Goal: Transaction & Acquisition: Obtain resource

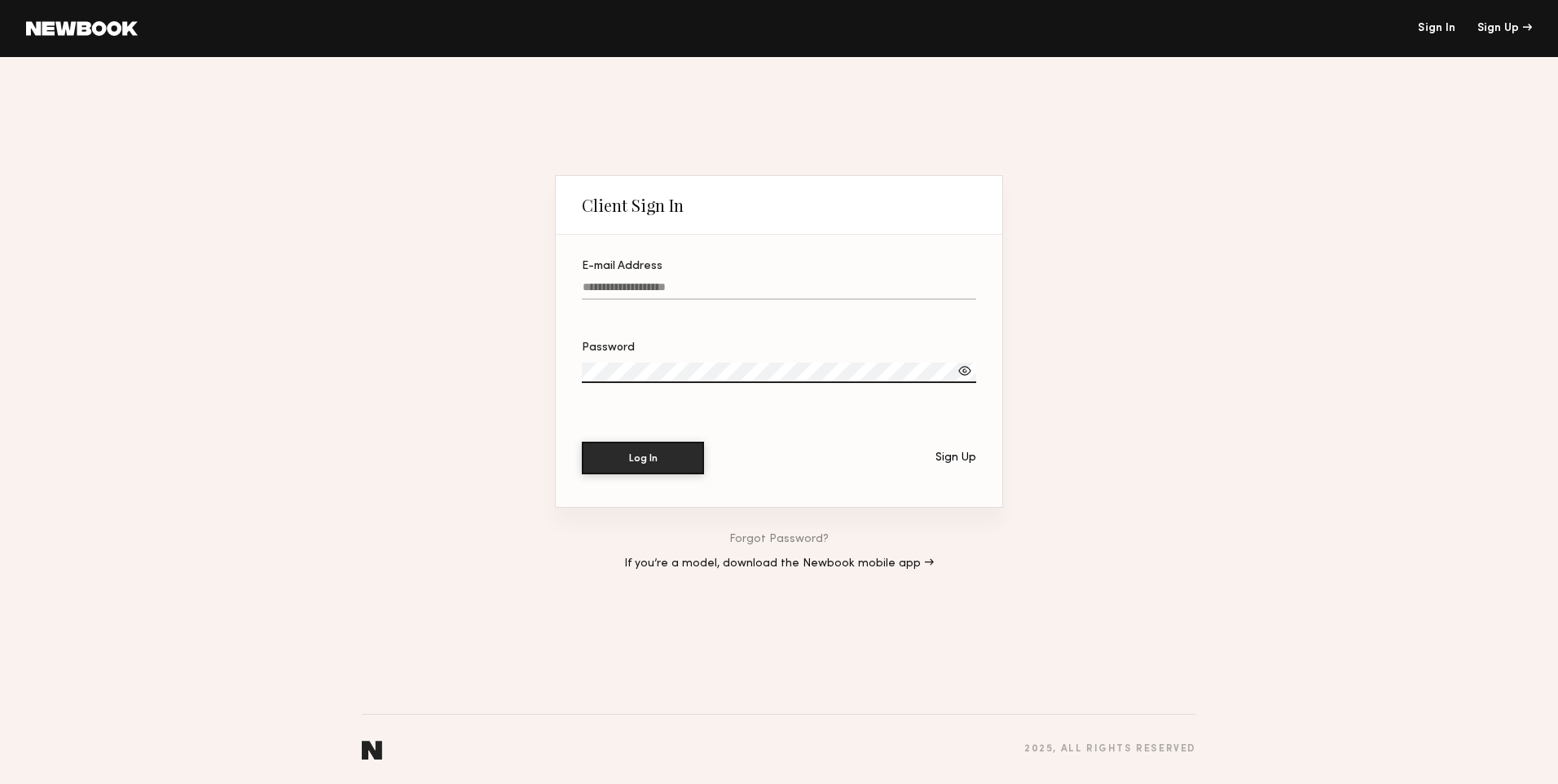
click at [644, 265] on div "E-mail Address" at bounding box center [779, 266] width 395 height 11
click at [644, 281] on input "E-mail Address" at bounding box center [779, 291] width 395 height 19
click at [642, 273] on label "E-mail Address Required" at bounding box center [779, 289] width 395 height 56
click at [642, 281] on input "E-mail Address Required" at bounding box center [779, 291] width 395 height 19
type input "**********"
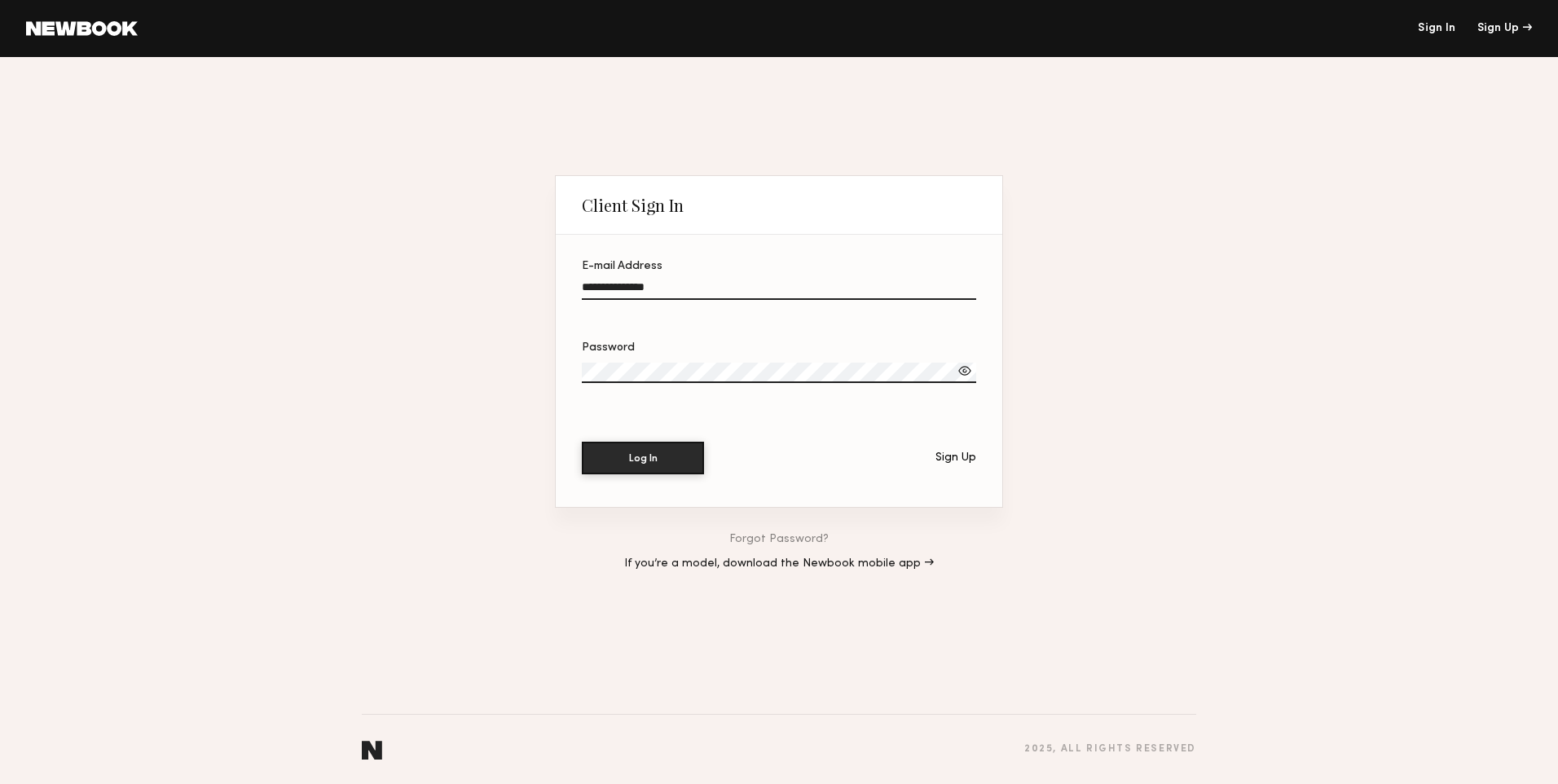
click at [582, 441] on button "Log In" at bounding box center [643, 458] width 122 height 33
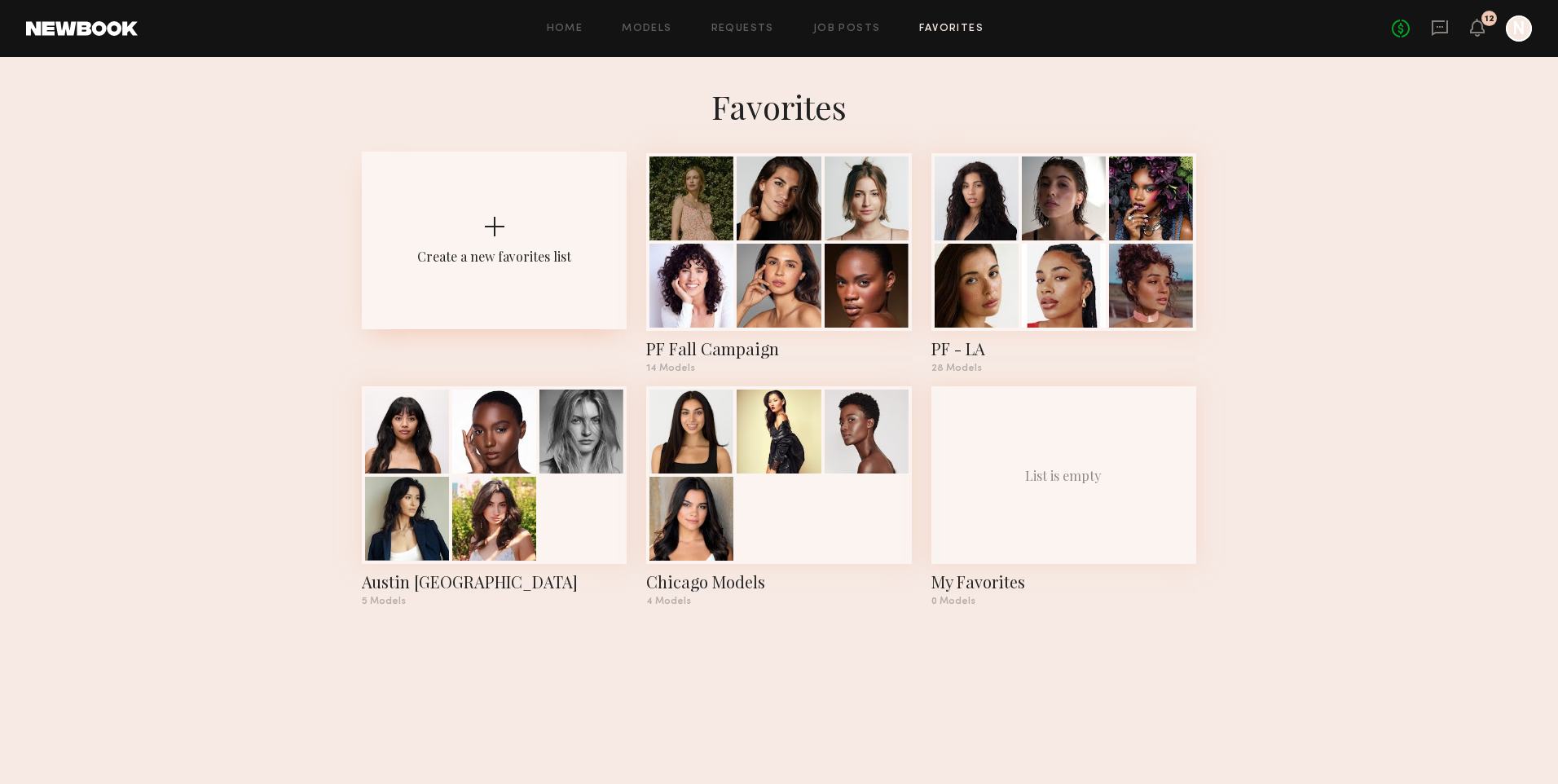
click at [437, 220] on div "Create a new favorites list" at bounding box center [494, 240] width 265 height 178
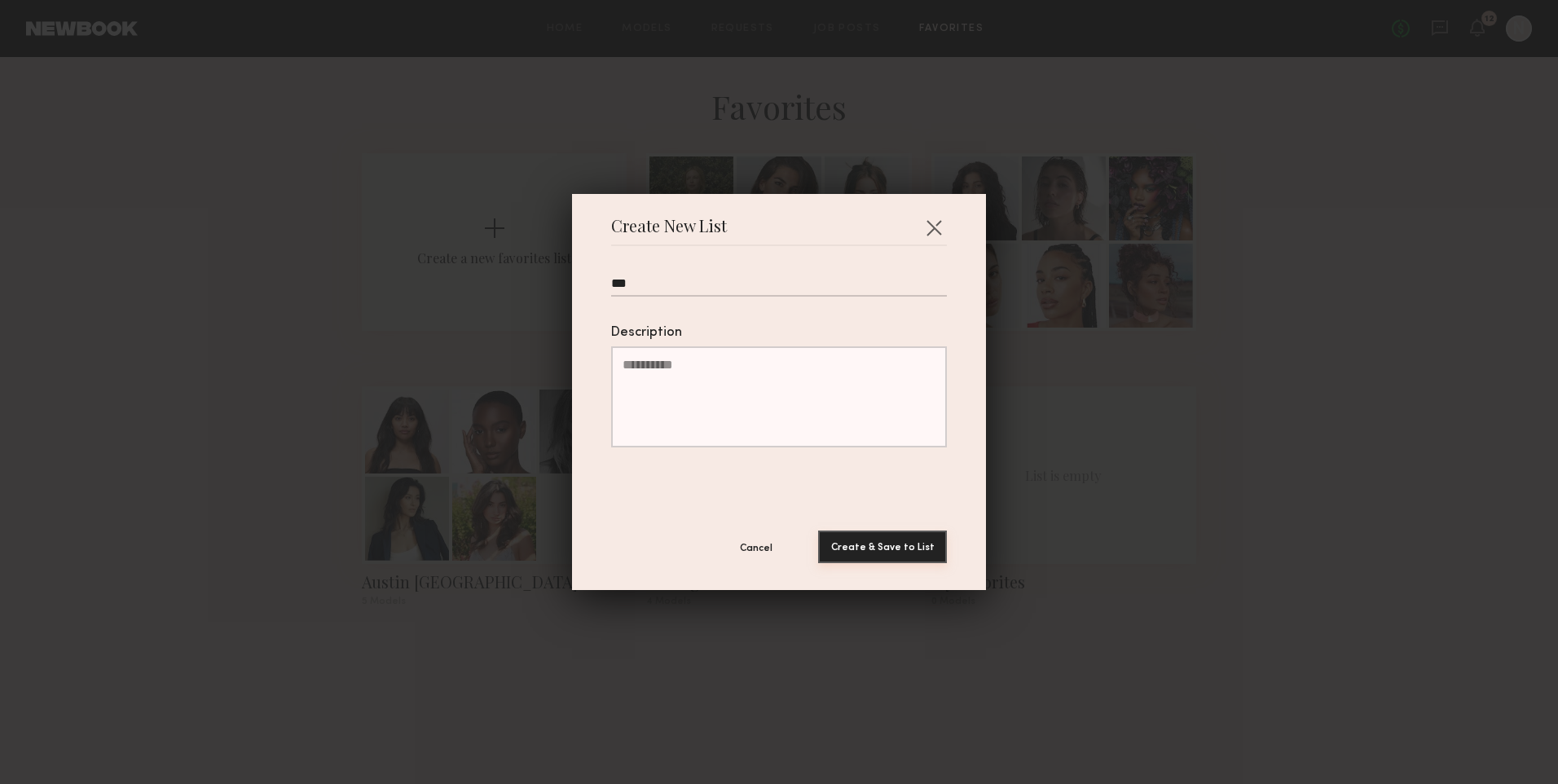
type input "***"
click at [911, 541] on button "Create & Save to List" at bounding box center [882, 546] width 128 height 33
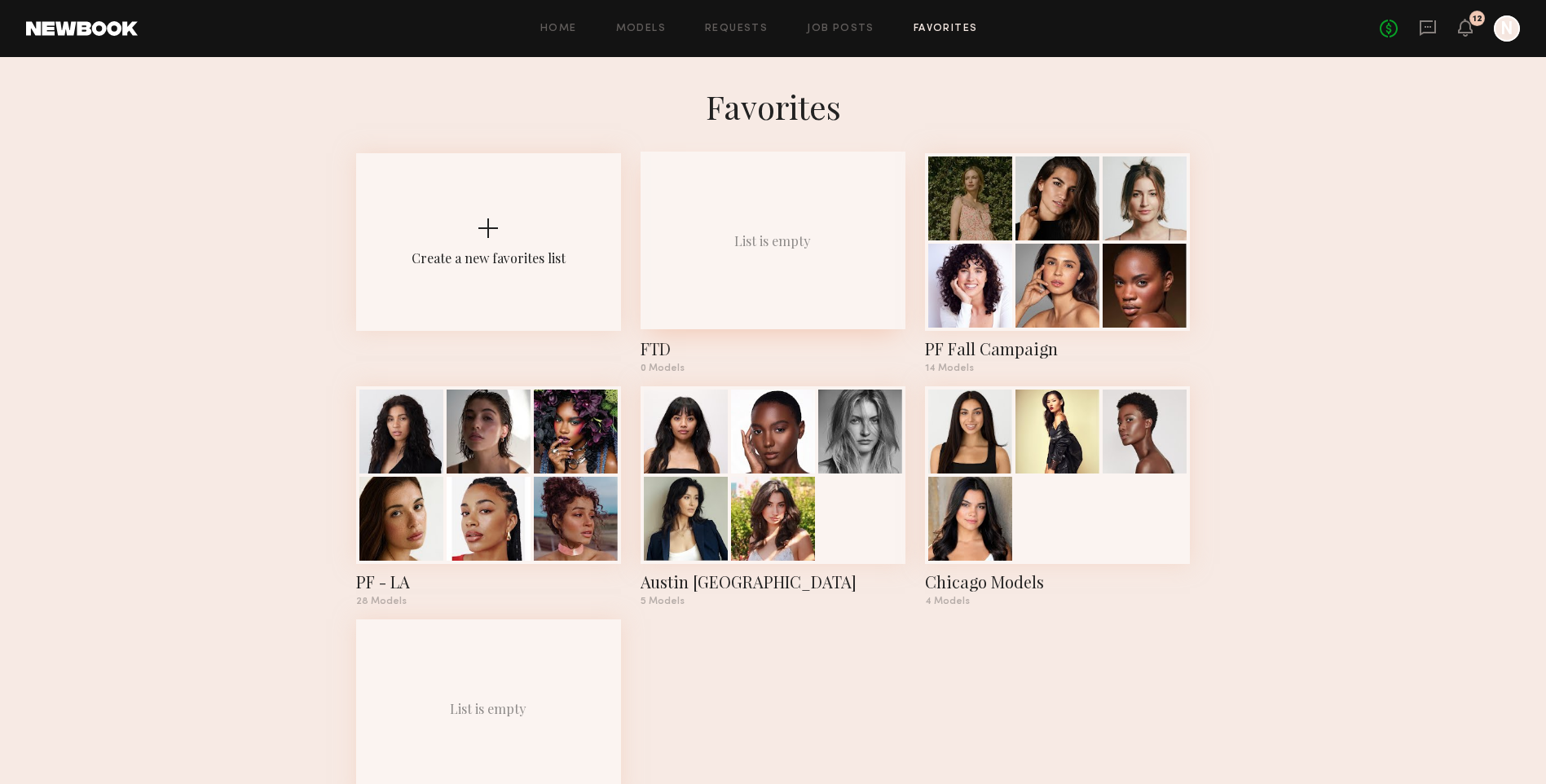
click at [724, 165] on div "List is empty" at bounding box center [772, 240] width 265 height 178
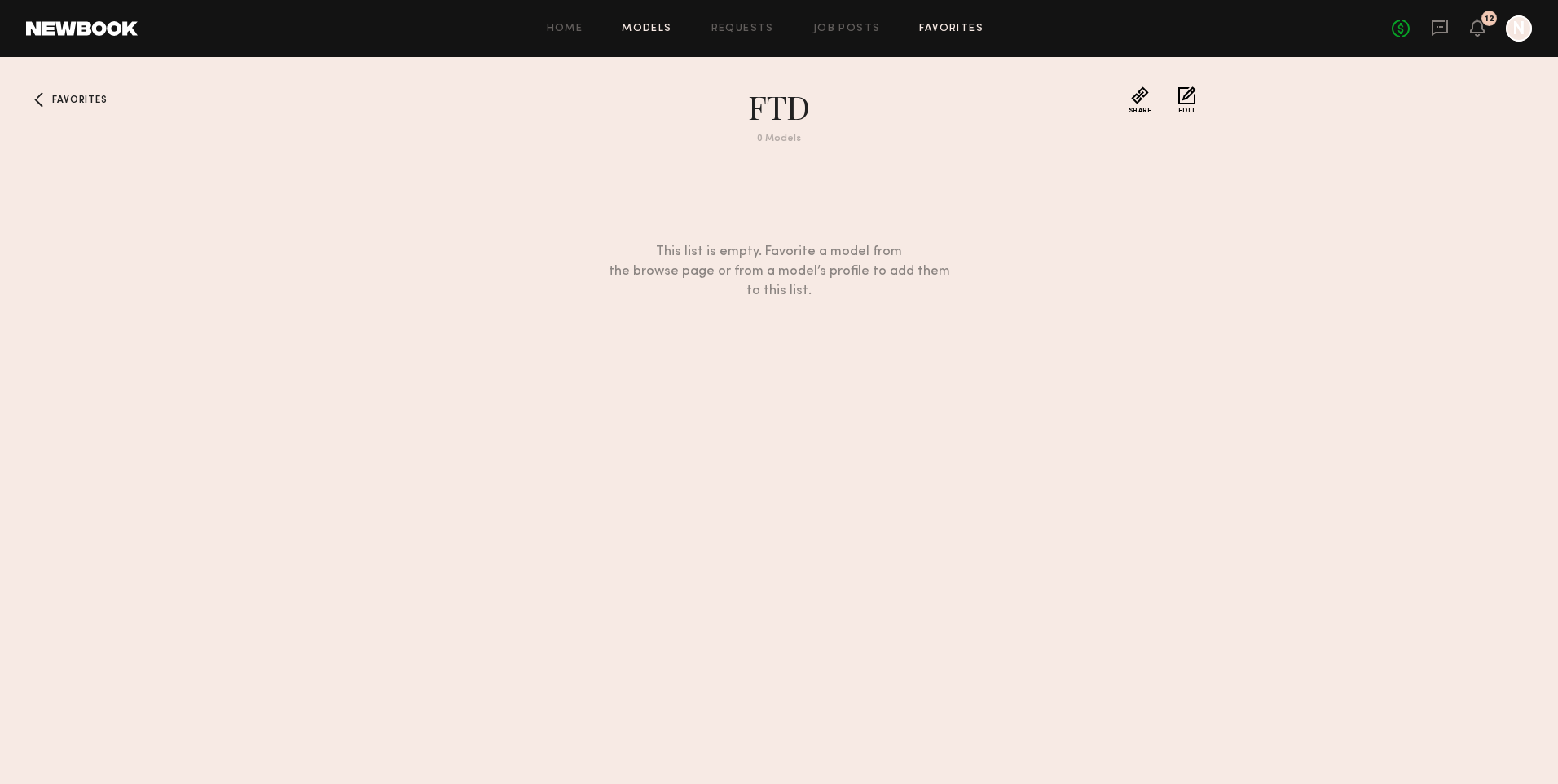
click at [637, 29] on link "Models" at bounding box center [646, 29] width 49 height 10
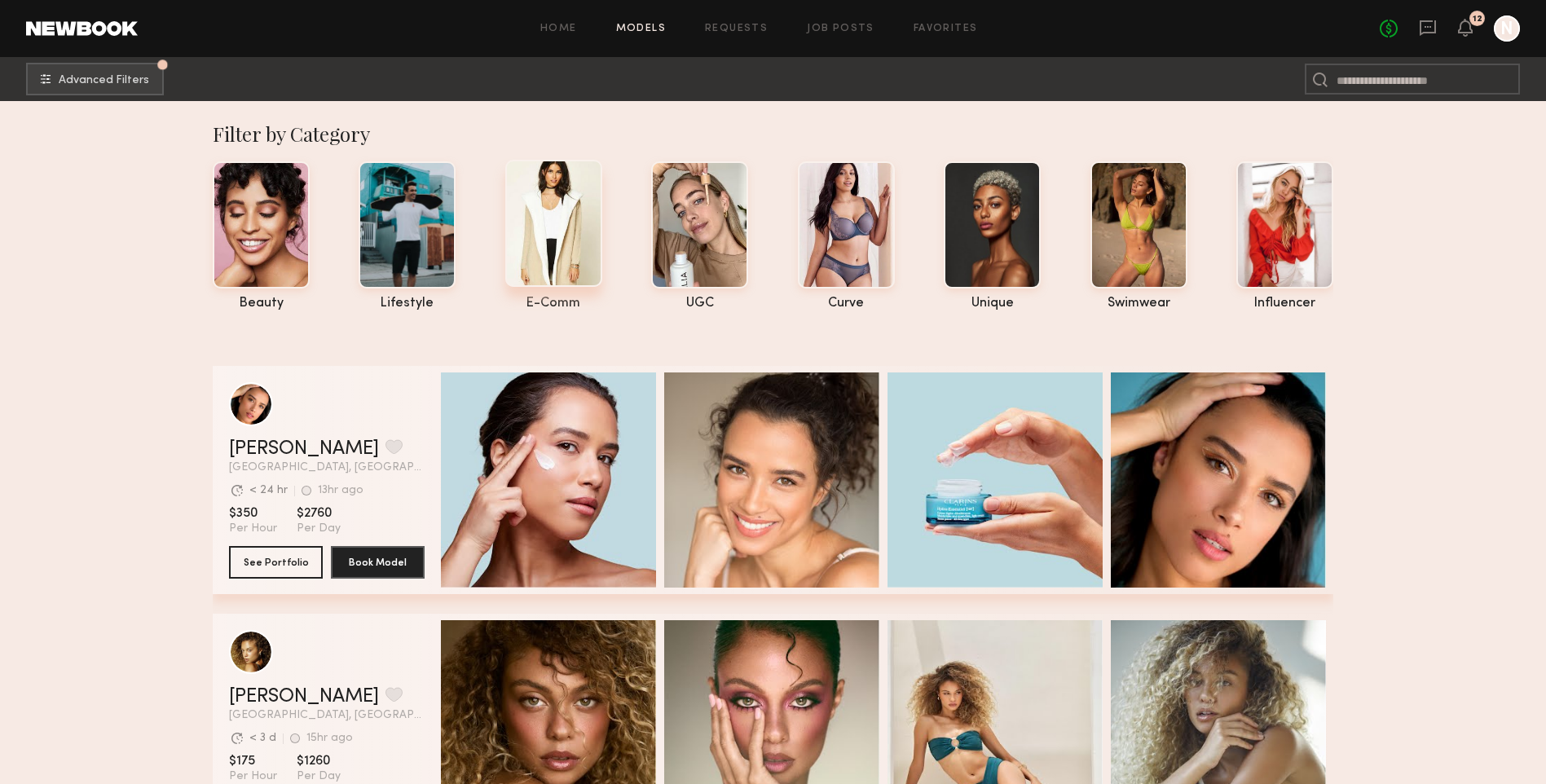
click at [555, 219] on div at bounding box center [554, 223] width 97 height 127
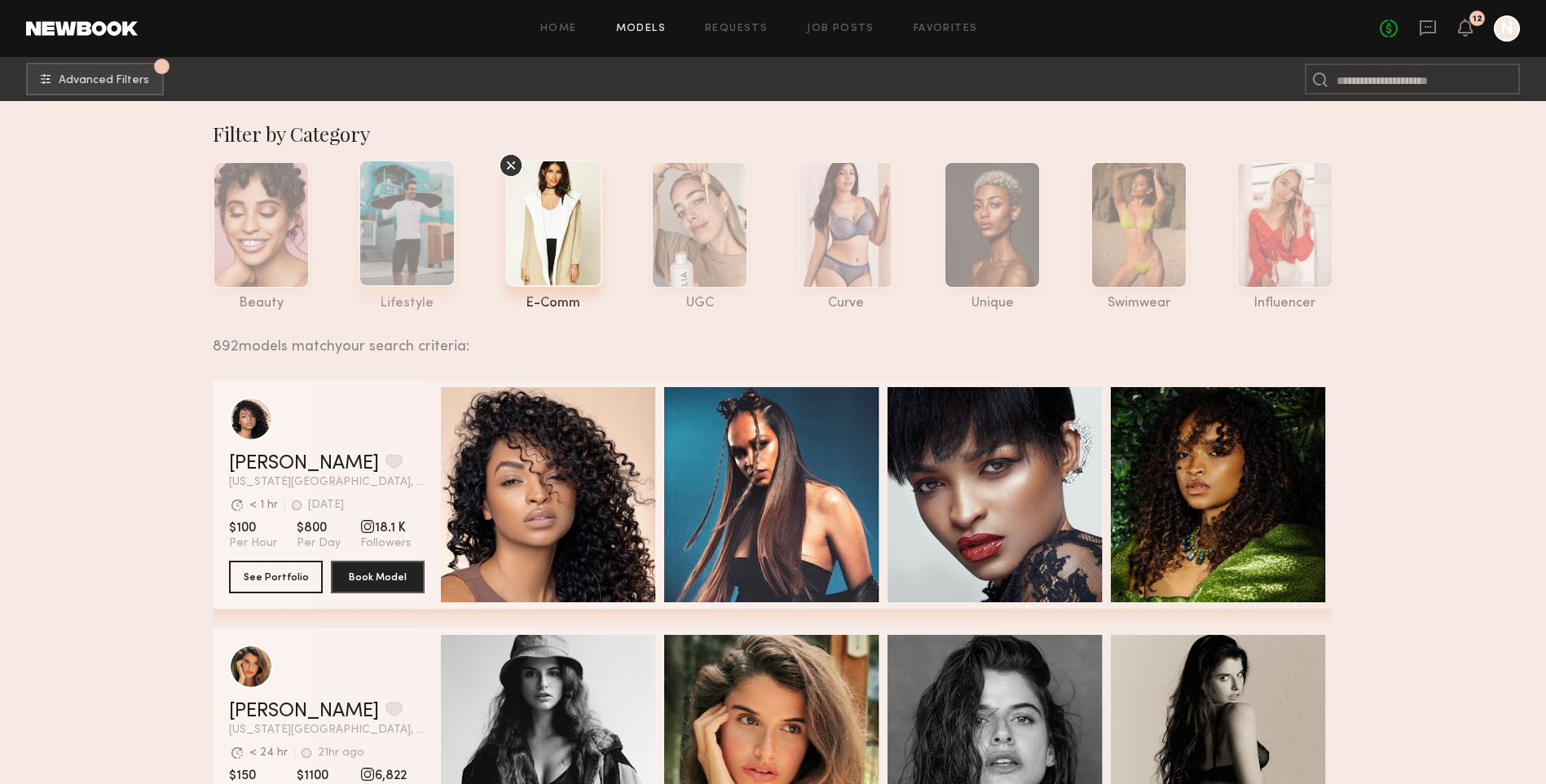
click at [429, 229] on div at bounding box center [407, 223] width 97 height 127
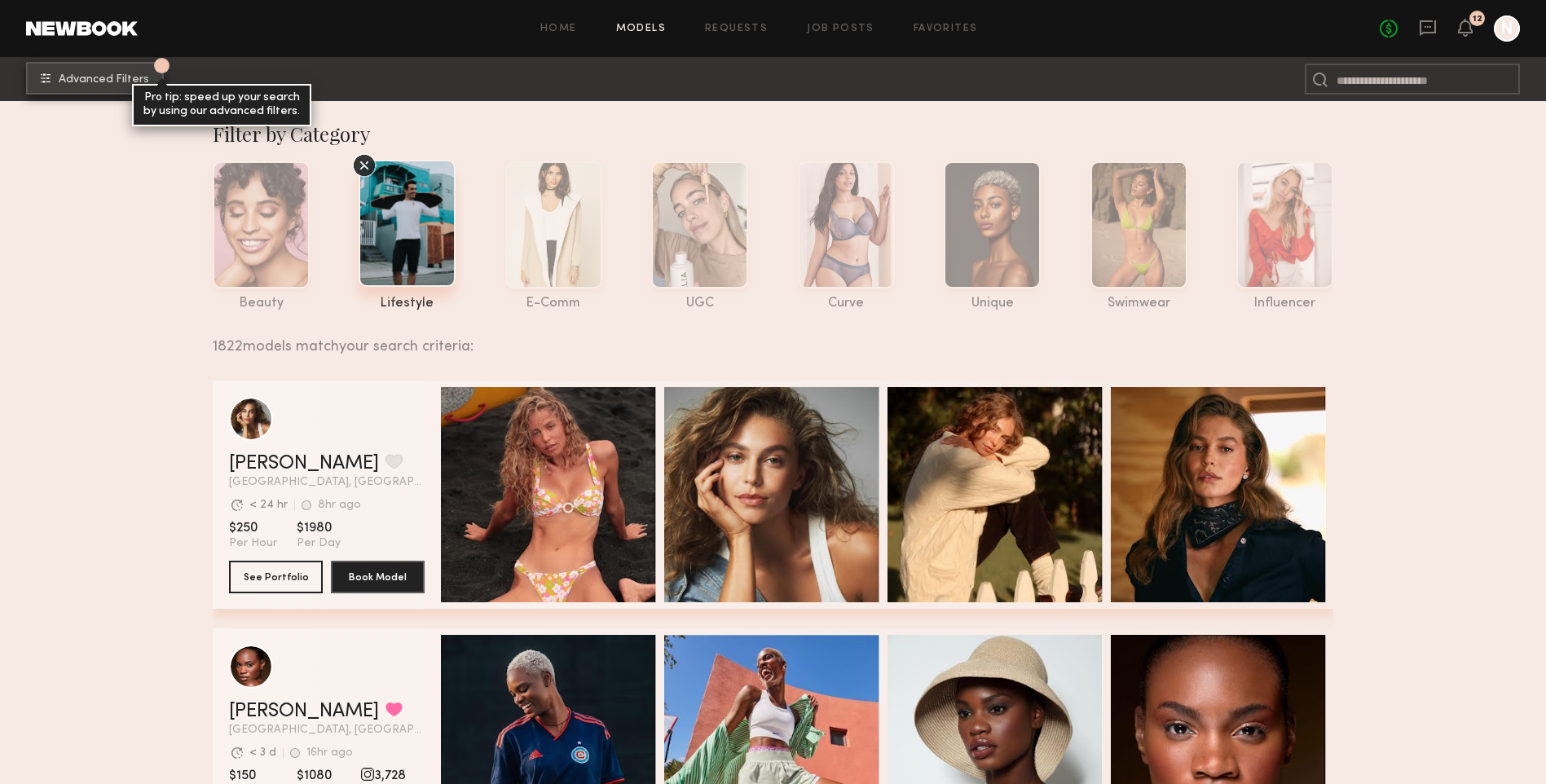
click at [93, 75] on span "Advanced Filters" at bounding box center [104, 79] width 90 height 11
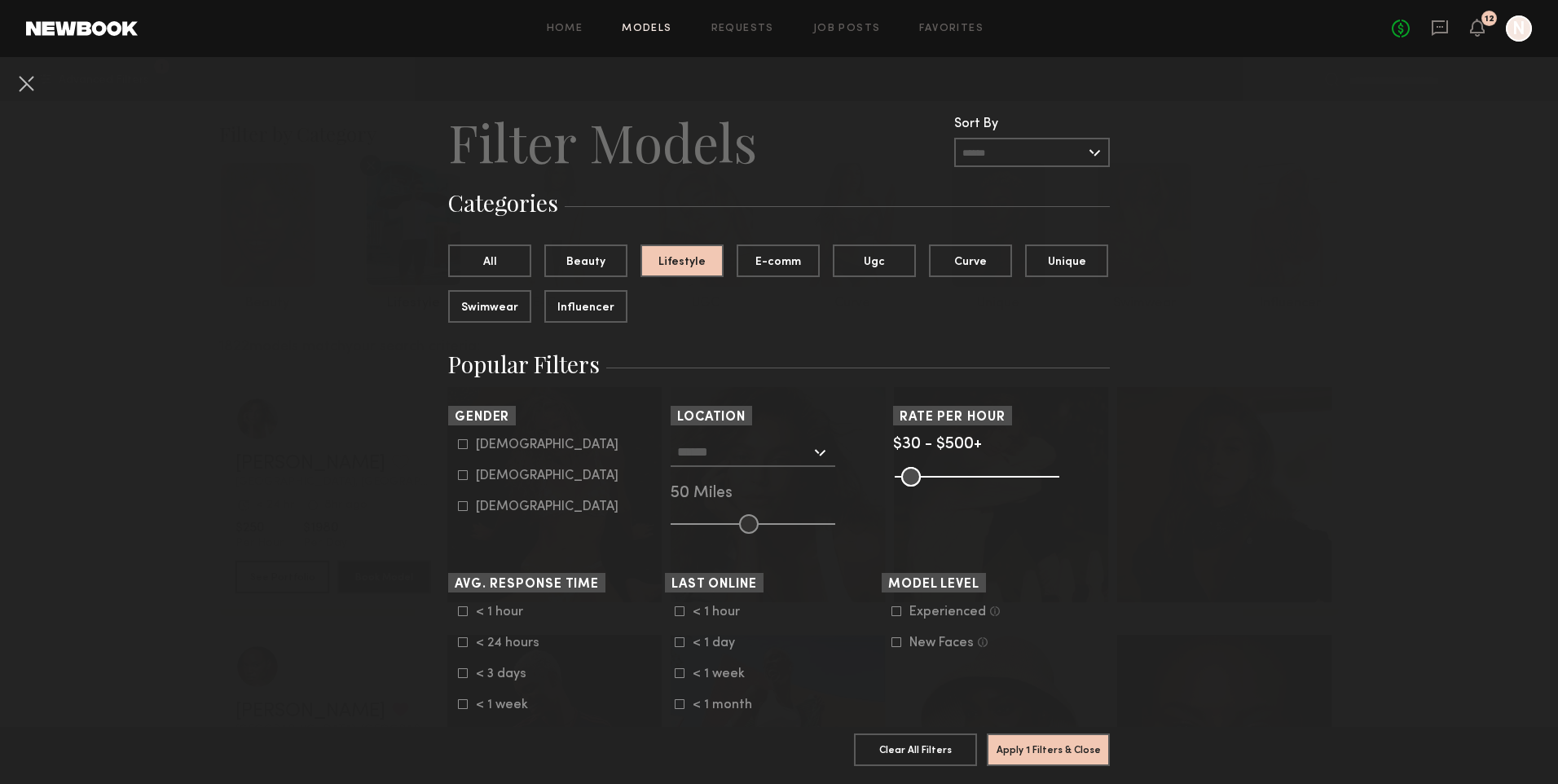
click at [498, 472] on div "Female" at bounding box center [547, 475] width 142 height 10
click at [492, 443] on div "Male" at bounding box center [547, 444] width 142 height 10
type input "**"
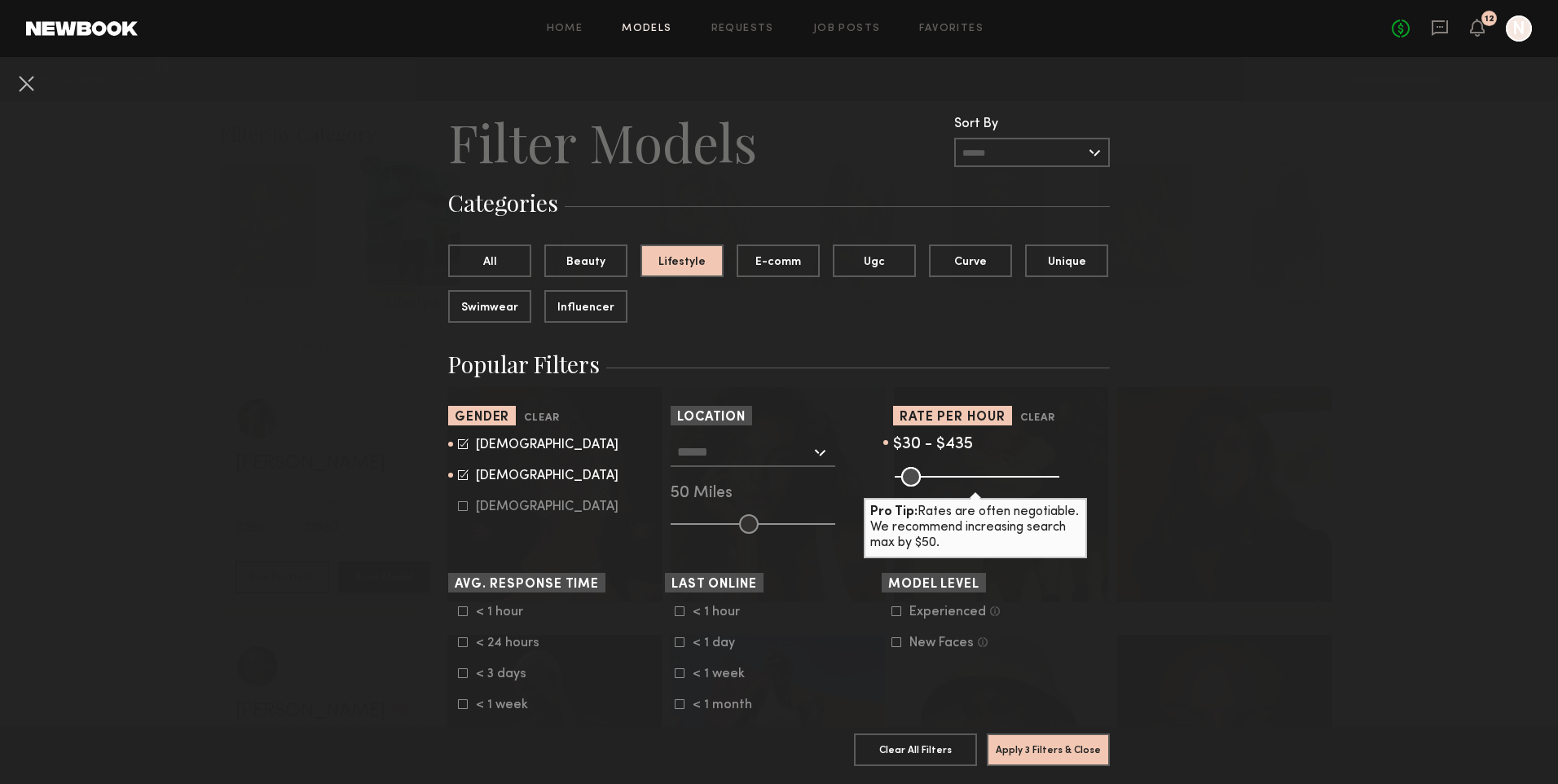
drag, startPoint x: 1051, startPoint y: 479, endPoint x: 1022, endPoint y: 482, distance: 29.2
click at [1022, 482] on input "range" at bounding box center [977, 476] width 165 height 20
drag, startPoint x: 1018, startPoint y: 474, endPoint x: 935, endPoint y: 474, distance: 83.0
type input "***"
click at [946, 474] on input "range" at bounding box center [977, 476] width 165 height 20
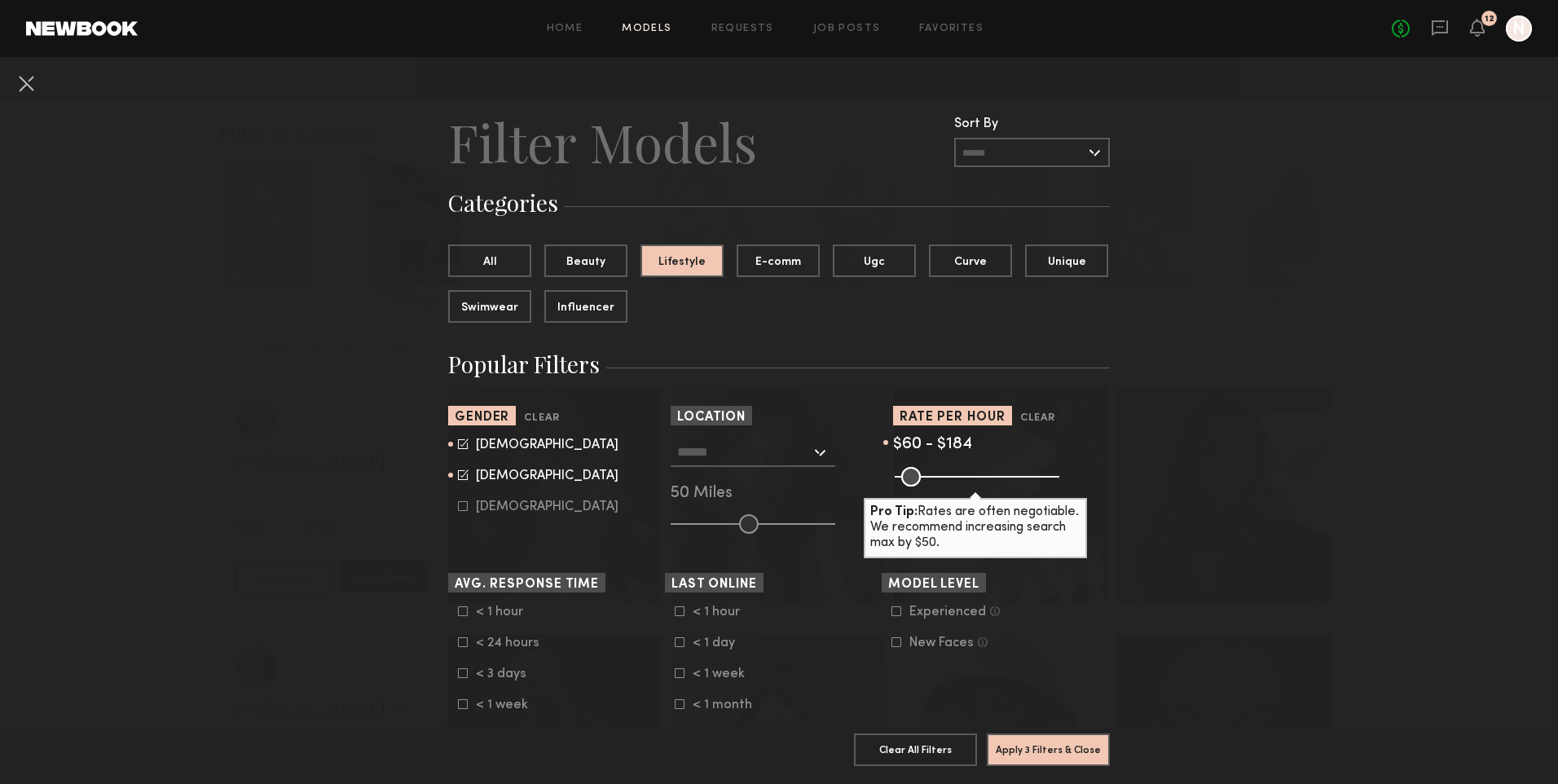
drag, startPoint x: 898, startPoint y: 476, endPoint x: 907, endPoint y: 476, distance: 9.0
type input "**"
click at [907, 476] on input "range" at bounding box center [977, 476] width 165 height 20
click at [894, 611] on icon at bounding box center [896, 611] width 10 height 10
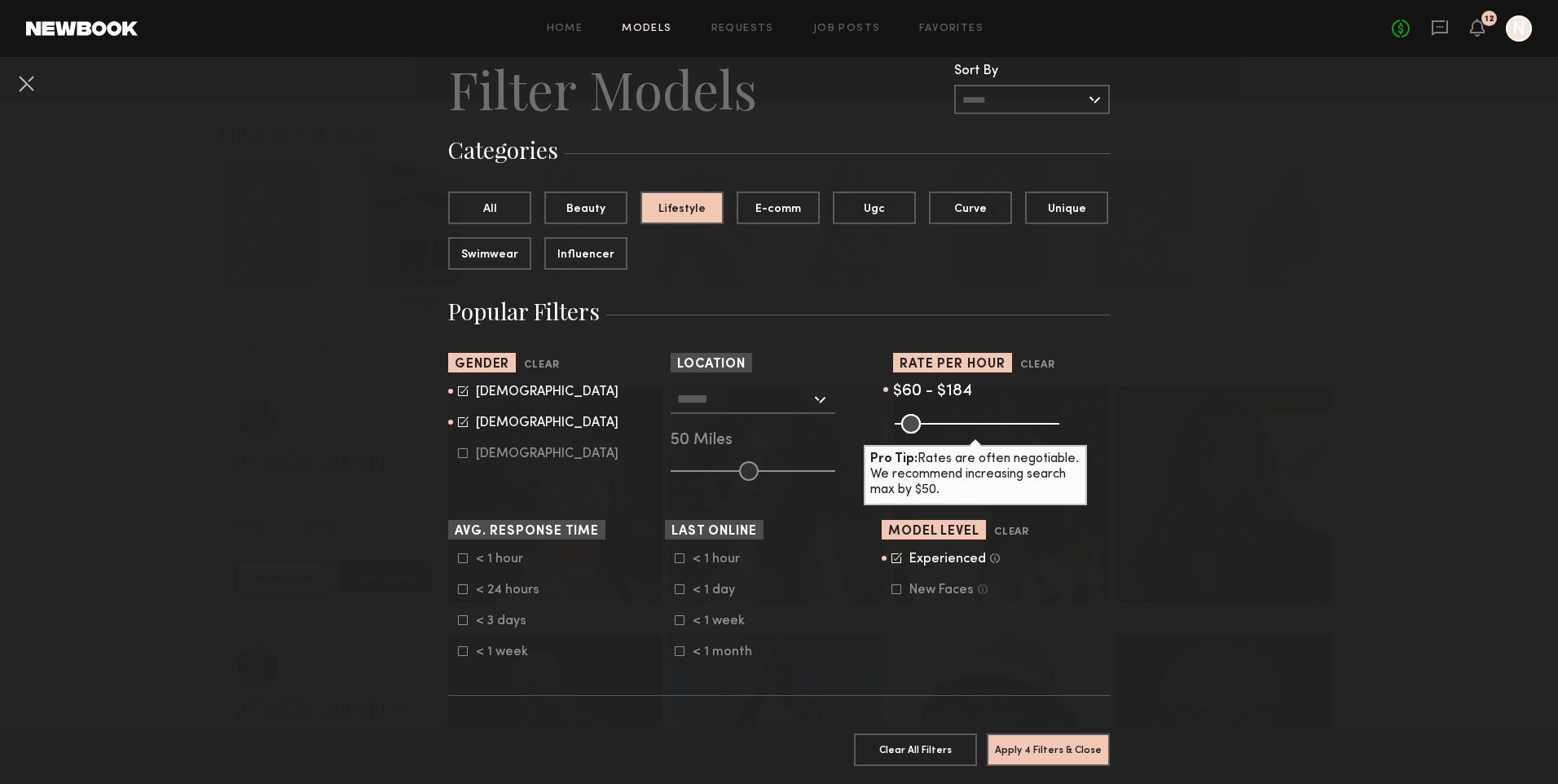
scroll to position [82, 0]
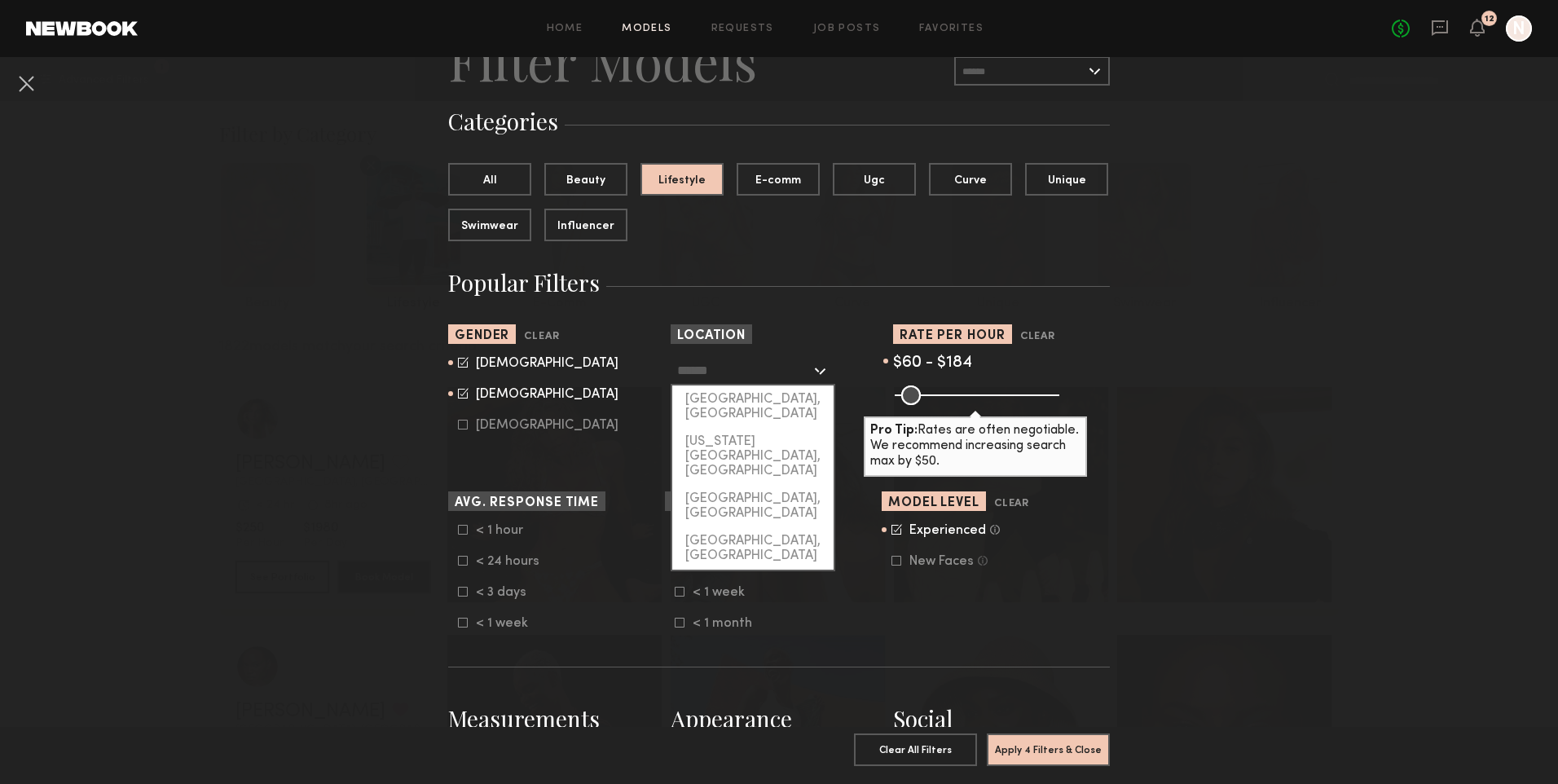
click at [744, 363] on input "text" at bounding box center [744, 369] width 134 height 28
click at [745, 428] on div "[US_STATE][GEOGRAPHIC_DATA], [GEOGRAPHIC_DATA]" at bounding box center [753, 456] width 161 height 57
type input "**********"
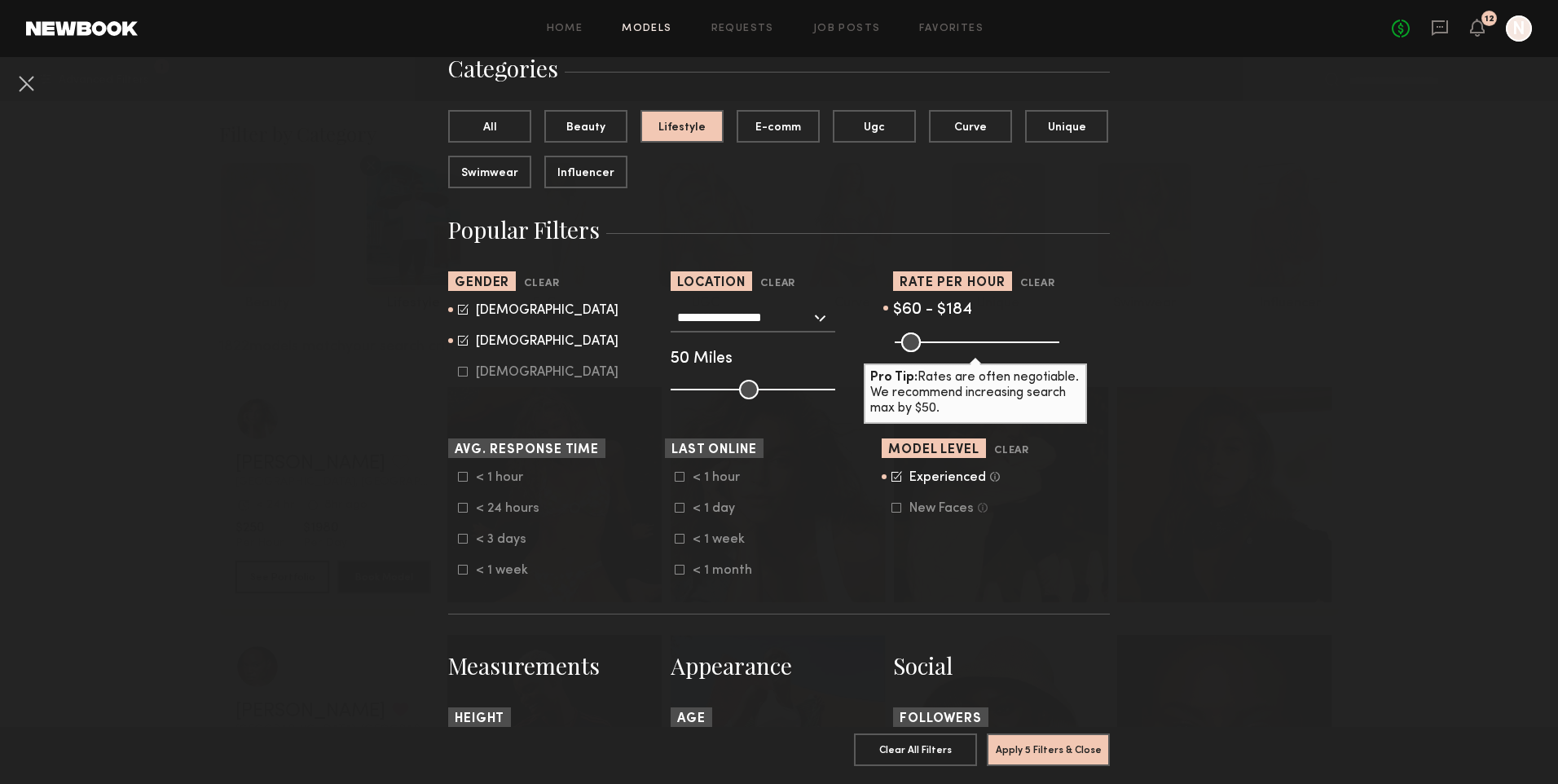
scroll to position [163, 0]
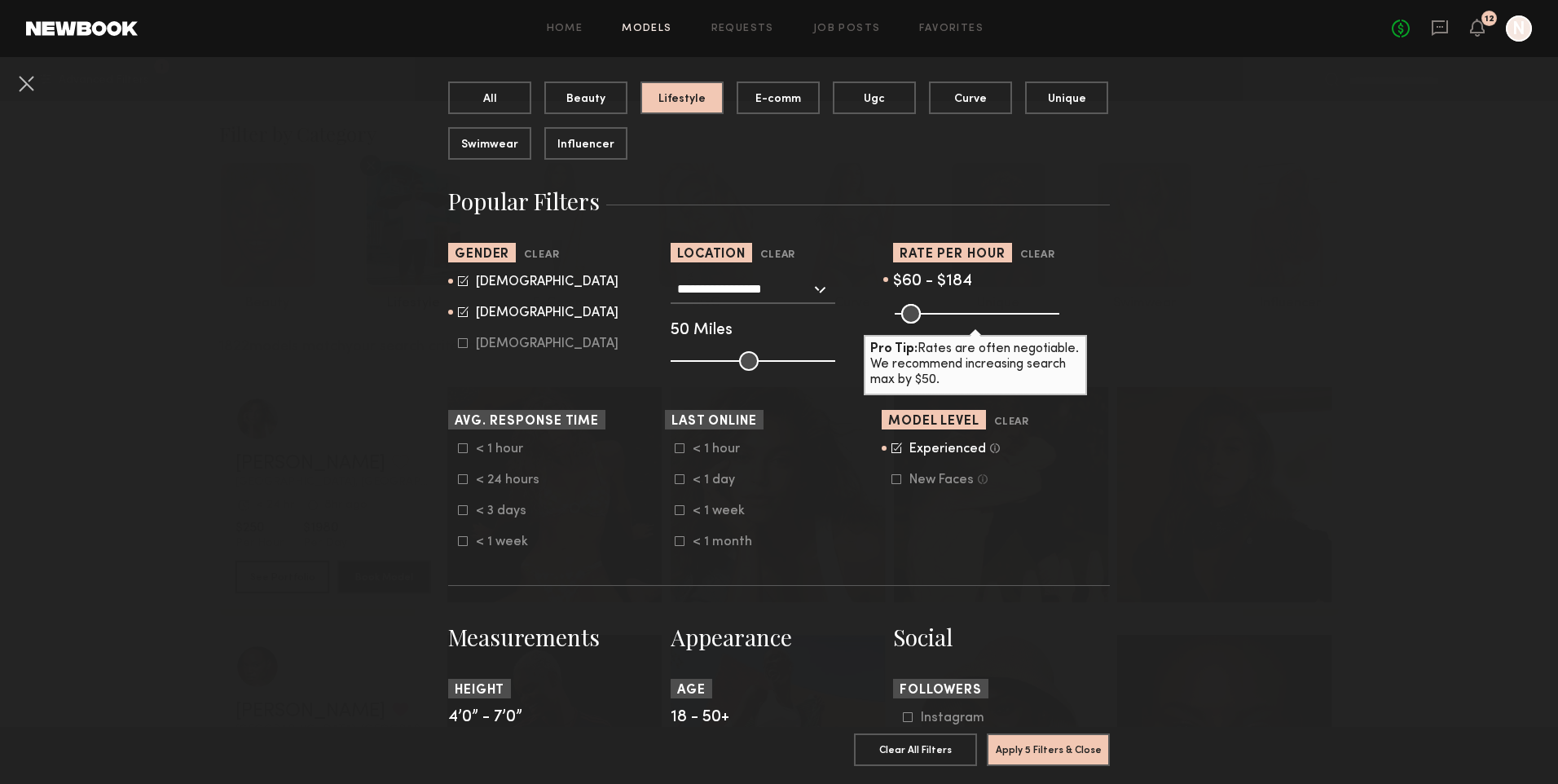
click at [458, 512] on icon at bounding box center [462, 509] width 10 height 10
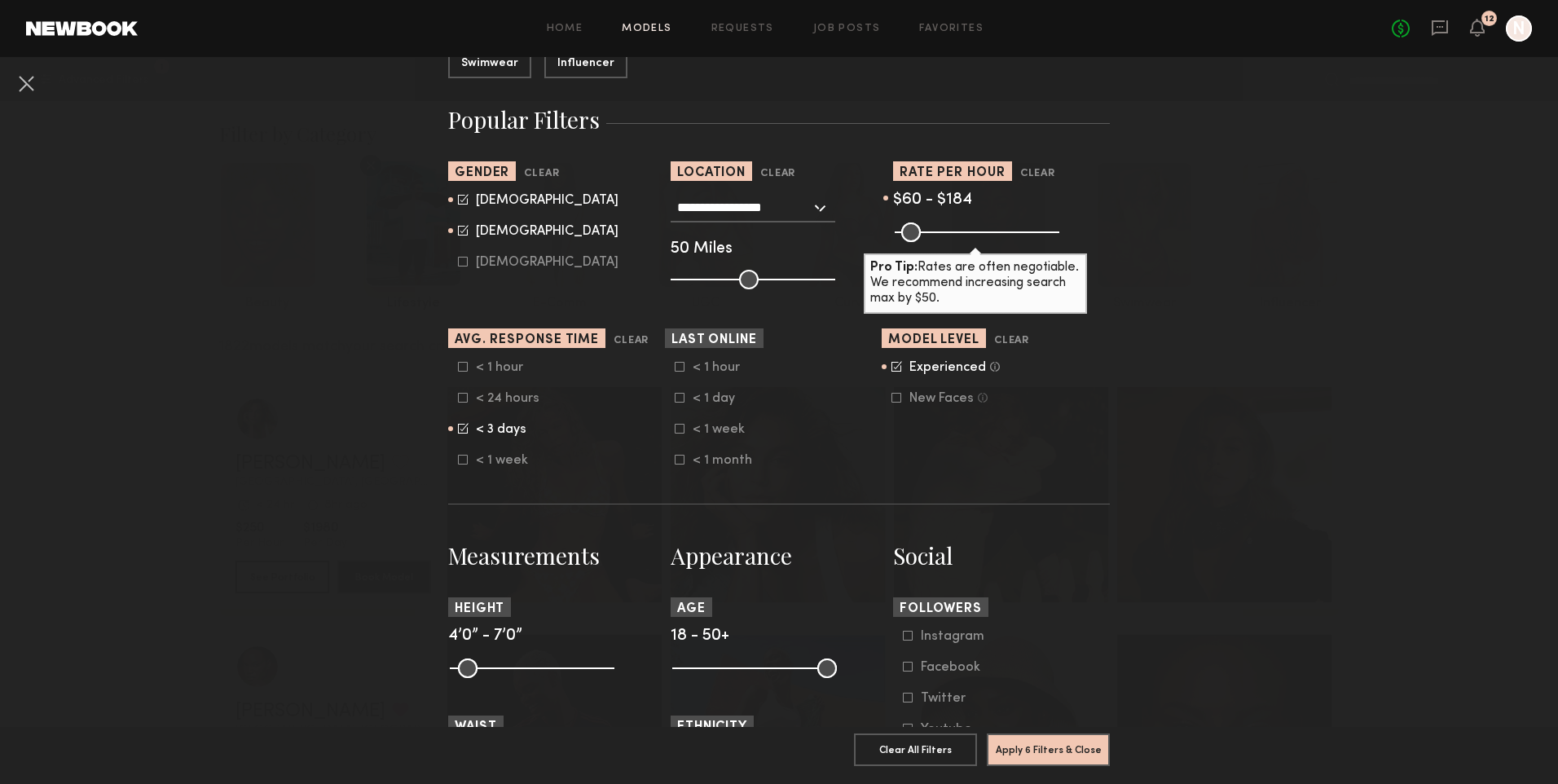
scroll to position [326, 0]
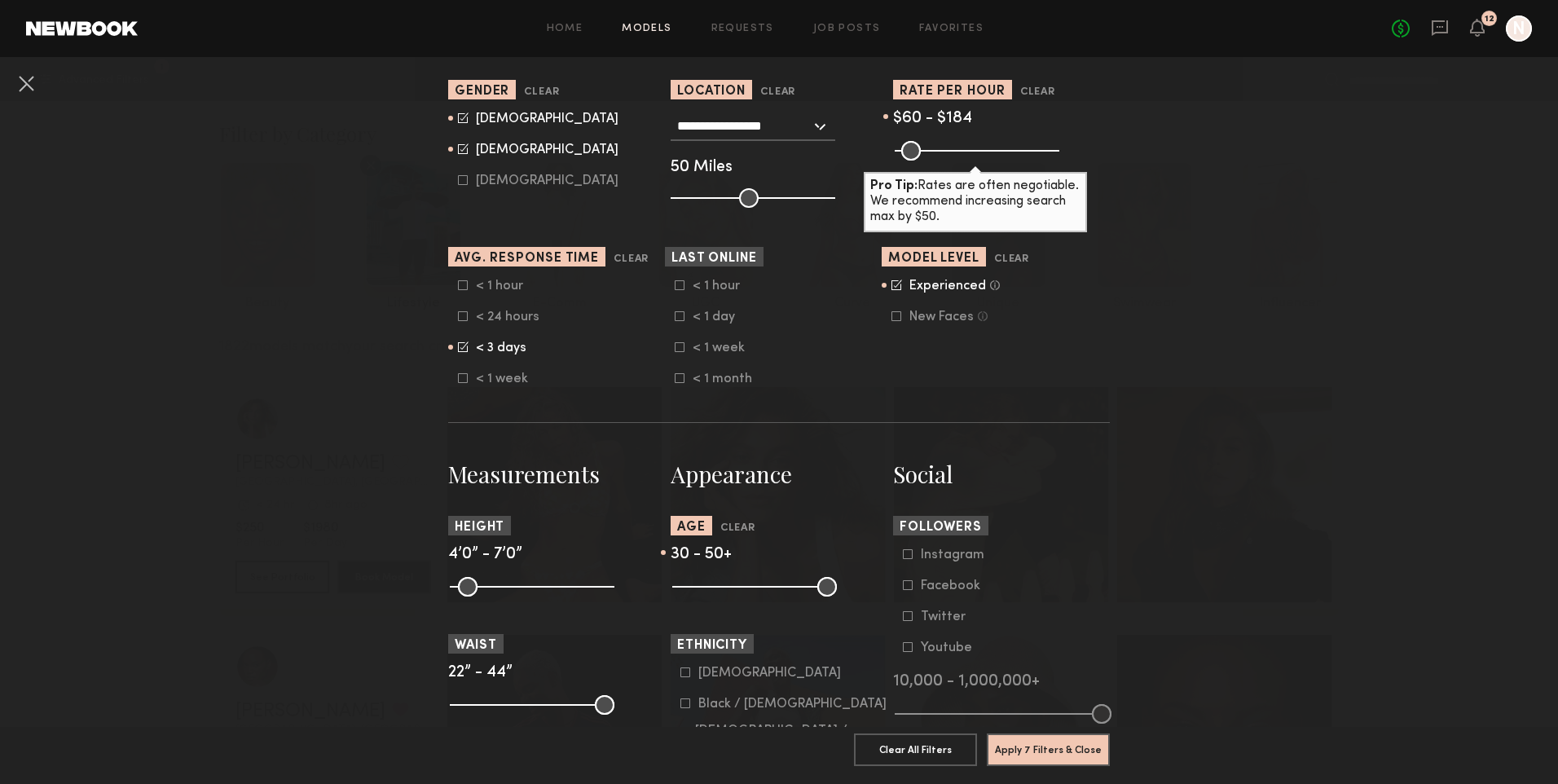
drag, startPoint x: 675, startPoint y: 587, endPoint x: 730, endPoint y: 591, distance: 55.1
type input "**"
click at [730, 591] on input "range" at bounding box center [755, 586] width 165 height 20
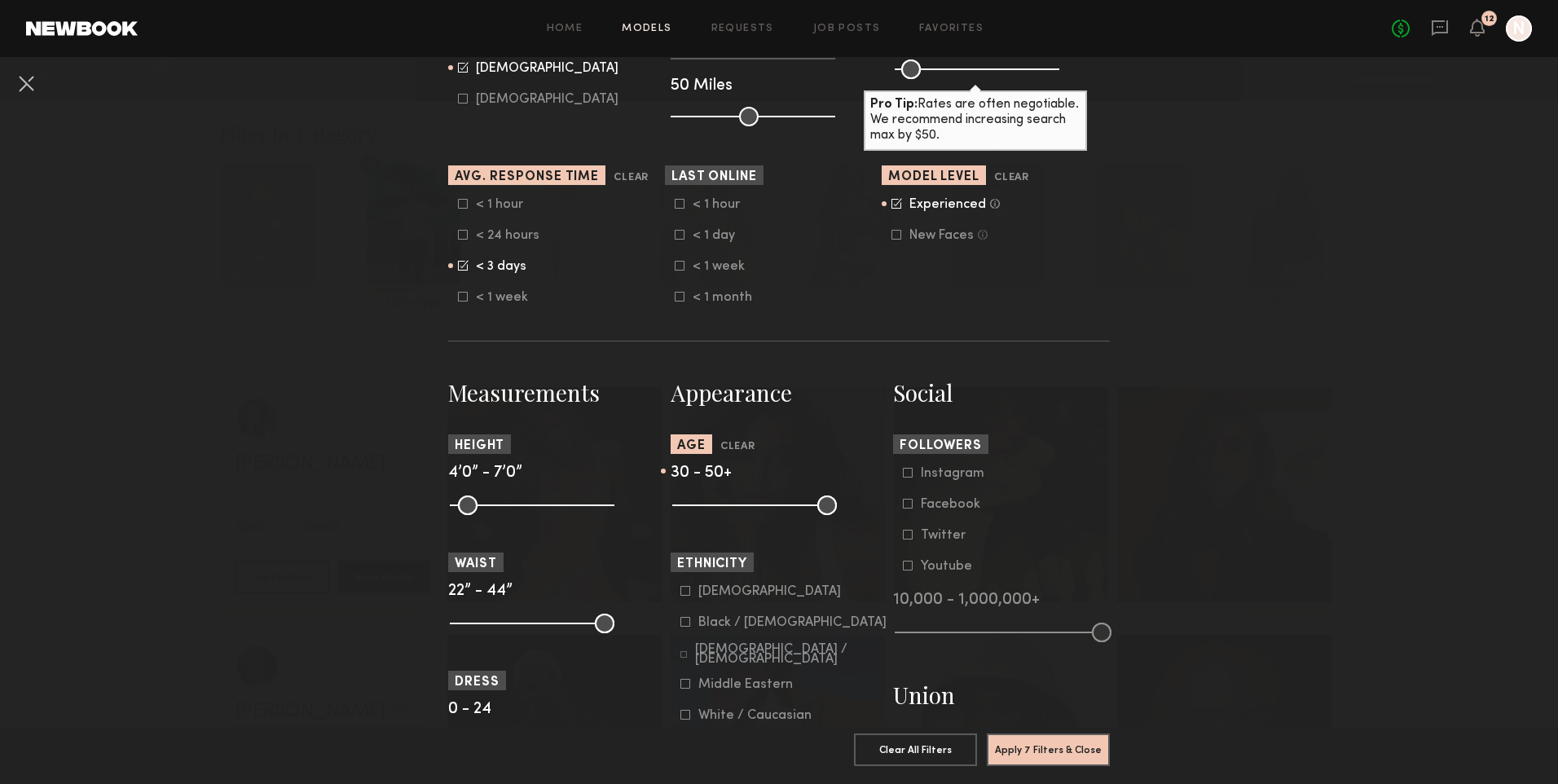
click at [687, 593] on label "Asian" at bounding box center [760, 590] width 160 height 10
click at [704, 617] on div "Black / African American" at bounding box center [792, 622] width 188 height 10
click at [704, 653] on div "Hispanic / Latino" at bounding box center [791, 654] width 193 height 20
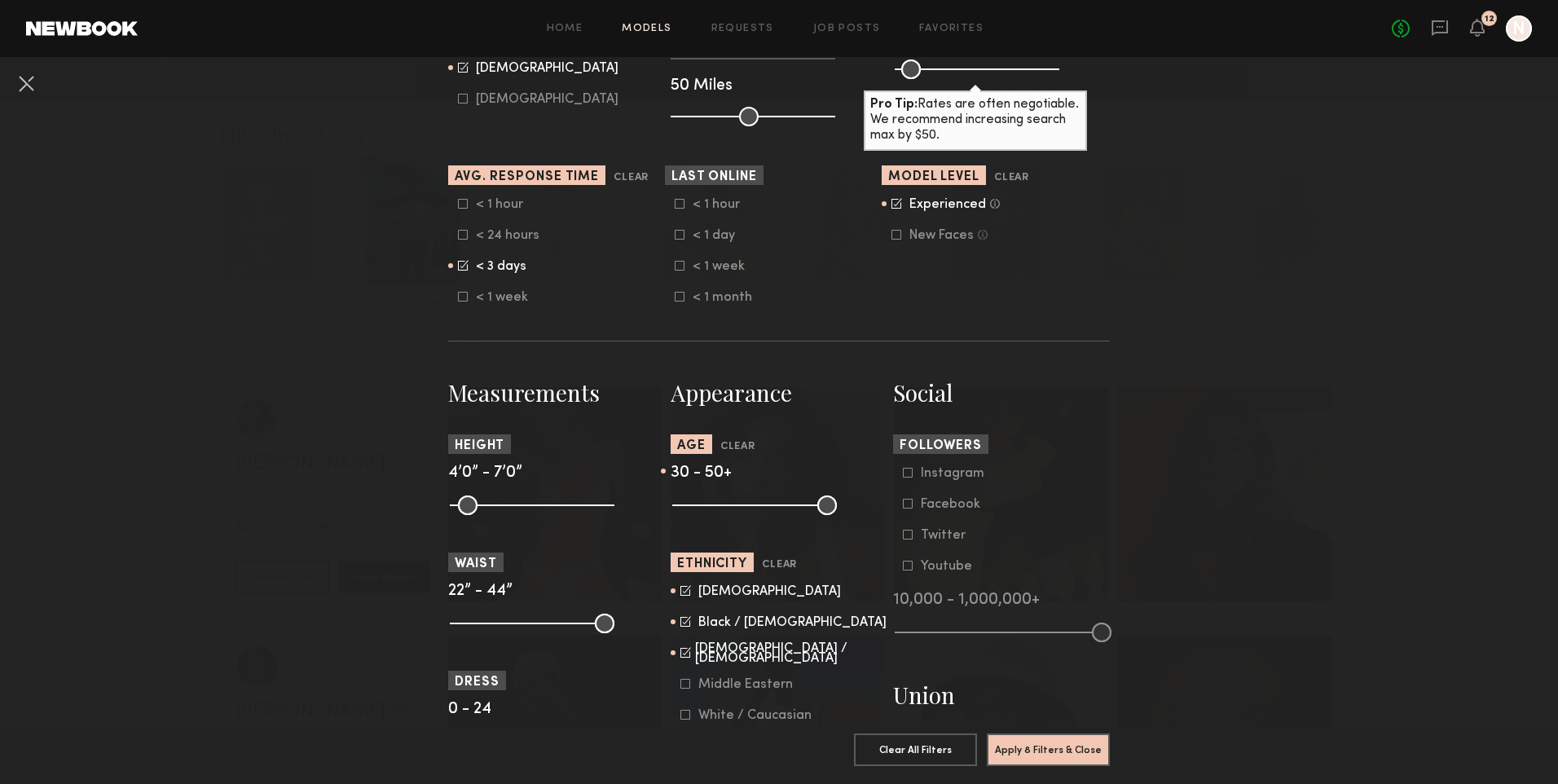
click at [707, 679] on div "Middle Eastern" at bounding box center [745, 683] width 95 height 10
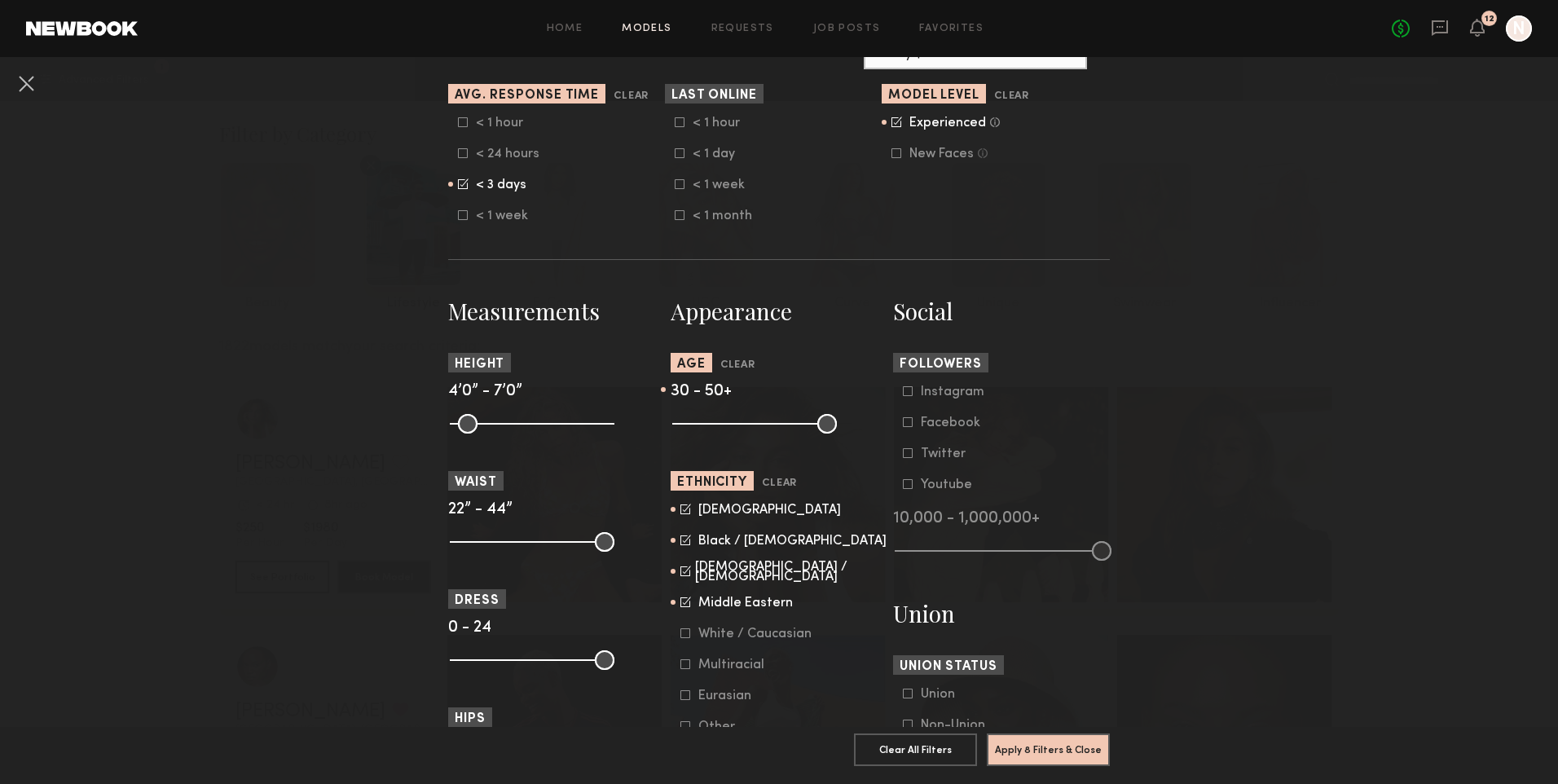
scroll to position [570, 0]
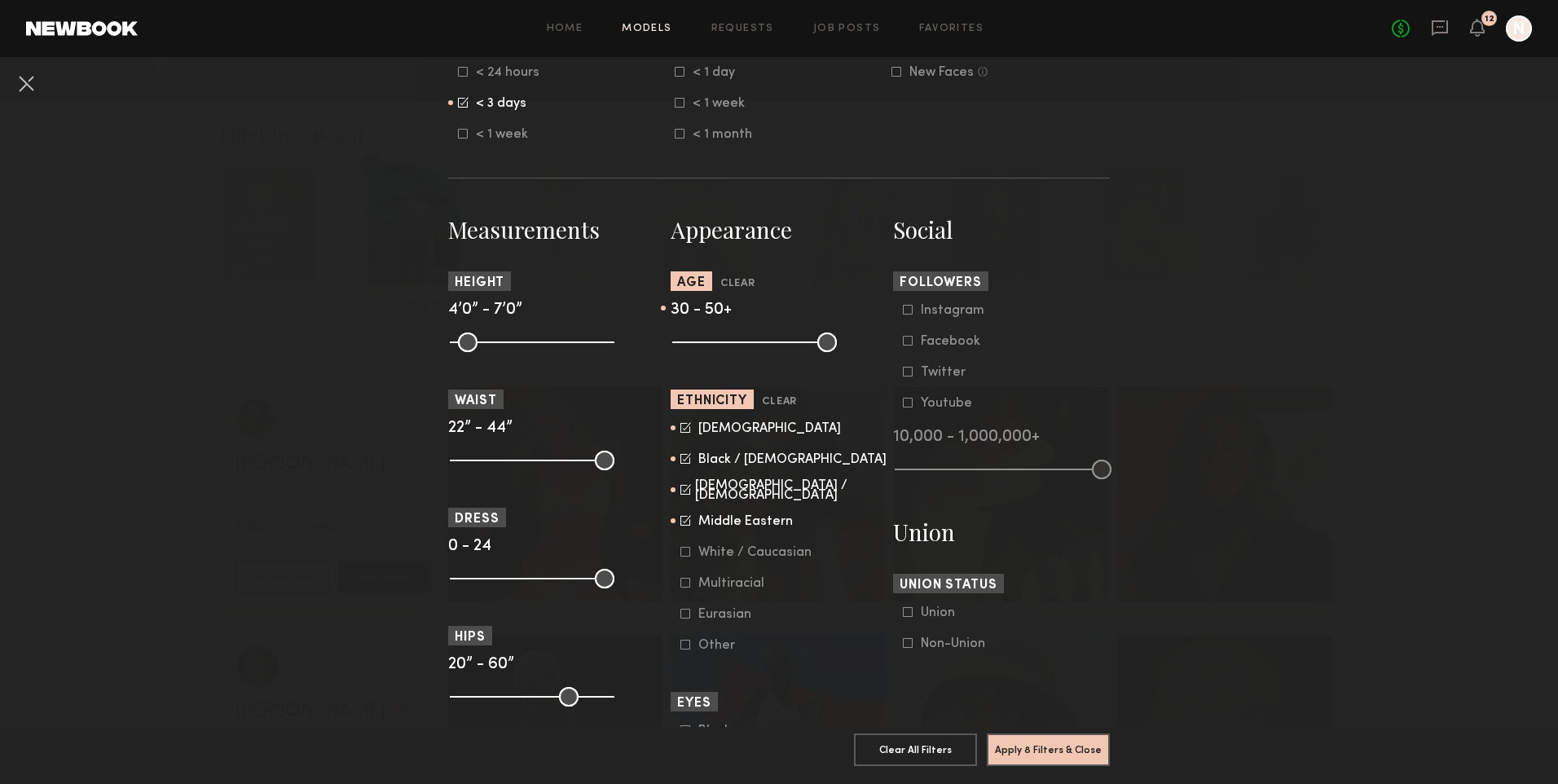
click at [728, 587] on div "Multiracial" at bounding box center [731, 583] width 66 height 10
click at [725, 614] on div "Eurasian" at bounding box center [730, 614] width 63 height 10
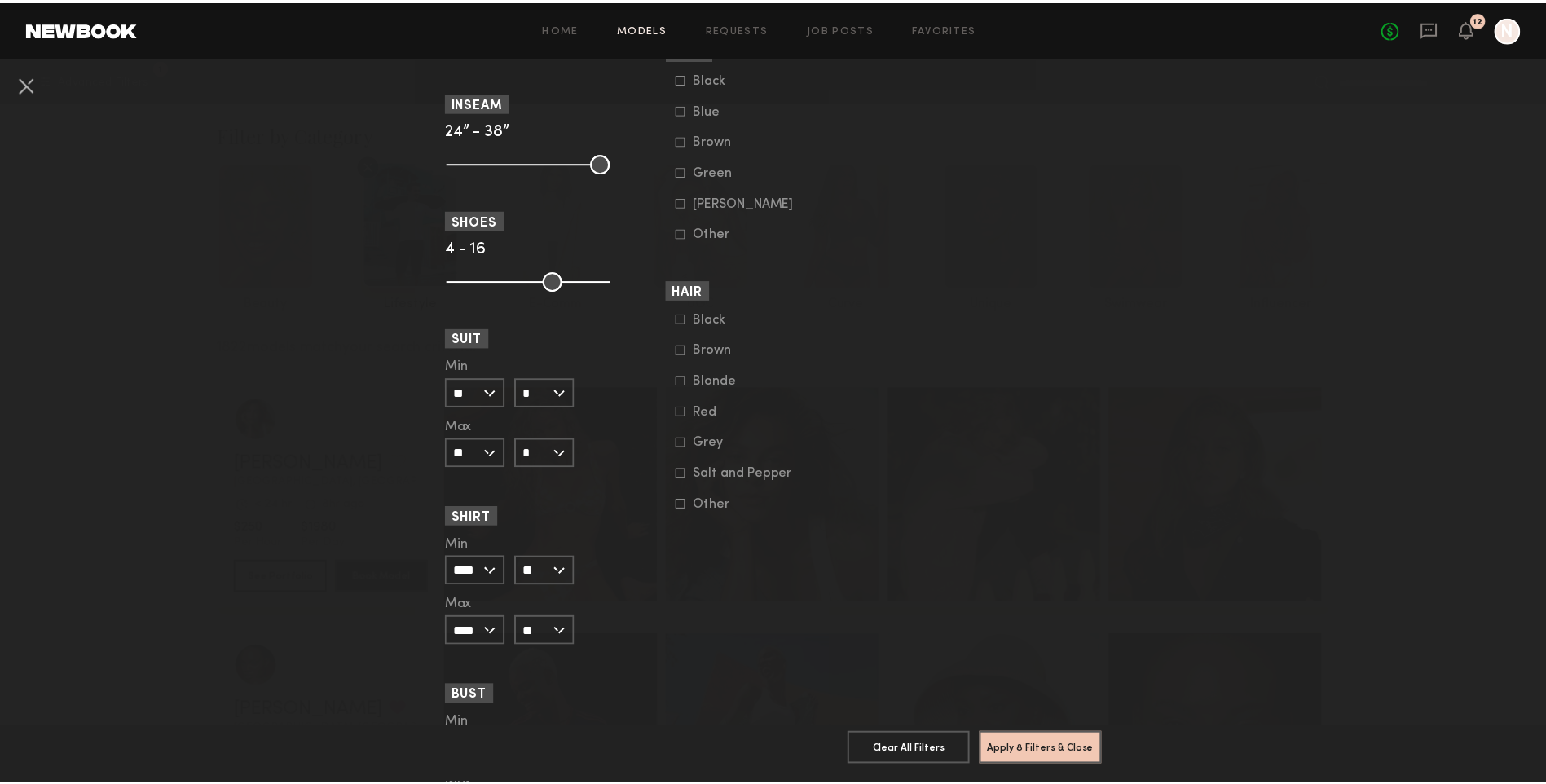
scroll to position [1384, 0]
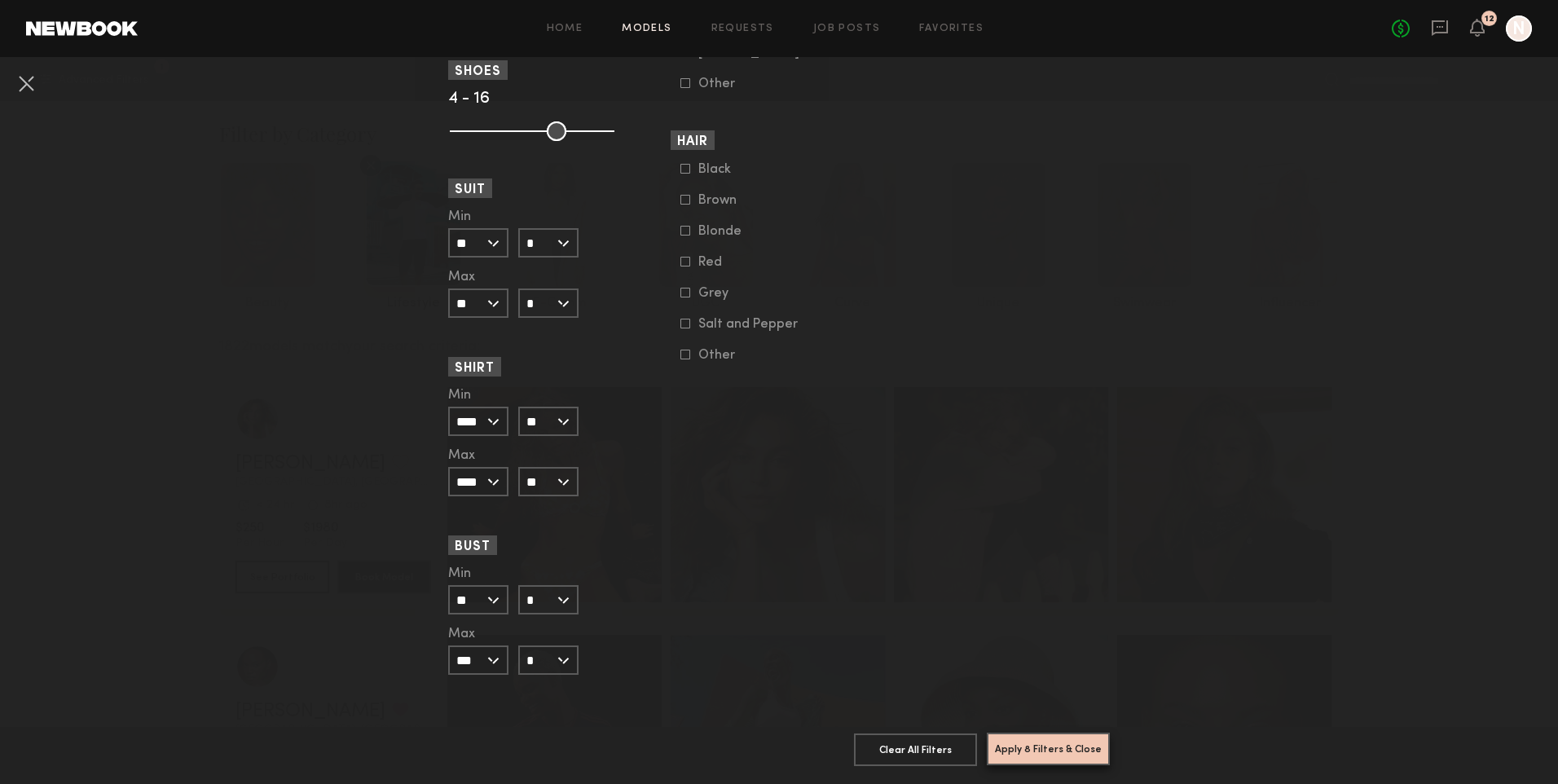
click at [1075, 738] on button "Apply 8 Filters & Close" at bounding box center [1048, 748] width 123 height 33
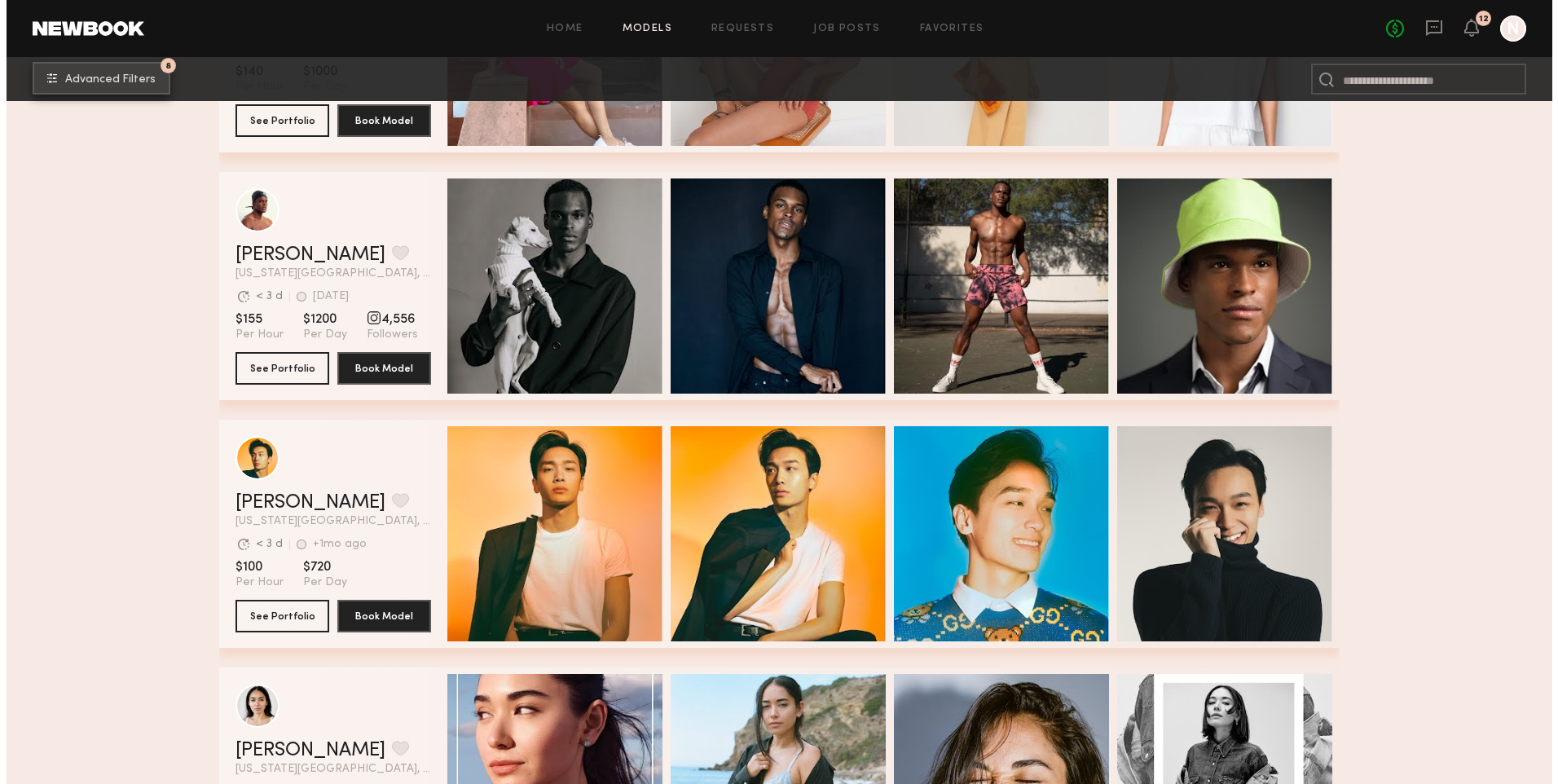
scroll to position [408, 0]
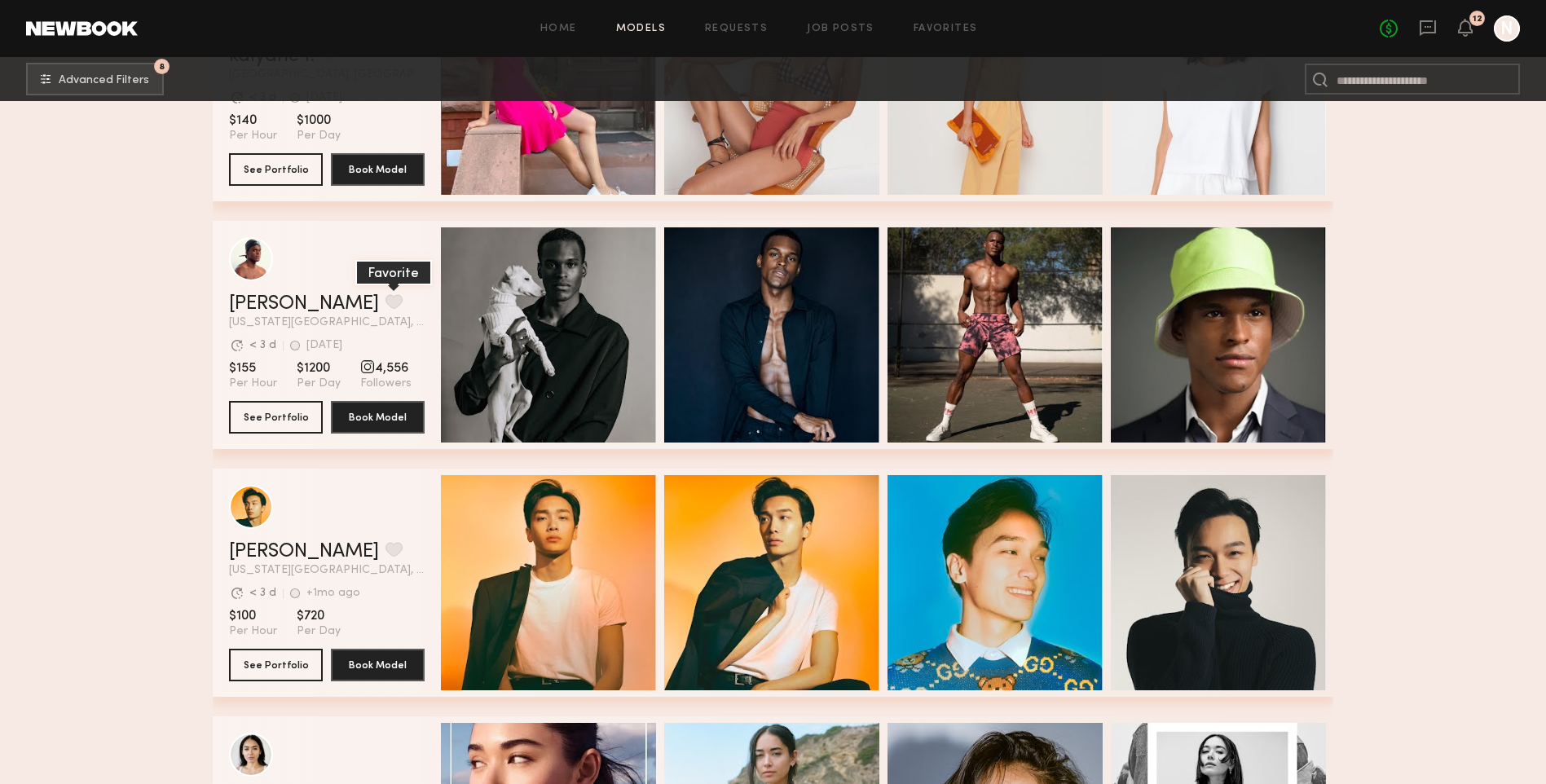
click at [385, 309] on button "grid" at bounding box center [394, 301] width 17 height 15
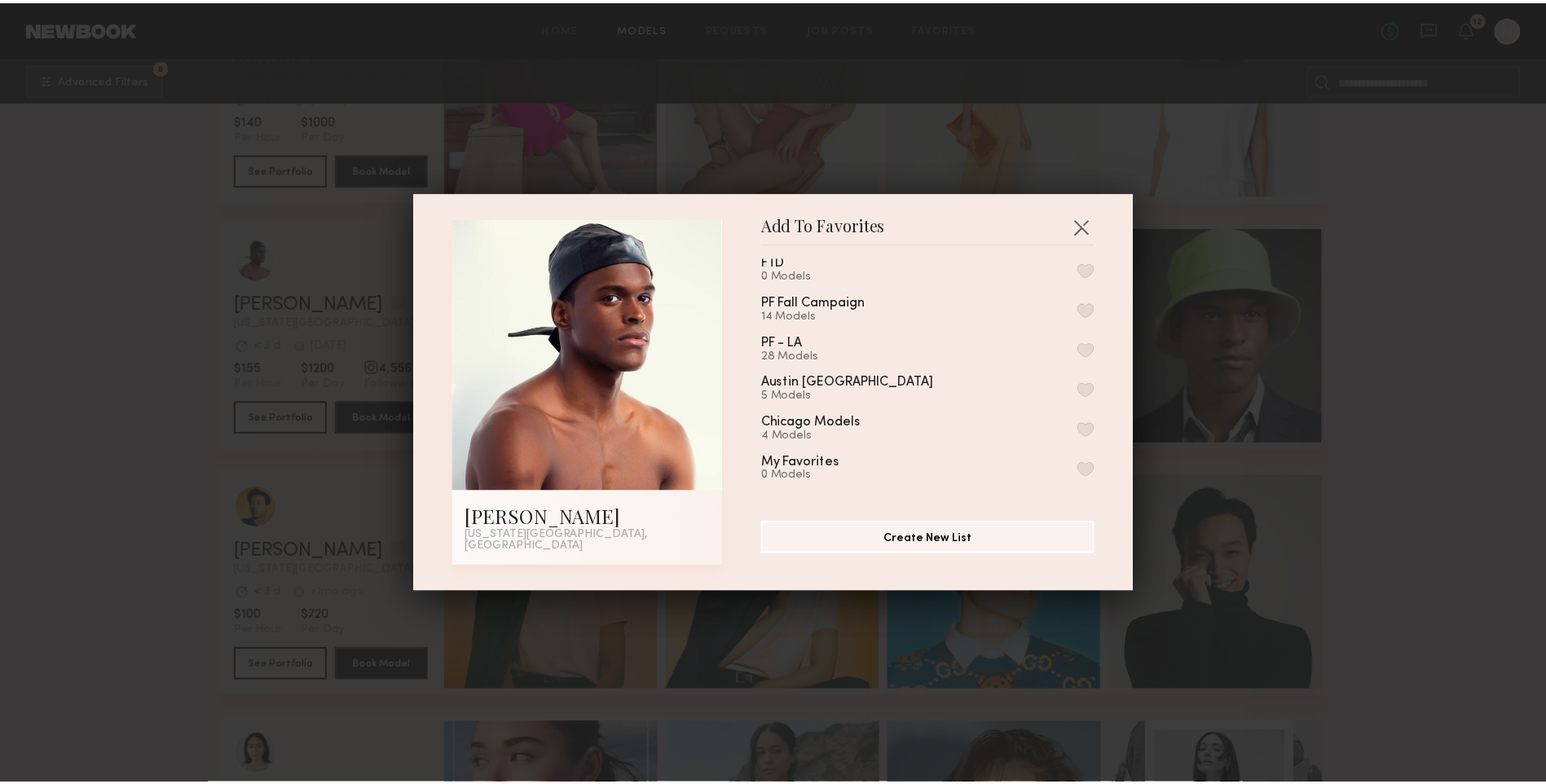
scroll to position [29, 0]
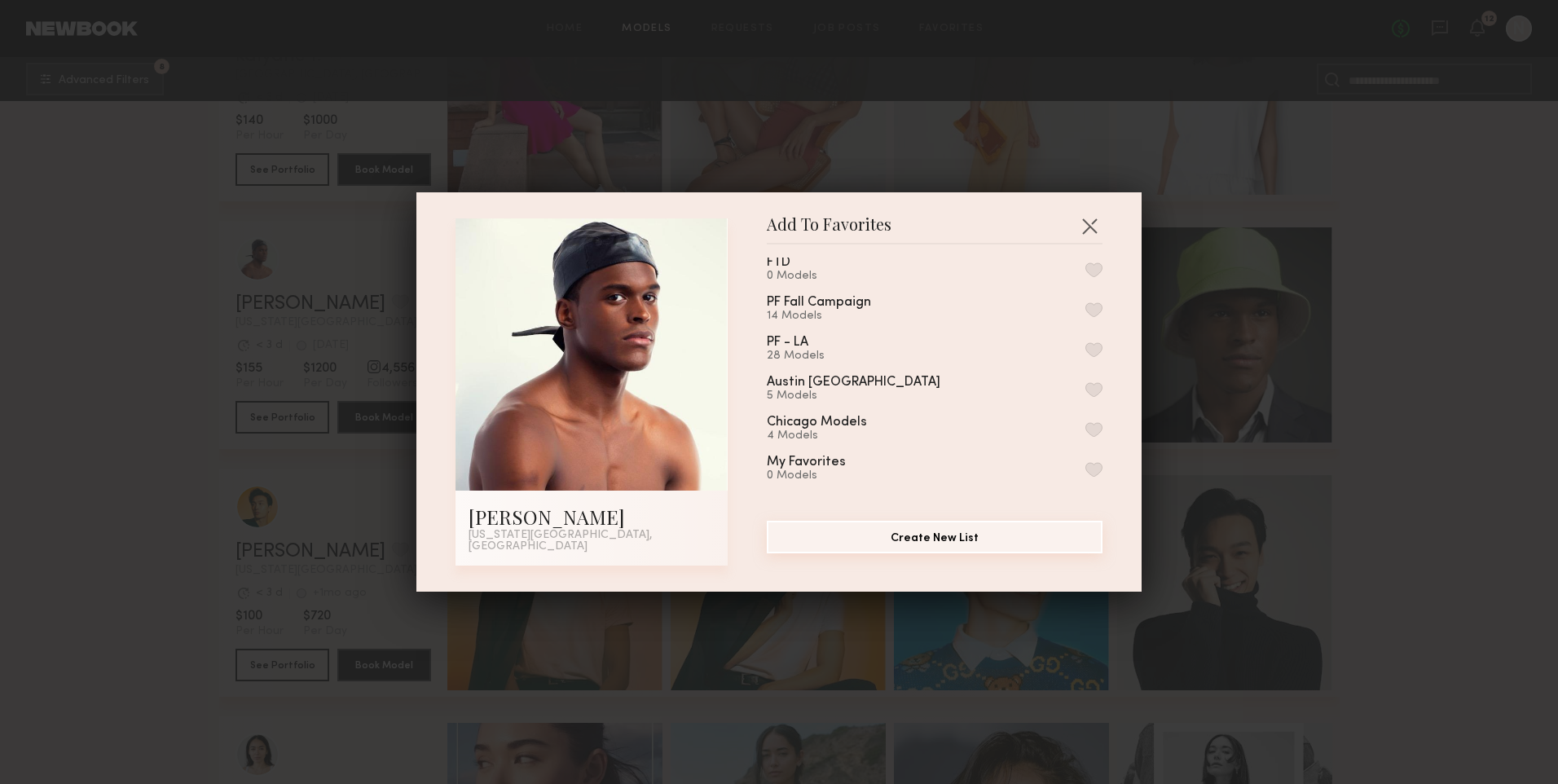
click at [943, 532] on button "Create New List" at bounding box center [934, 537] width 336 height 33
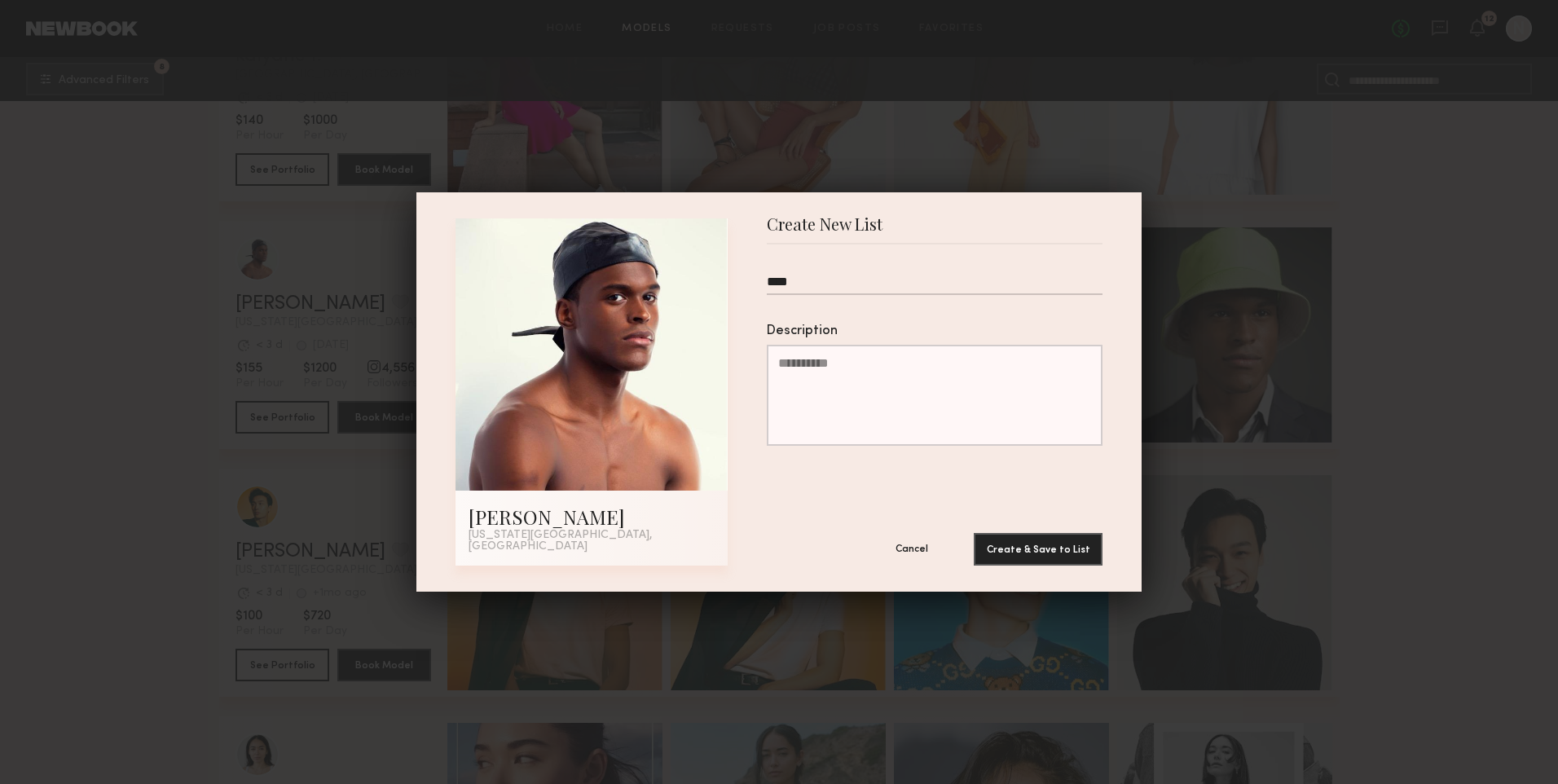
type input "****"
click at [917, 550] on button "Cancel" at bounding box center [912, 548] width 98 height 33
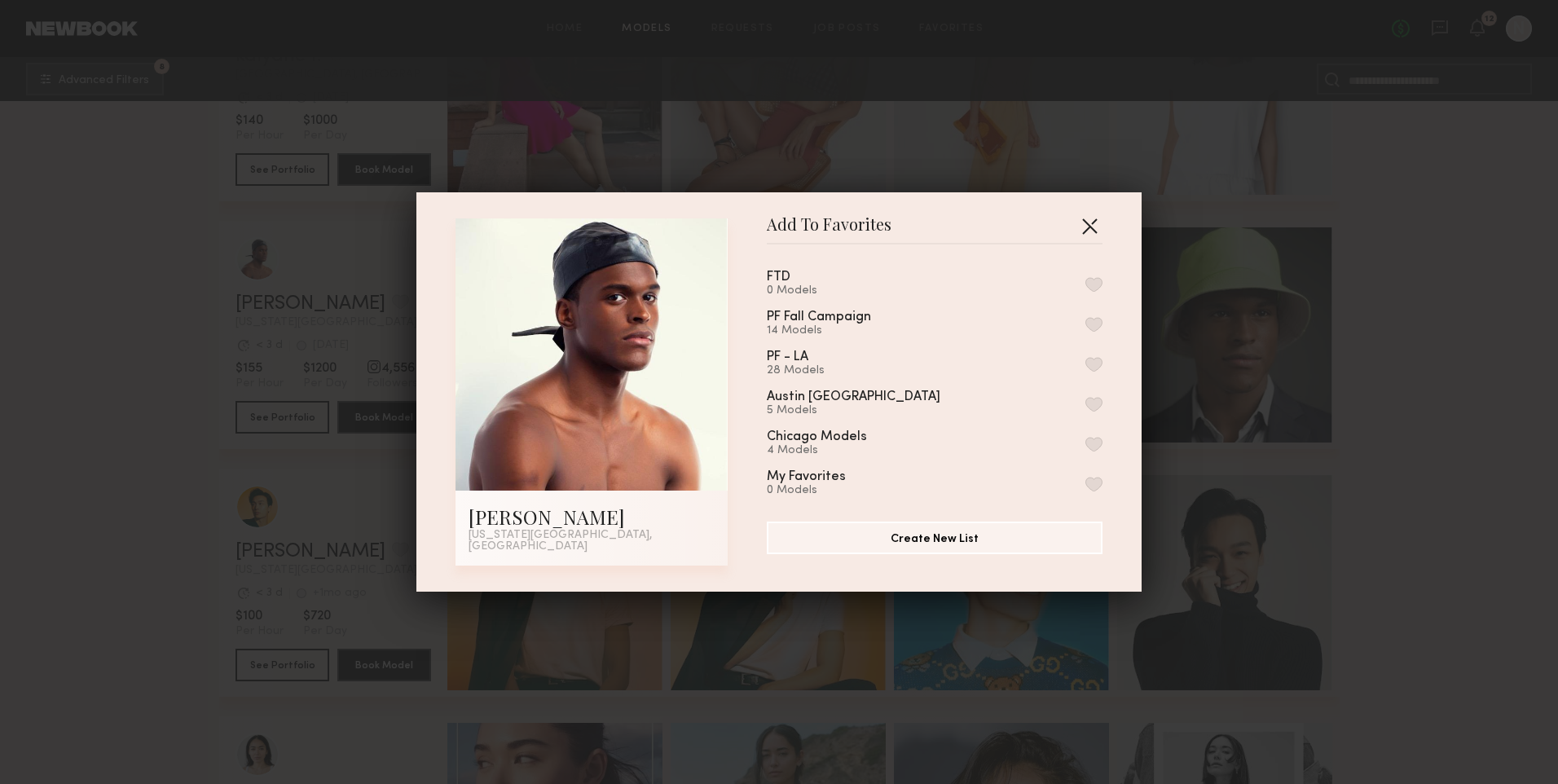
click at [1089, 229] on button "button" at bounding box center [1090, 225] width 26 height 26
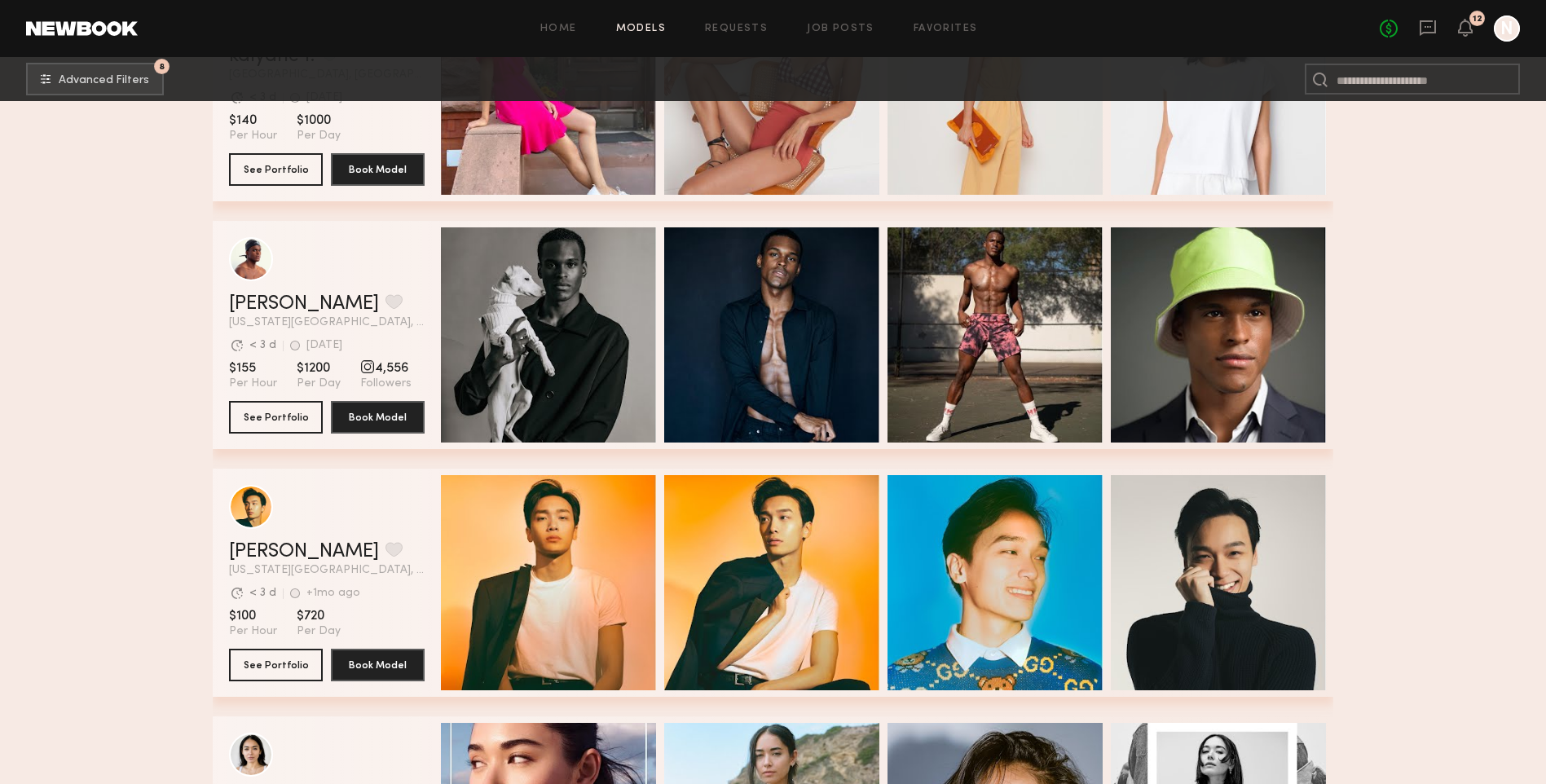
scroll to position [977, 0]
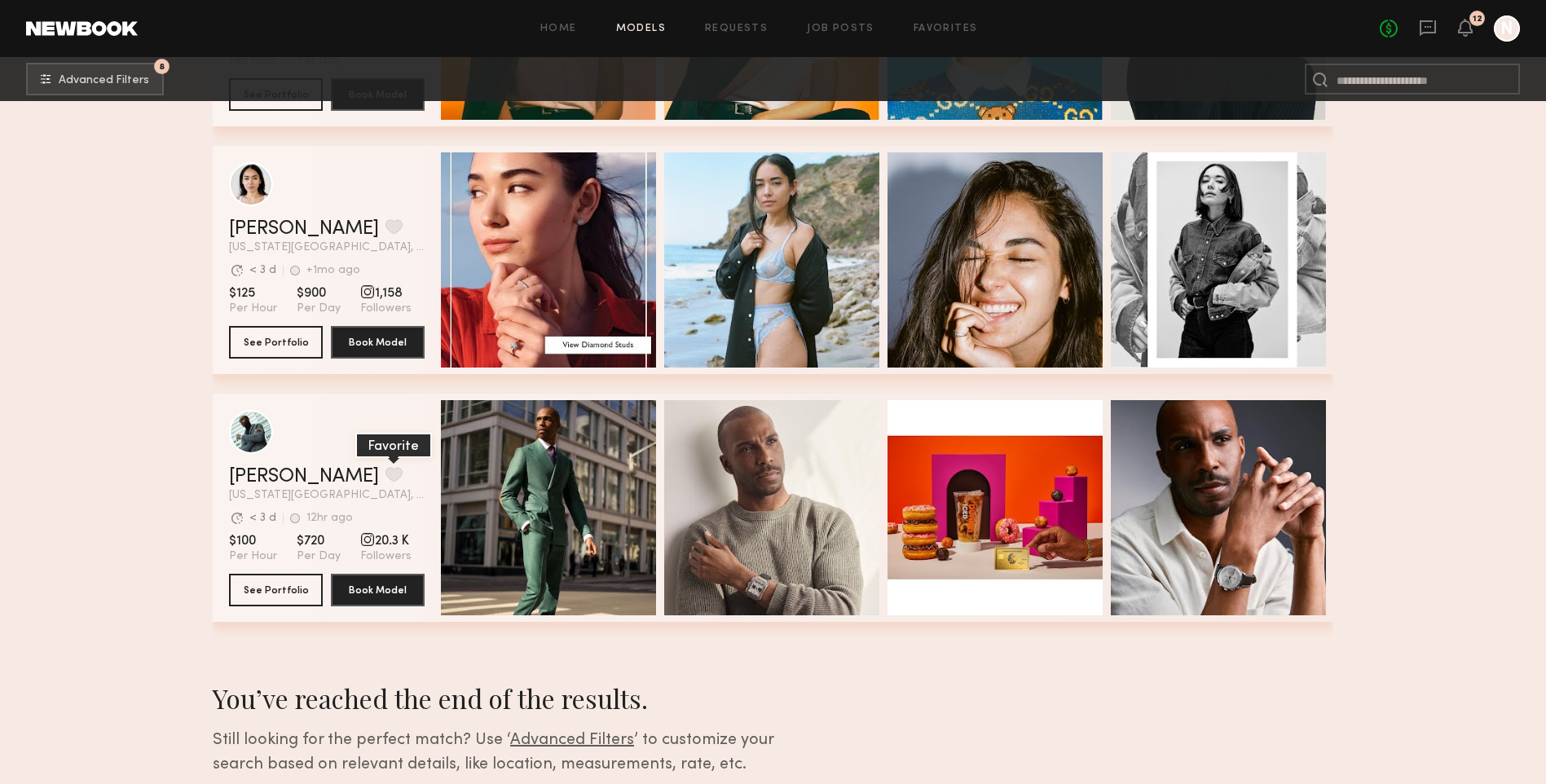
click at [385, 480] on button "grid" at bounding box center [394, 474] width 17 height 15
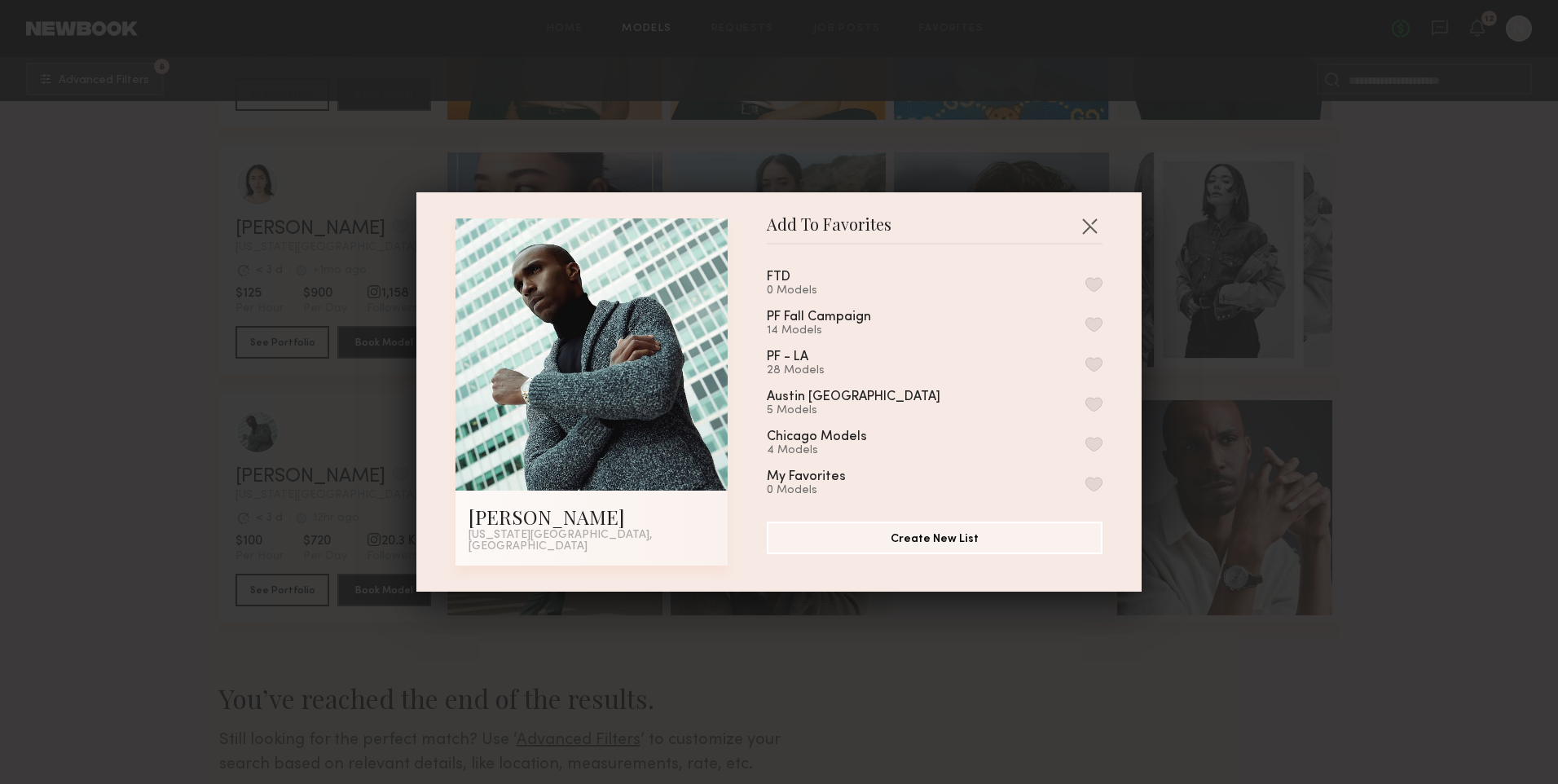
click at [786, 291] on div "0 Models" at bounding box center [798, 291] width 62 height 13
click at [1085, 291] on button "button" at bounding box center [1094, 284] width 17 height 15
click at [1082, 229] on button "button" at bounding box center [1090, 225] width 26 height 26
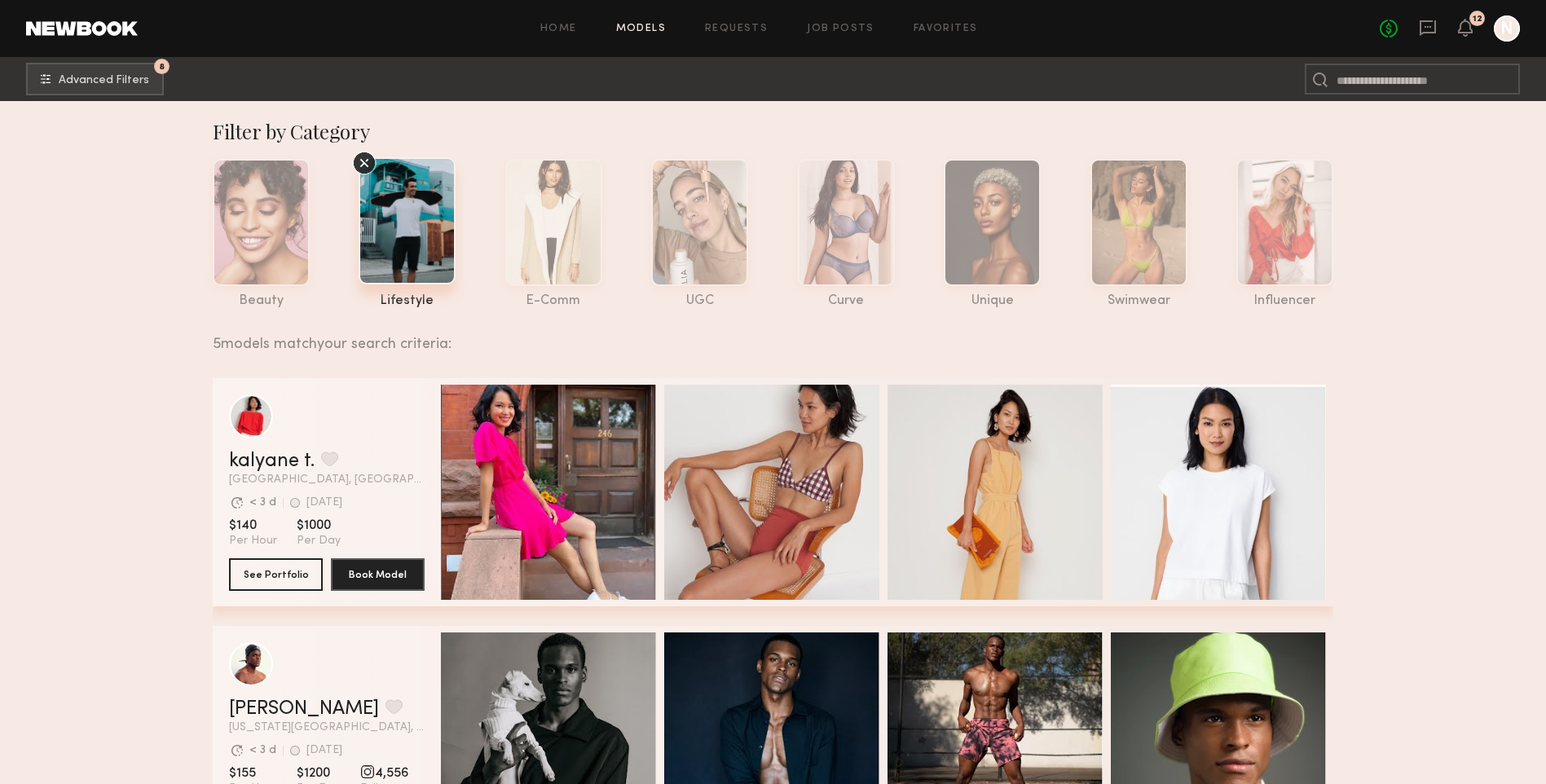
scroll to position [0, 0]
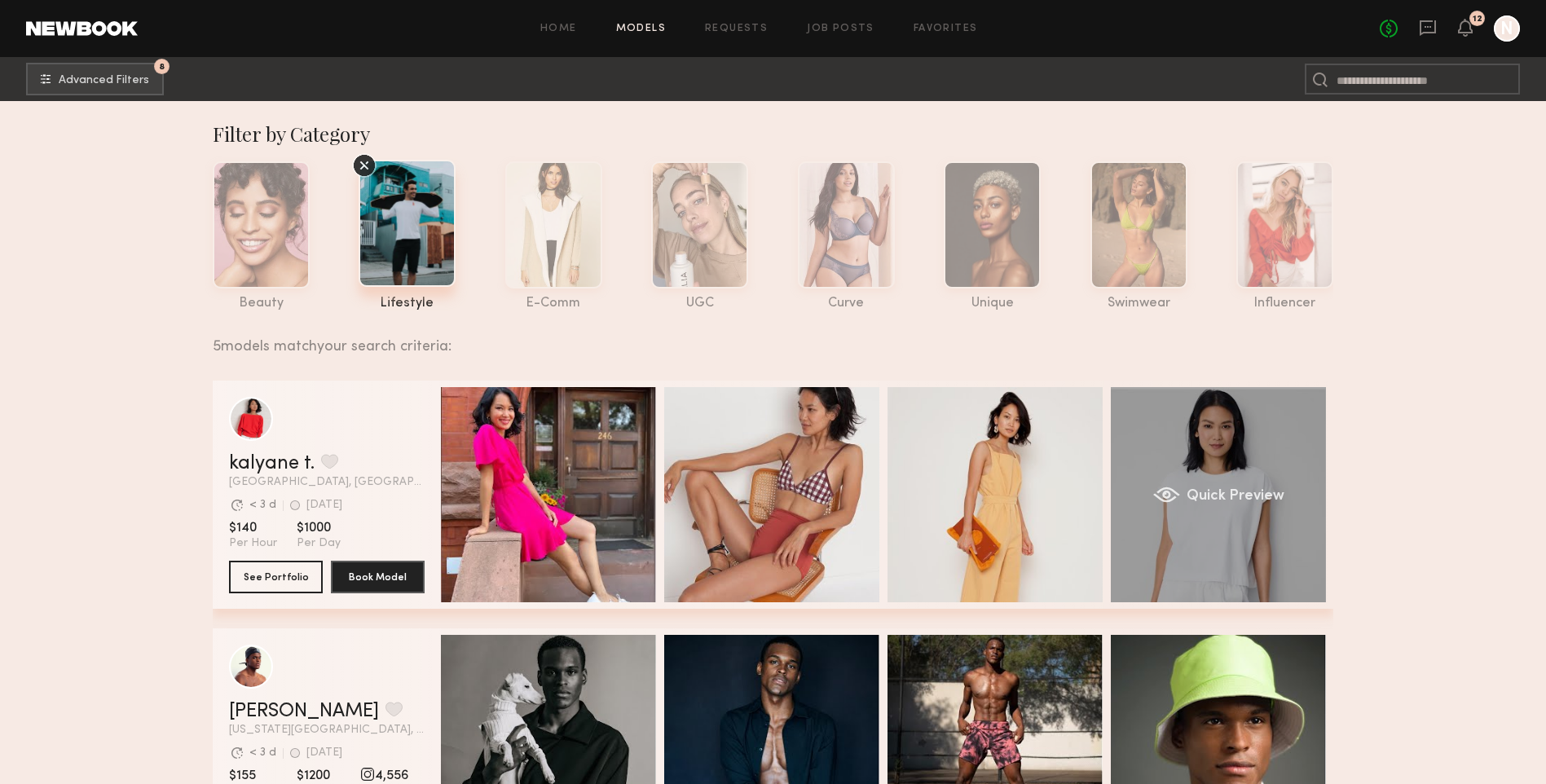
click at [1189, 436] on div "Quick Preview" at bounding box center [1218, 494] width 215 height 215
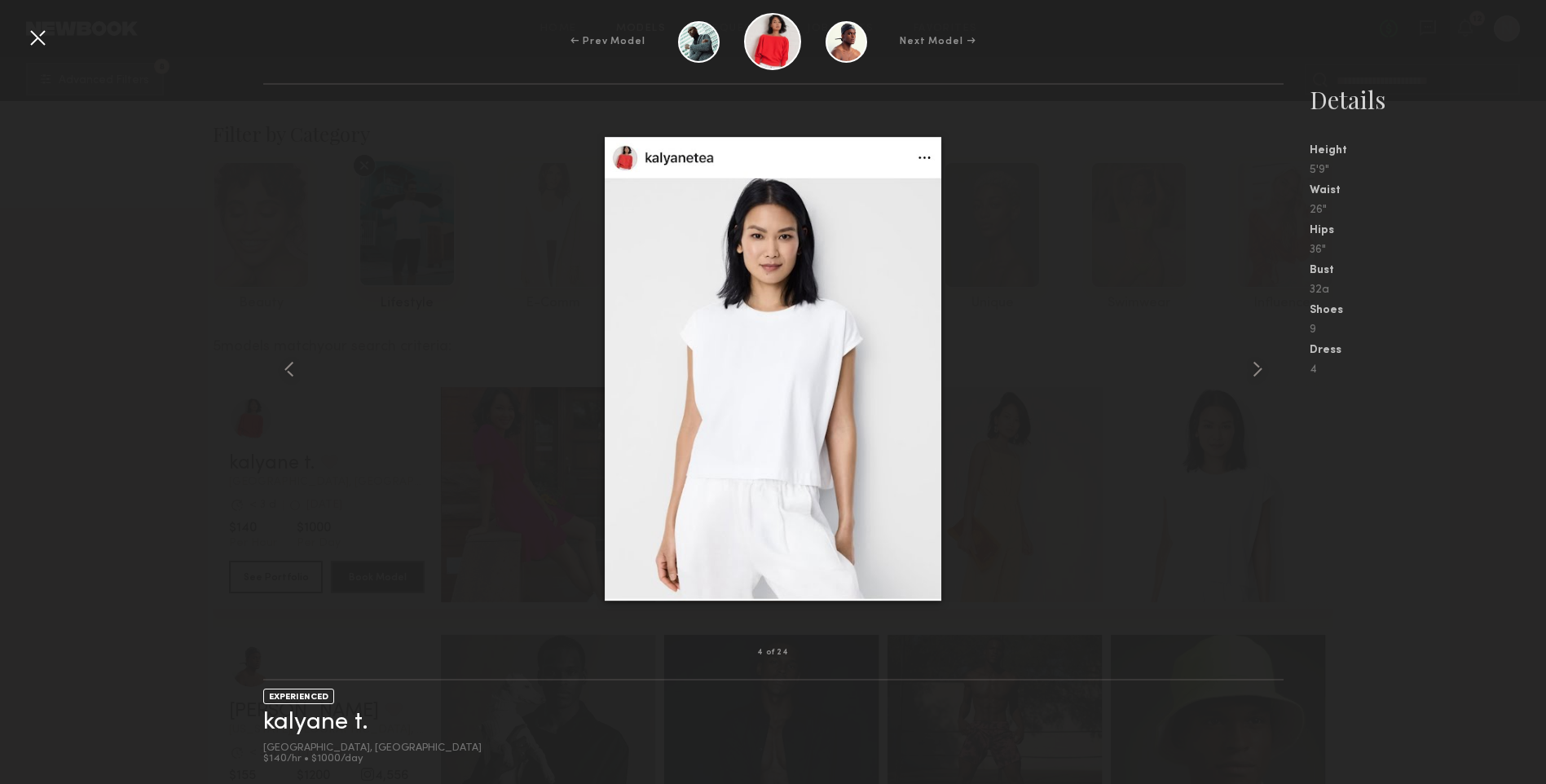
click at [1122, 397] on div at bounding box center [773, 369] width 1020 height 516
click at [40, 31] on div at bounding box center [37, 37] width 26 height 26
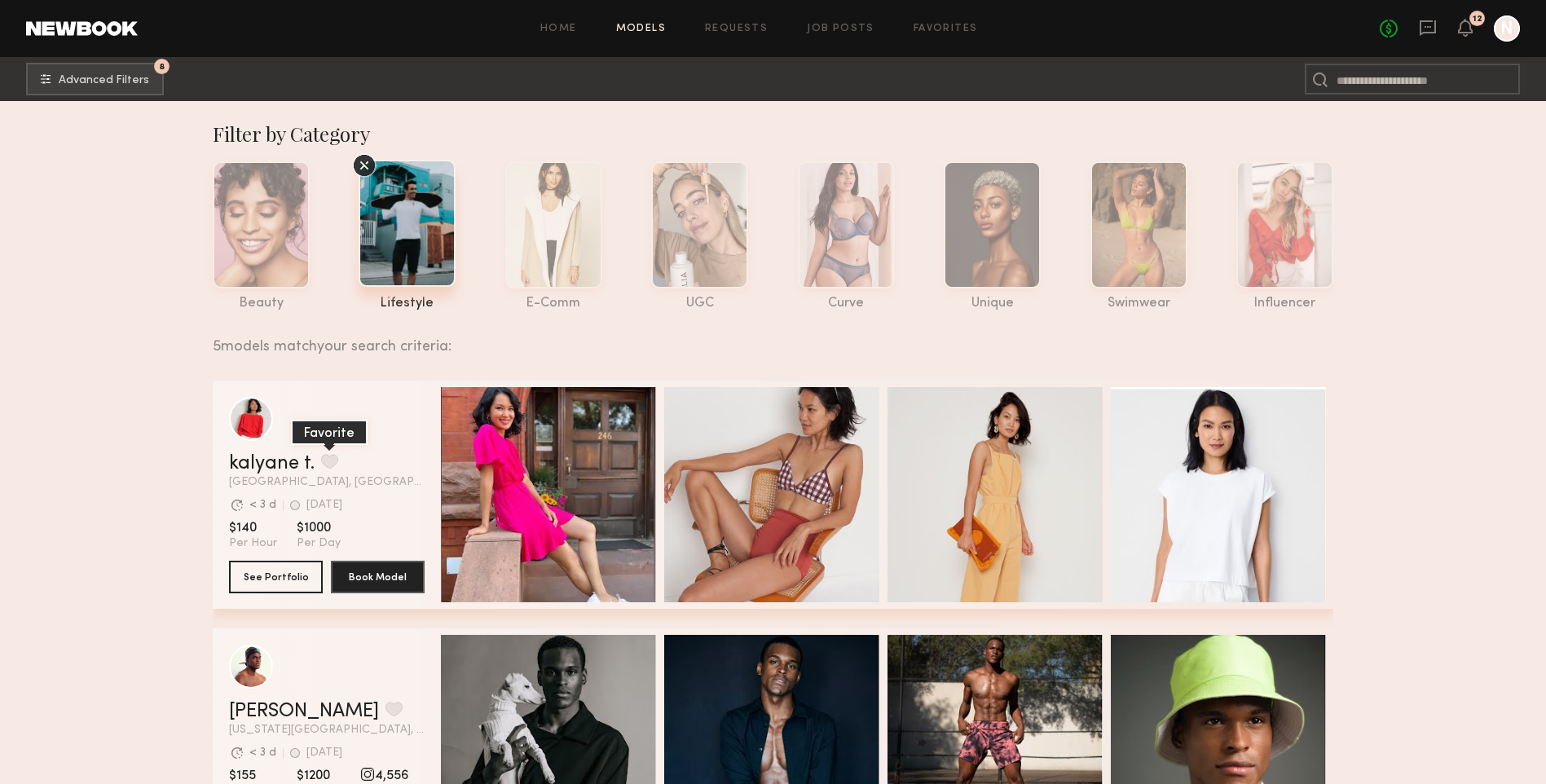
click at [321, 455] on button "grid" at bounding box center [330, 461] width 17 height 15
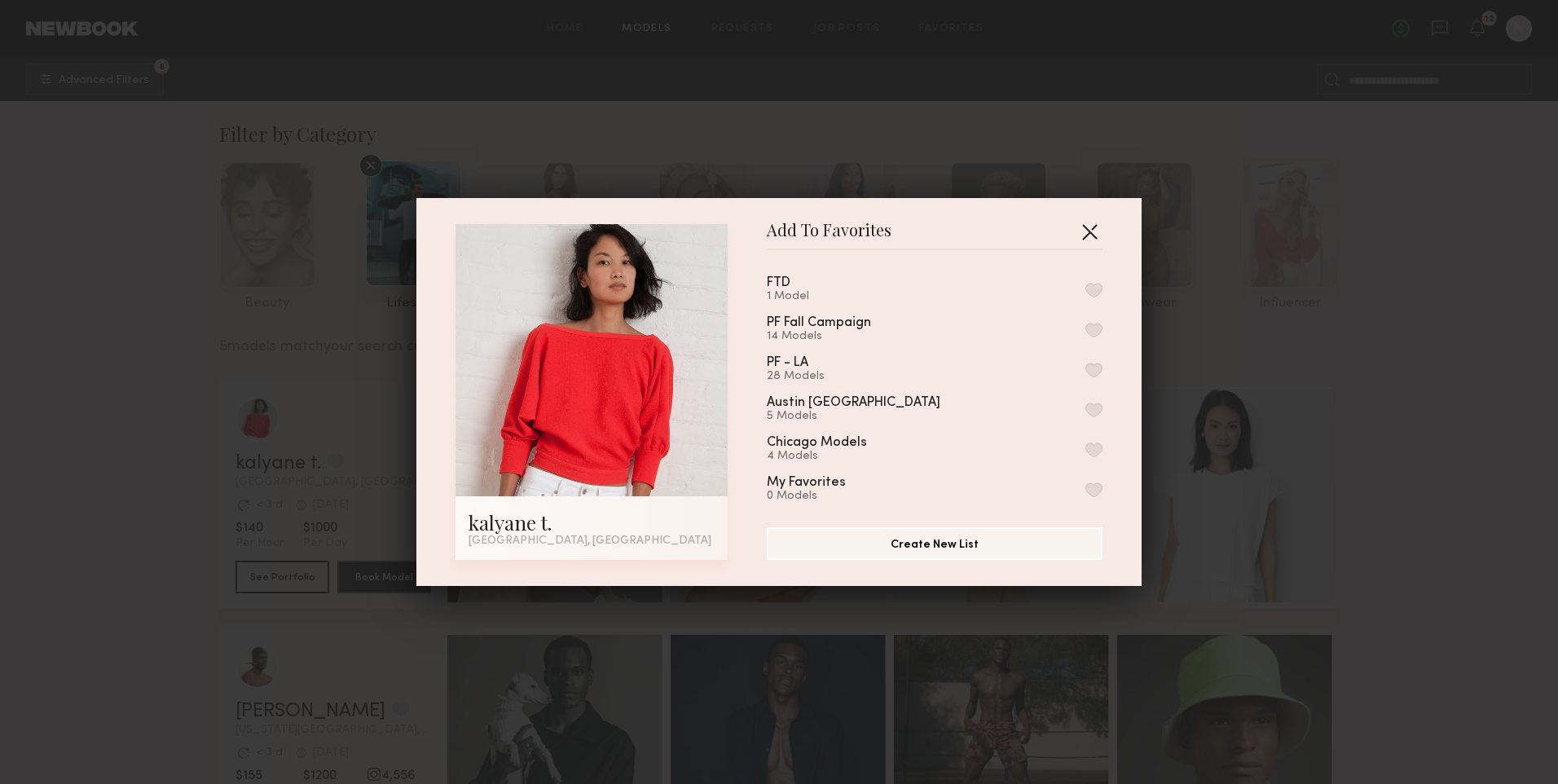
click at [1089, 225] on button "button" at bounding box center [1090, 232] width 26 height 26
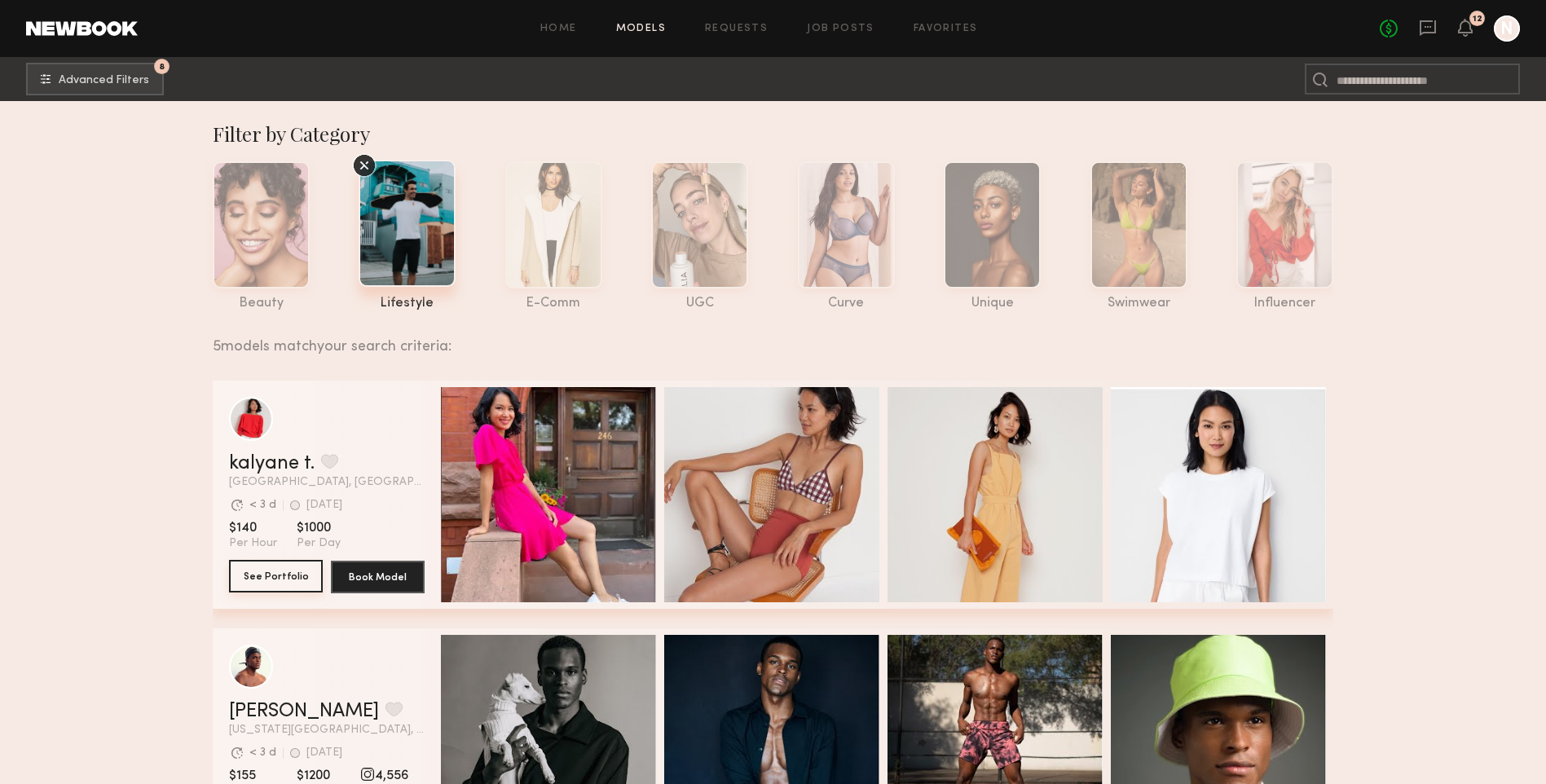
click at [293, 586] on button "See Portfolio" at bounding box center [276, 576] width 94 height 33
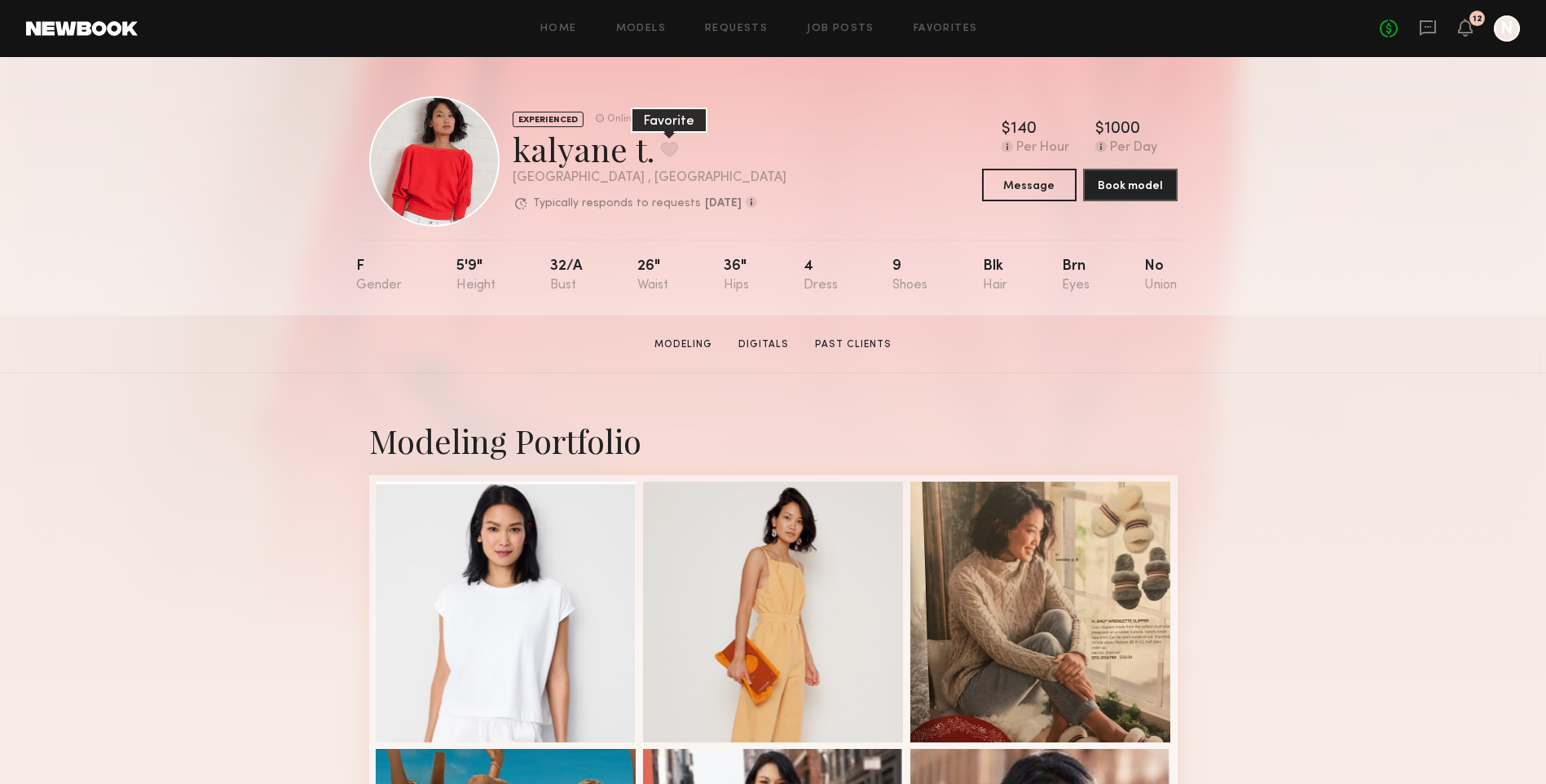
click at [665, 144] on button at bounding box center [670, 148] width 17 height 15
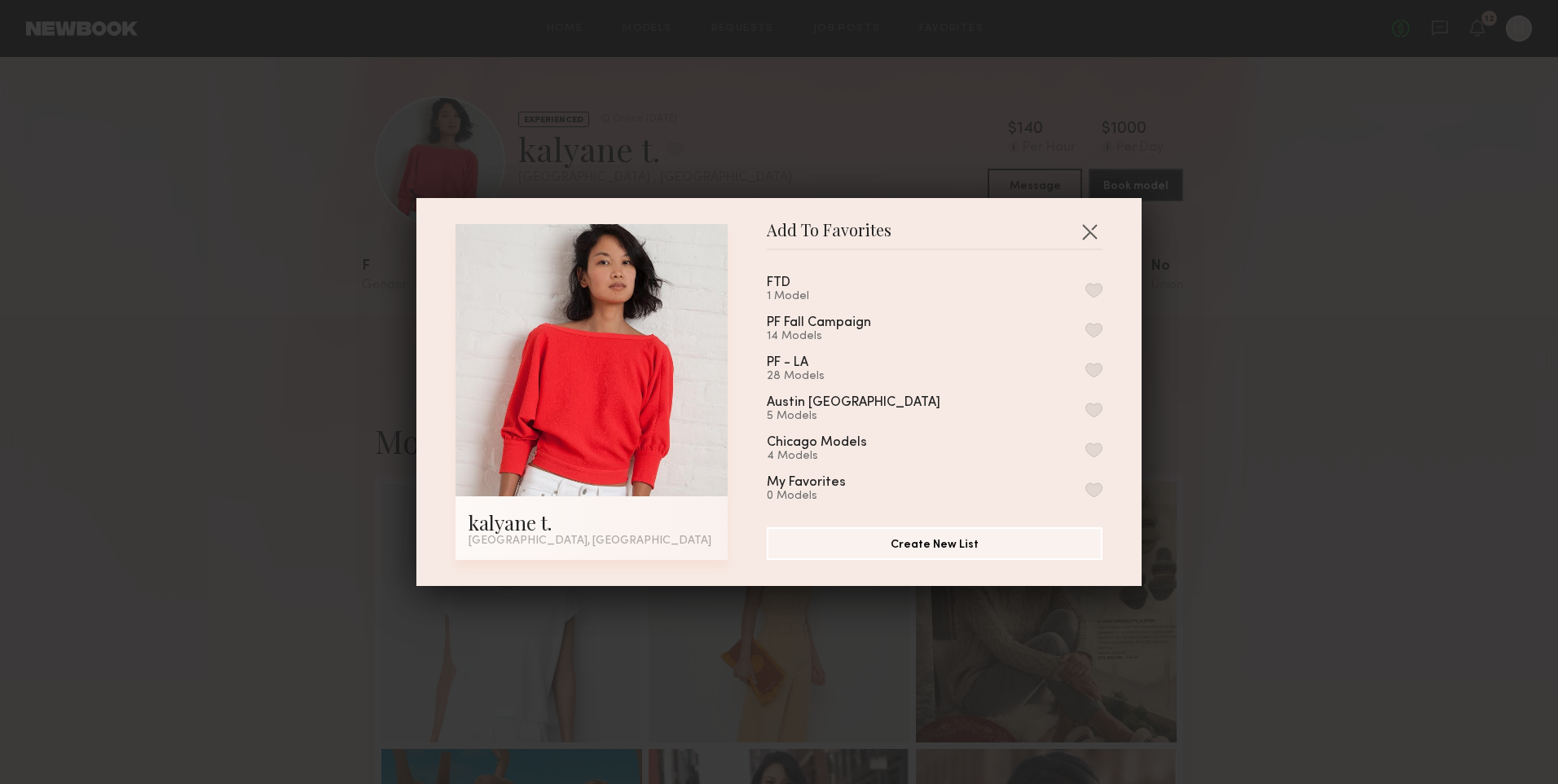
click at [770, 291] on div "1 Model" at bounding box center [798, 296] width 62 height 13
click at [1085, 297] on button "button" at bounding box center [1094, 290] width 17 height 15
click at [1083, 229] on button "button" at bounding box center [1090, 232] width 26 height 26
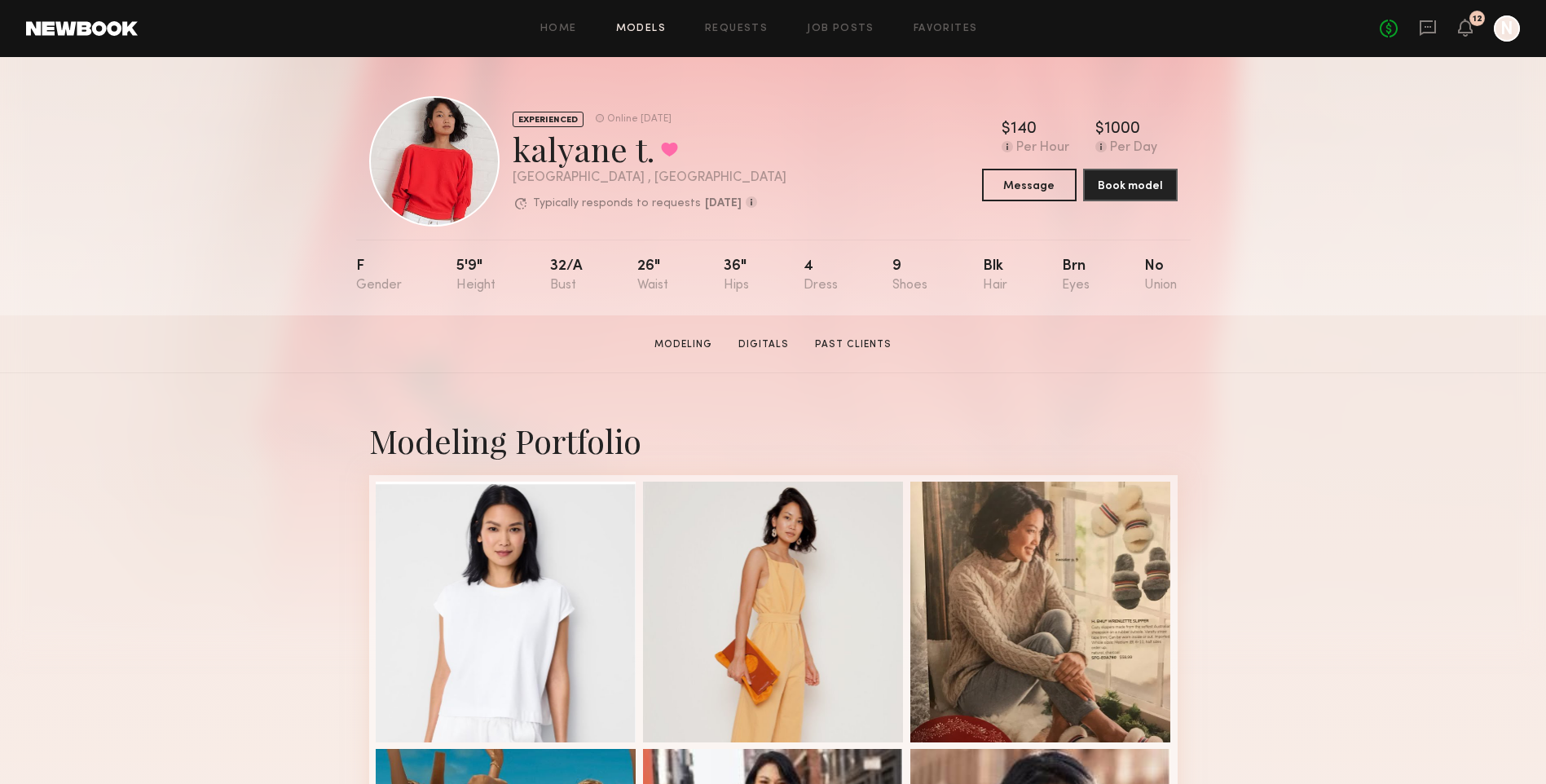
click at [654, 34] on link "Models" at bounding box center [640, 29] width 49 height 10
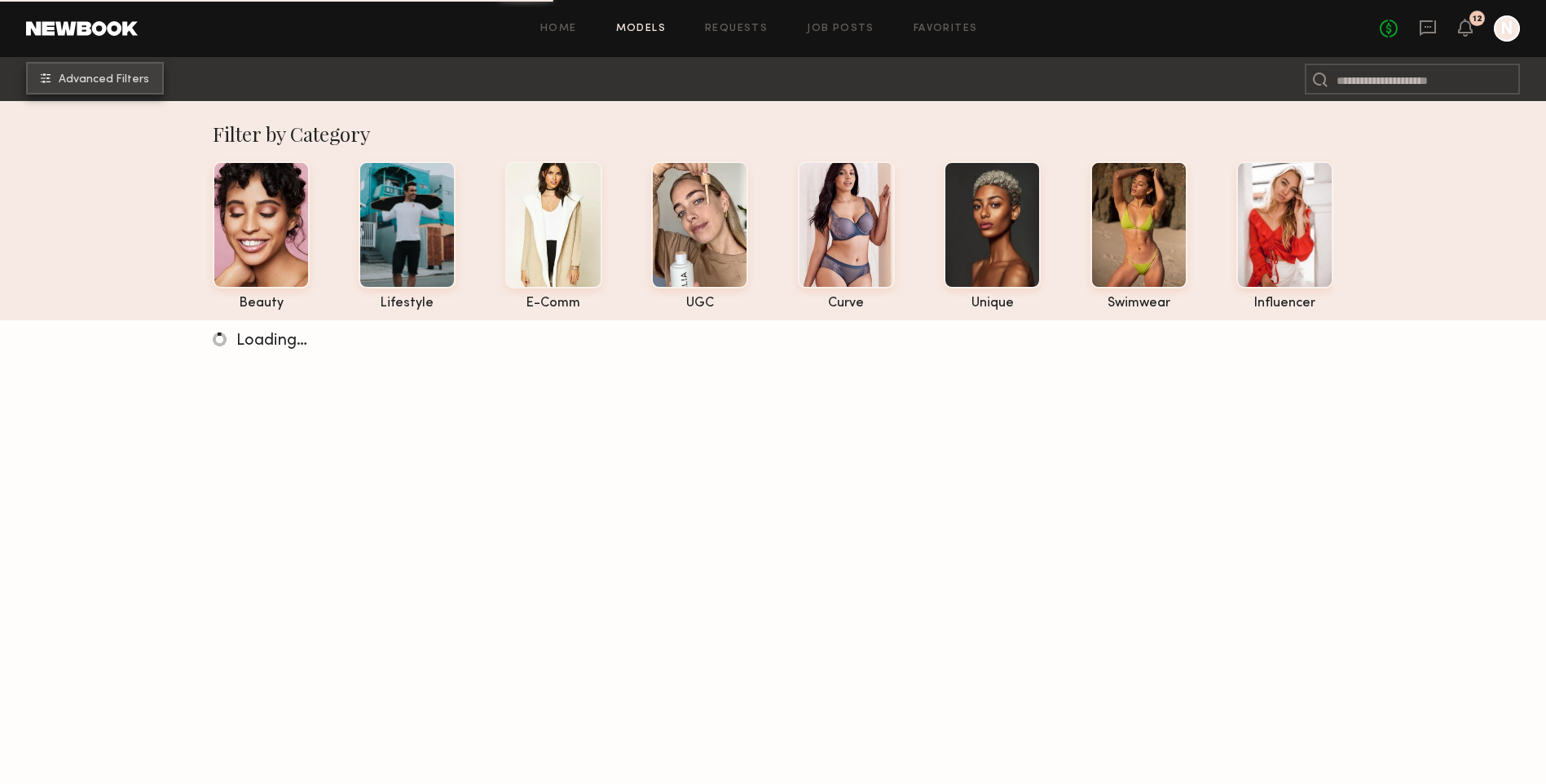
click at [121, 84] on span "Advanced Filters" at bounding box center [104, 79] width 90 height 11
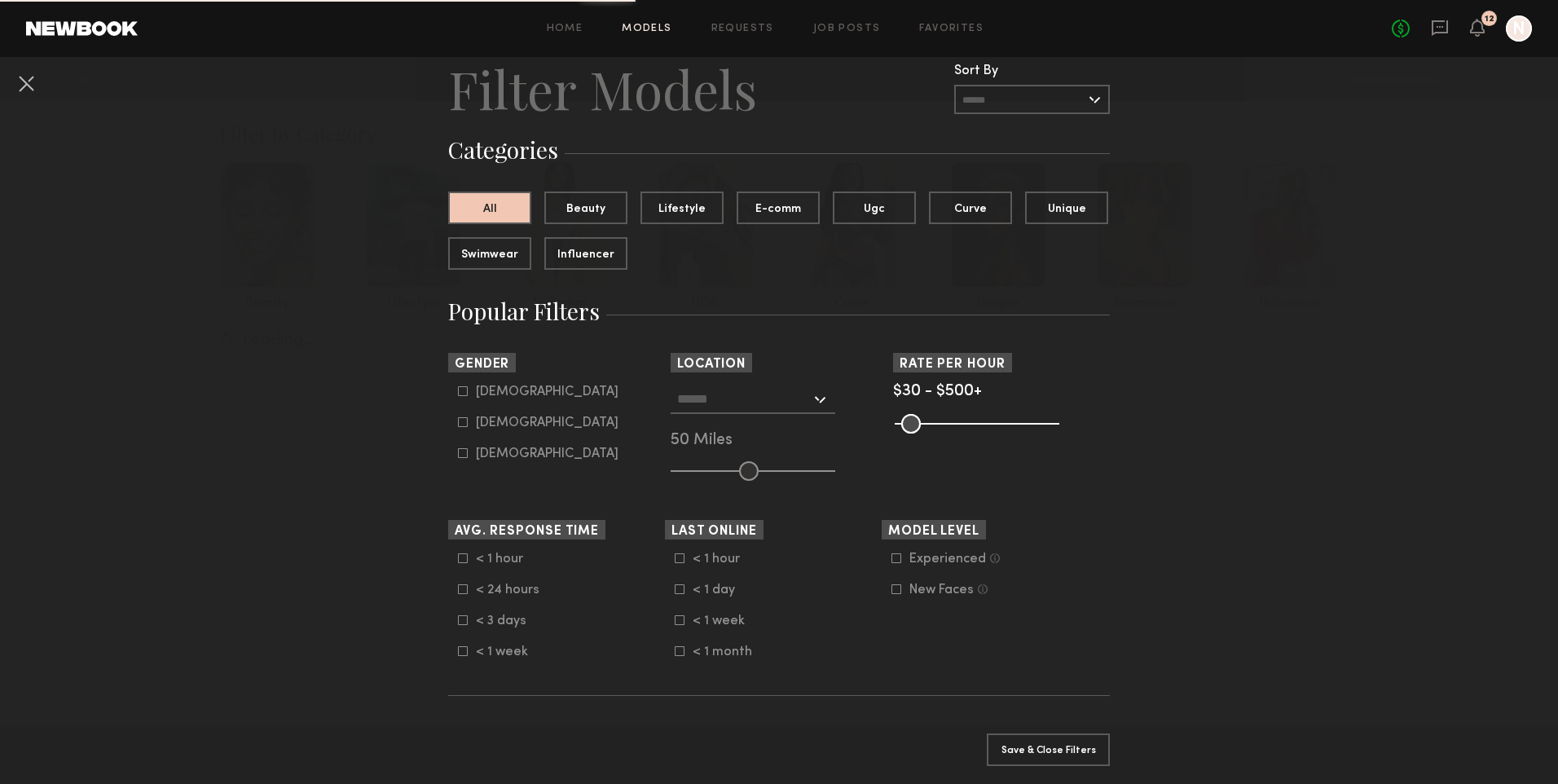
scroll to position [82, 0]
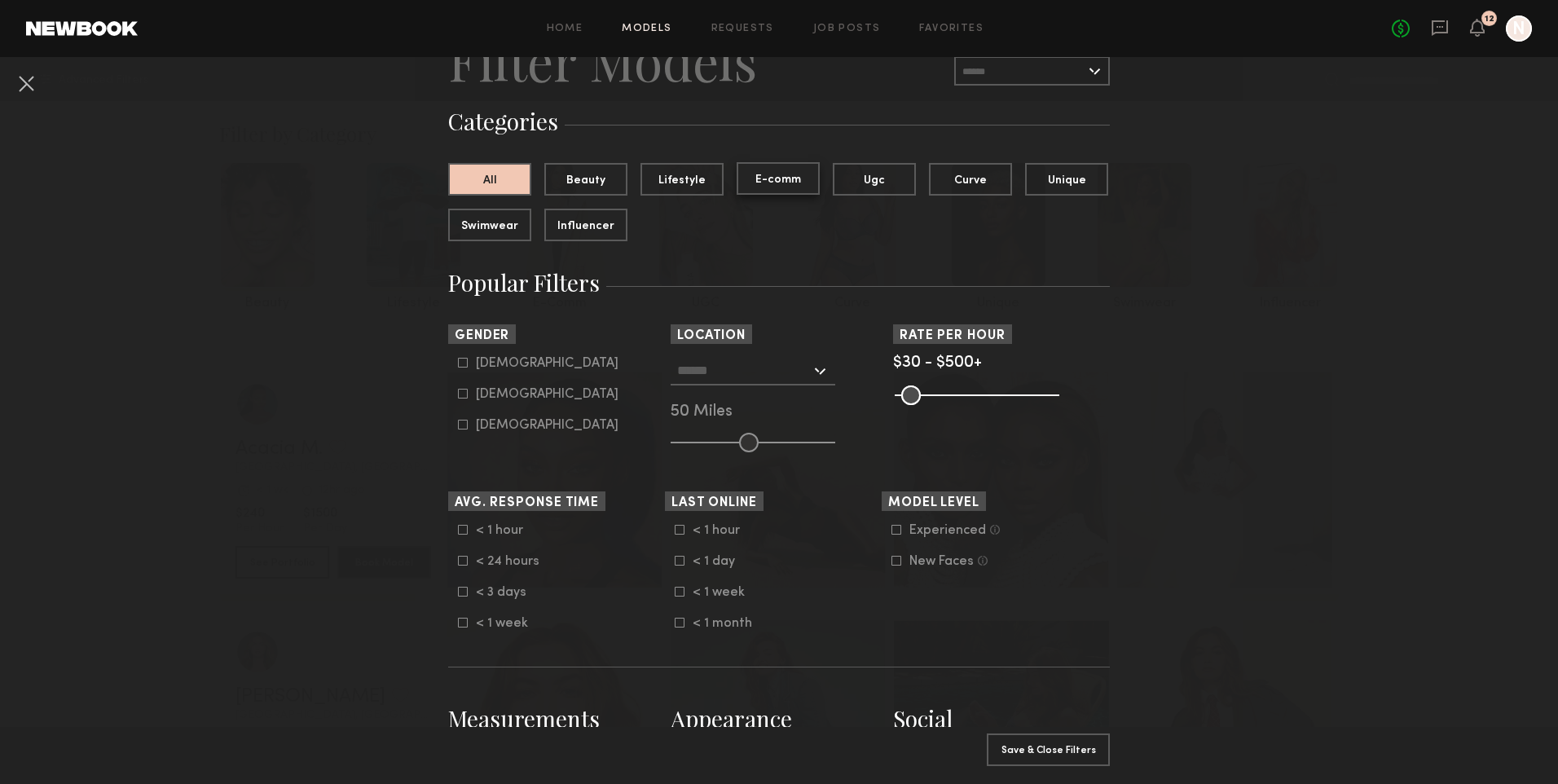
click at [807, 184] on button "E-comm" at bounding box center [778, 179] width 83 height 33
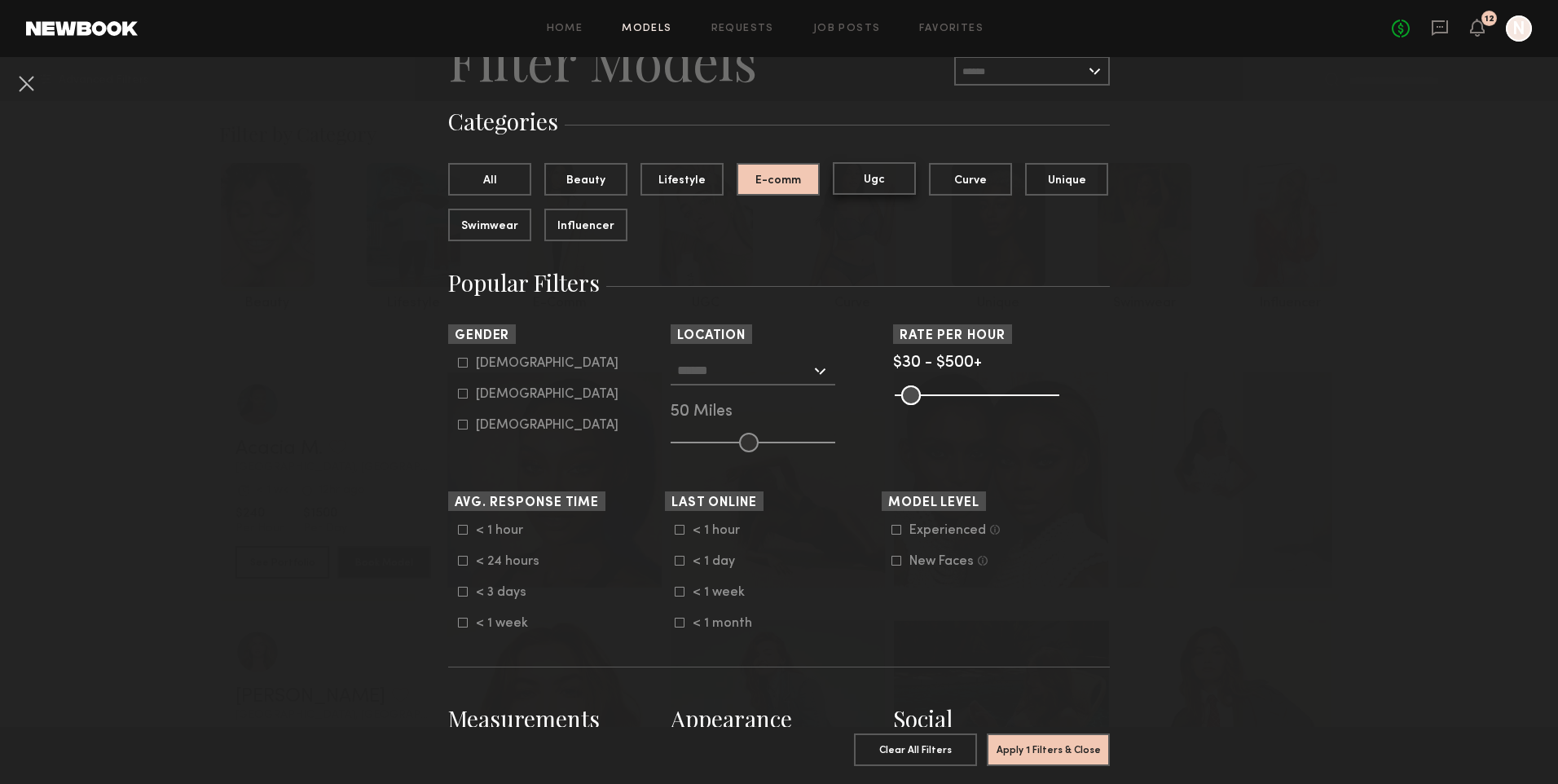
click at [854, 183] on button "Ugc" at bounding box center [874, 179] width 83 height 33
click at [1064, 732] on button "Apply 1 Filters & Close" at bounding box center [1048, 748] width 123 height 33
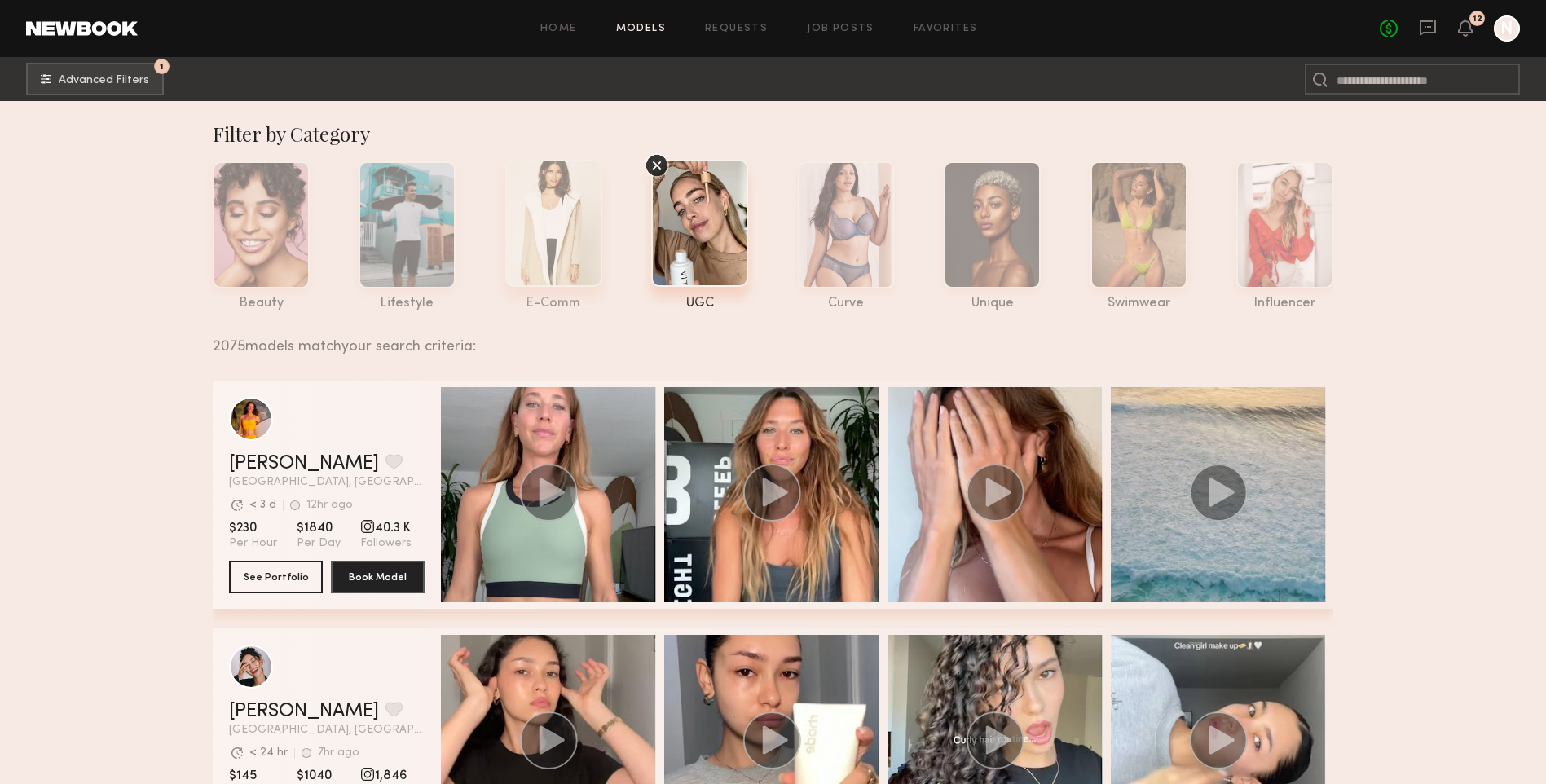
click at [559, 248] on div at bounding box center [554, 223] width 97 height 127
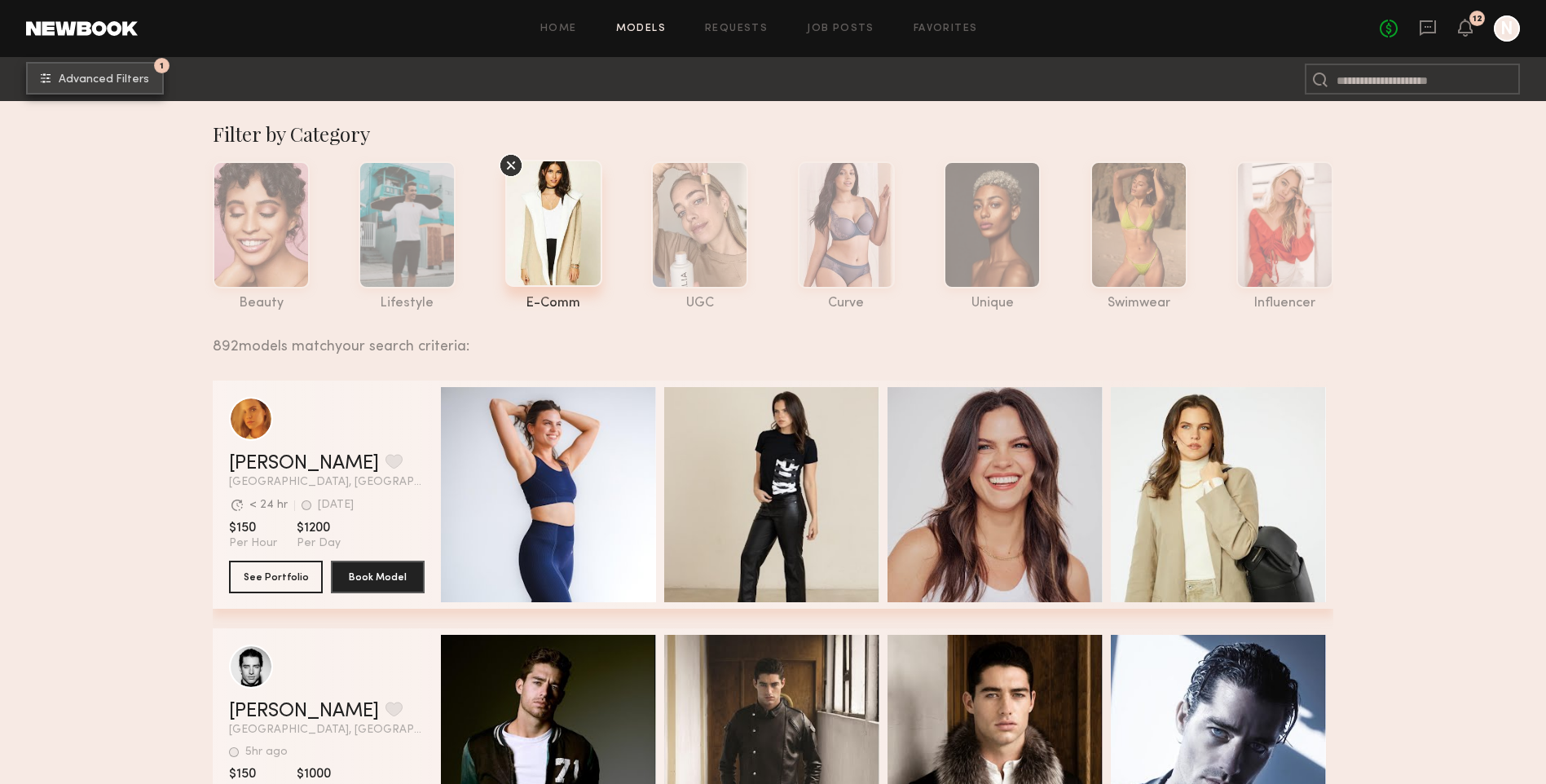
click at [101, 81] on span "Advanced Filters" at bounding box center [104, 79] width 90 height 11
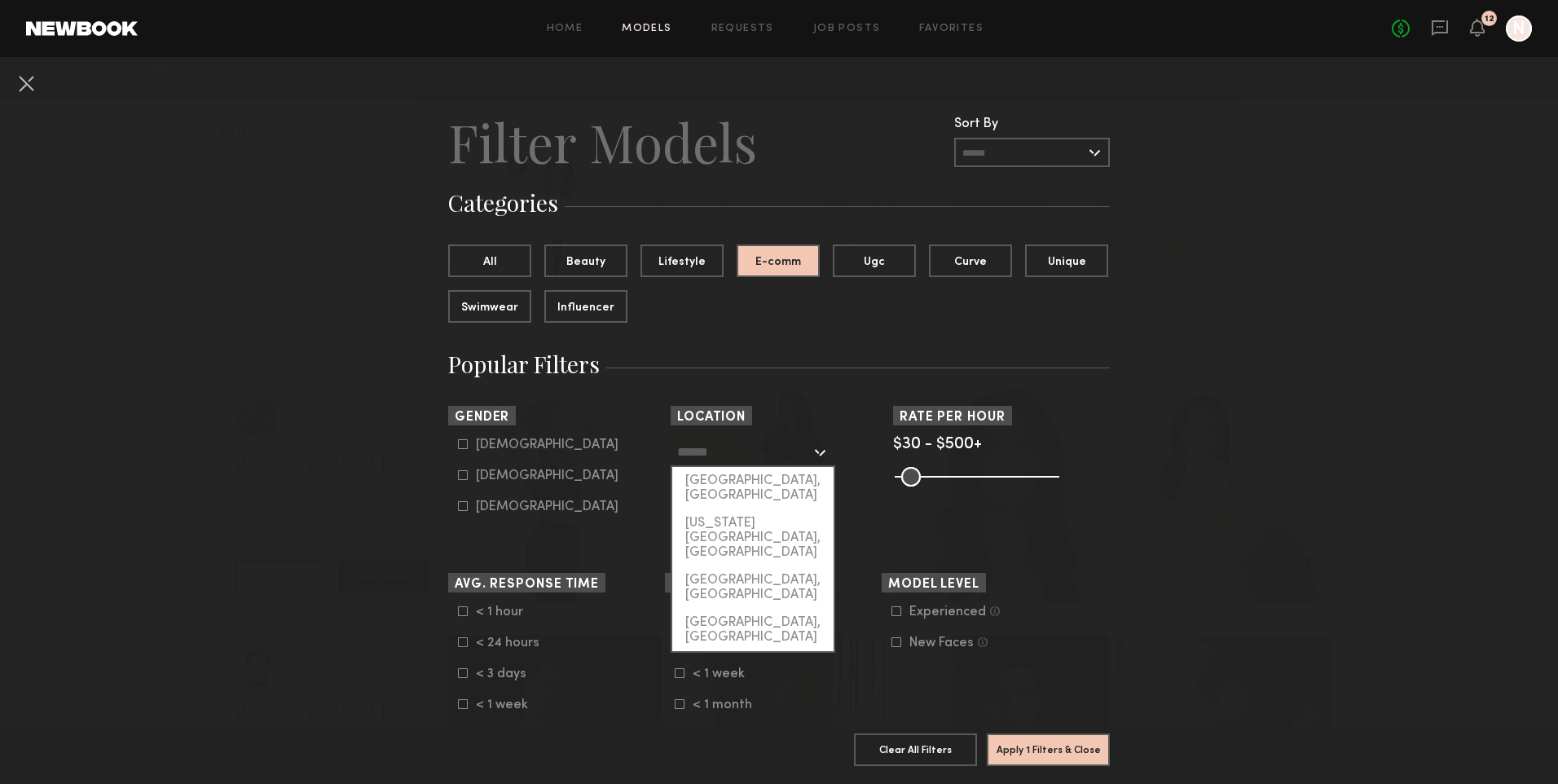
click at [731, 457] on input "text" at bounding box center [744, 451] width 134 height 28
click at [732, 511] on div "[US_STATE][GEOGRAPHIC_DATA], [GEOGRAPHIC_DATA]" at bounding box center [753, 538] width 161 height 57
type input "**********"
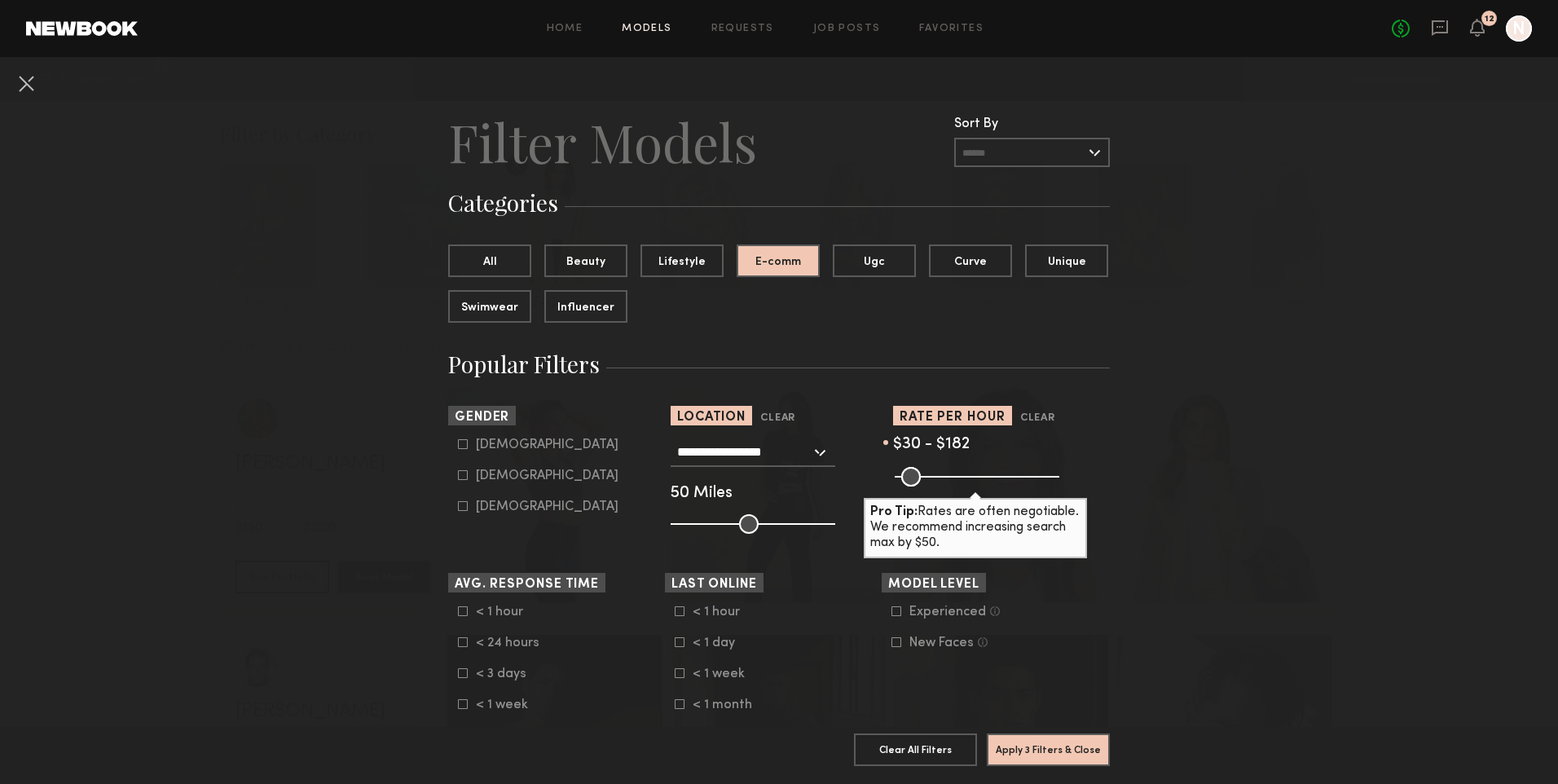
drag, startPoint x: 1044, startPoint y: 474, endPoint x: 946, endPoint y: 477, distance: 98.0
type input "***"
click at [946, 477] on input "range" at bounding box center [977, 476] width 165 height 20
type input "**"
drag, startPoint x: 901, startPoint y: 480, endPoint x: 880, endPoint y: 515, distance: 40.8
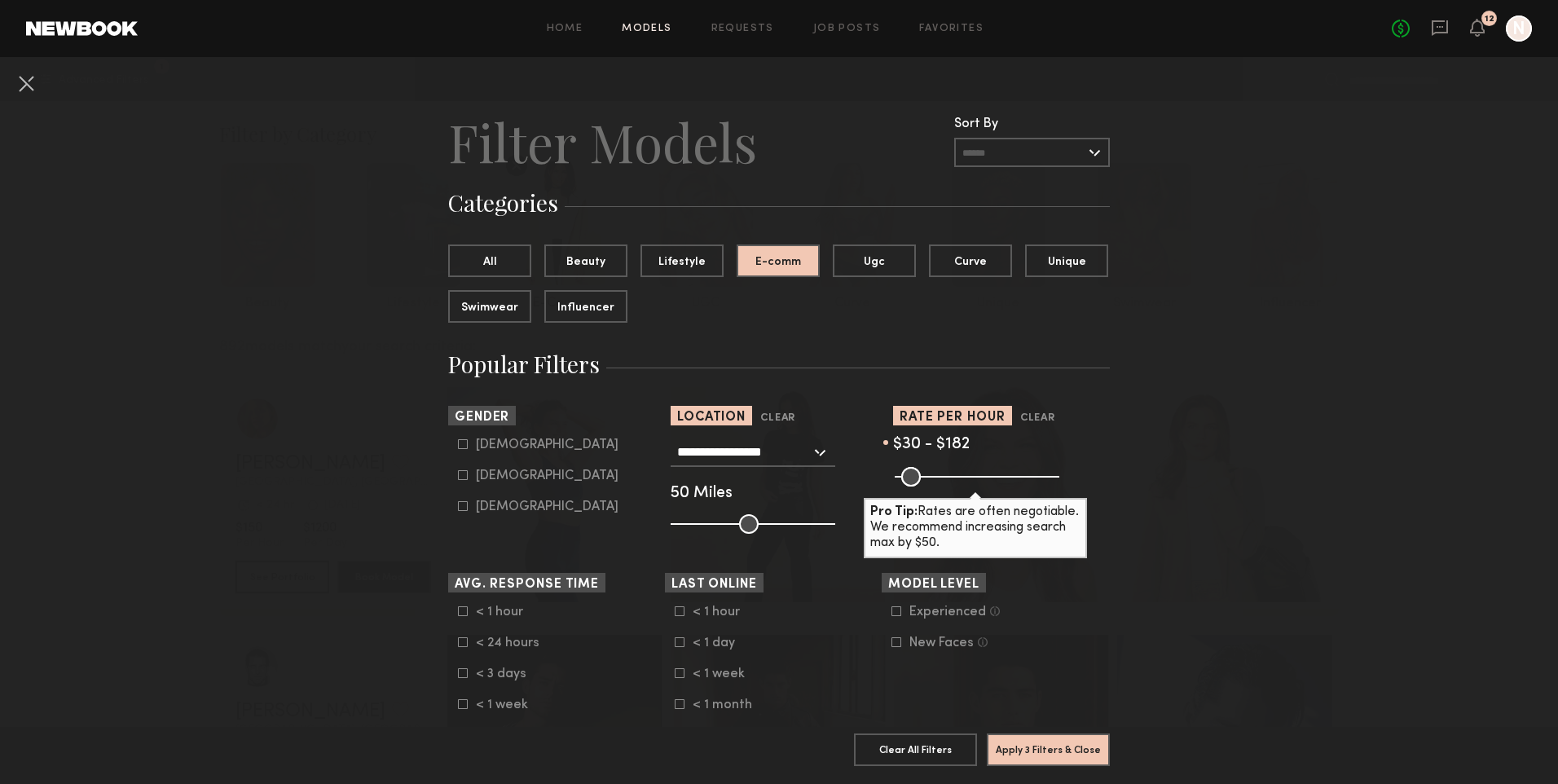
click at [894, 476] on input "range" at bounding box center [977, 476] width 165 height 20
drag, startPoint x: 1085, startPoint y: 650, endPoint x: 956, endPoint y: 626, distance: 131.2
click at [1077, 640] on common-framework-checkbox "New Faces Talent we’ve deemed to be in the early stages of their professional c…" at bounding box center [995, 643] width 207 height 15
click at [892, 611] on icon at bounding box center [896, 611] width 10 height 10
drag, startPoint x: 468, startPoint y: 441, endPoint x: 474, endPoint y: 466, distance: 25.7
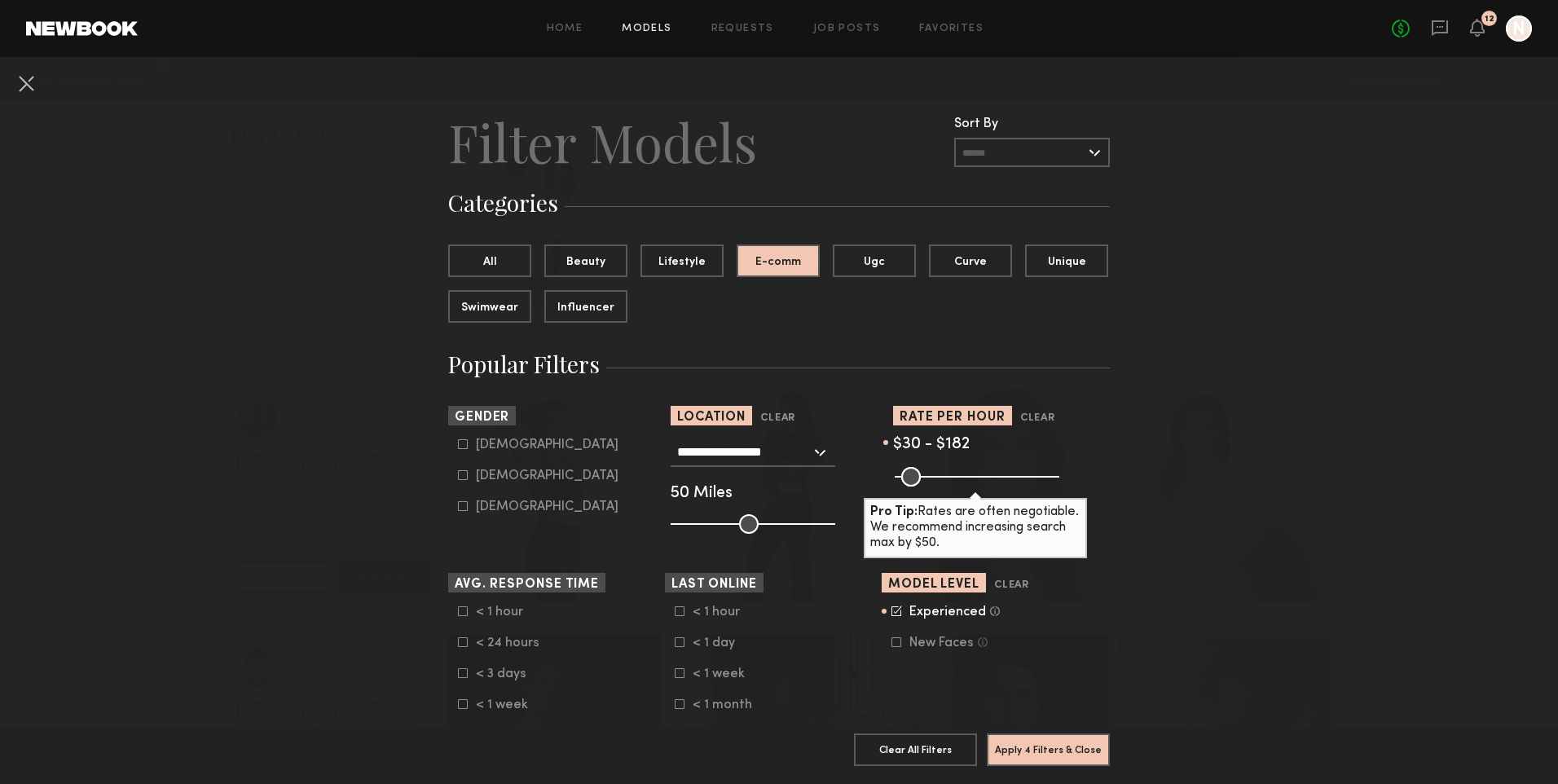
click at [469, 441] on label "Male" at bounding box center [538, 443] width 160 height 10
click at [476, 476] on div "Female" at bounding box center [547, 475] width 142 height 10
type input "*"
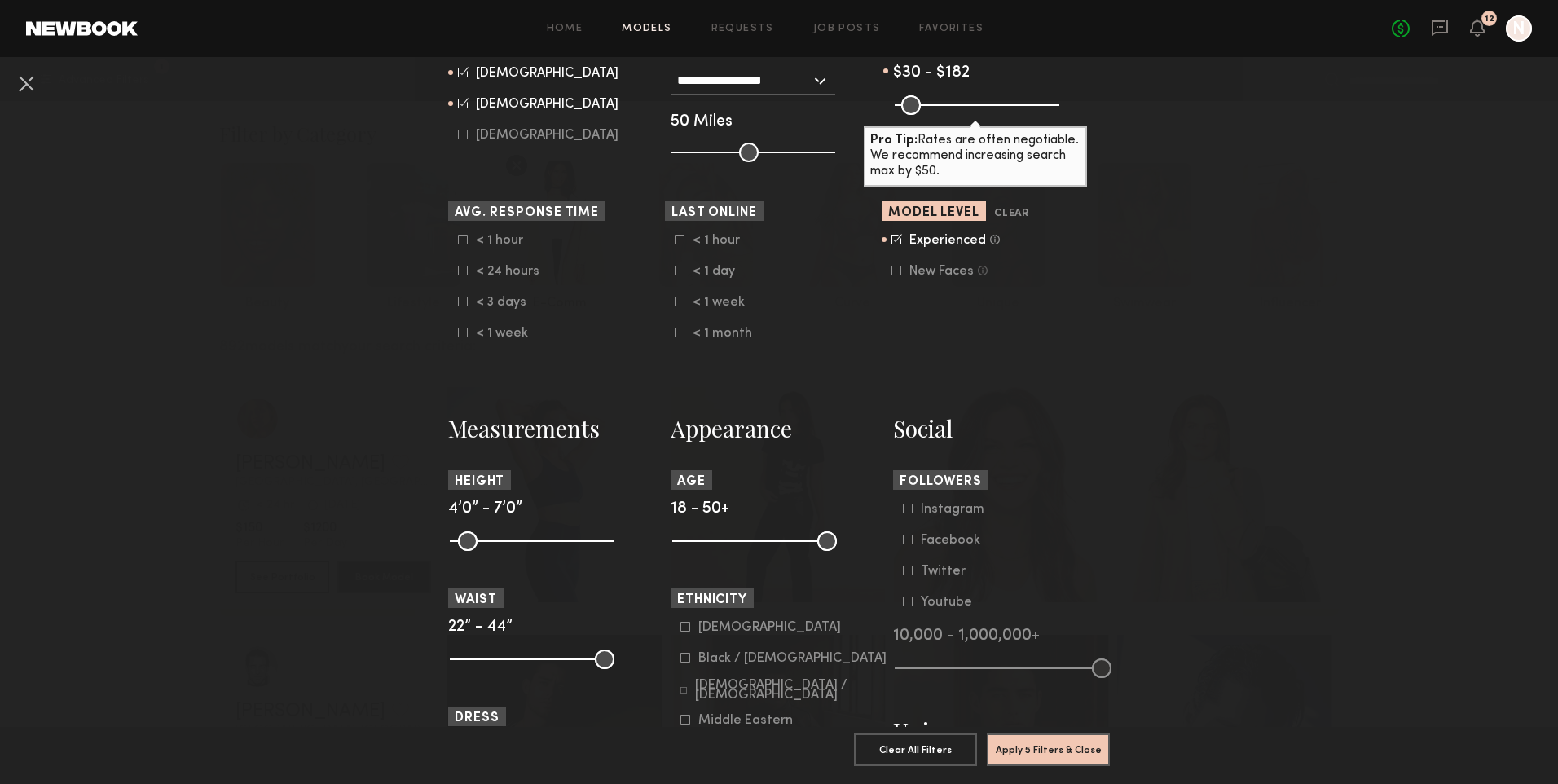
scroll to position [408, 0]
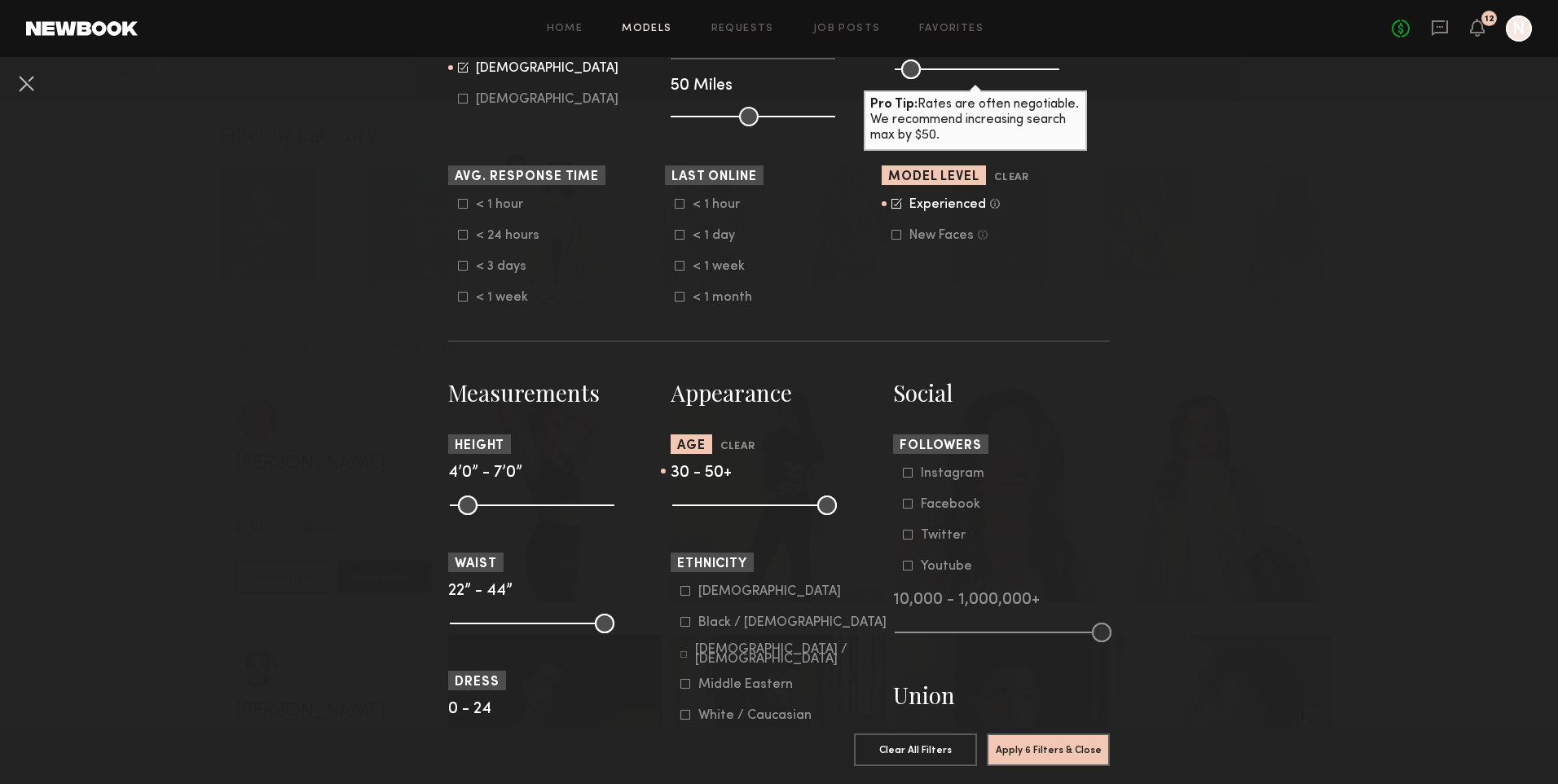
drag, startPoint x: 678, startPoint y: 506, endPoint x: 729, endPoint y: 510, distance: 51.2
type input "**"
click at [729, 510] on input "range" at bounding box center [755, 505] width 165 height 20
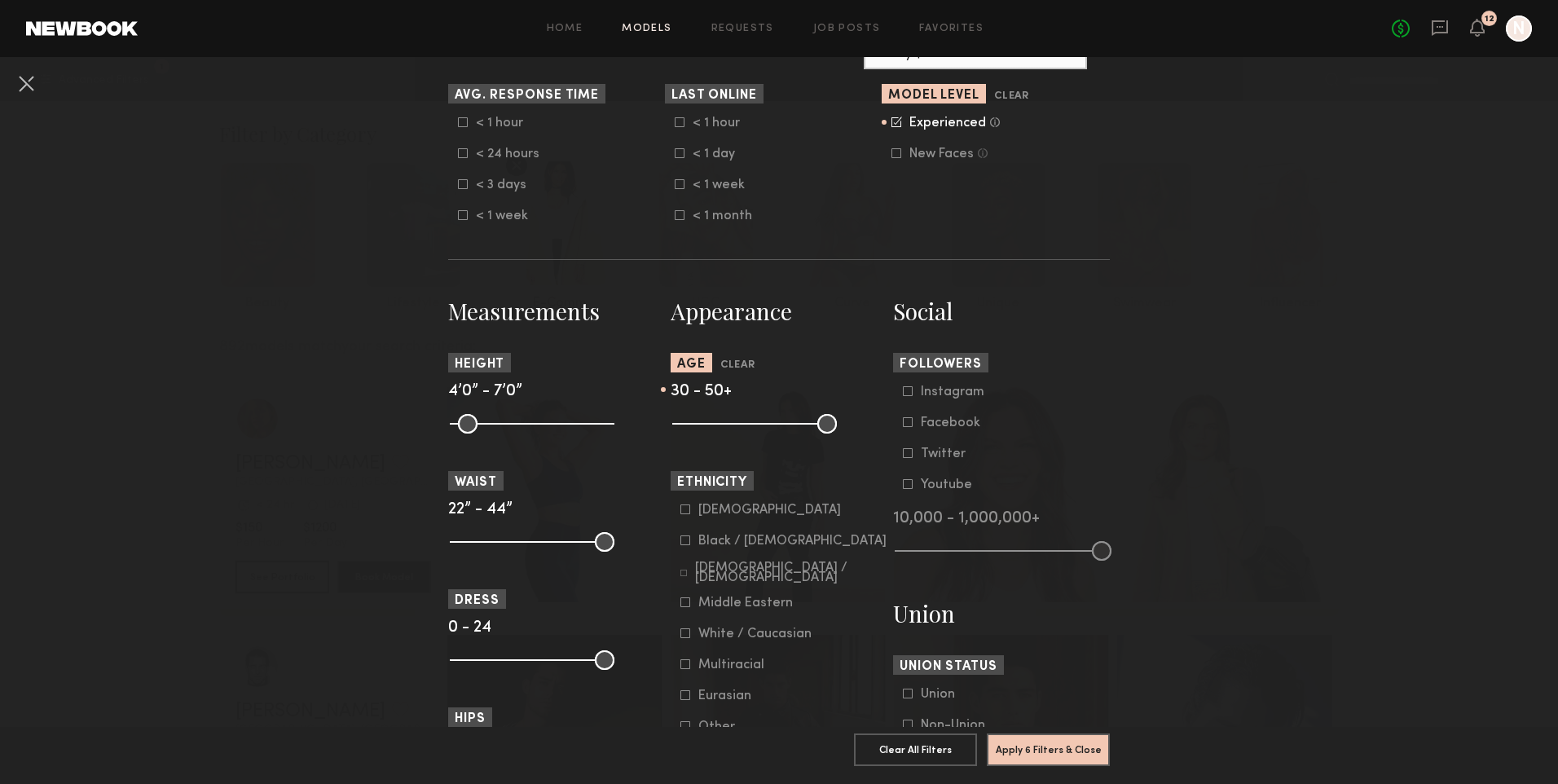
click at [709, 511] on div "Asian" at bounding box center [769, 509] width 142 height 10
drag, startPoint x: 712, startPoint y: 533, endPoint x: 714, endPoint y: 566, distance: 33.1
click at [712, 536] on div "Black / African American" at bounding box center [792, 540] width 188 height 10
click at [714, 573] on div "Hispanic / Latino" at bounding box center [791, 572] width 193 height 20
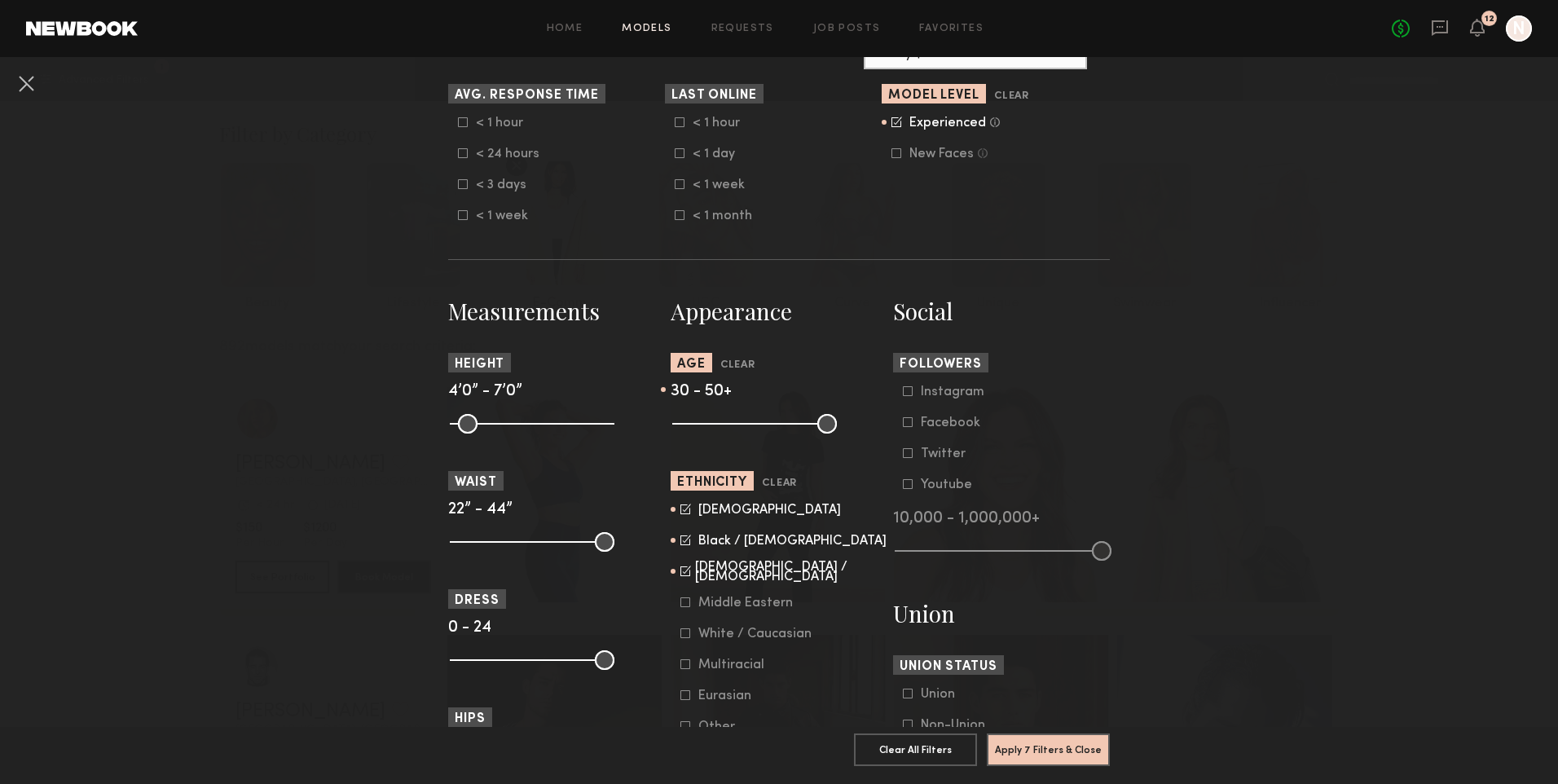
click at [731, 600] on div "Middle Eastern" at bounding box center [745, 602] width 95 height 10
click at [731, 663] on div "Multiracial" at bounding box center [731, 664] width 66 height 10
click at [717, 694] on div "Eurasian" at bounding box center [730, 695] width 63 height 10
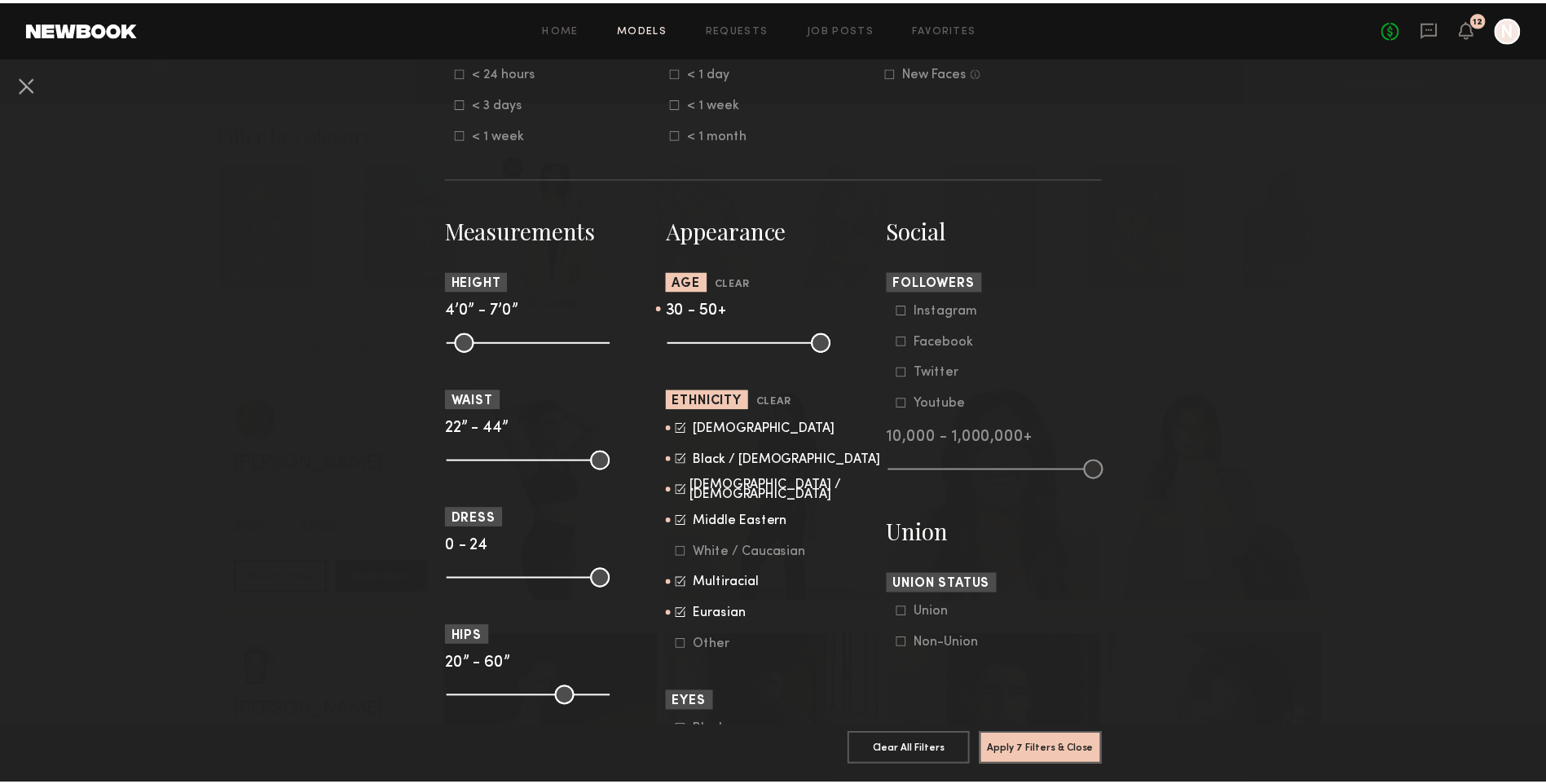
scroll to position [651, 0]
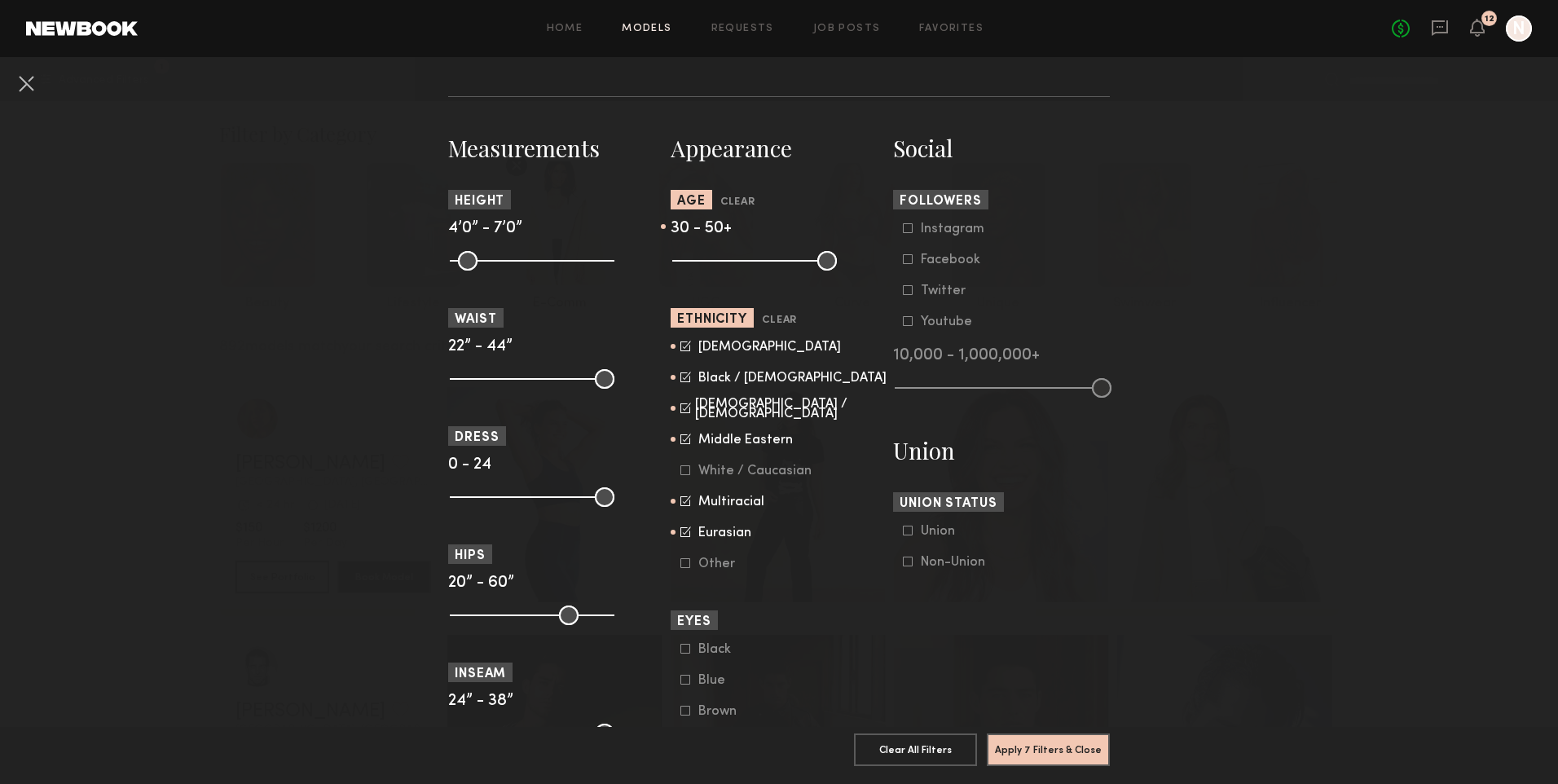
click at [699, 565] on div "Other" at bounding box center [730, 563] width 63 height 10
click at [1047, 737] on button "Apply 7 Filters & Close" at bounding box center [1048, 748] width 123 height 33
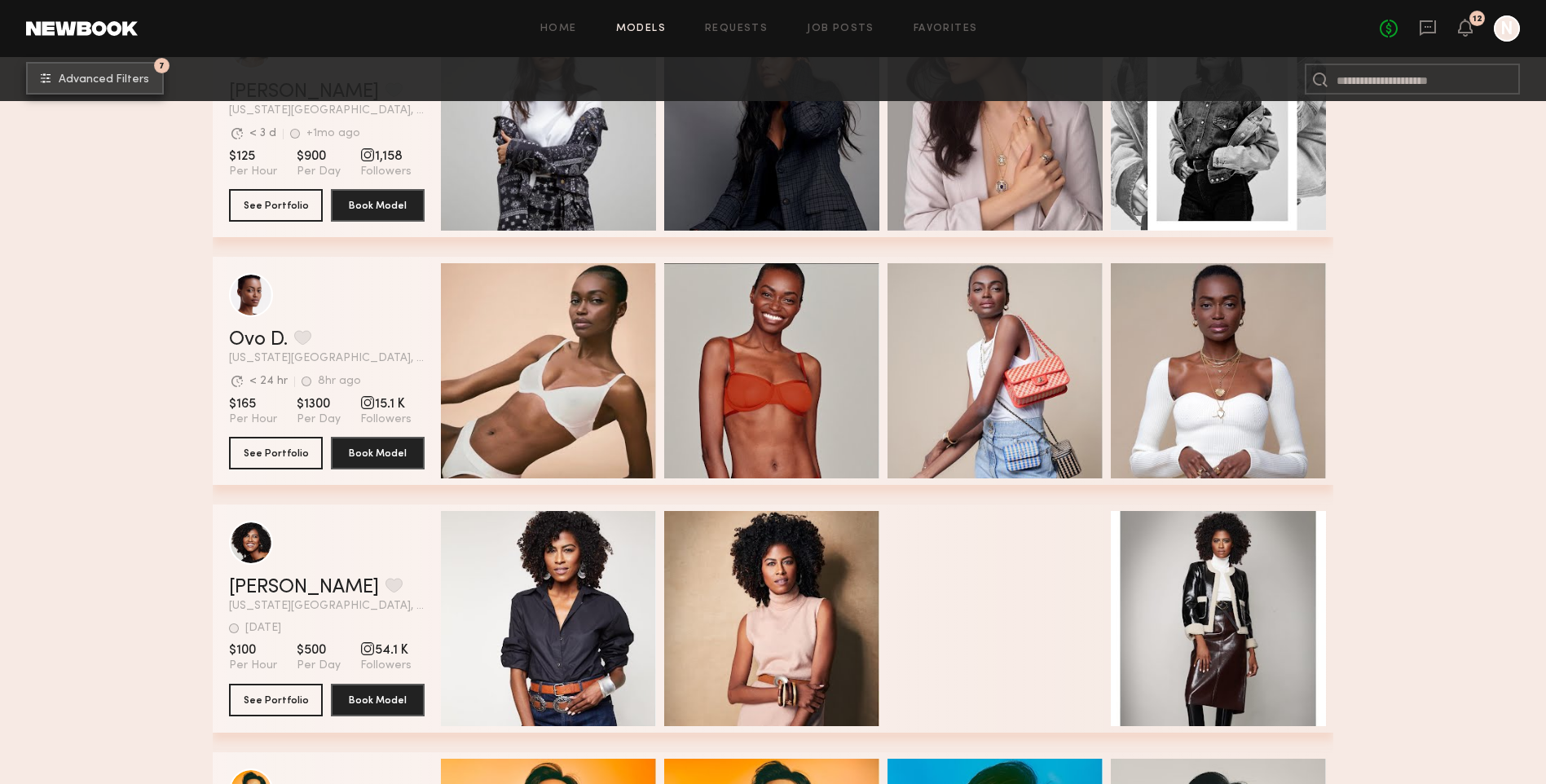
scroll to position [2688, 0]
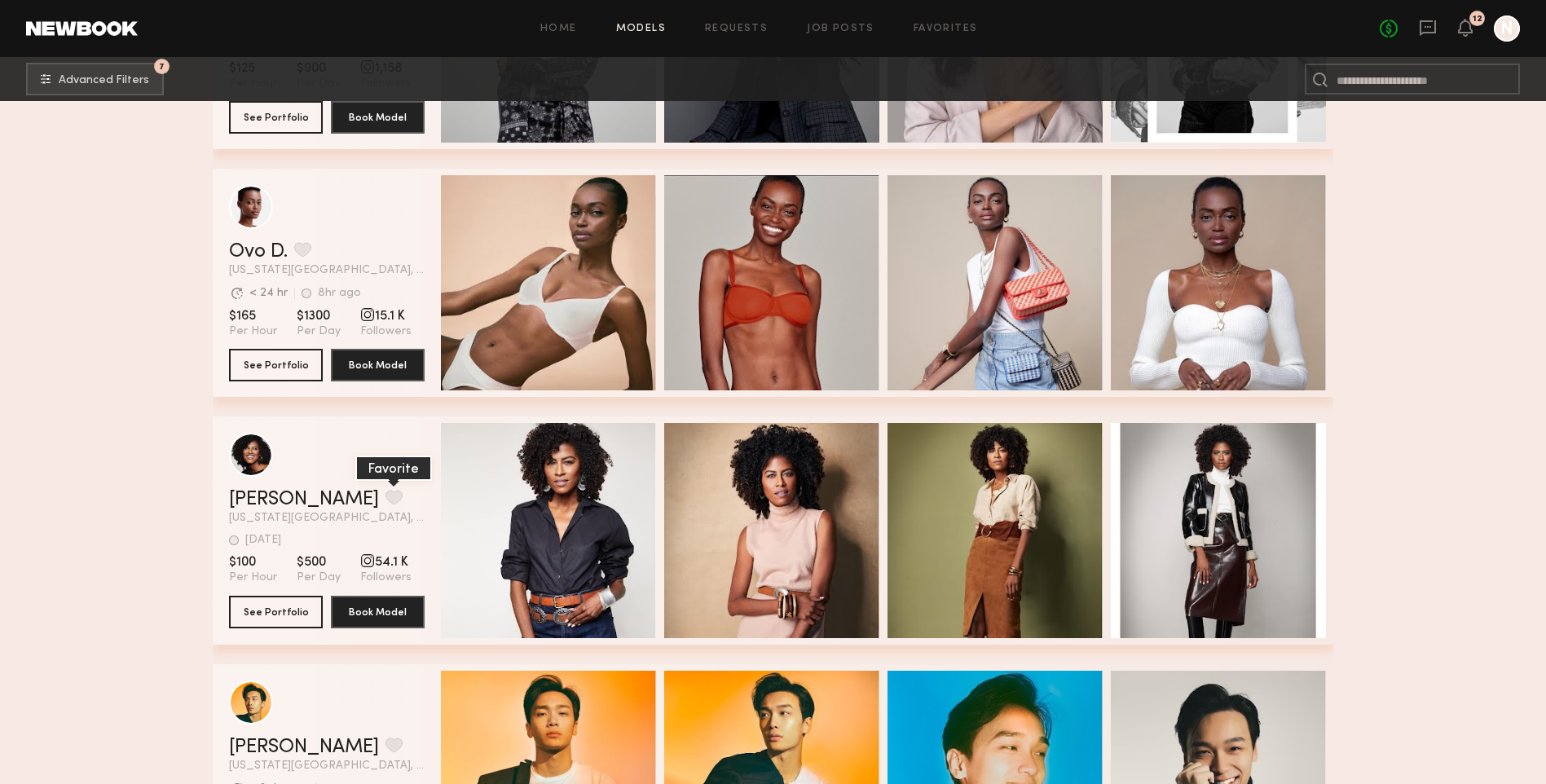
click at [385, 504] on button "grid" at bounding box center [394, 496] width 17 height 15
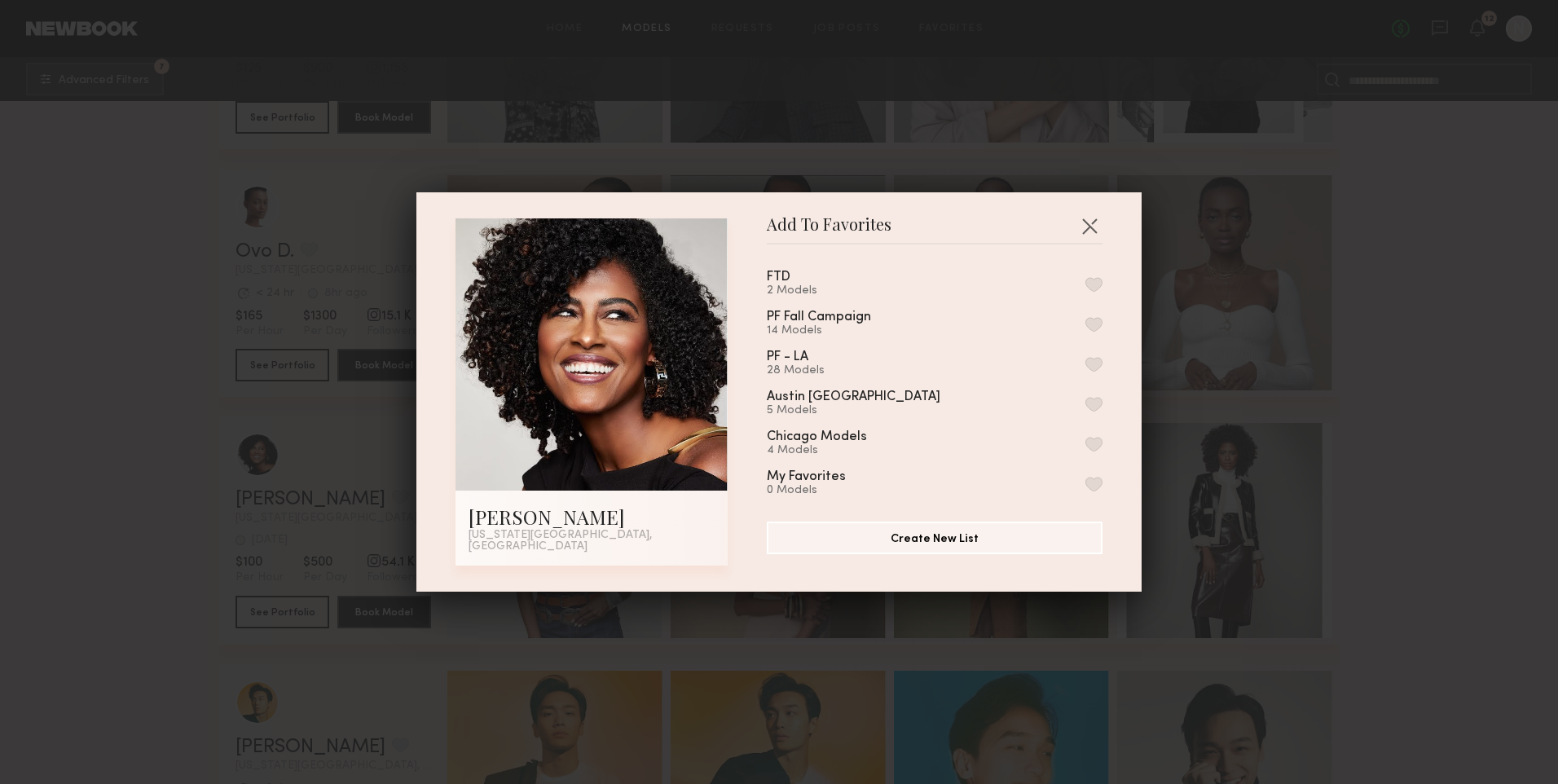
click at [1085, 288] on button "button" at bounding box center [1094, 284] width 17 height 15
click at [1089, 227] on button "button" at bounding box center [1090, 225] width 26 height 26
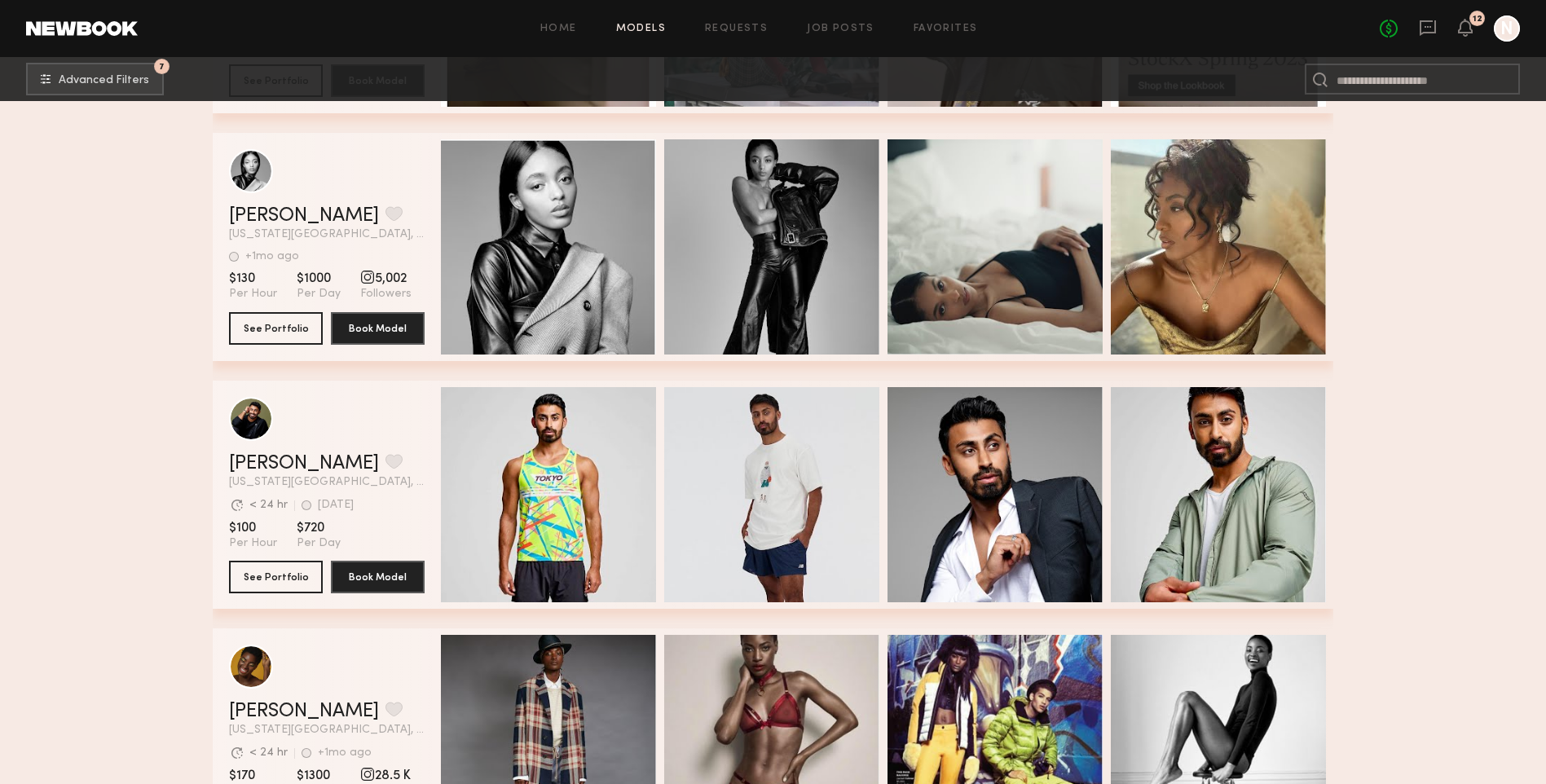
scroll to position [4073, 0]
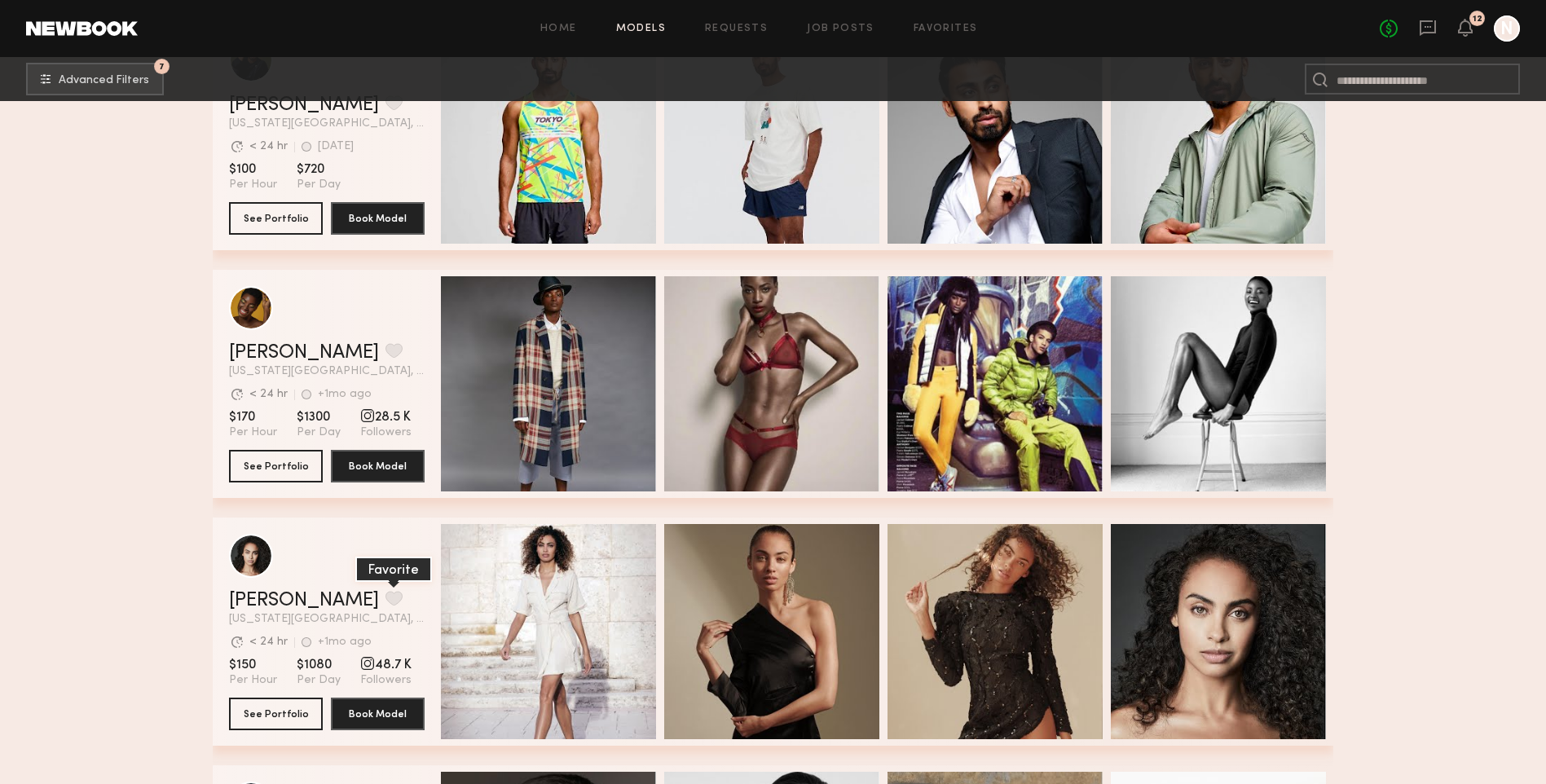
click at [385, 605] on button "grid" at bounding box center [394, 598] width 17 height 15
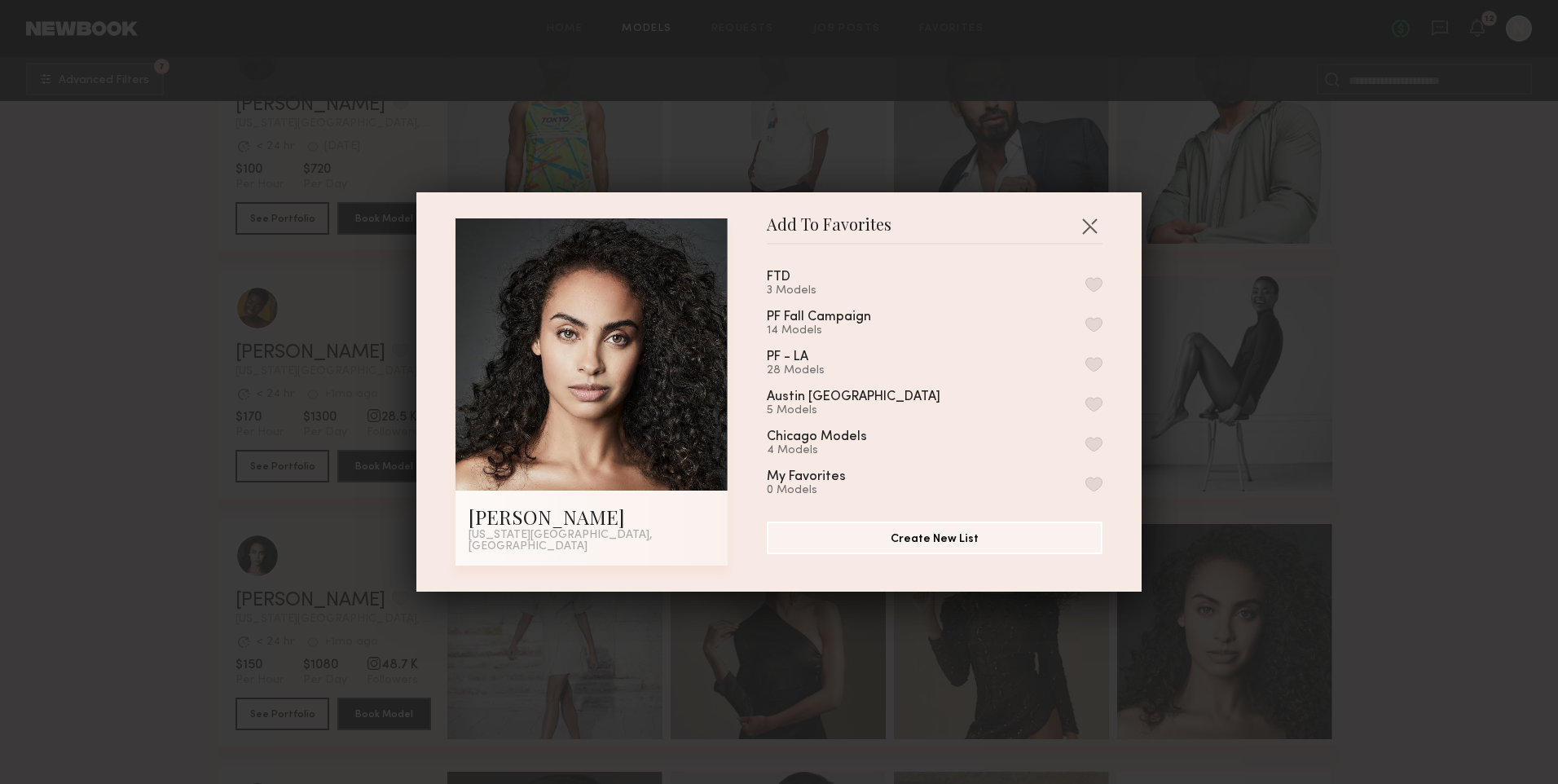
click at [804, 288] on div "FTD 3 Models" at bounding box center [798, 284] width 62 height 27
click at [1085, 291] on button "button" at bounding box center [1094, 284] width 17 height 15
click at [1093, 221] on button "button" at bounding box center [1090, 225] width 26 height 26
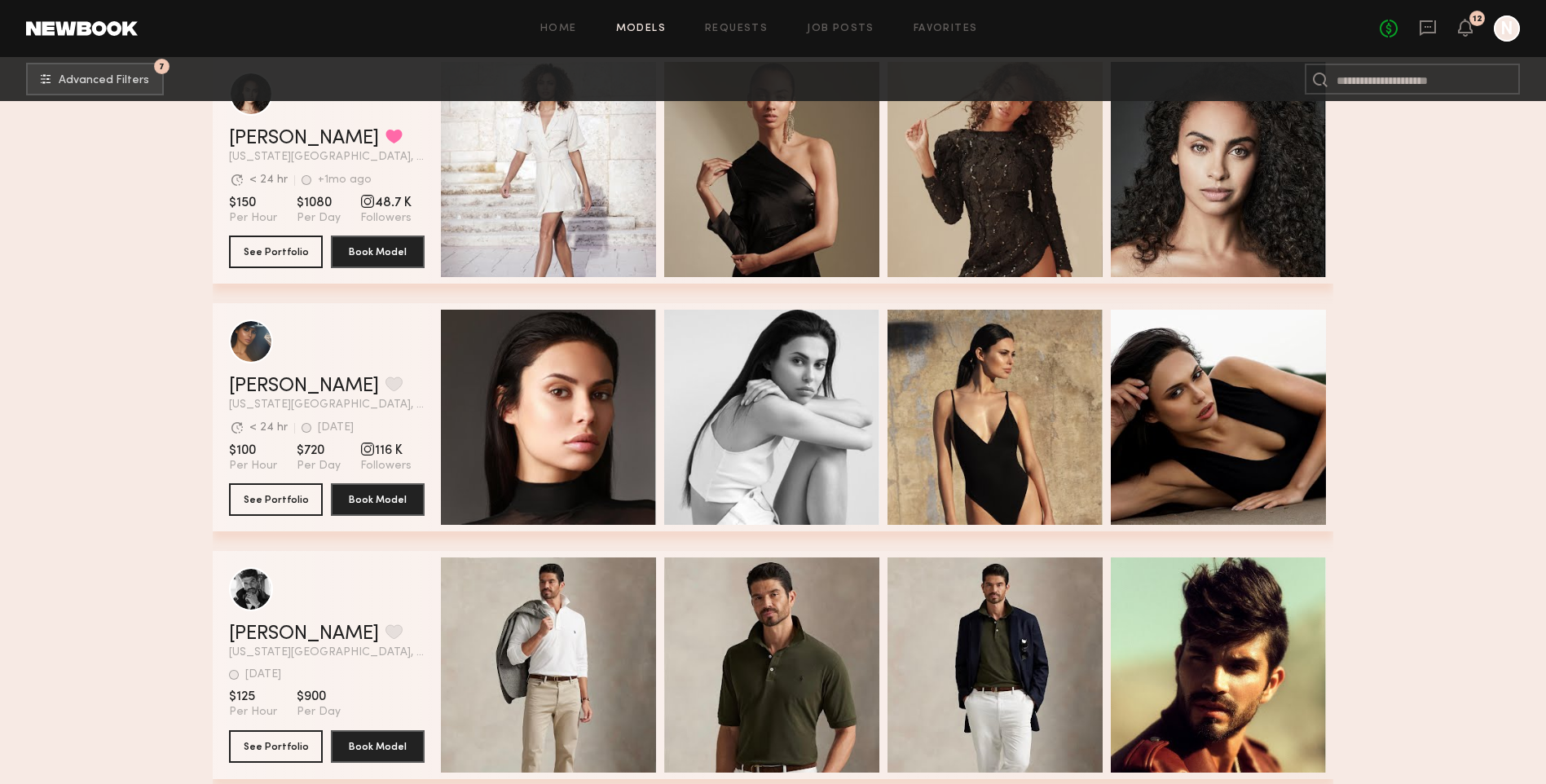
scroll to position [4562, 0]
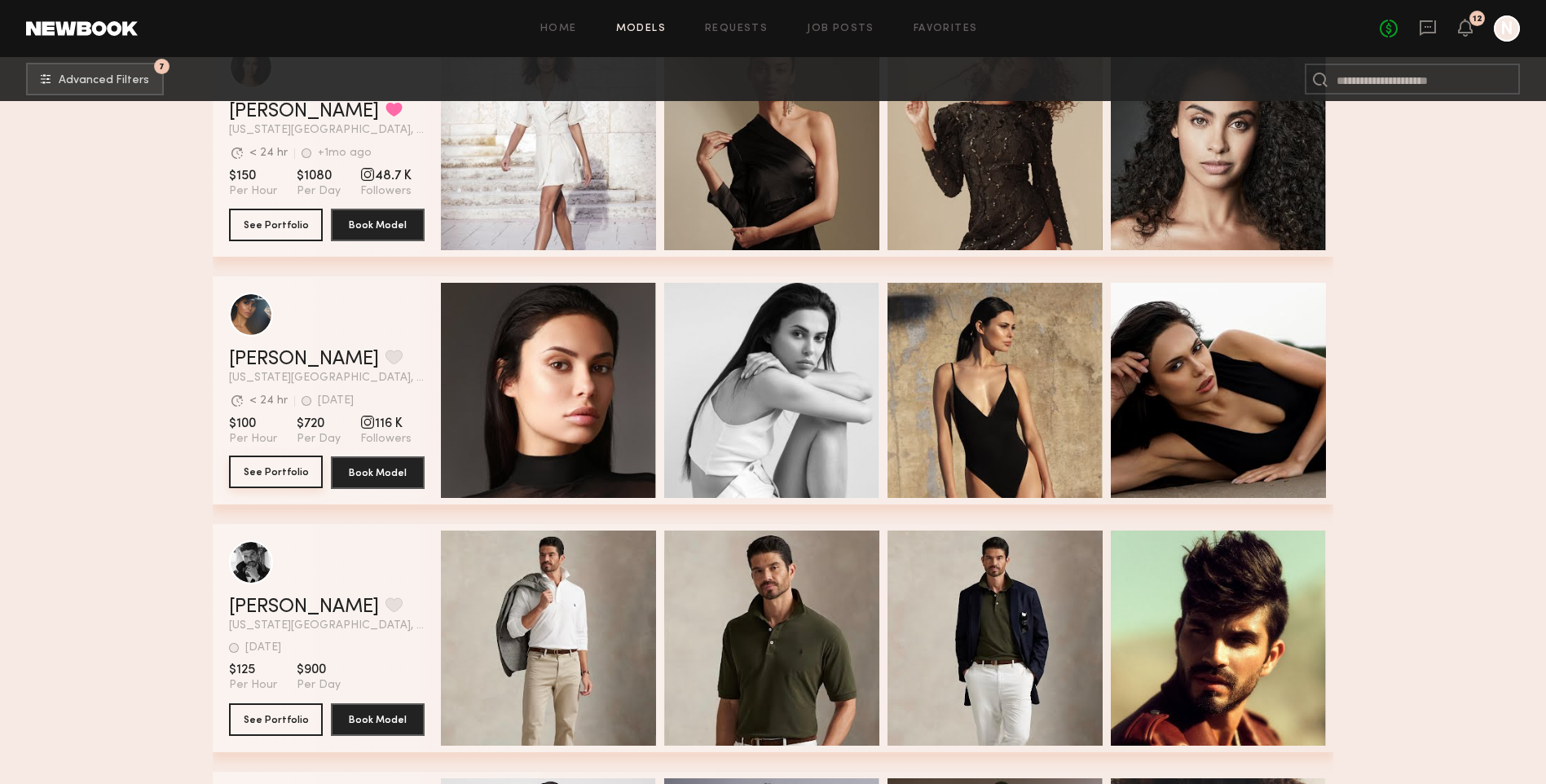
click at [285, 475] on button "See Portfolio" at bounding box center [276, 472] width 94 height 33
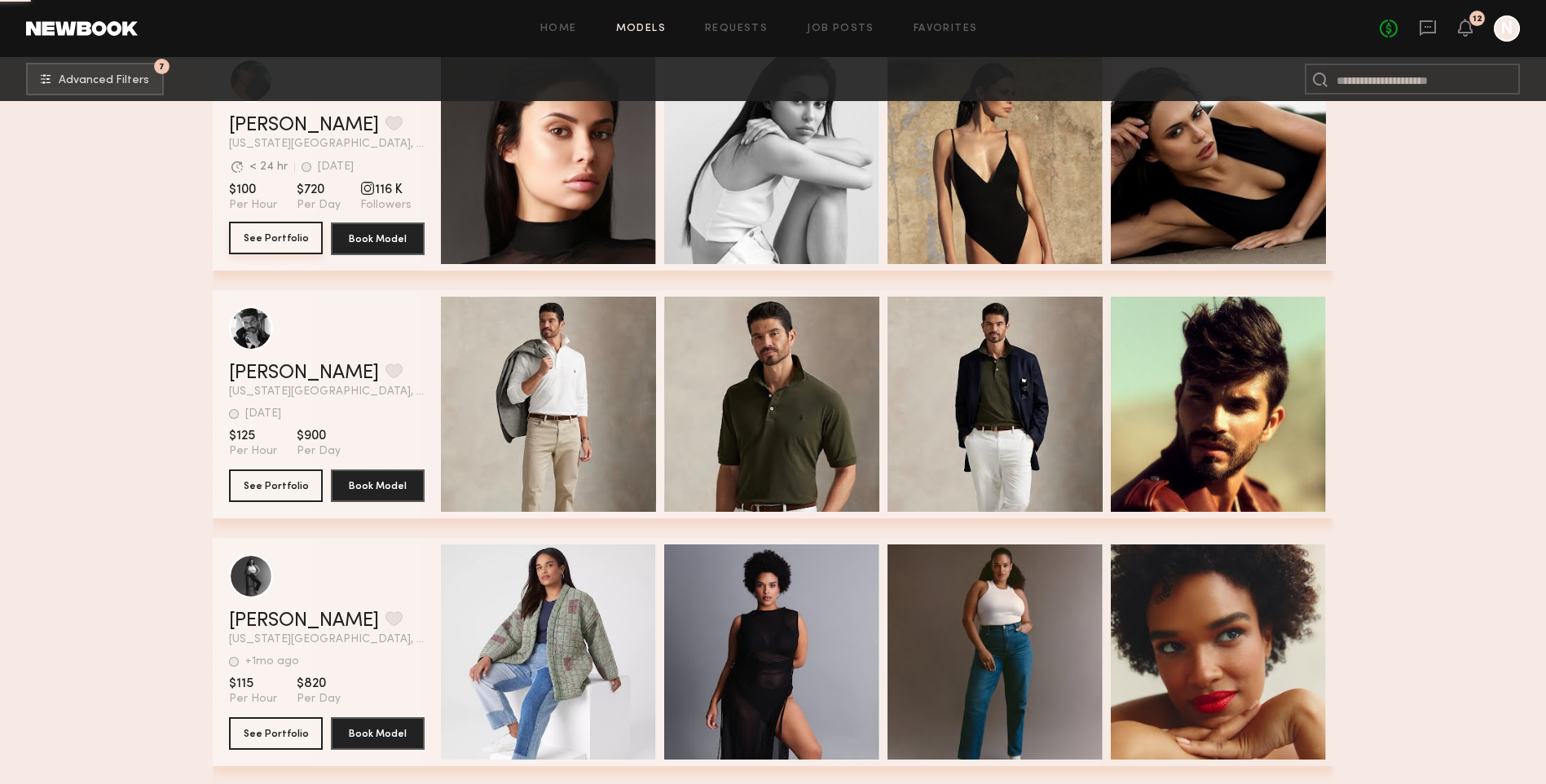
scroll to position [4806, 0]
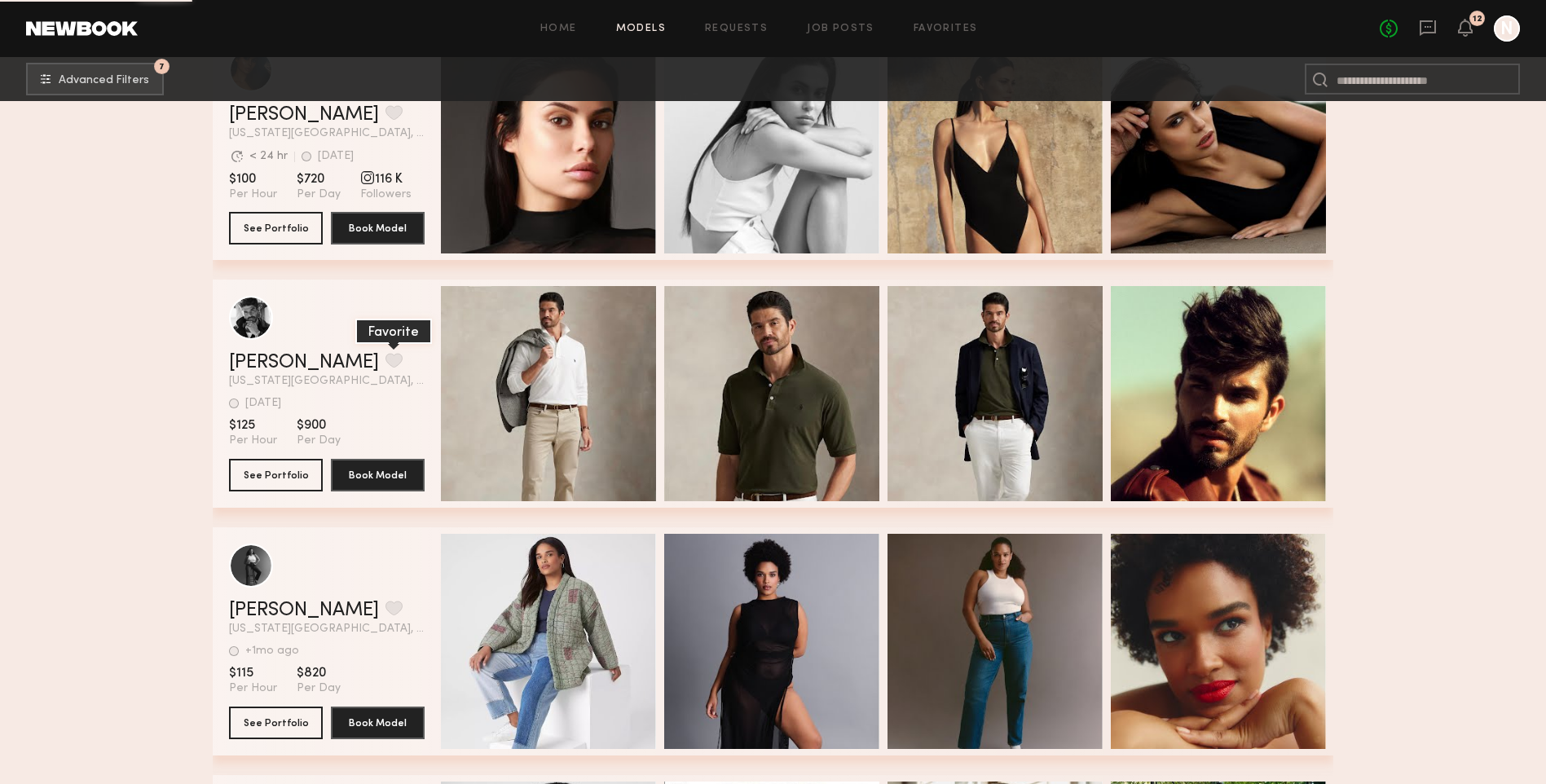
click at [385, 365] on button "grid" at bounding box center [394, 360] width 17 height 15
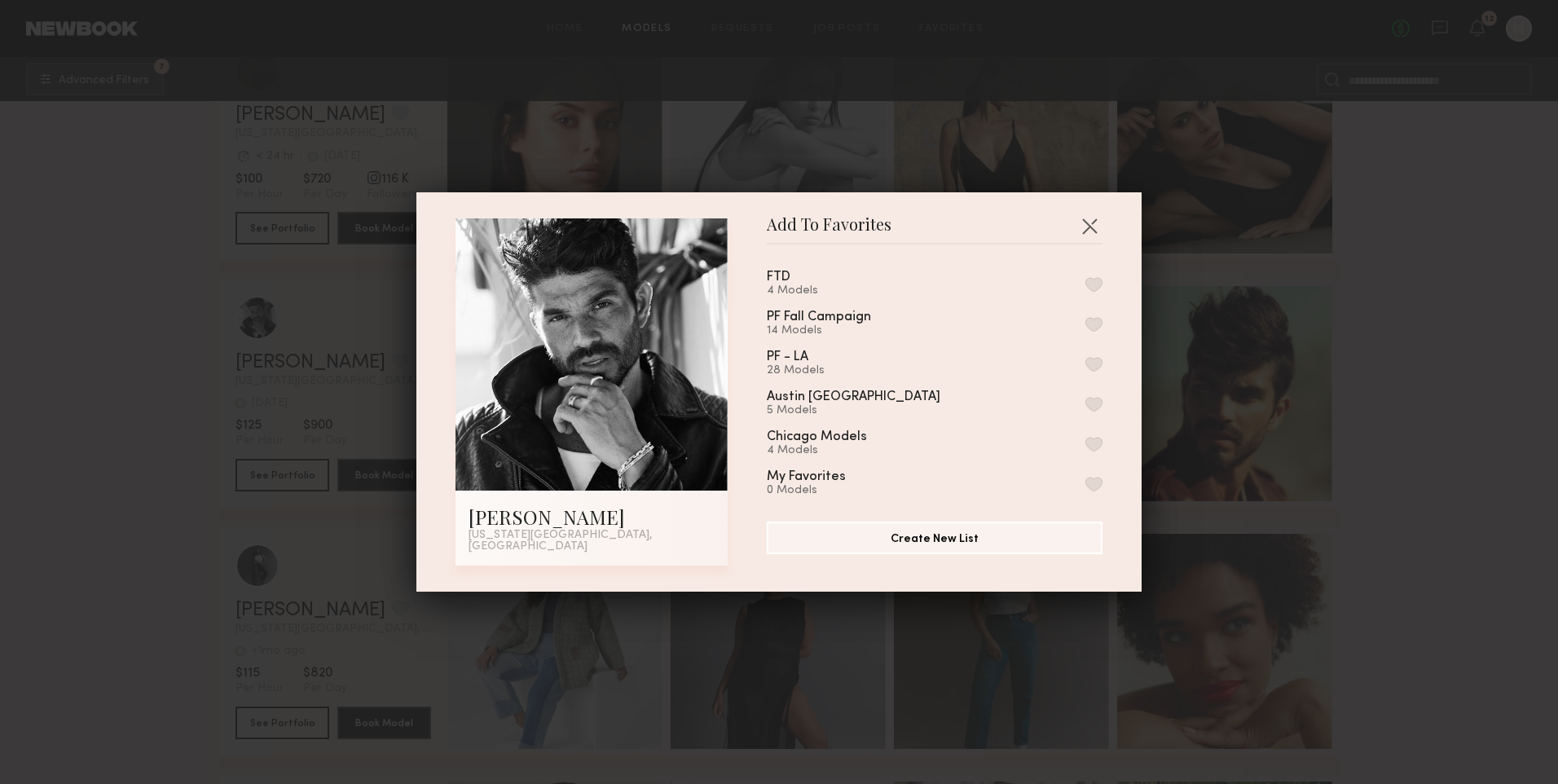
click at [1085, 289] on button "button" at bounding box center [1094, 284] width 17 height 15
click at [1088, 232] on button "button" at bounding box center [1090, 225] width 26 height 26
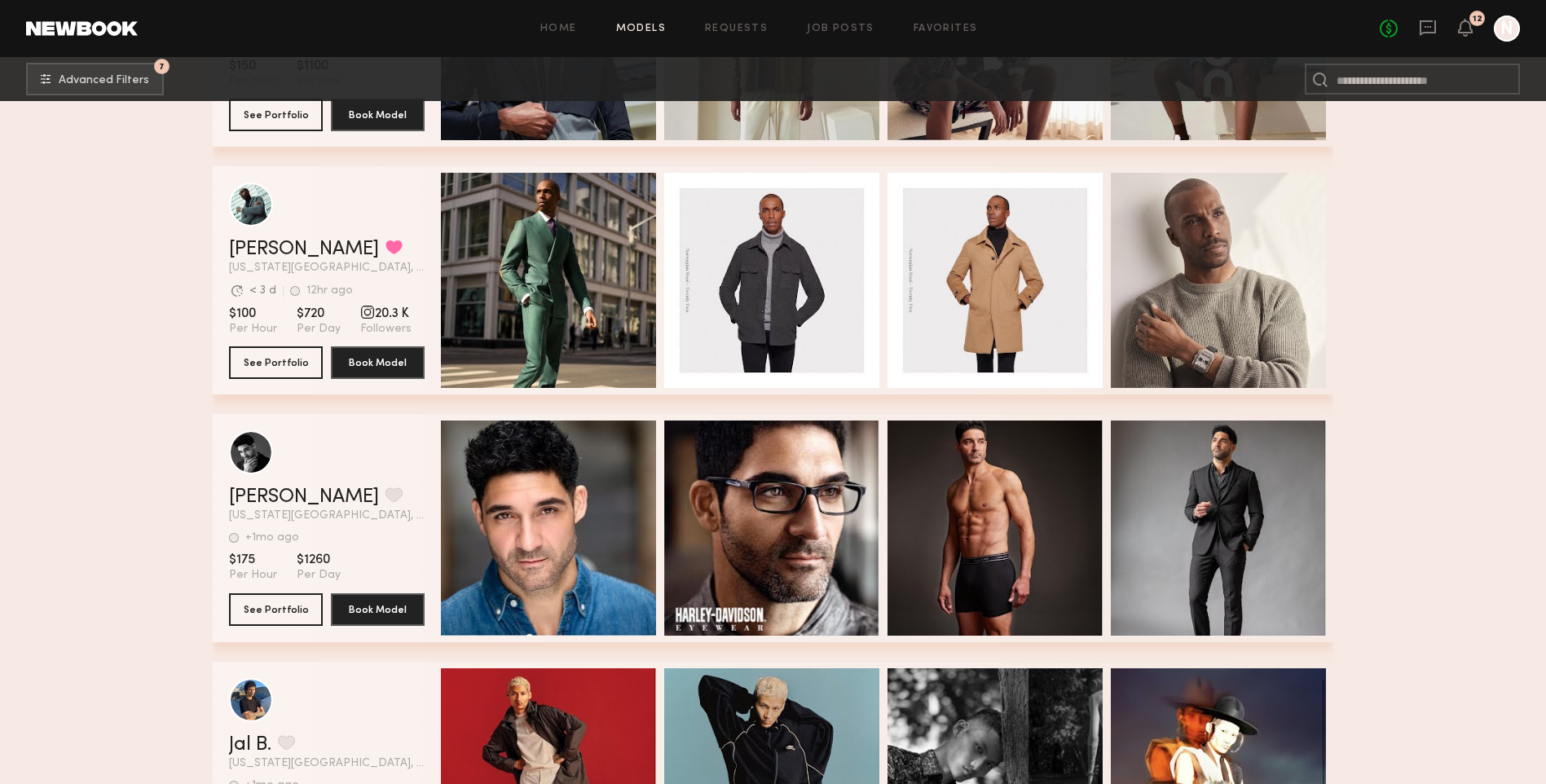
scroll to position [7412, 0]
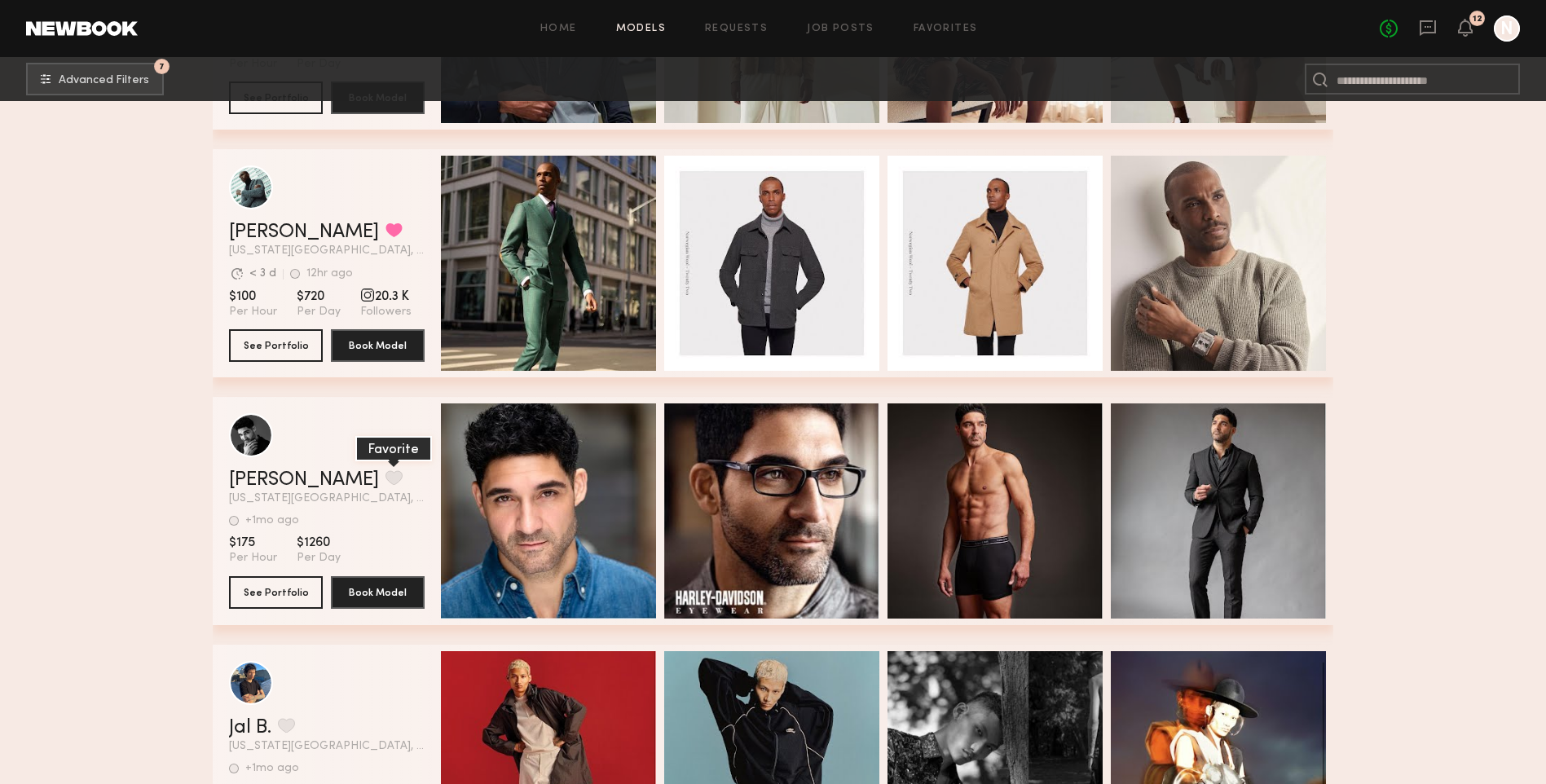
click at [385, 485] on button "grid" at bounding box center [394, 477] width 17 height 15
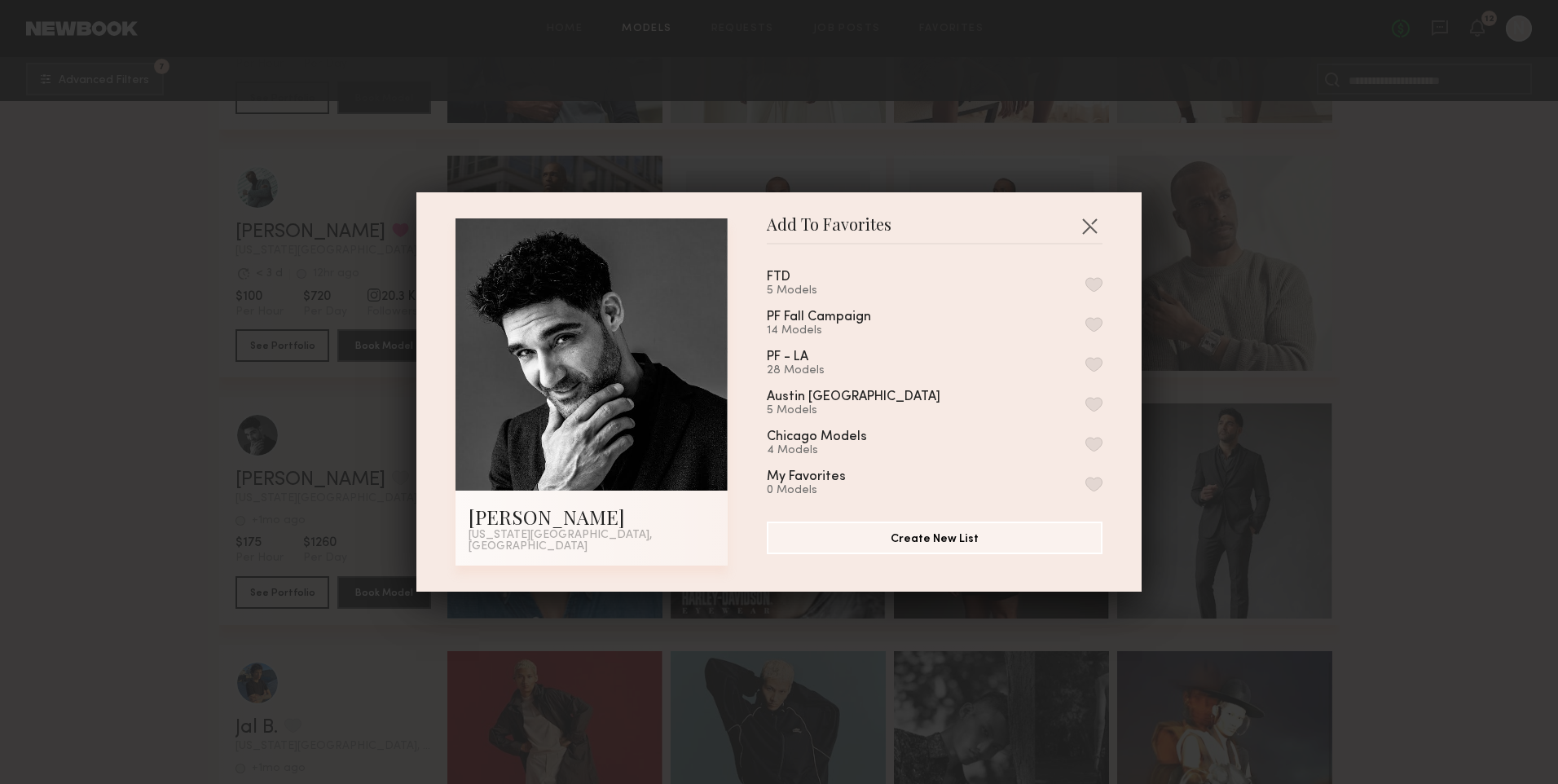
click at [1085, 283] on button "button" at bounding box center [1094, 284] width 17 height 15
click at [1085, 223] on button "button" at bounding box center [1090, 225] width 26 height 26
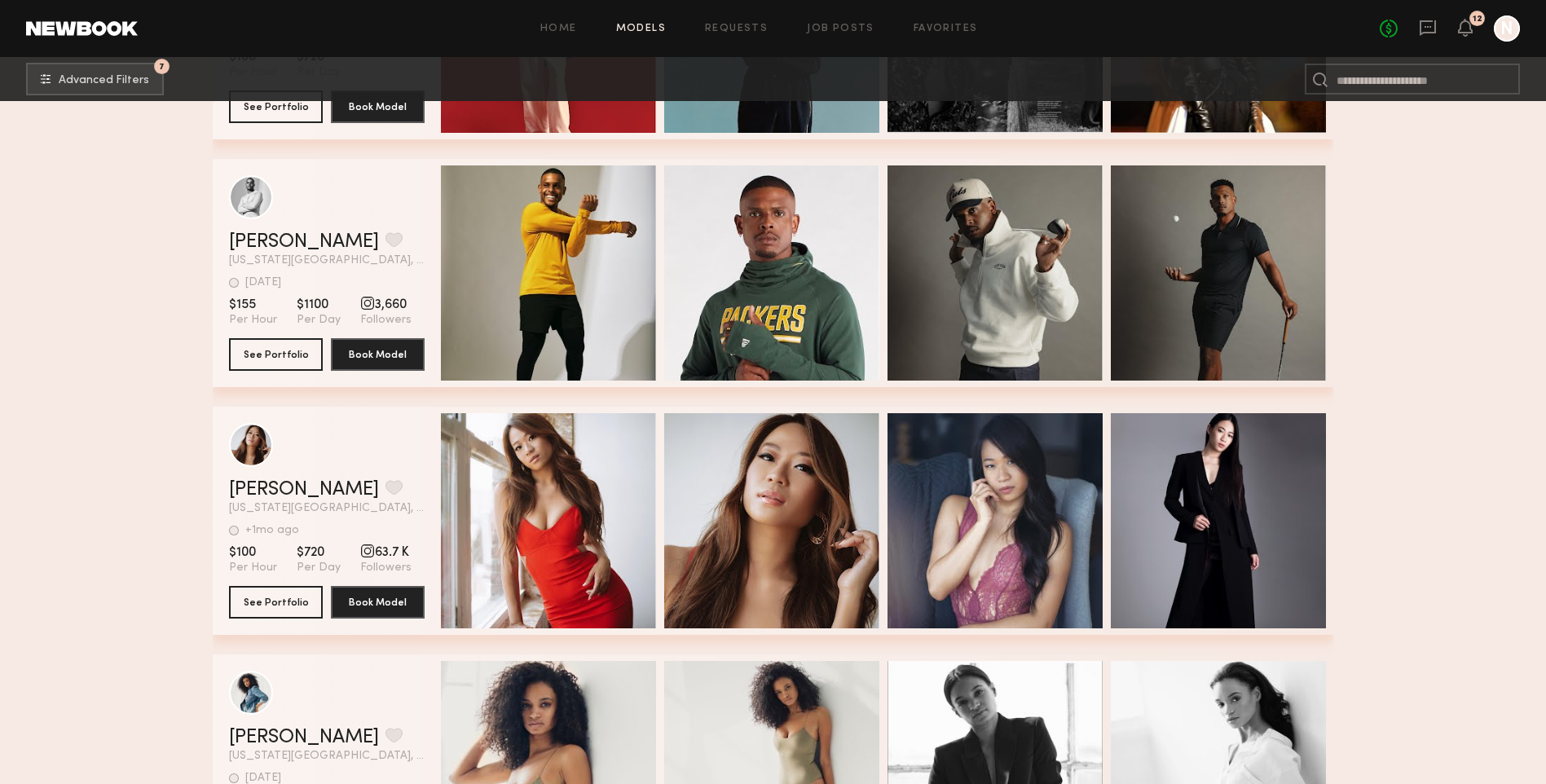
scroll to position [8634, 0]
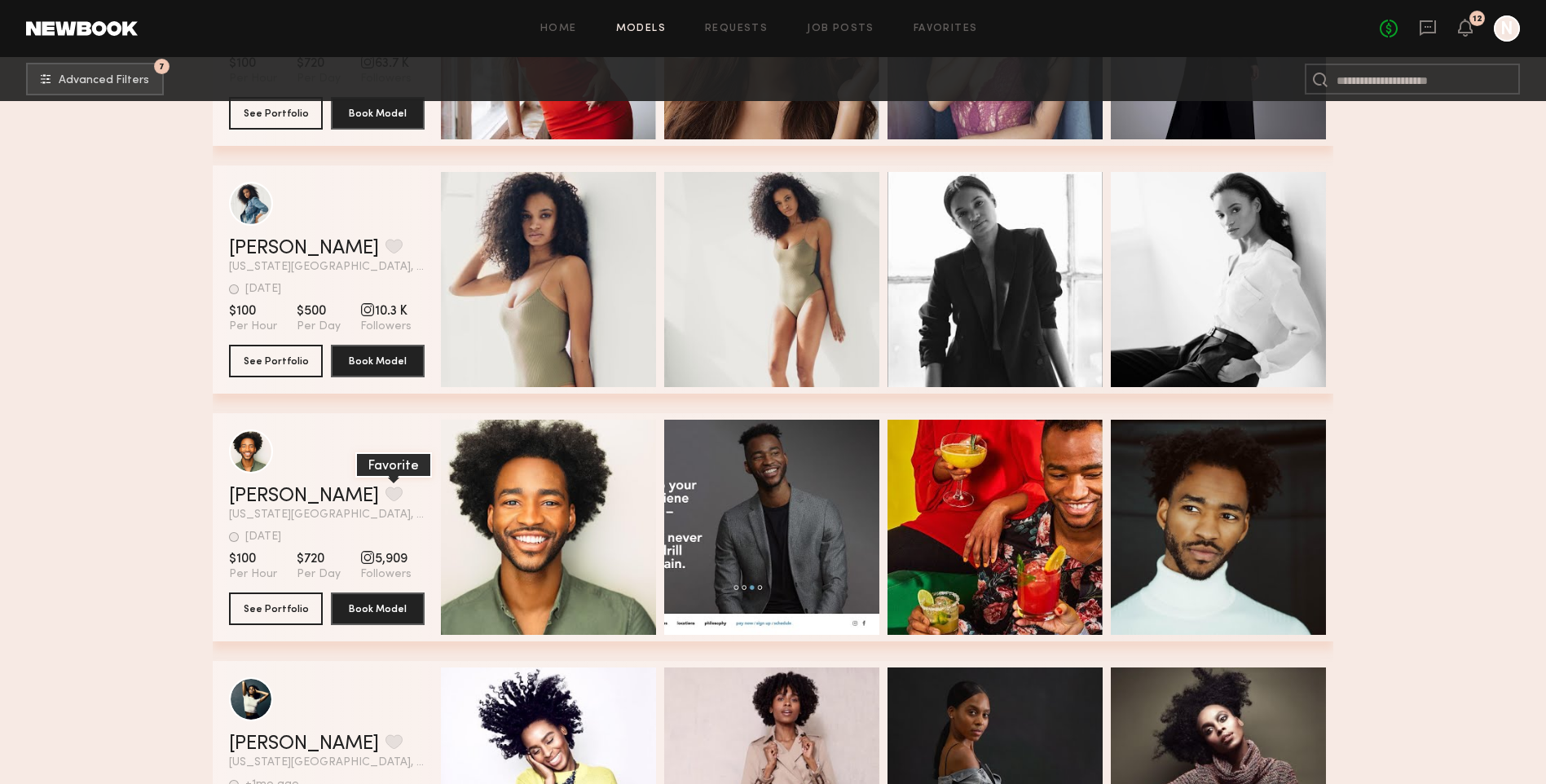
click at [385, 501] on button "grid" at bounding box center [394, 493] width 17 height 15
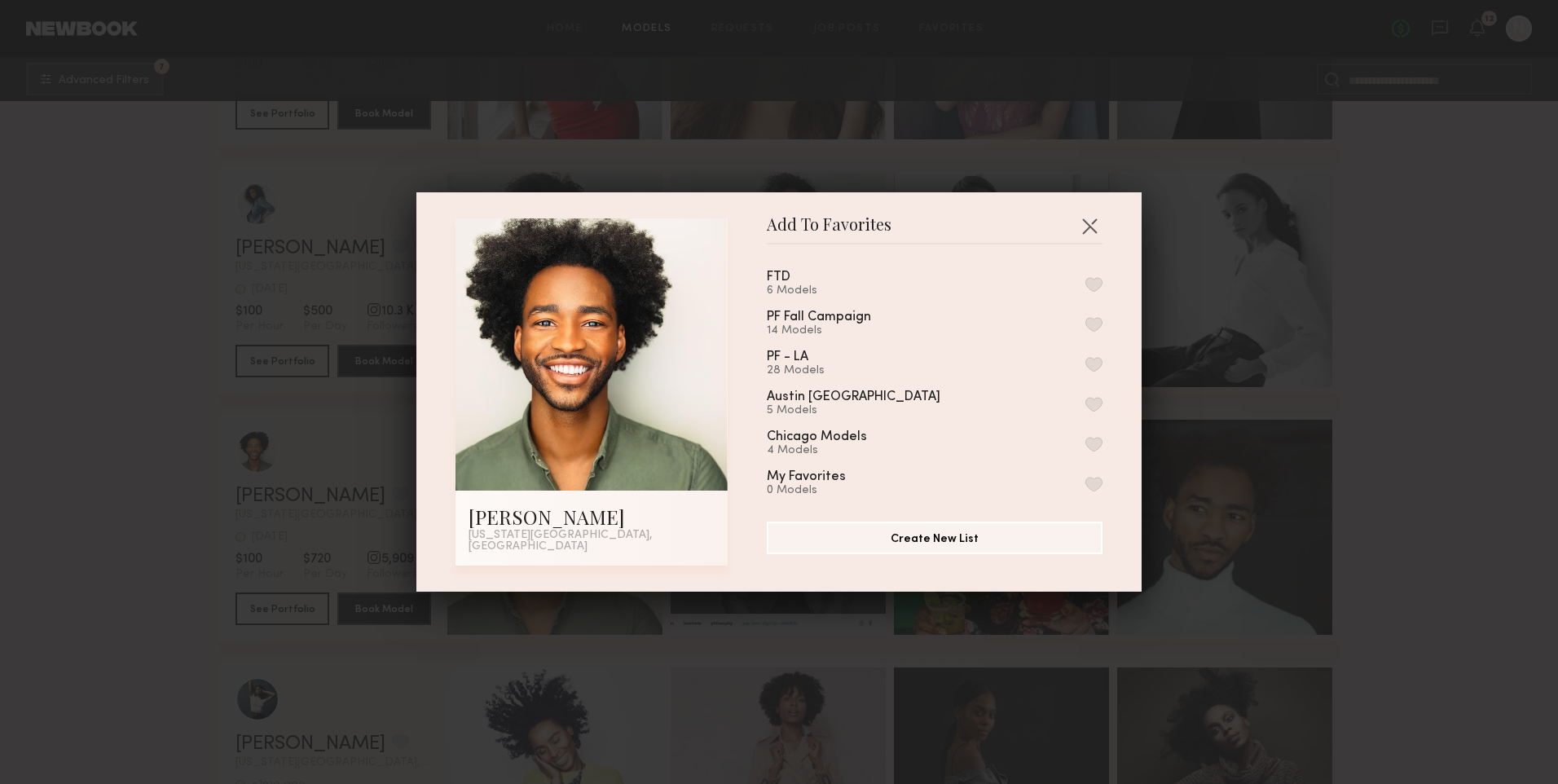
drag, startPoint x: 871, startPoint y: 278, endPoint x: 1031, endPoint y: 280, distance: 160.0
click at [877, 280] on div "FTD 6 Models" at bounding box center [934, 284] width 336 height 27
click at [1085, 284] on button "button" at bounding box center [1094, 284] width 17 height 15
click at [1080, 233] on button "button" at bounding box center [1090, 225] width 26 height 26
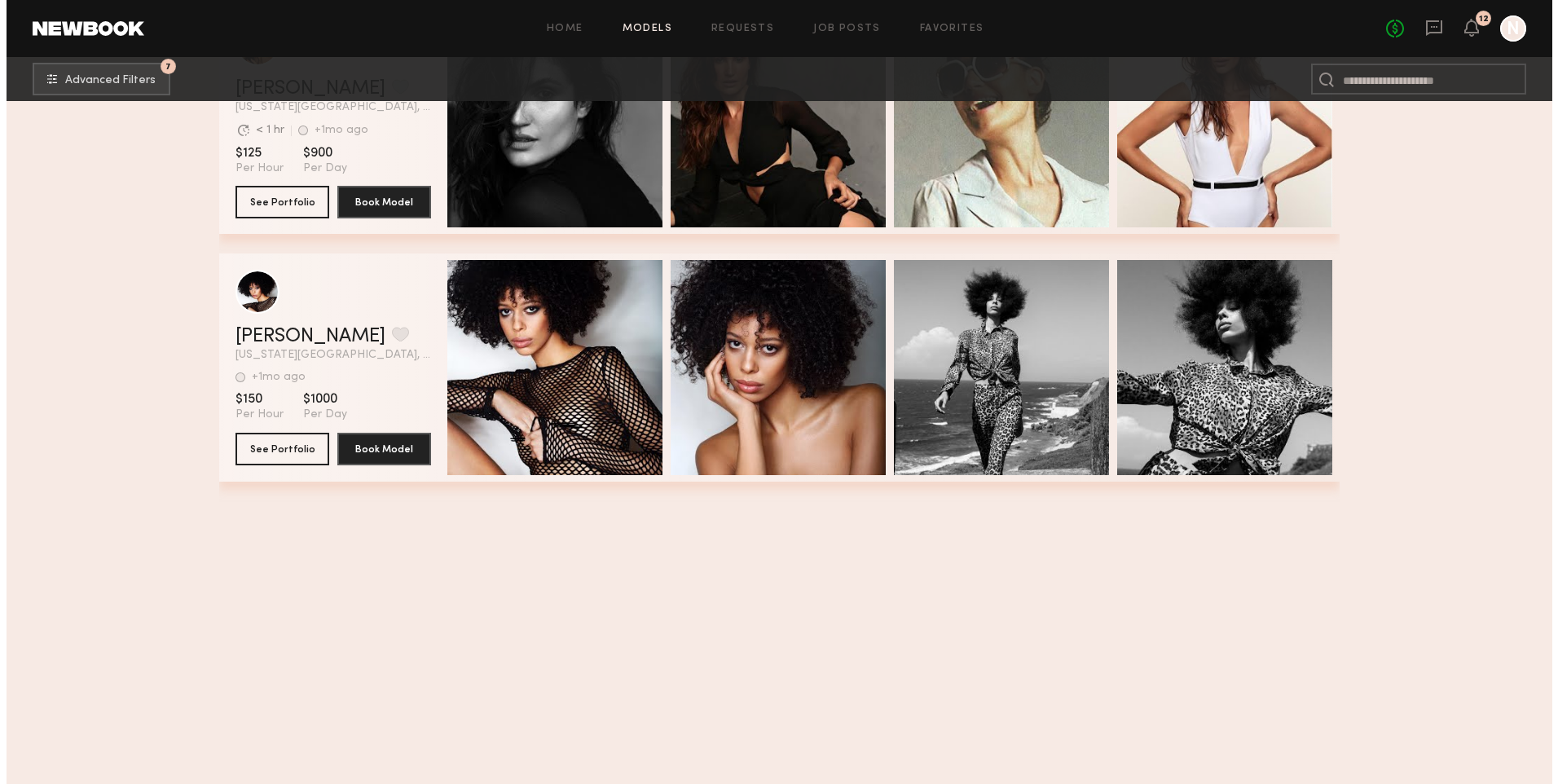
scroll to position [9300, 0]
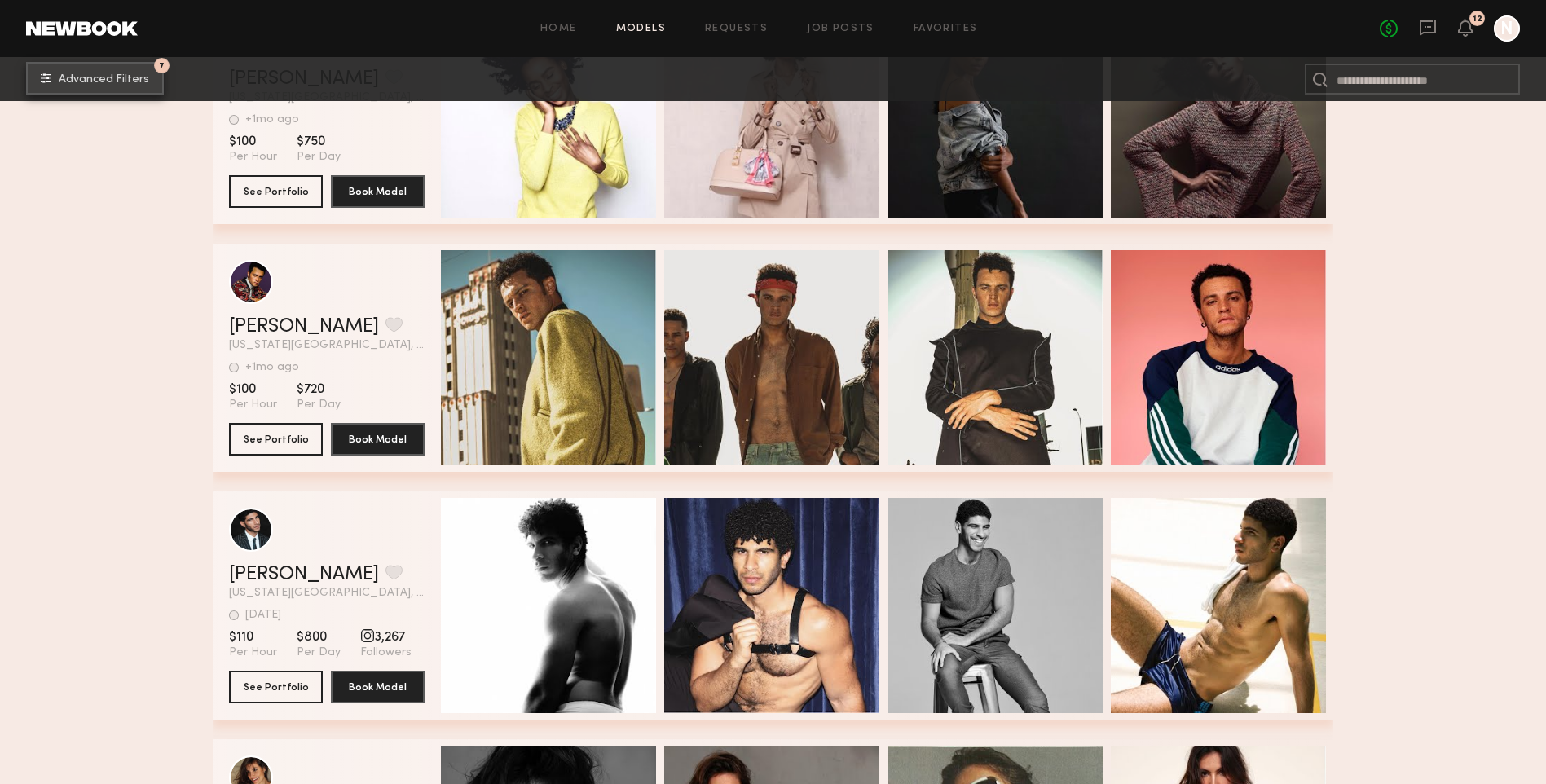
click at [116, 83] on span "Advanced Filters" at bounding box center [104, 79] width 90 height 11
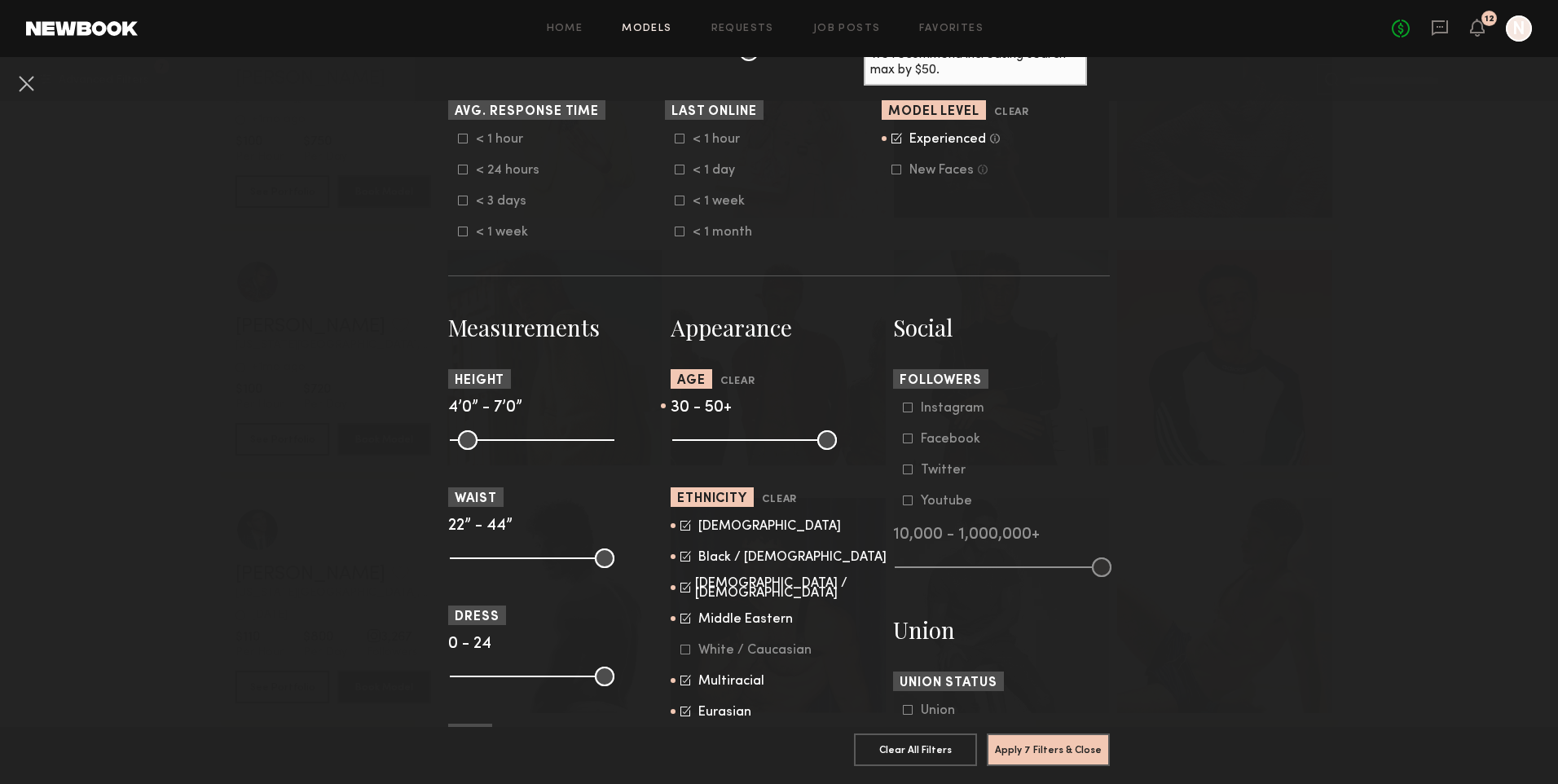
scroll to position [570, 0]
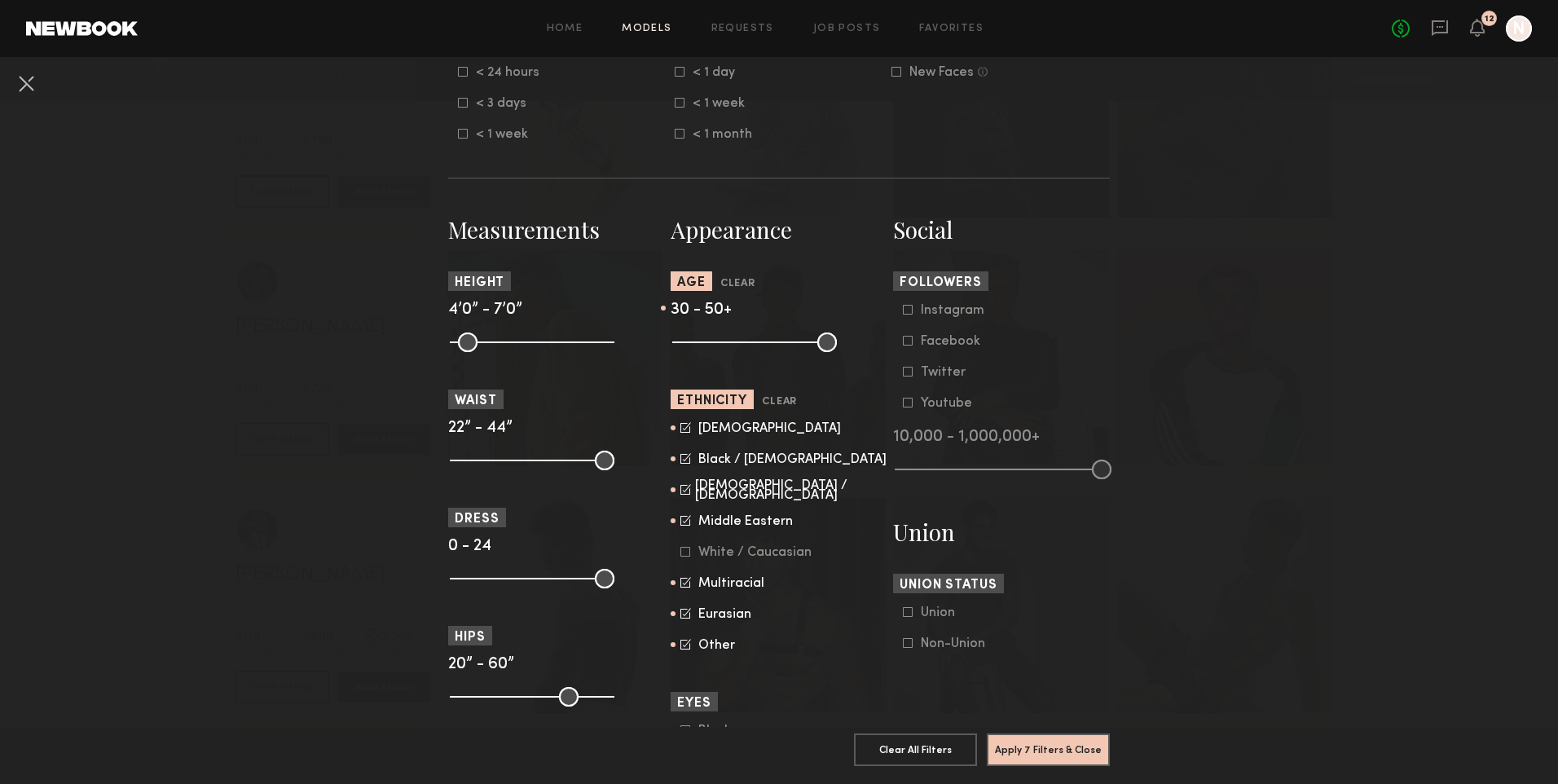
drag, startPoint x: 677, startPoint y: 428, endPoint x: 691, endPoint y: 449, distance: 25.2
click at [680, 428] on icon at bounding box center [685, 428] width 10 height 10
click at [680, 457] on icon at bounding box center [685, 458] width 10 height 10
click at [682, 487] on icon at bounding box center [685, 489] width 10 height 10
click at [683, 519] on icon at bounding box center [685, 520] width 10 height 10
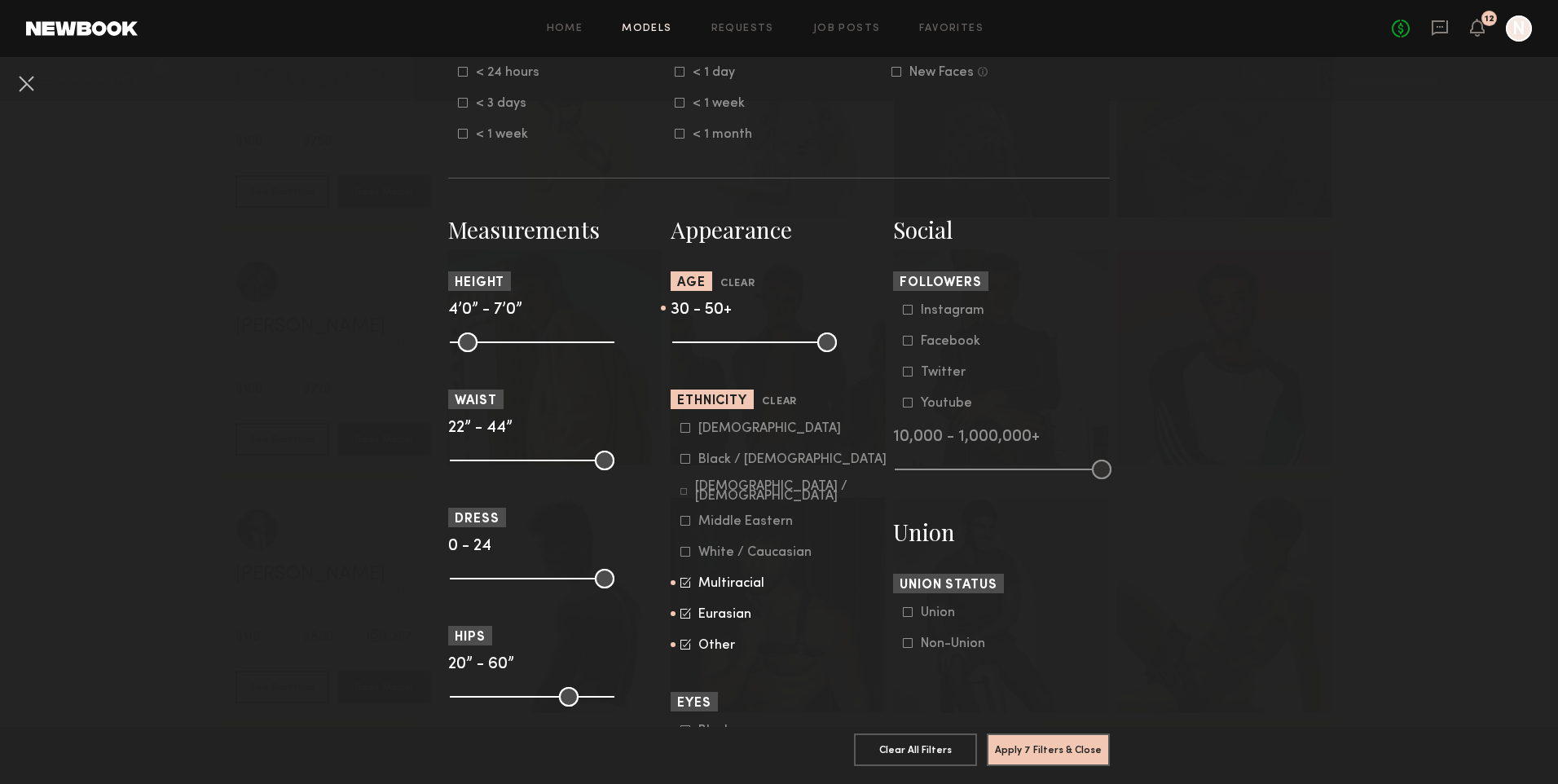
click at [684, 579] on icon at bounding box center [685, 582] width 10 height 10
drag, startPoint x: 684, startPoint y: 617, endPoint x: 683, endPoint y: 637, distance: 20.0
click at [683, 617] on icon at bounding box center [684, 613] width 10 height 10
click at [685, 649] on label "Other" at bounding box center [721, 644] width 82 height 10
click at [701, 552] on div "White / Caucasian" at bounding box center [755, 552] width 114 height 10
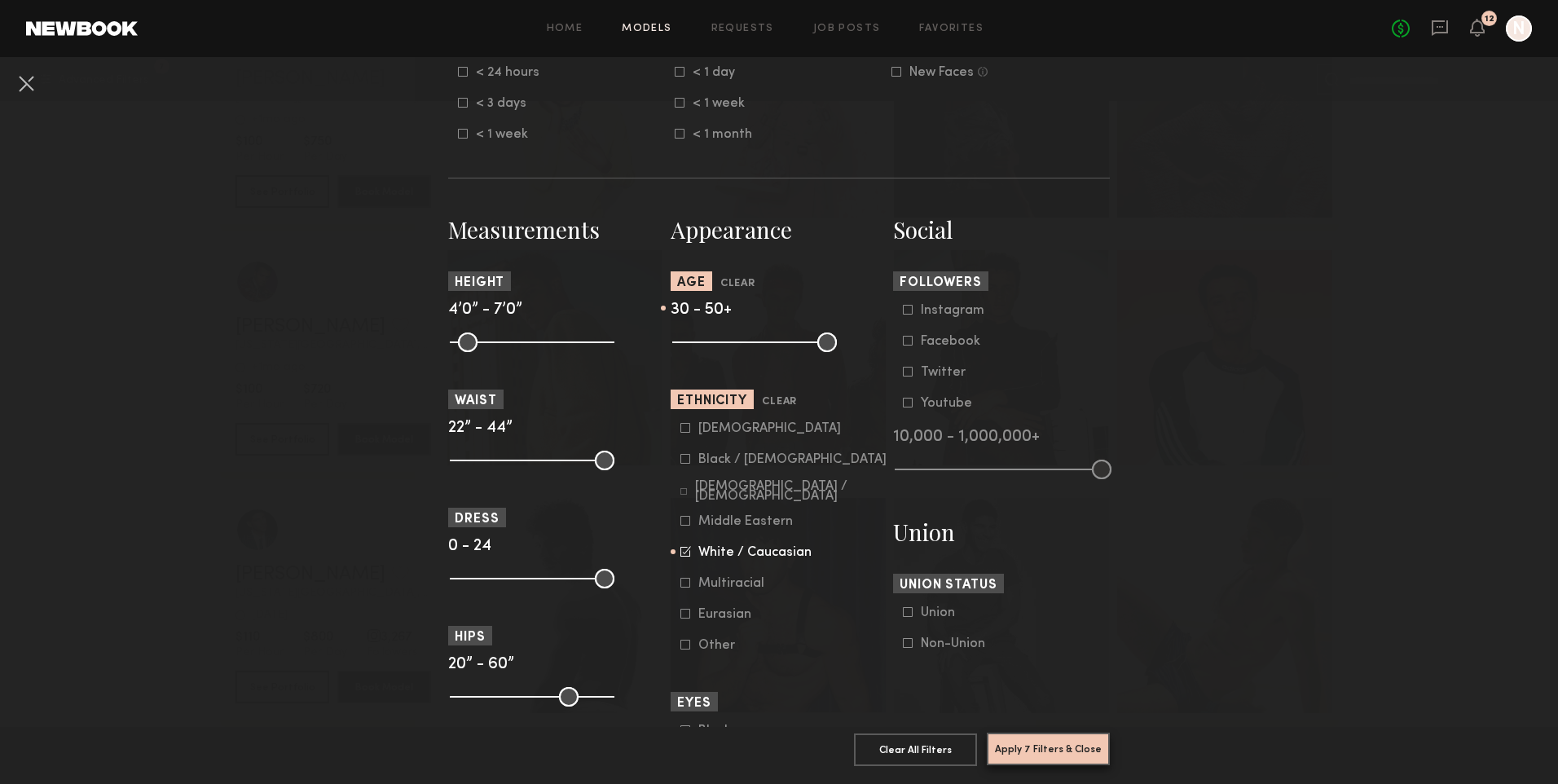
click at [1061, 735] on button "Apply 7 Filters & Close" at bounding box center [1048, 748] width 123 height 33
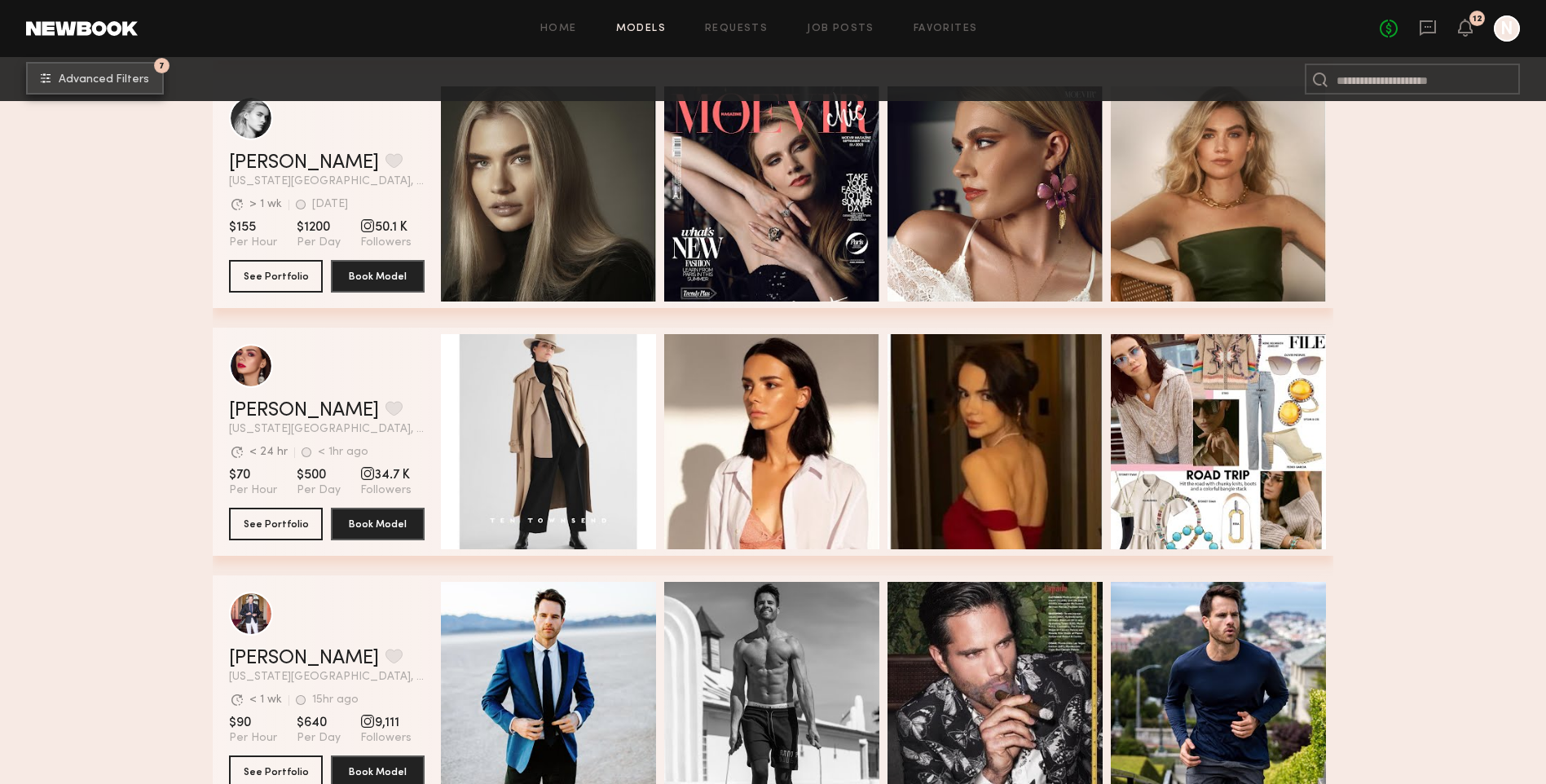
scroll to position [896, 0]
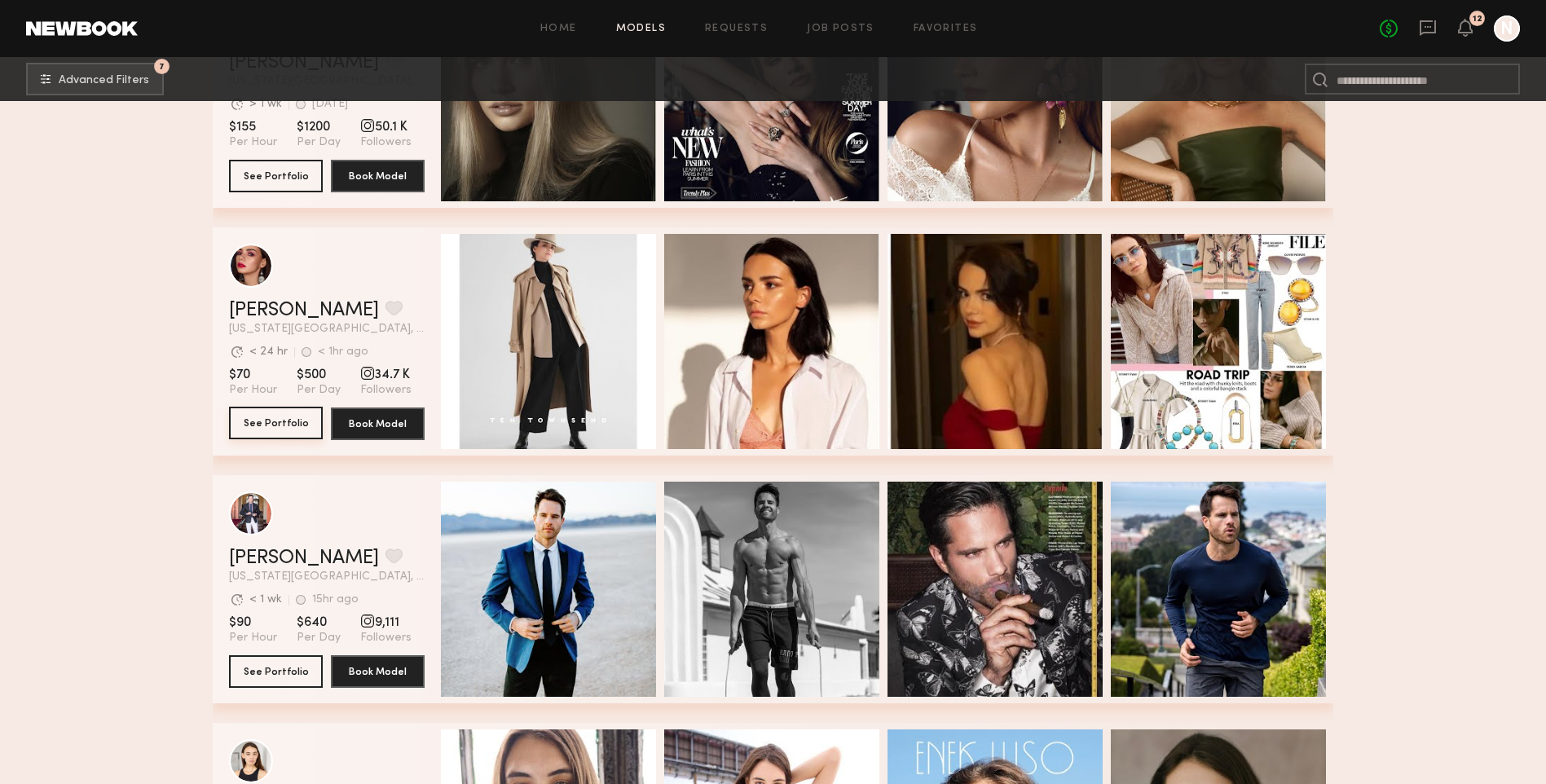
click at [289, 428] on button "See Portfolio" at bounding box center [276, 423] width 94 height 33
click at [385, 315] on button "grid" at bounding box center [394, 308] width 17 height 15
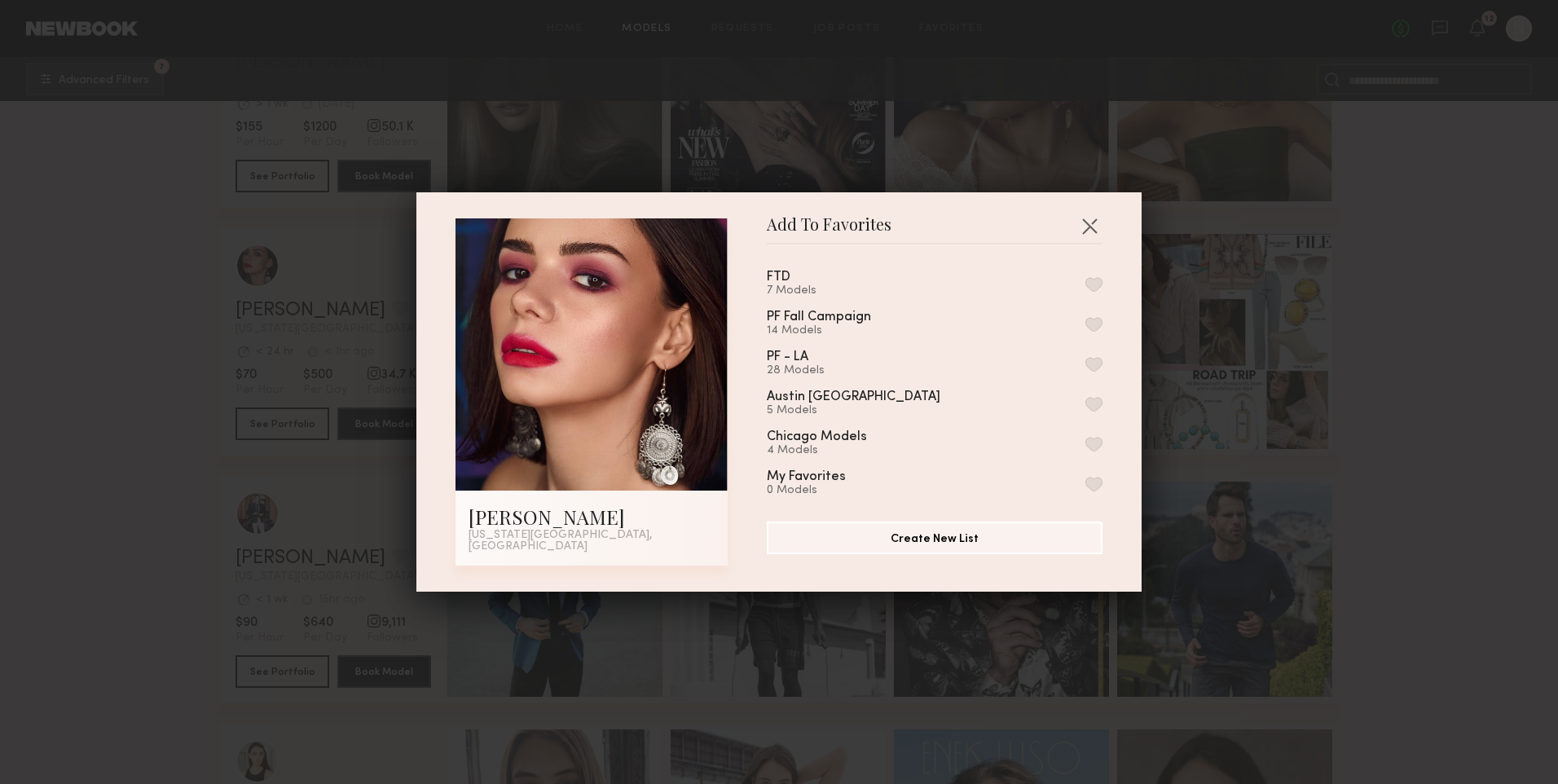
click at [1085, 287] on button "button" at bounding box center [1094, 284] width 17 height 15
click at [1080, 228] on button "button" at bounding box center [1090, 225] width 26 height 26
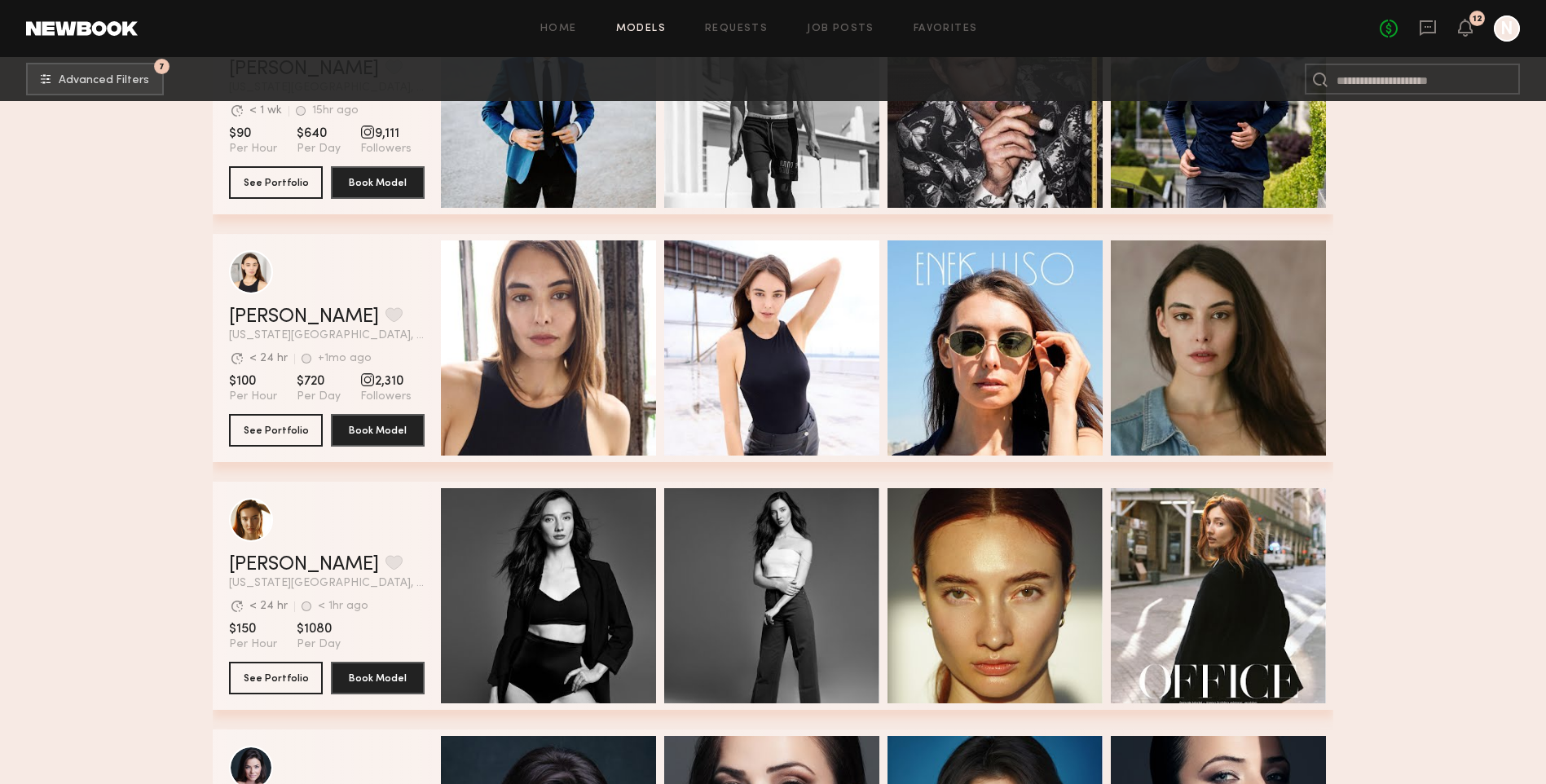
scroll to position [1710, 0]
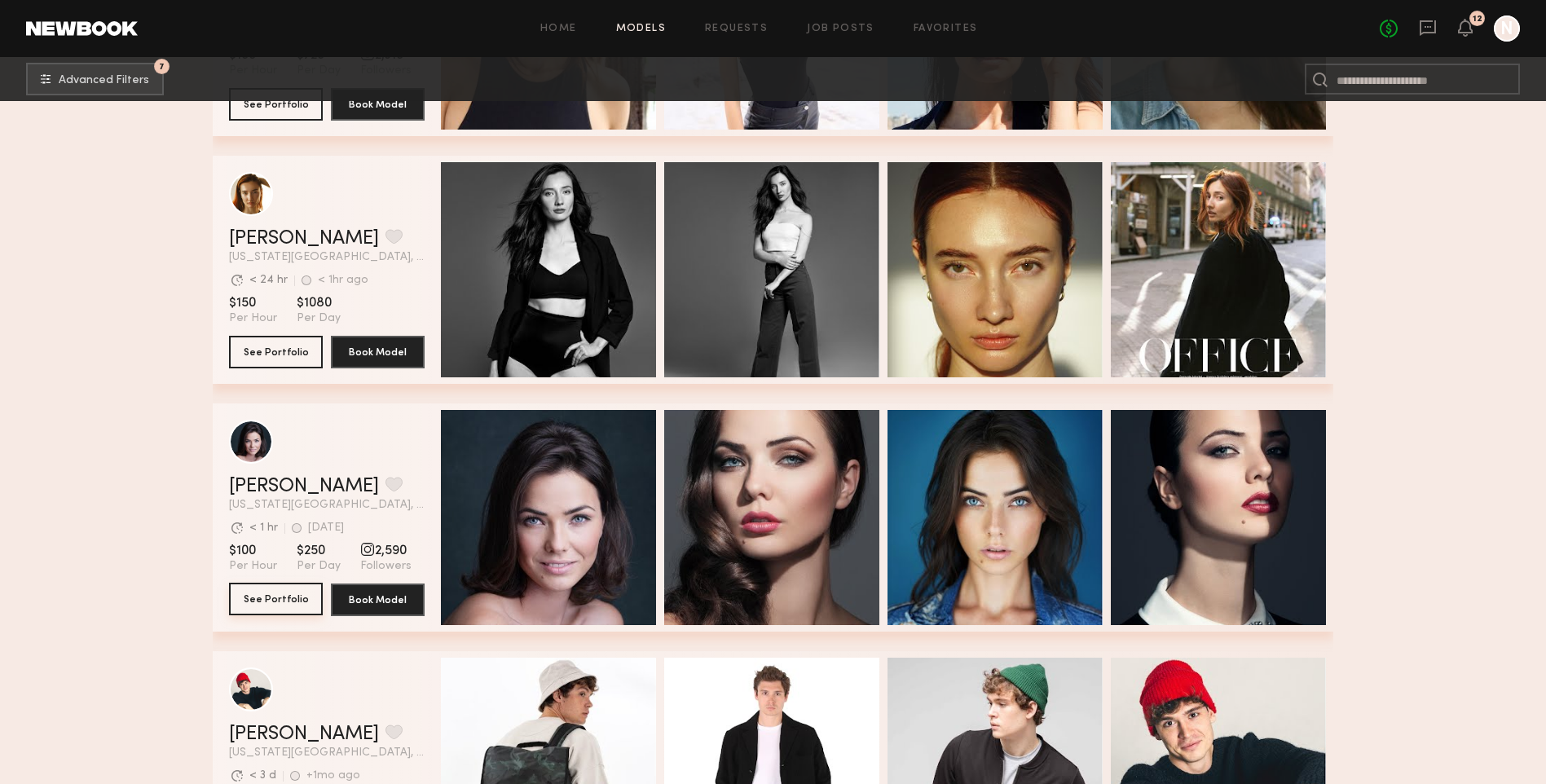
click at [275, 606] on button "See Portfolio" at bounding box center [276, 599] width 94 height 33
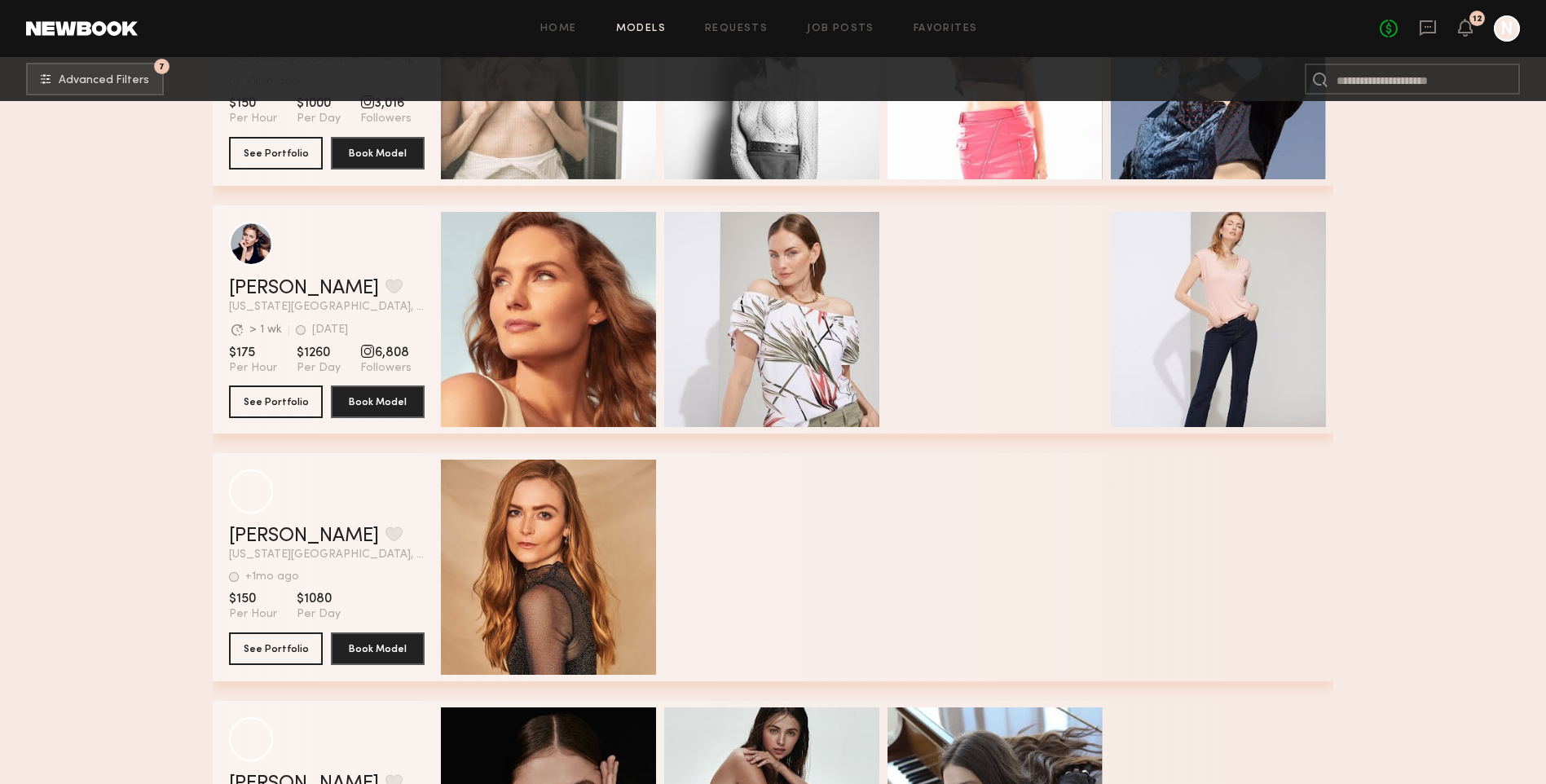
scroll to position [3747, 0]
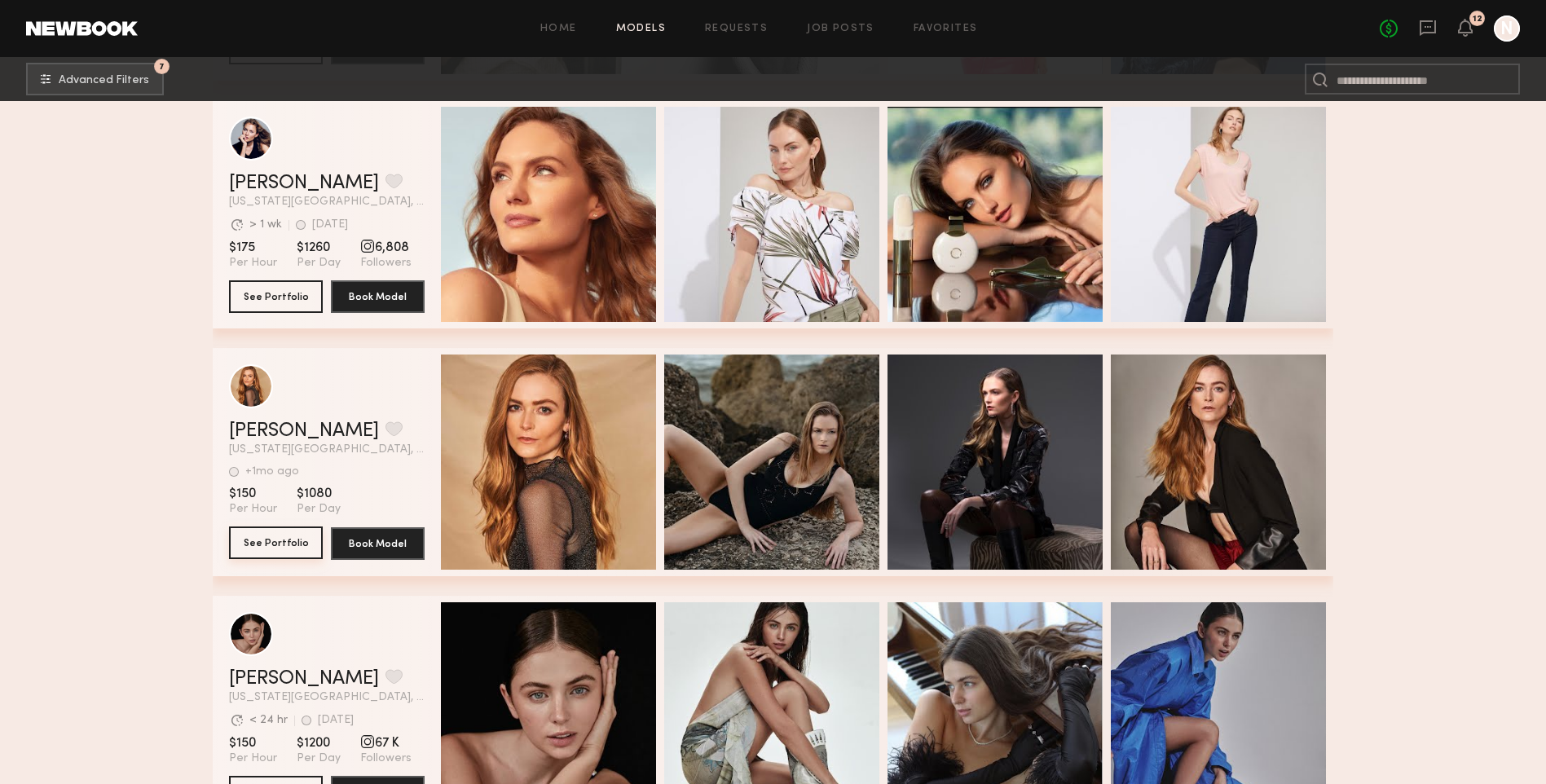
click at [280, 550] on button "See Portfolio" at bounding box center [276, 543] width 94 height 33
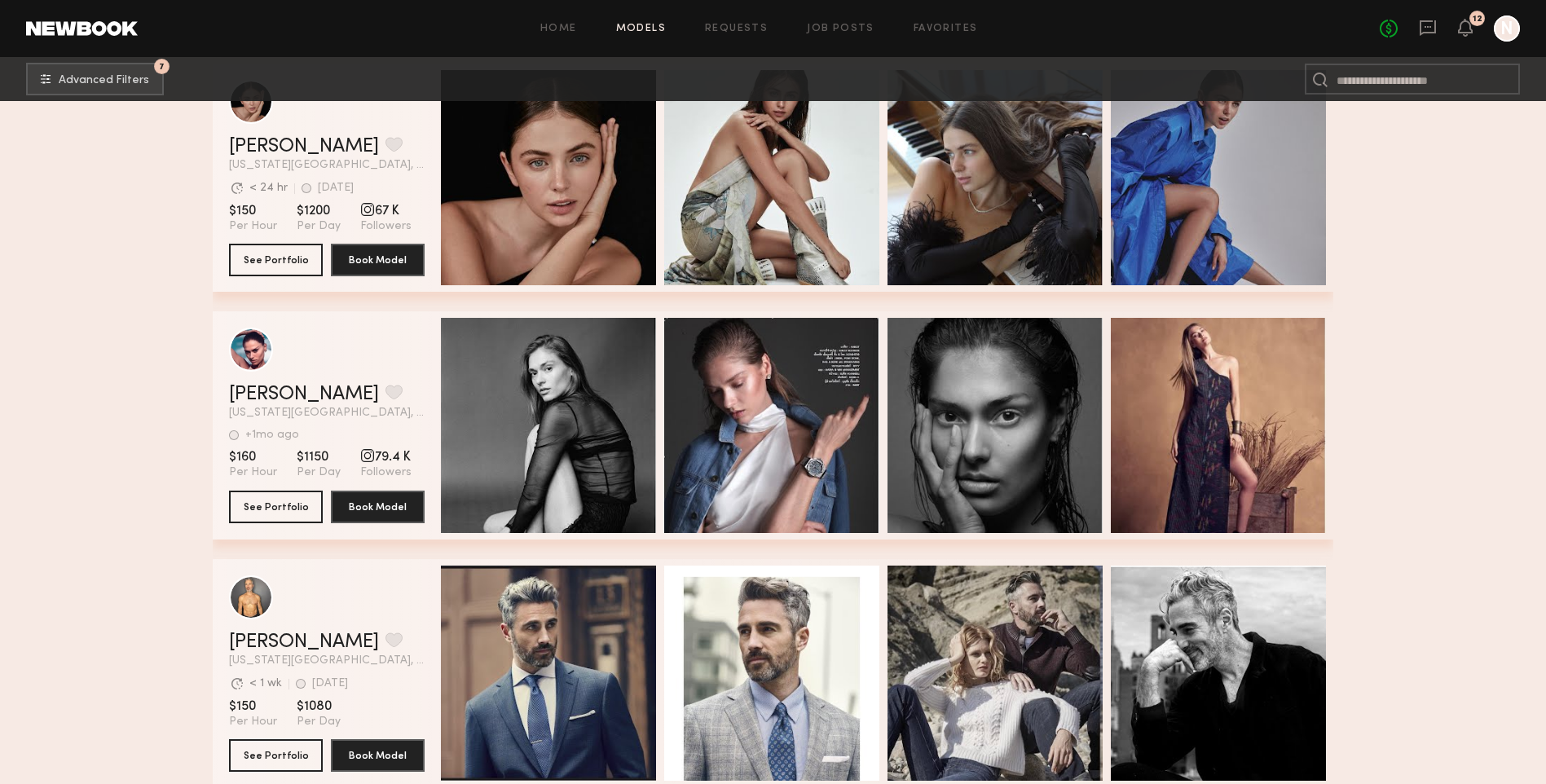
scroll to position [4562, 0]
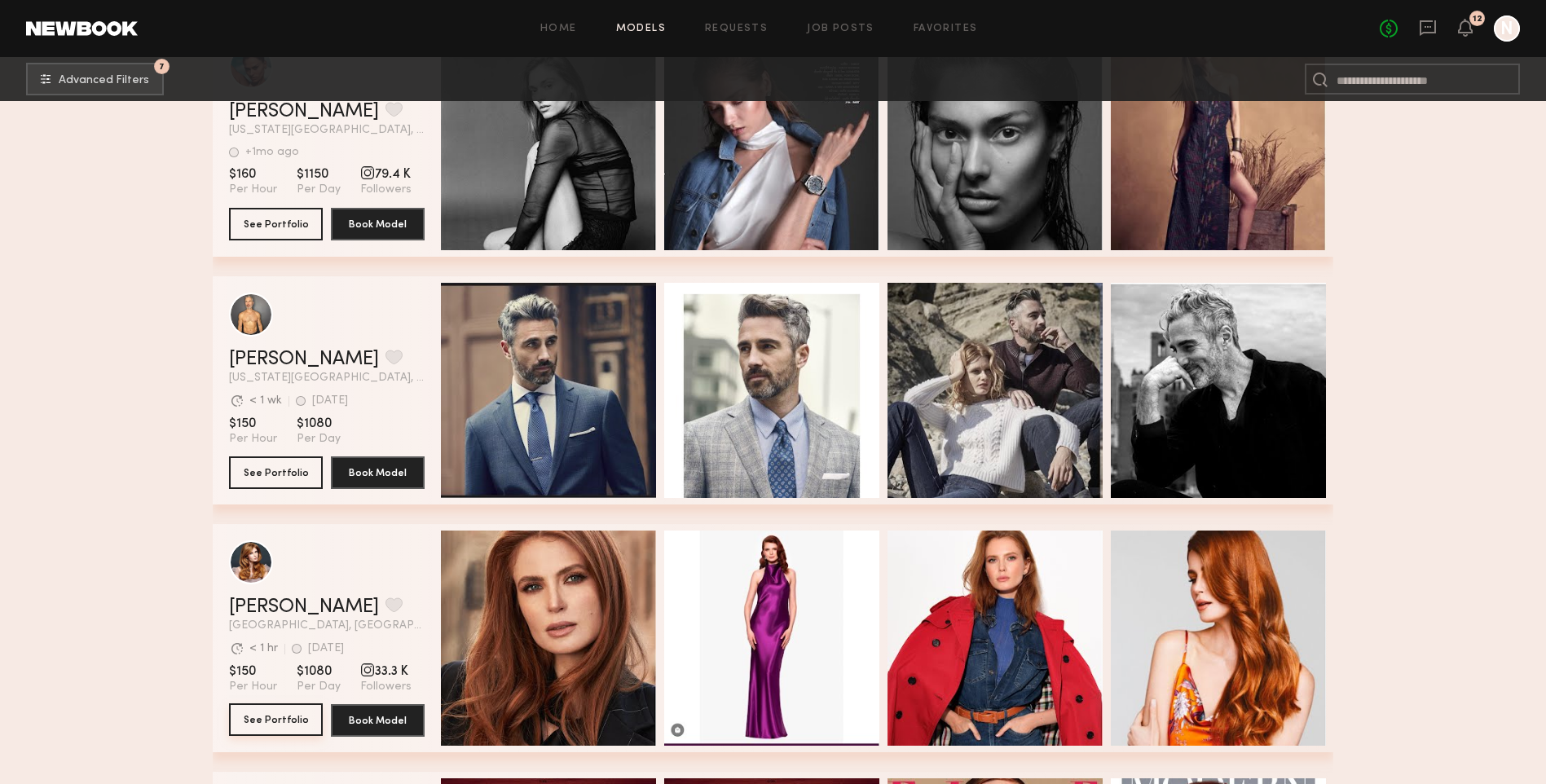
click at [300, 727] on button "See Portfolio" at bounding box center [276, 720] width 94 height 33
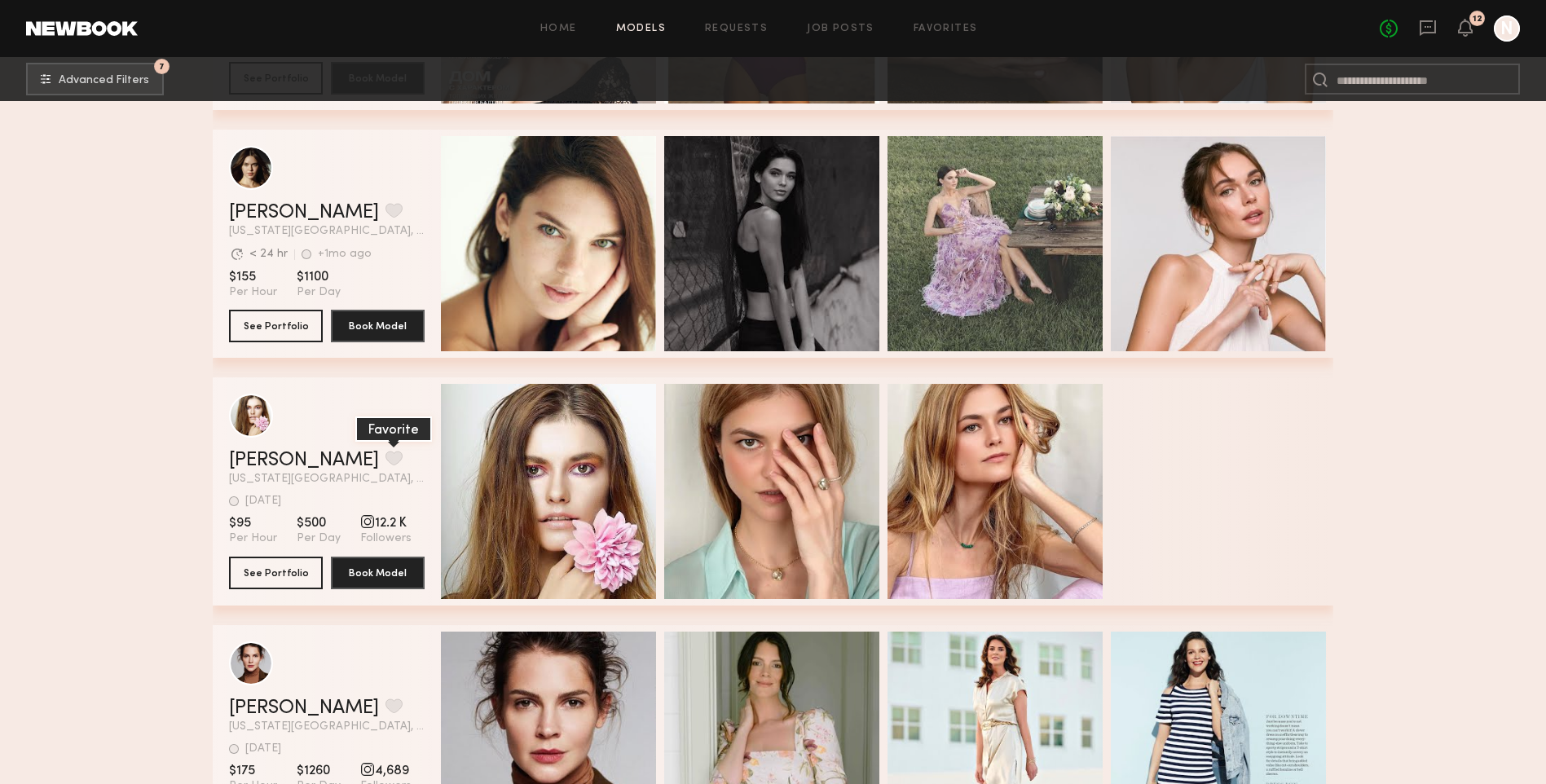
scroll to position [6027, 0]
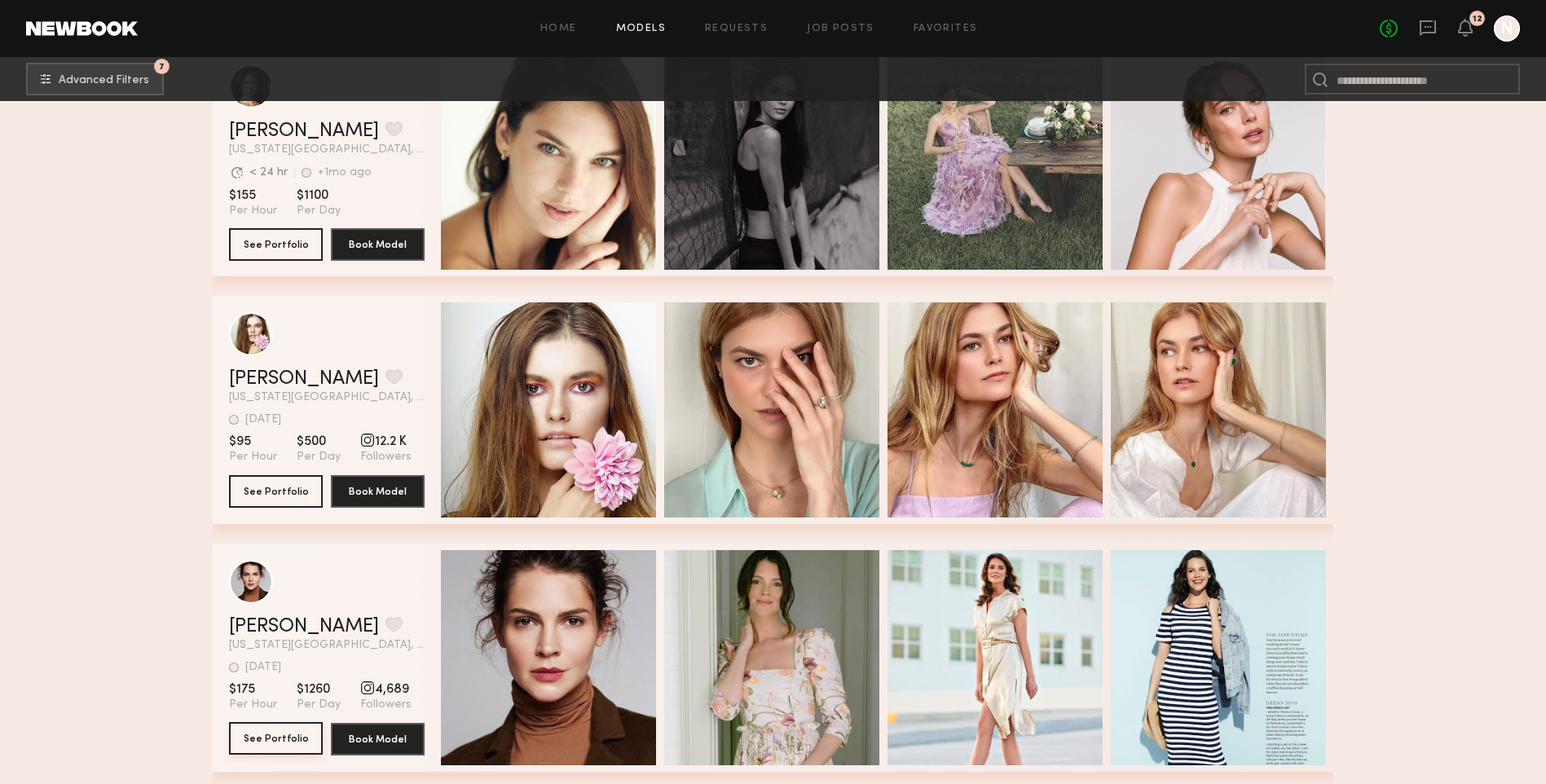
click at [269, 744] on button "See Portfolio" at bounding box center [276, 738] width 94 height 33
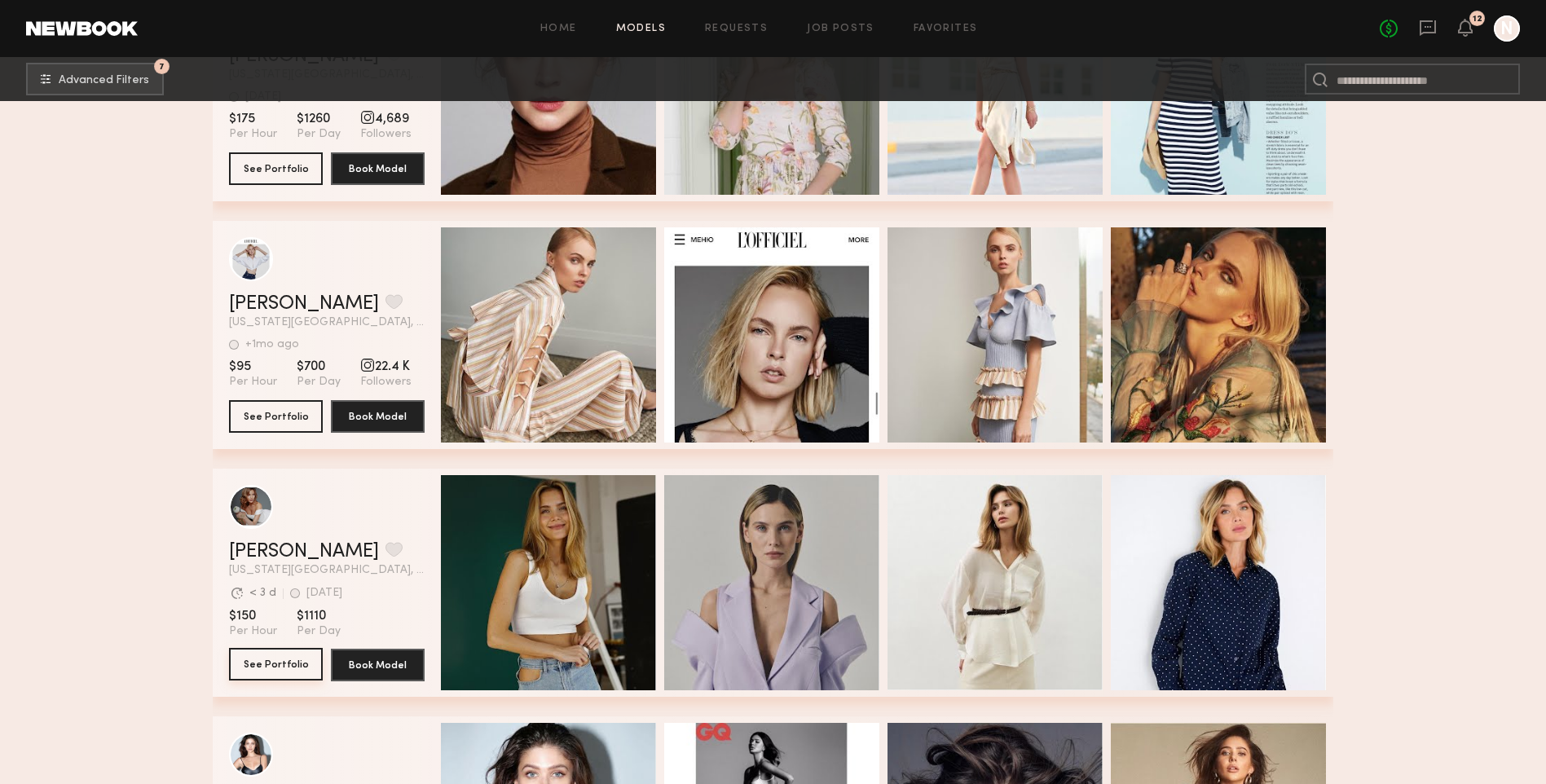
click at [258, 670] on button "See Portfolio" at bounding box center [276, 664] width 94 height 33
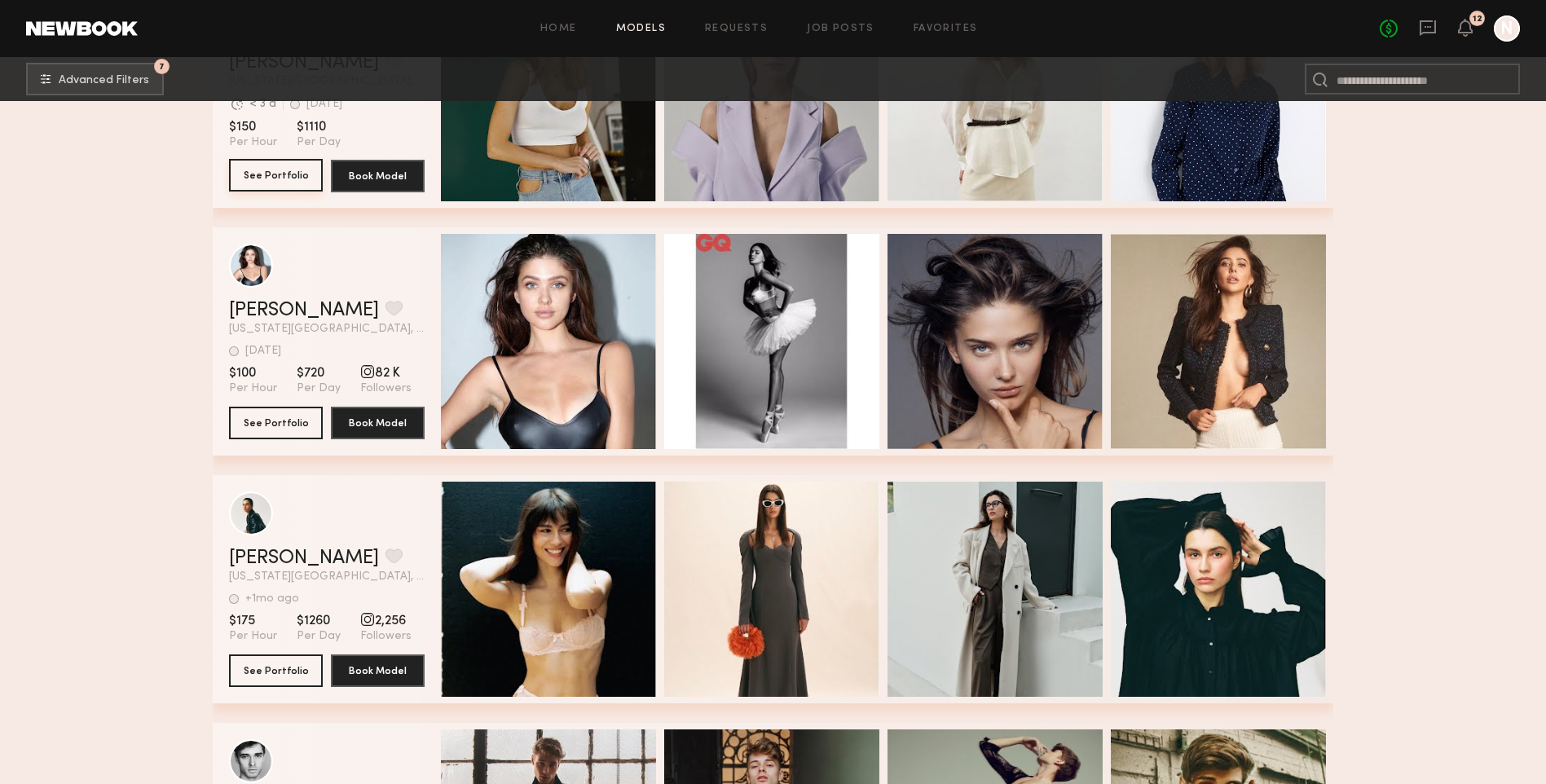
scroll to position [7168, 0]
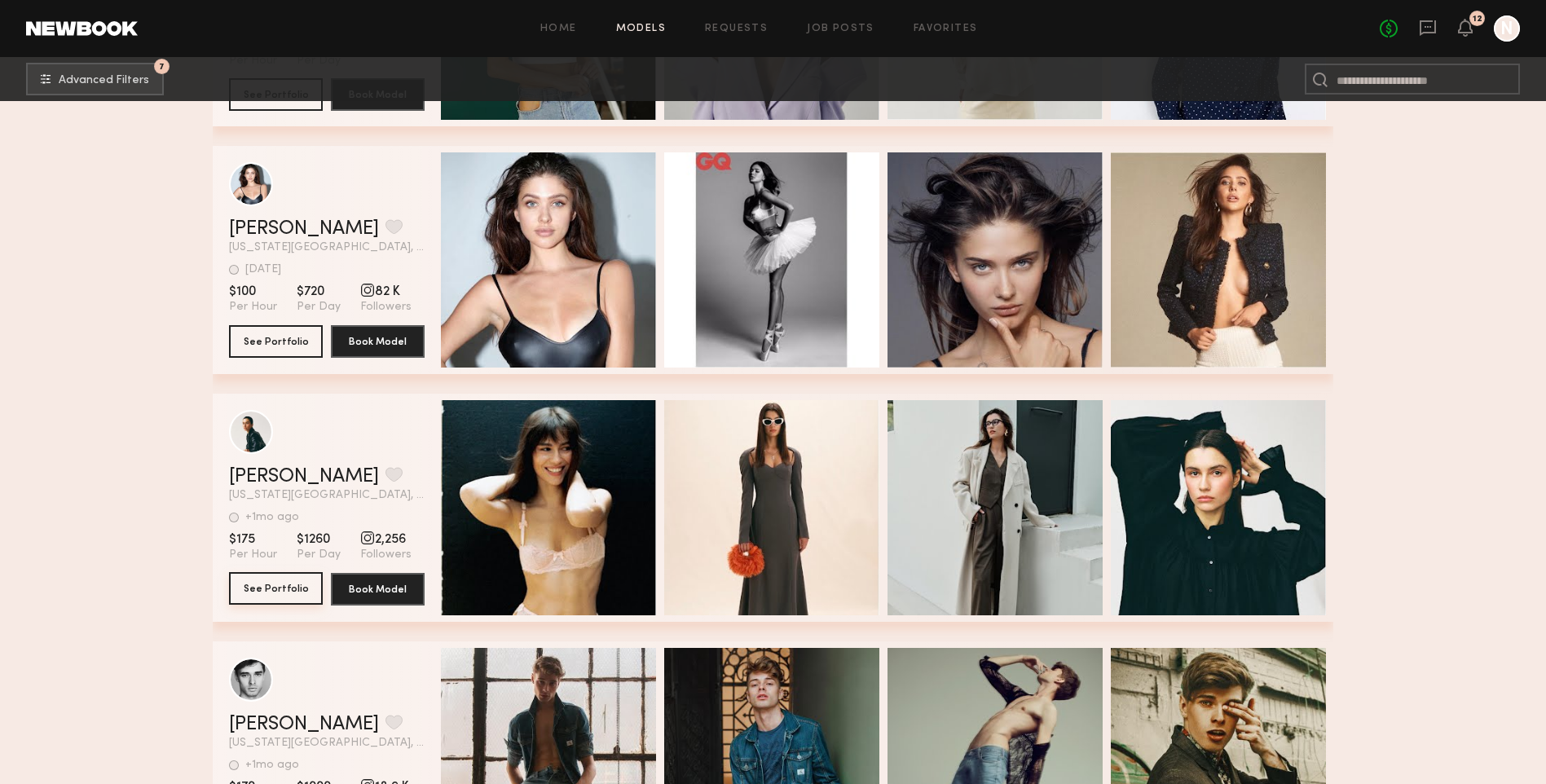
click at [274, 602] on button "See Portfolio" at bounding box center [276, 588] width 94 height 33
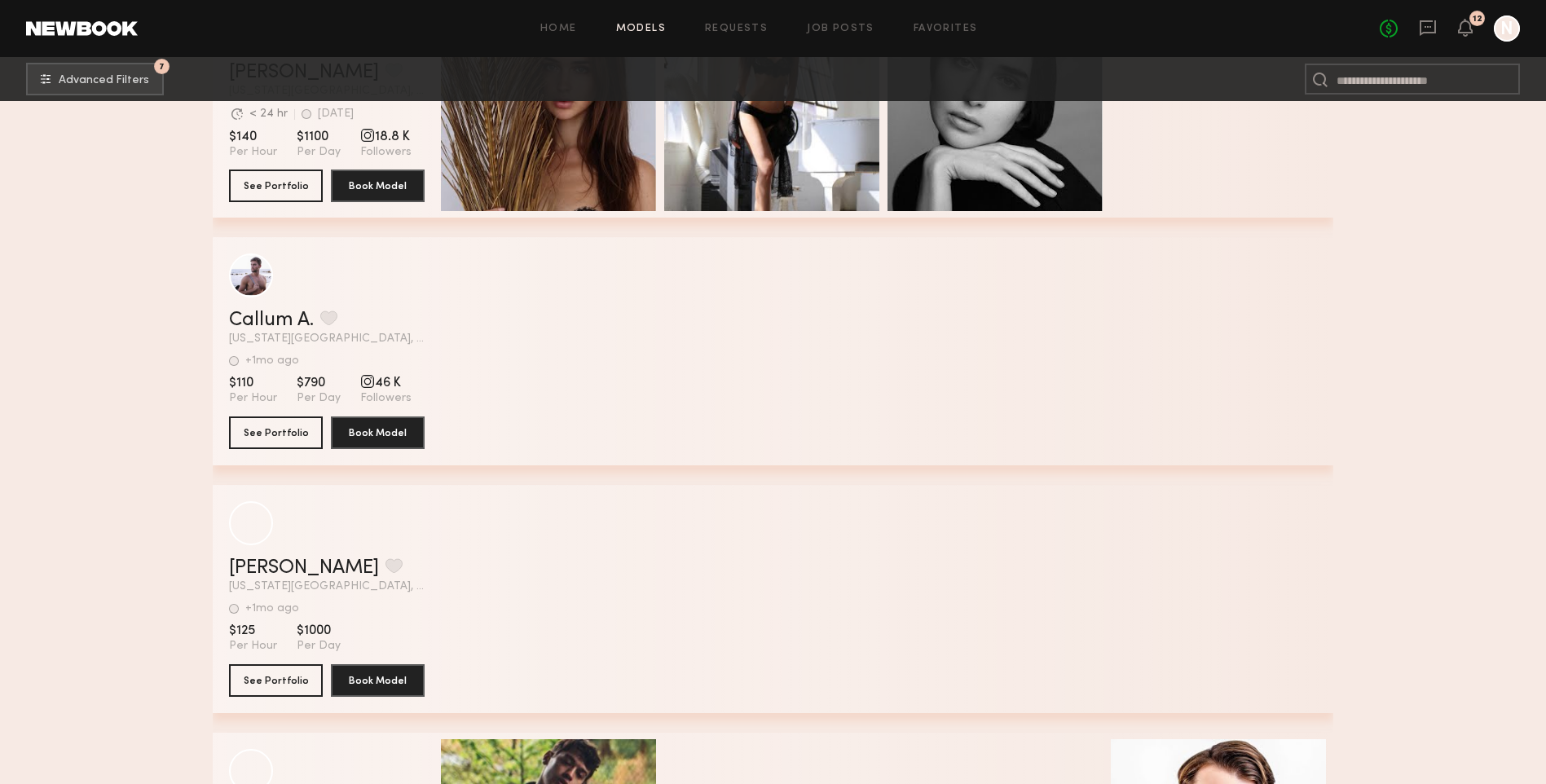
scroll to position [9612, 0]
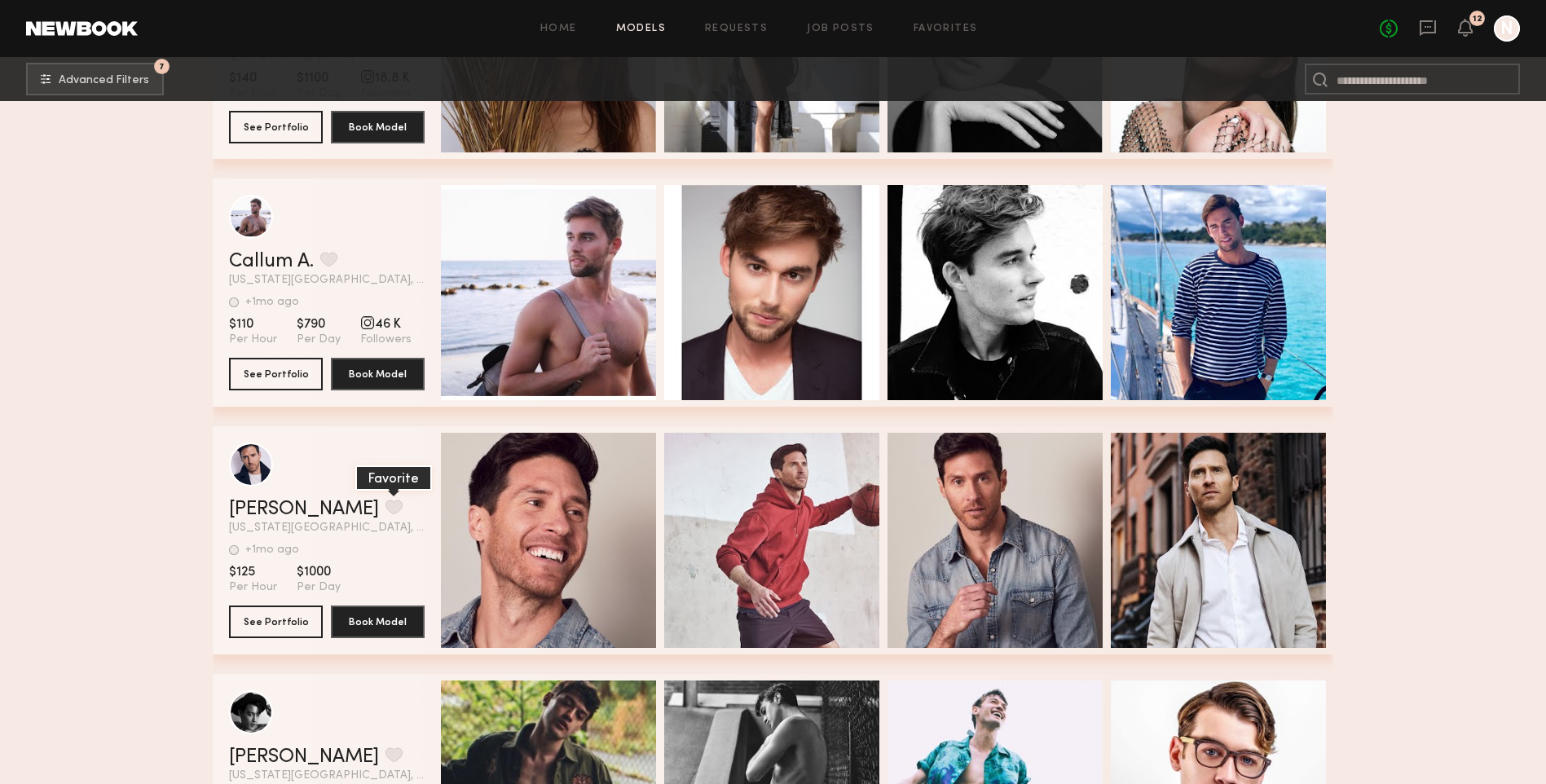
click at [393, 513] on button "grid" at bounding box center [394, 506] width 17 height 15
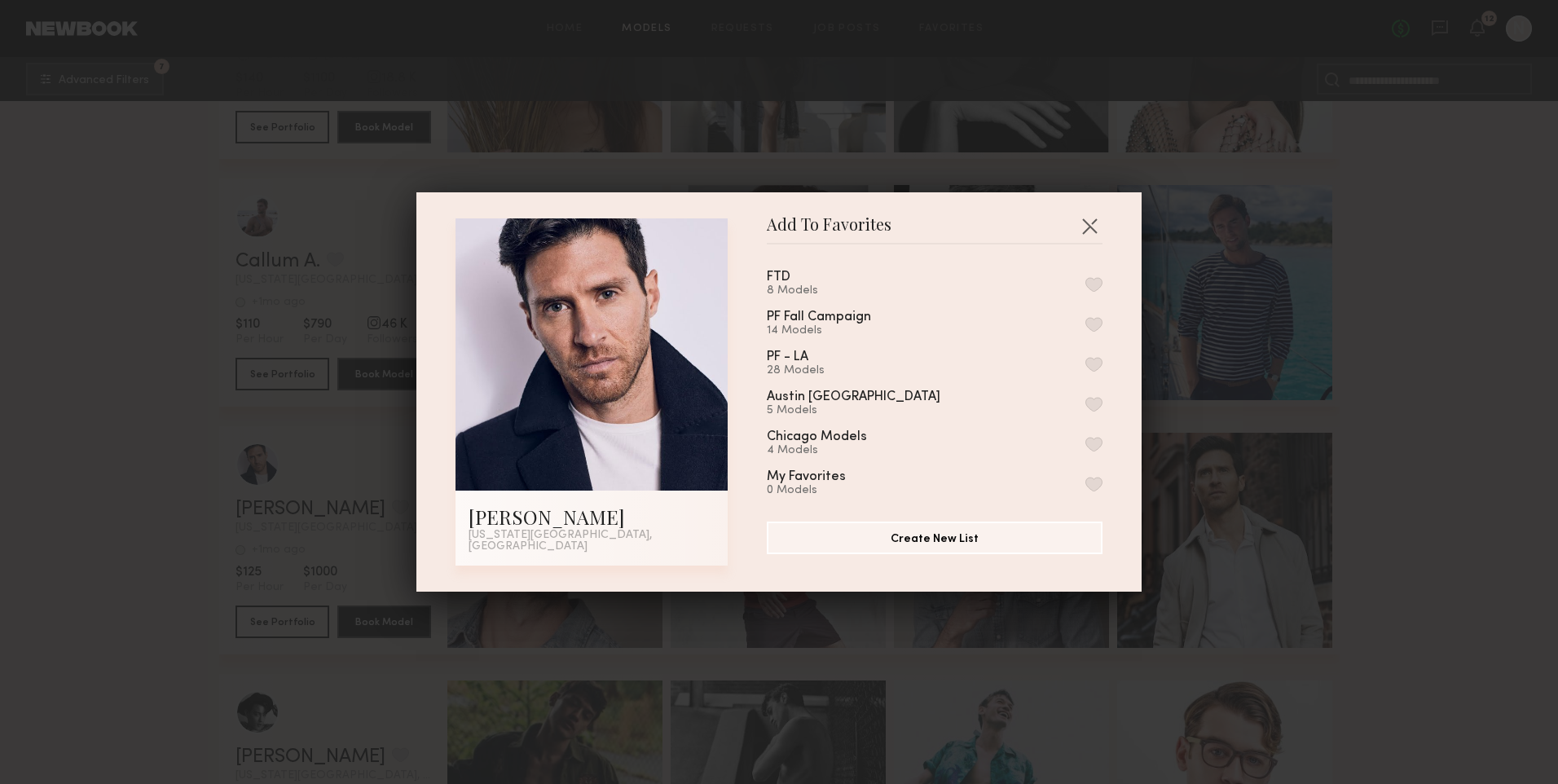
click at [1085, 288] on button "button" at bounding box center [1094, 284] width 17 height 15
click at [1090, 226] on button "button" at bounding box center [1090, 225] width 26 height 26
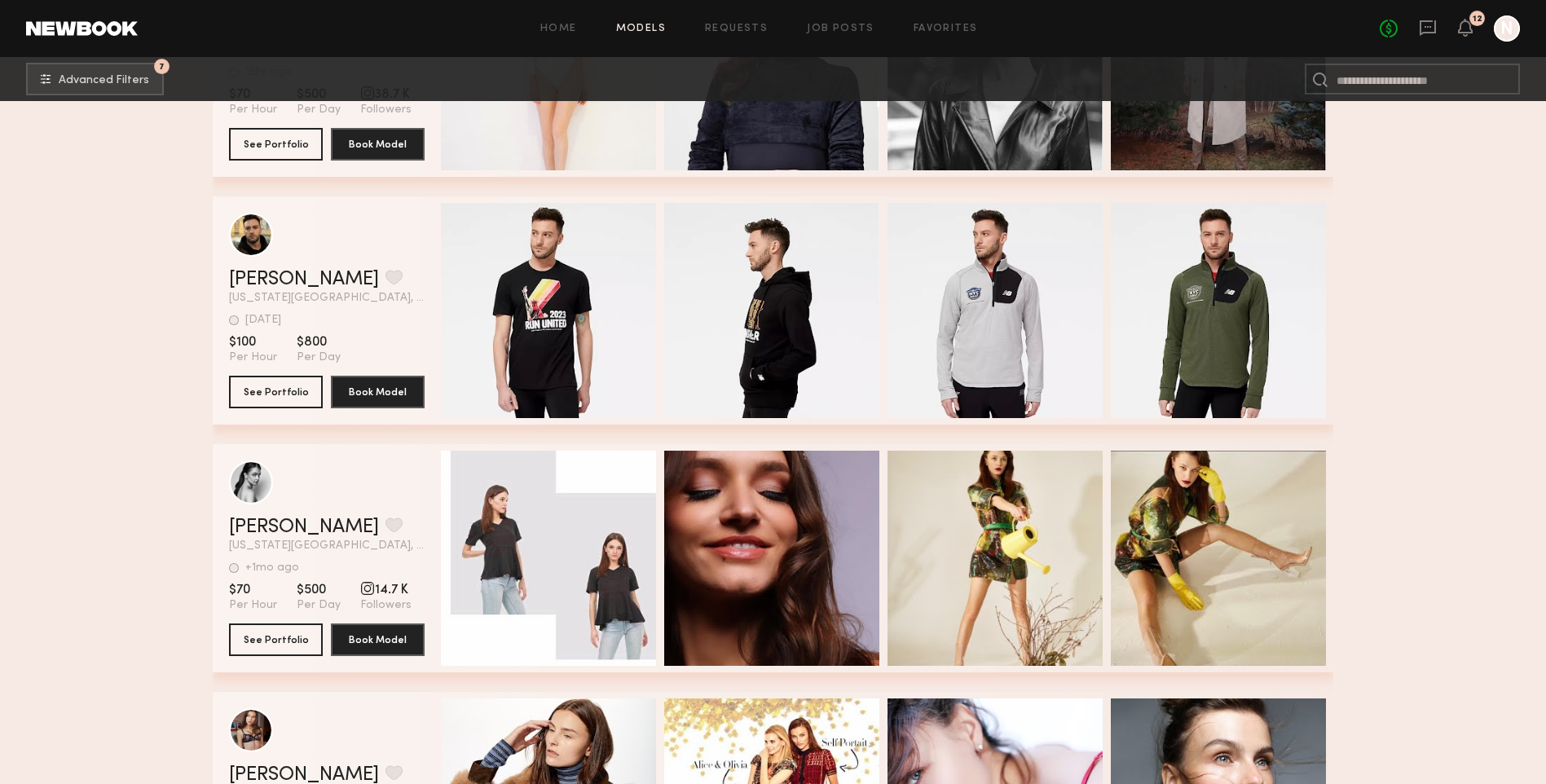
scroll to position [10508, 0]
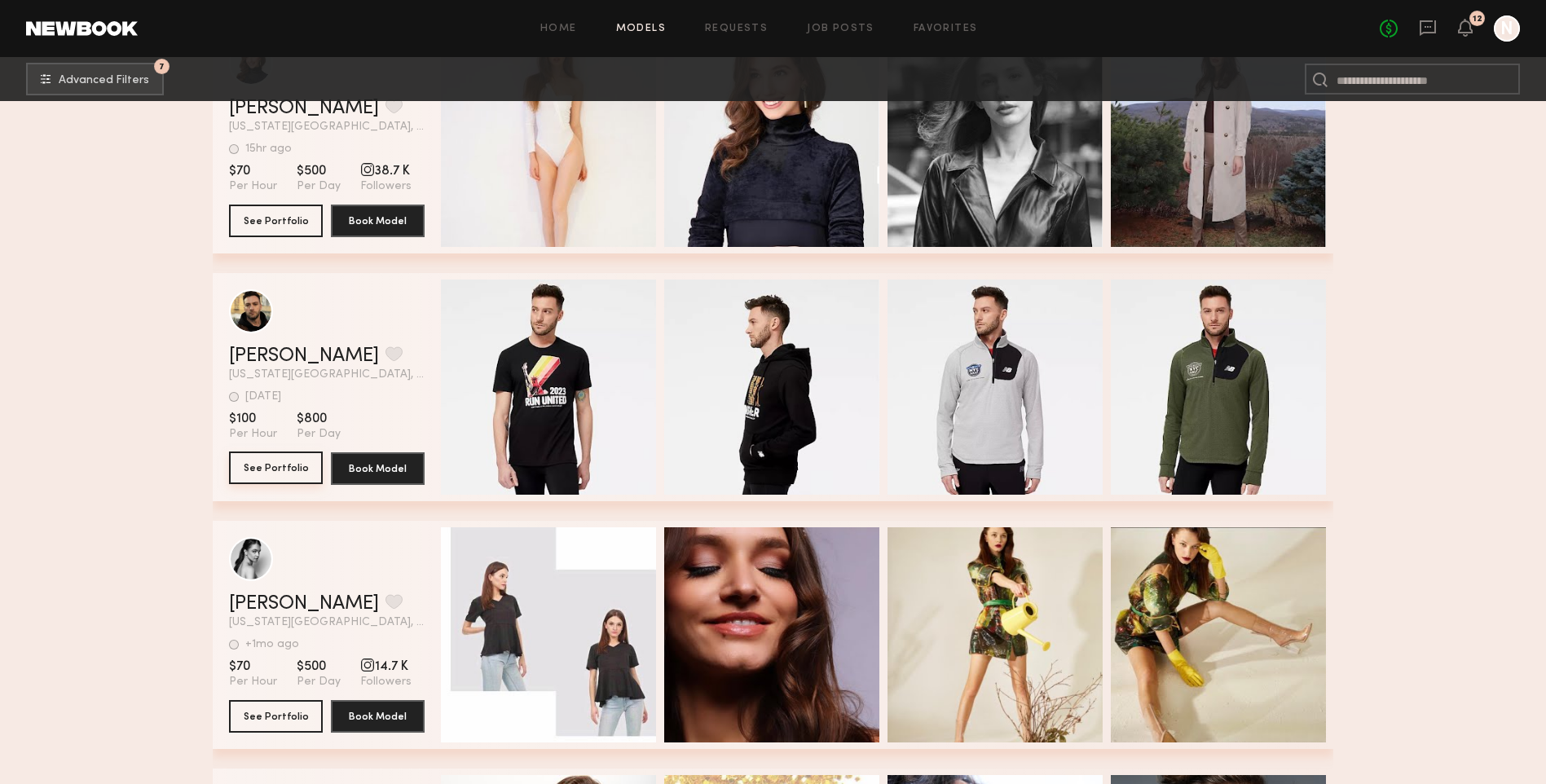
click at [272, 463] on button "See Portfolio" at bounding box center [276, 467] width 94 height 33
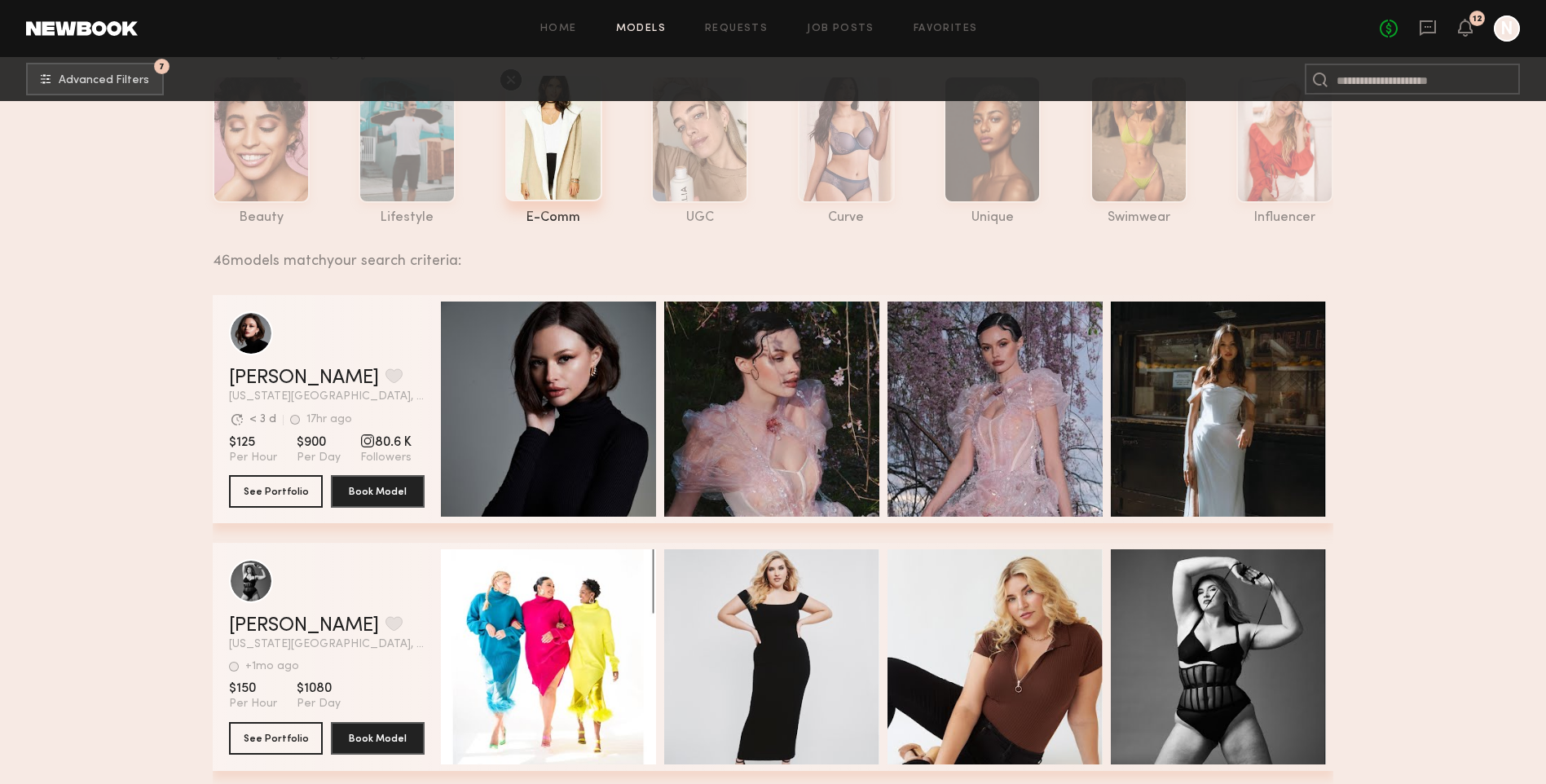
scroll to position [0, 0]
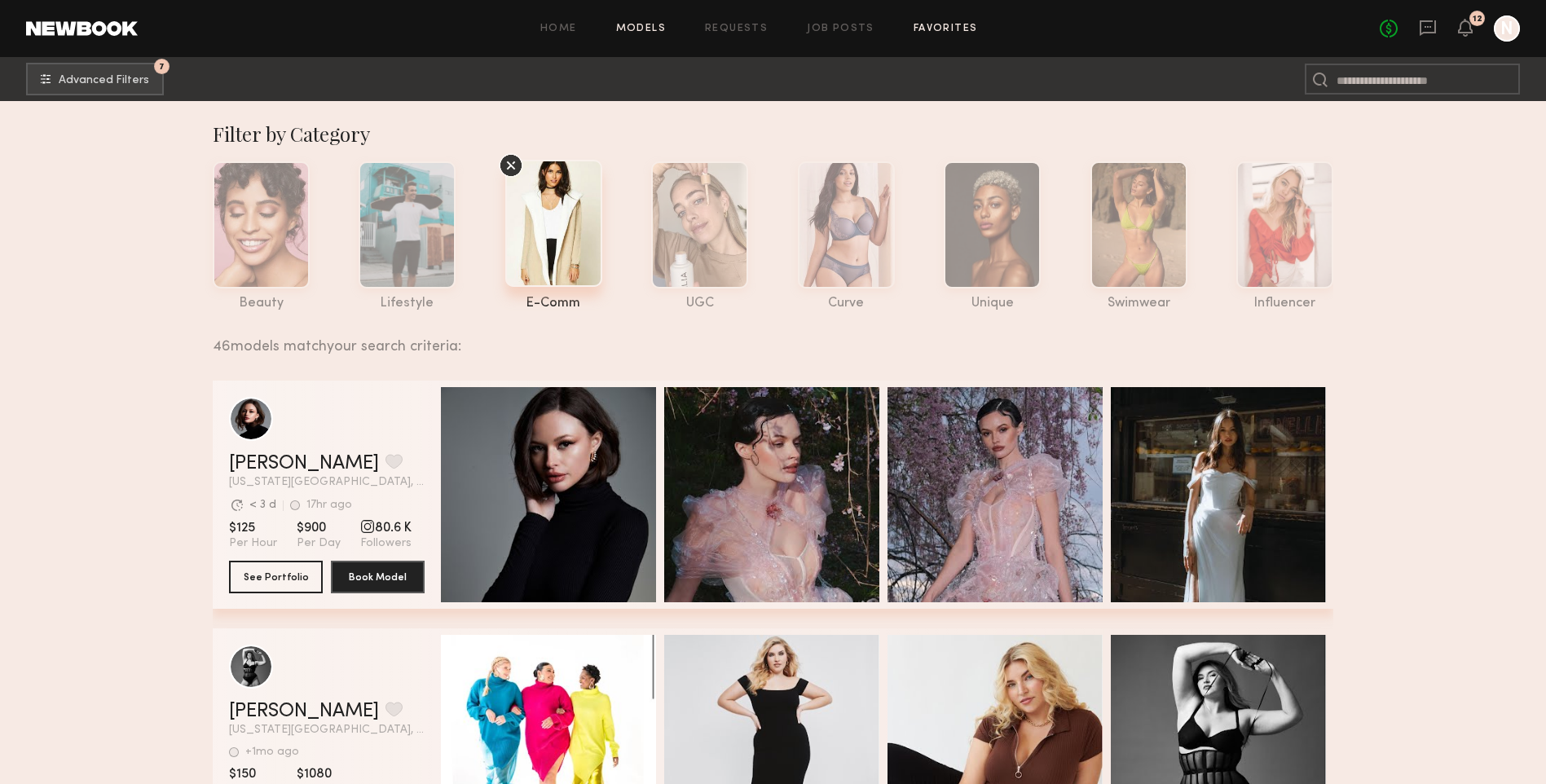
click at [947, 29] on link "Favorites" at bounding box center [946, 29] width 64 height 10
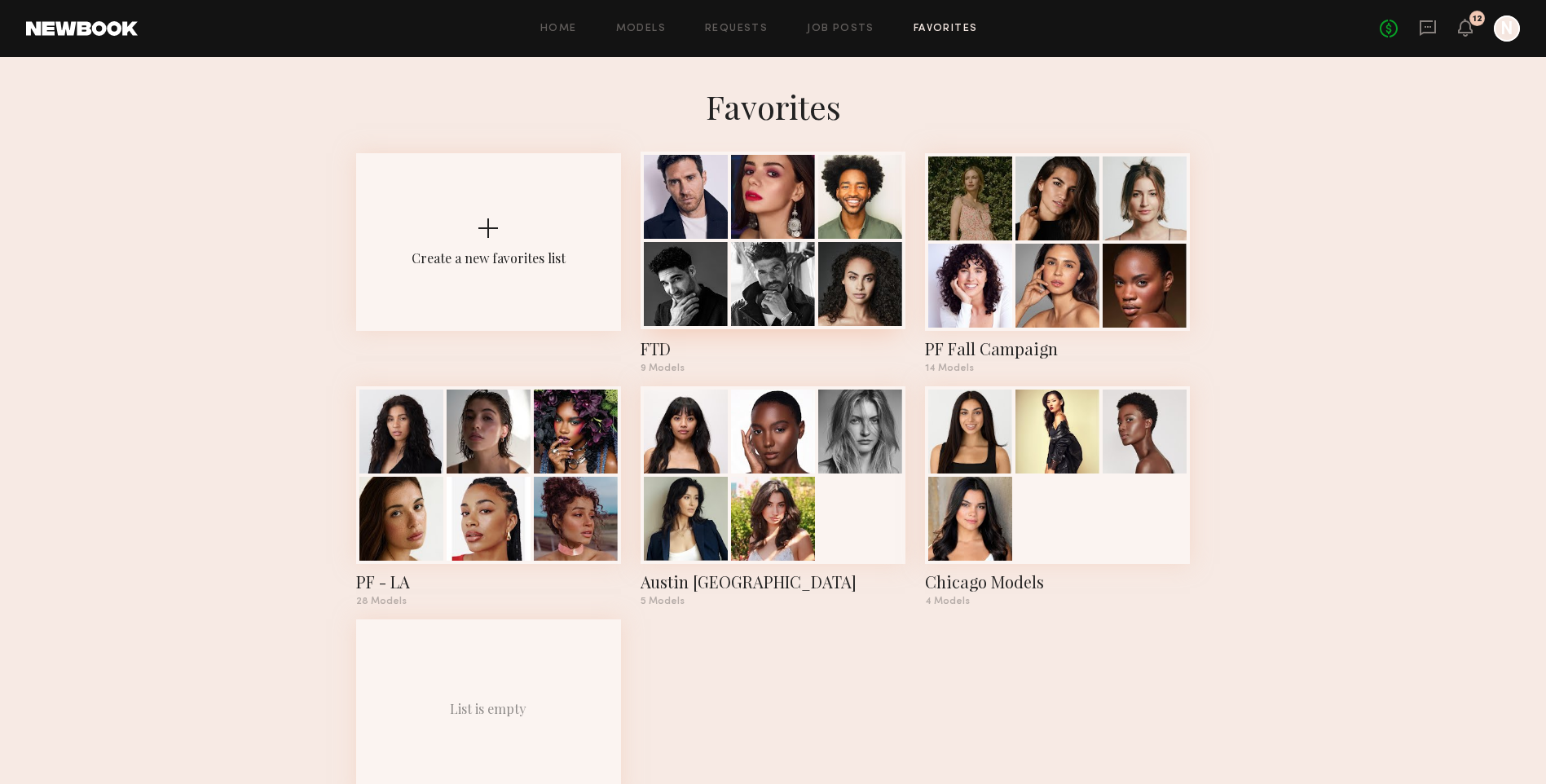
click at [734, 251] on div at bounding box center [773, 284] width 84 height 84
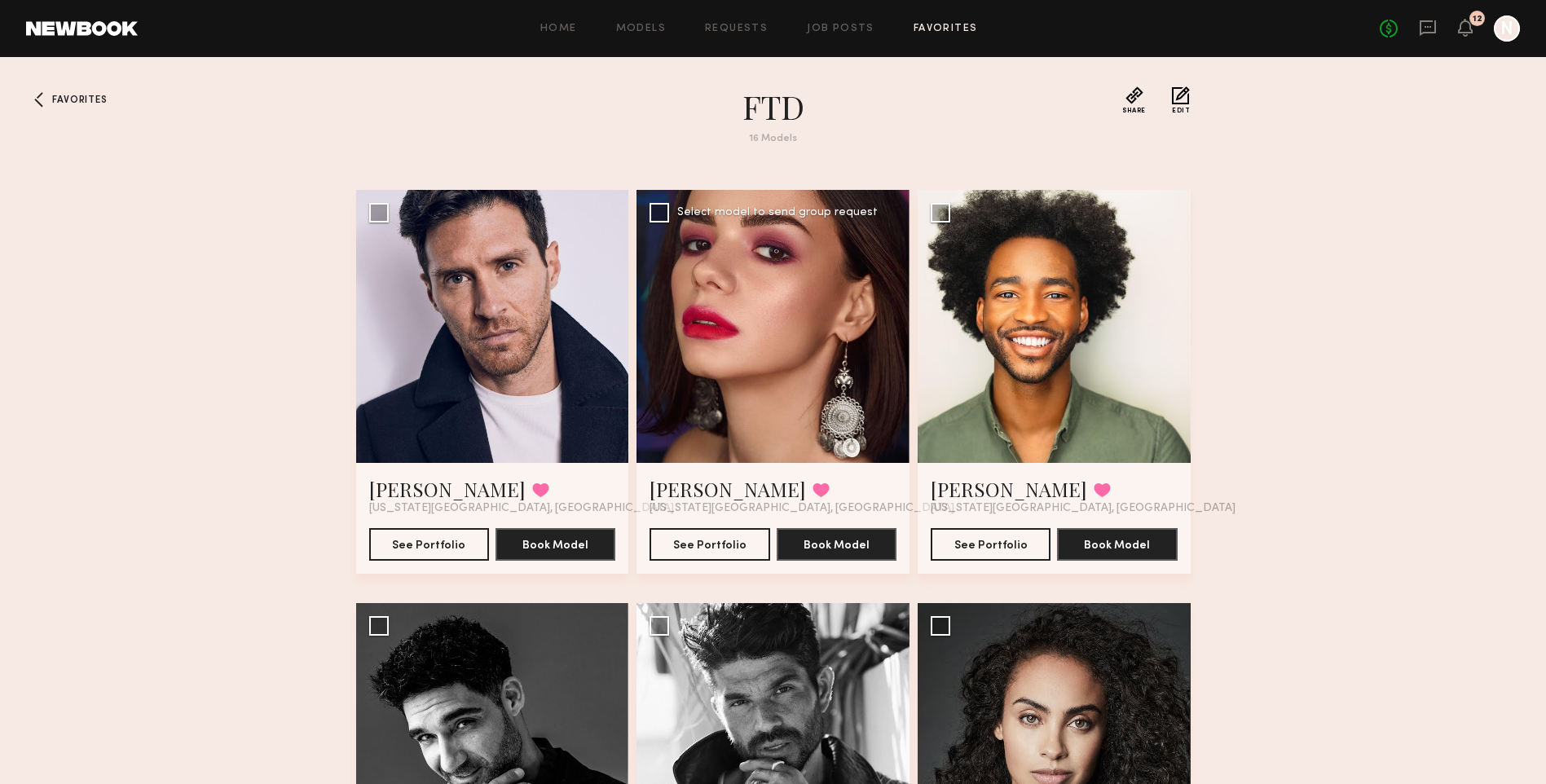
click at [696, 376] on div at bounding box center [773, 326] width 273 height 273
click at [722, 554] on button "See Portfolio" at bounding box center [710, 544] width 120 height 33
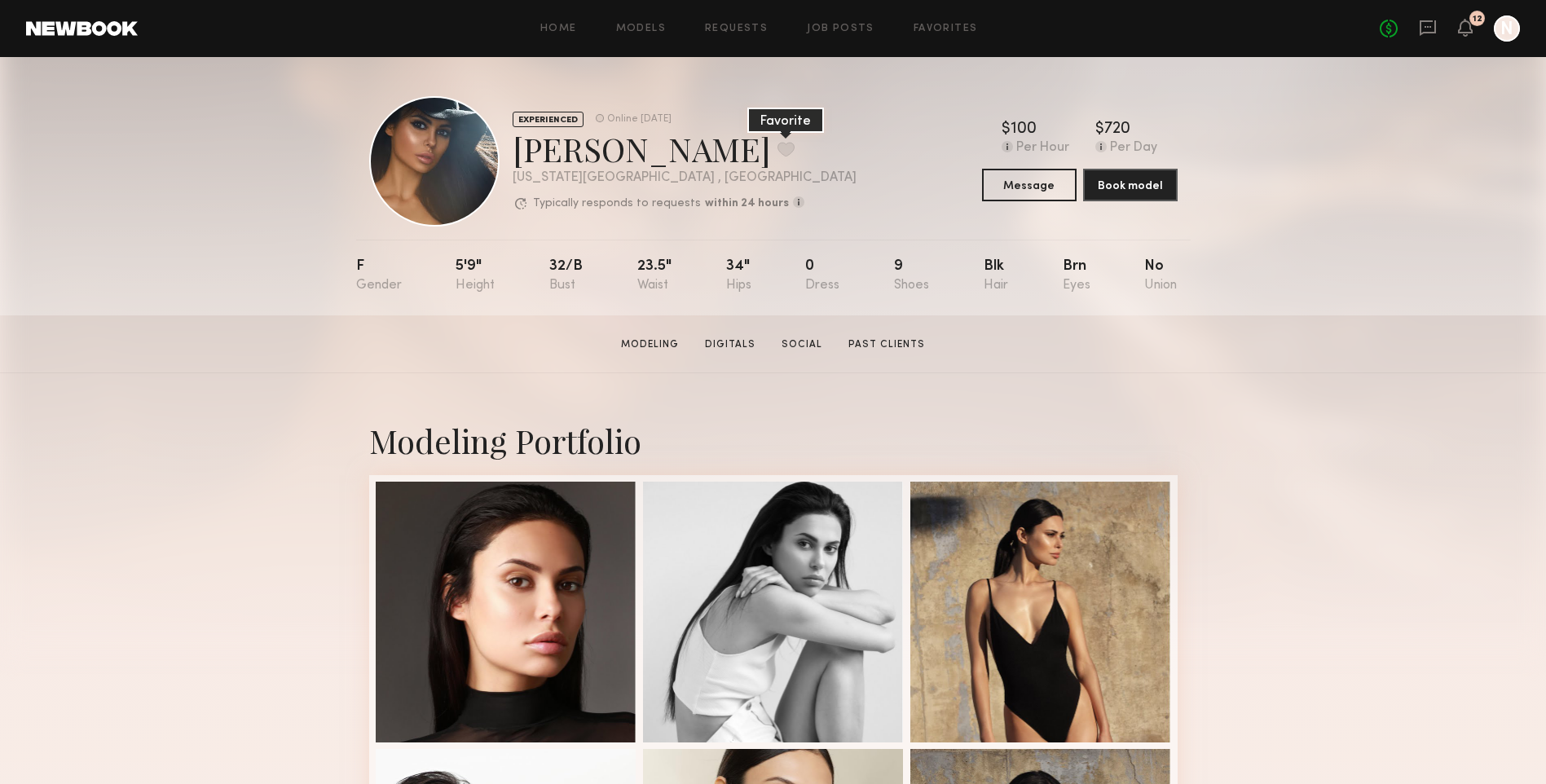
click at [777, 154] on button at bounding box center [786, 148] width 17 height 15
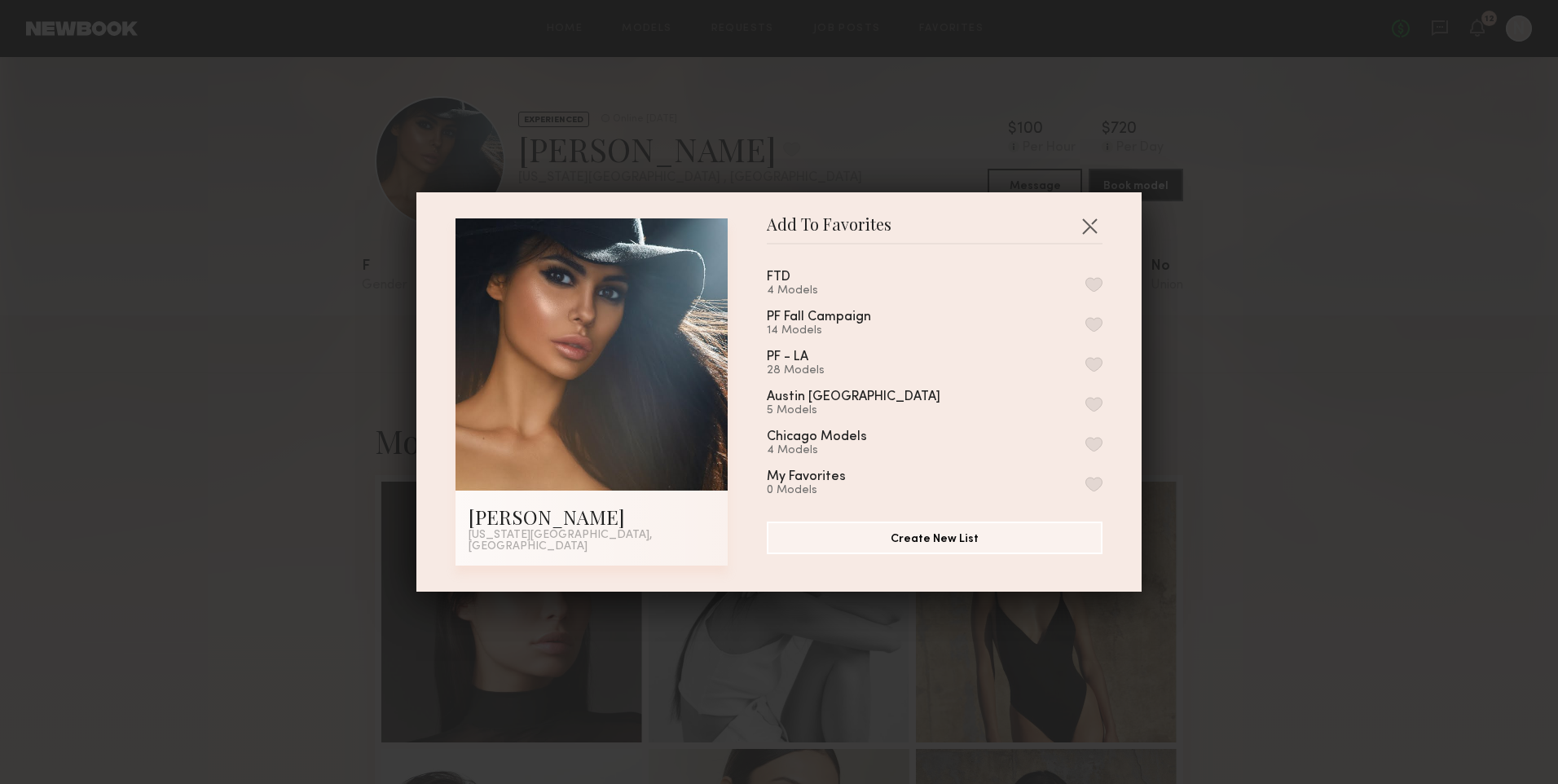
click at [1085, 286] on button "button" at bounding box center [1094, 284] width 17 height 15
click at [1081, 230] on button "button" at bounding box center [1090, 225] width 26 height 26
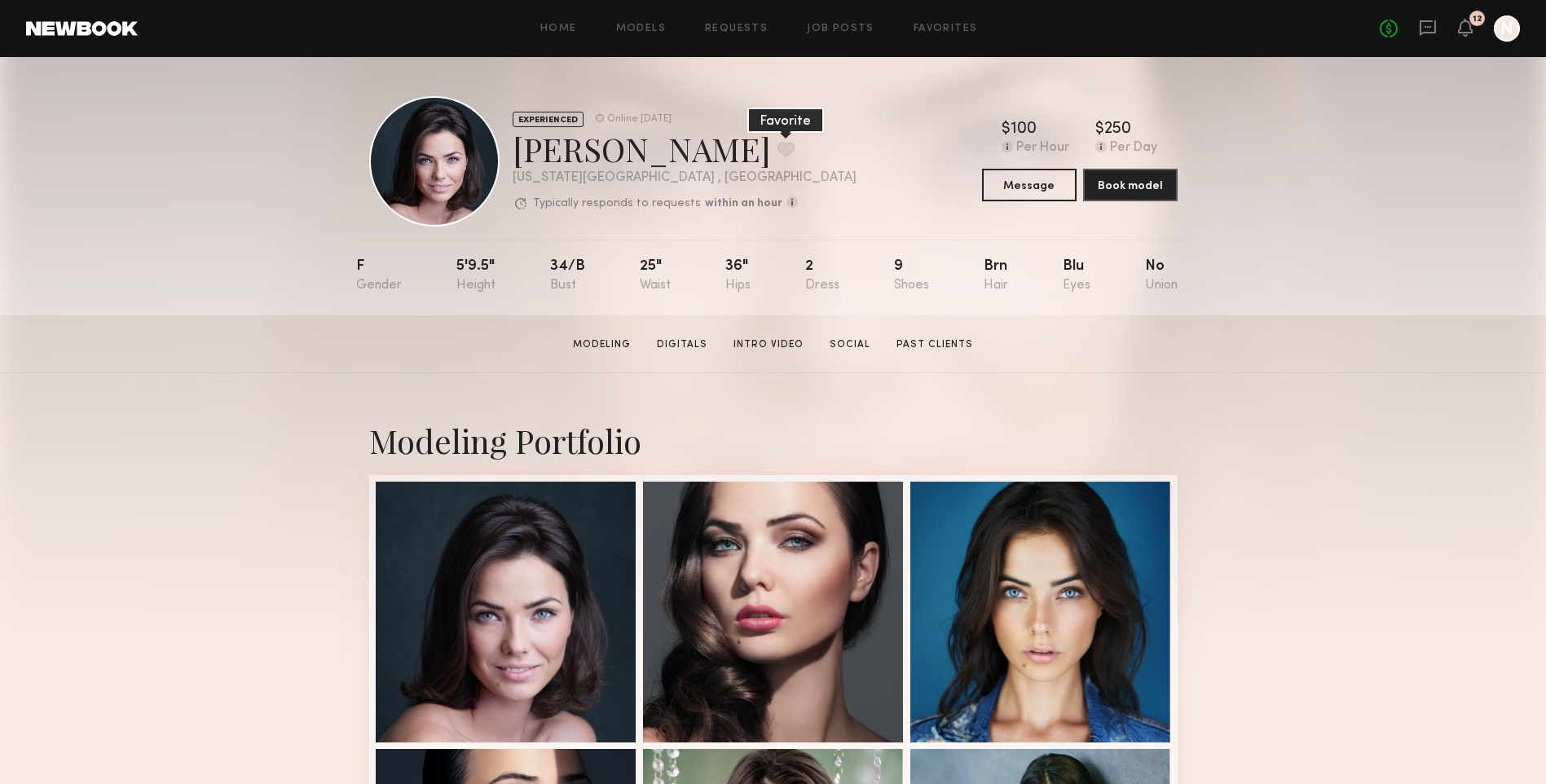
click at [777, 142] on button at bounding box center [786, 148] width 17 height 15
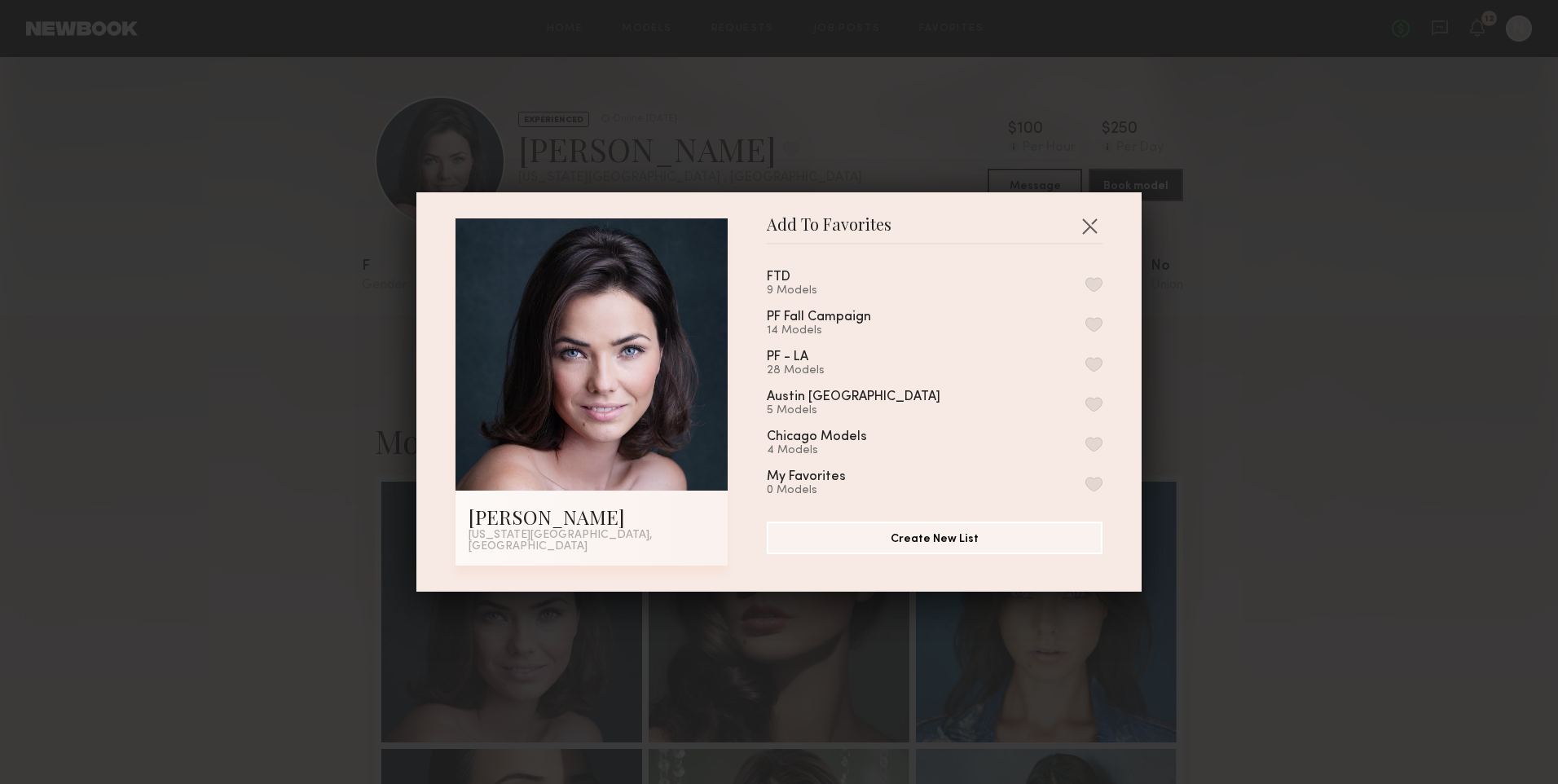
click at [1085, 290] on button "button" at bounding box center [1094, 284] width 17 height 15
click at [1083, 230] on button "button" at bounding box center [1090, 225] width 26 height 26
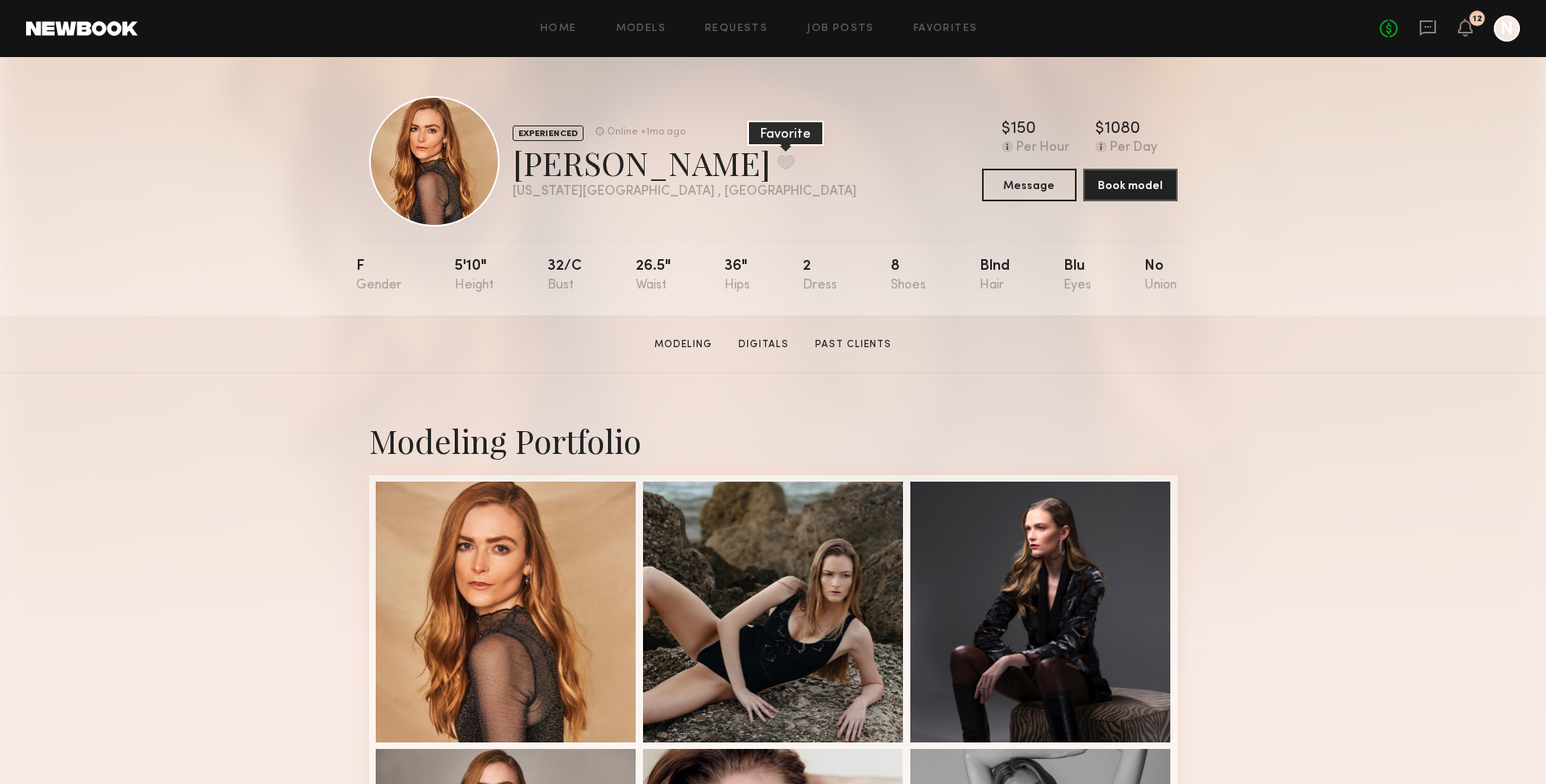
click at [777, 160] on button at bounding box center [786, 161] width 17 height 15
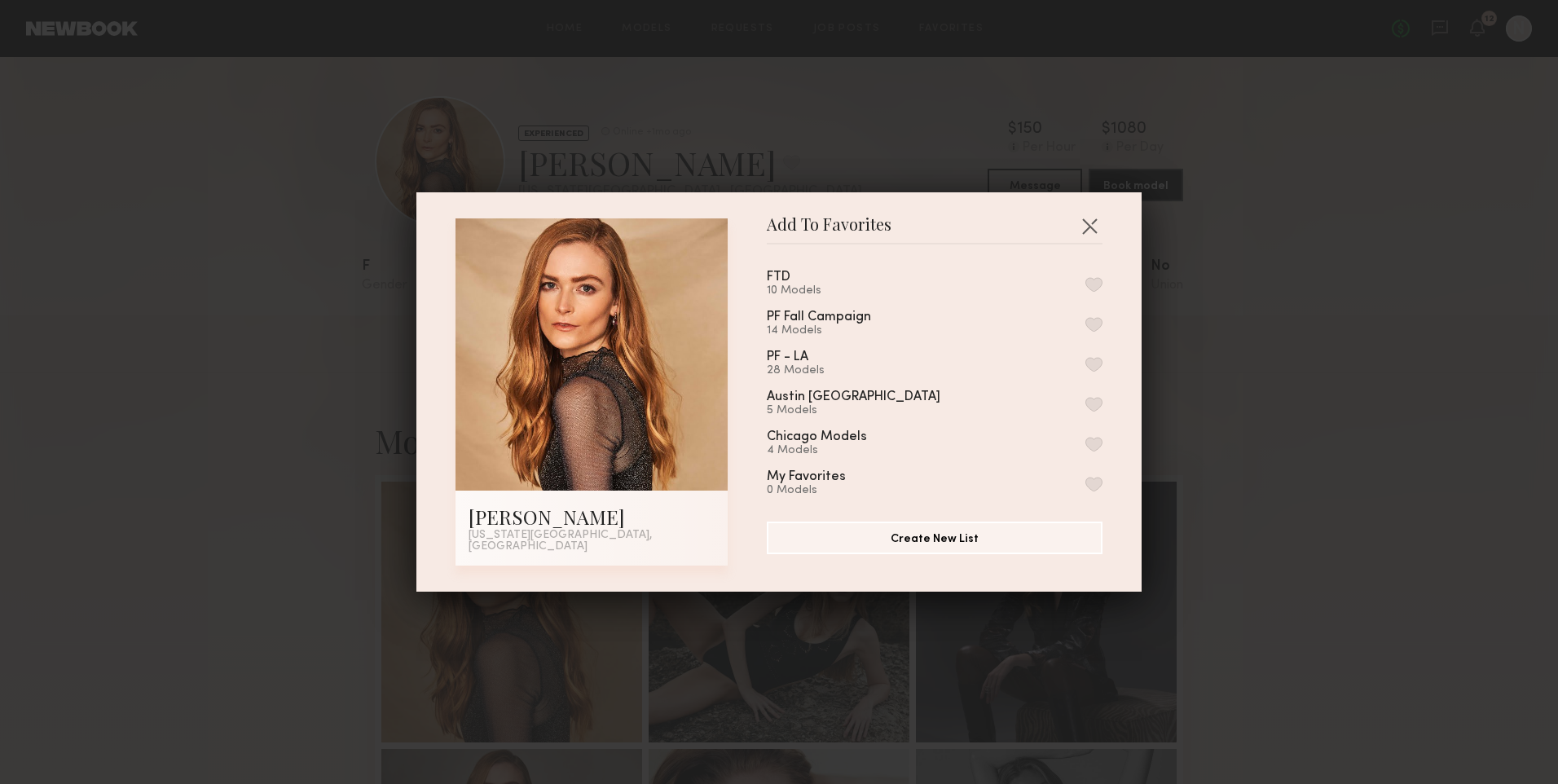
click at [1085, 288] on button "button" at bounding box center [1094, 284] width 17 height 15
click at [1090, 230] on button "button" at bounding box center [1090, 225] width 26 height 26
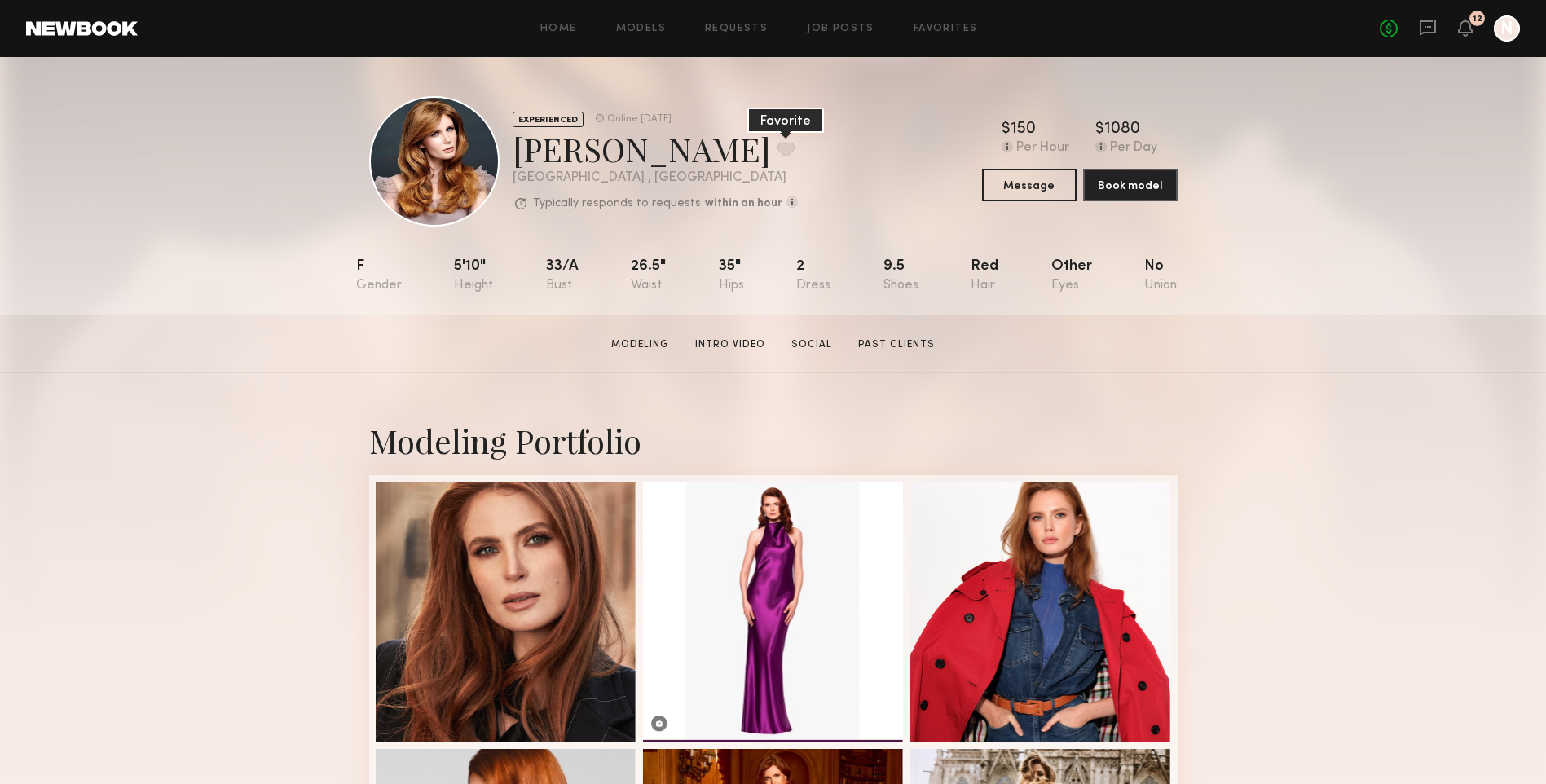
click at [777, 150] on button at bounding box center [786, 148] width 17 height 15
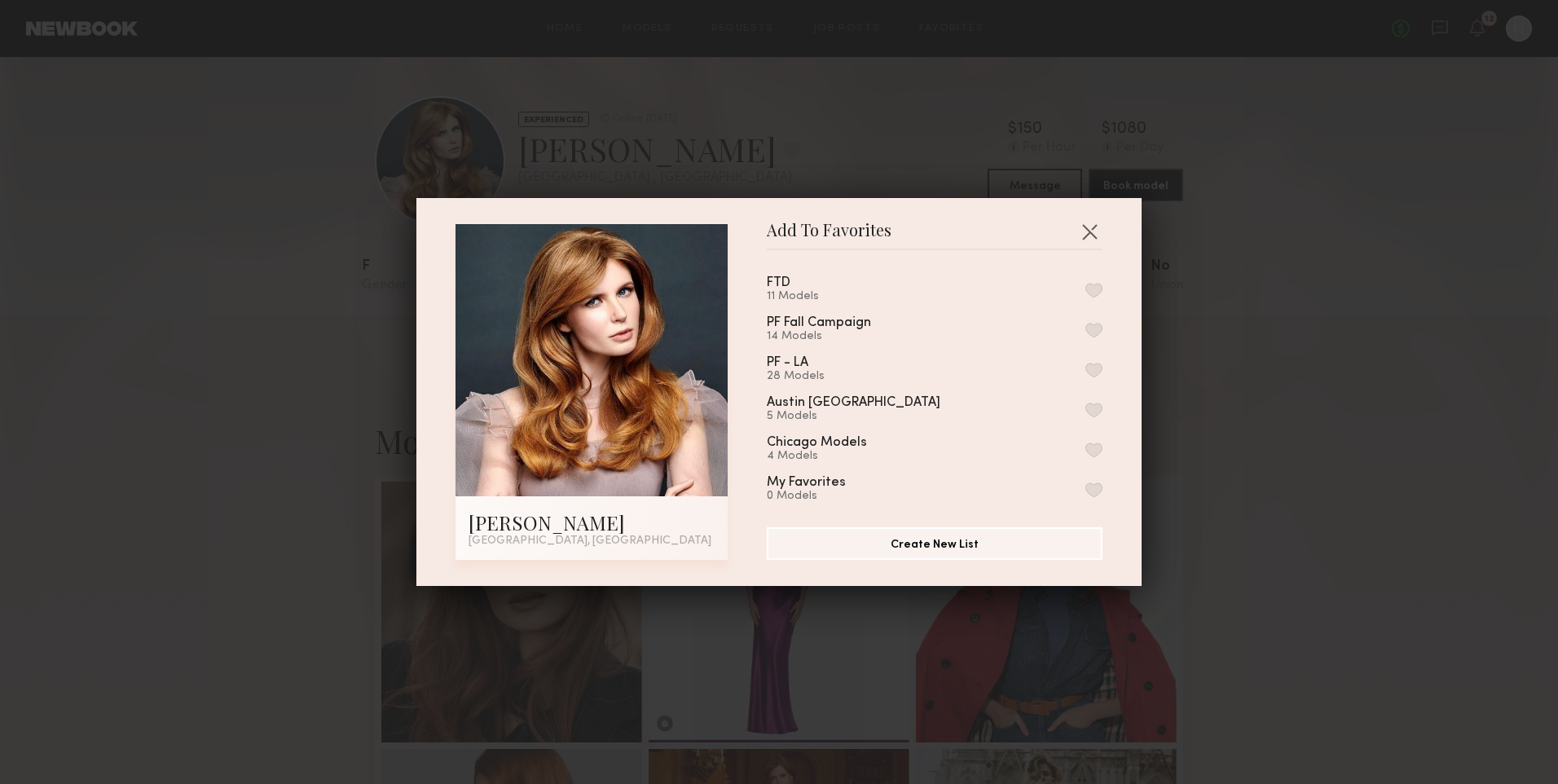
click at [1085, 292] on button "button" at bounding box center [1094, 290] width 17 height 15
click at [1086, 231] on button "button" at bounding box center [1090, 232] width 26 height 26
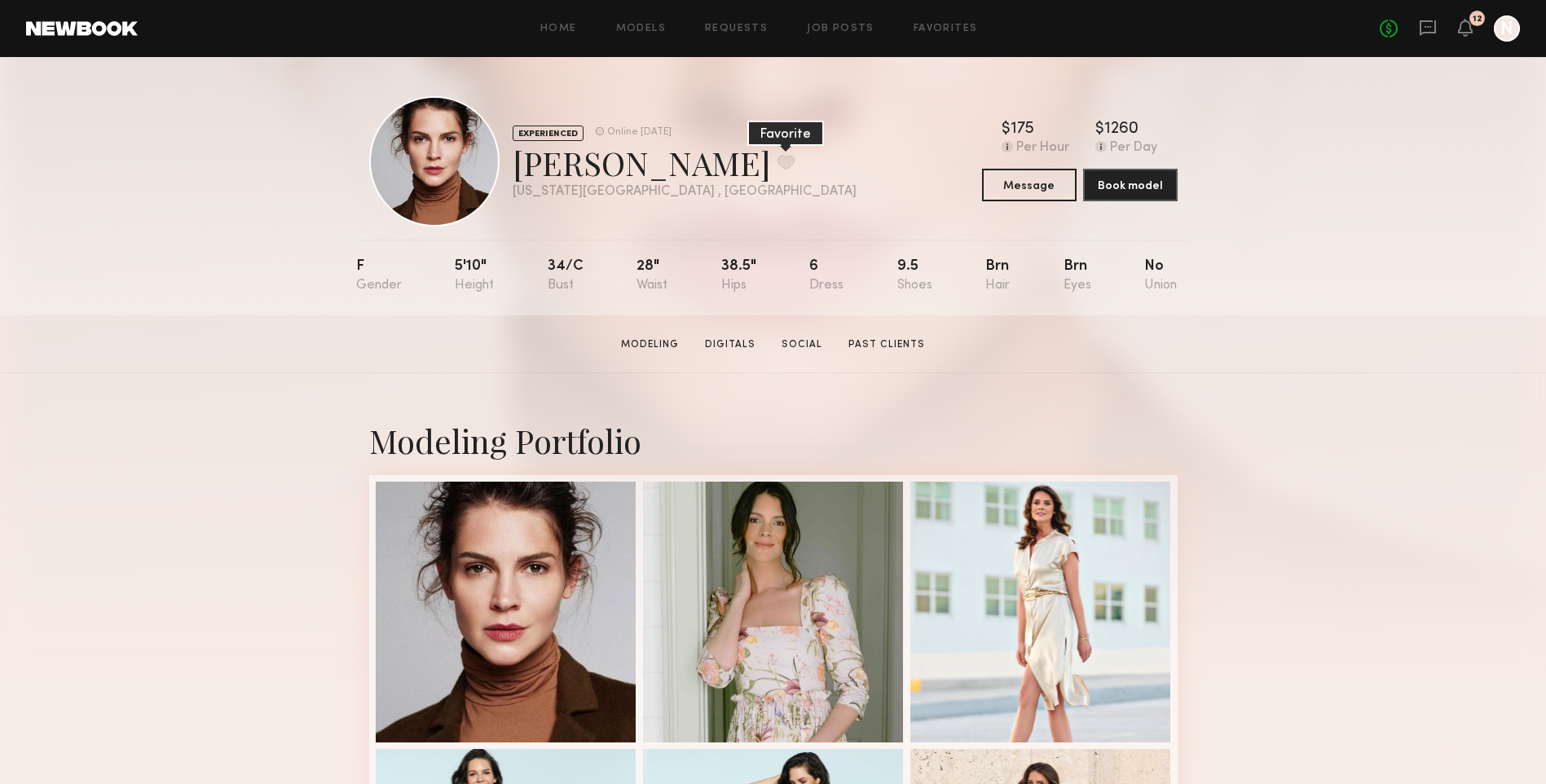
click at [777, 160] on button at bounding box center [786, 161] width 17 height 15
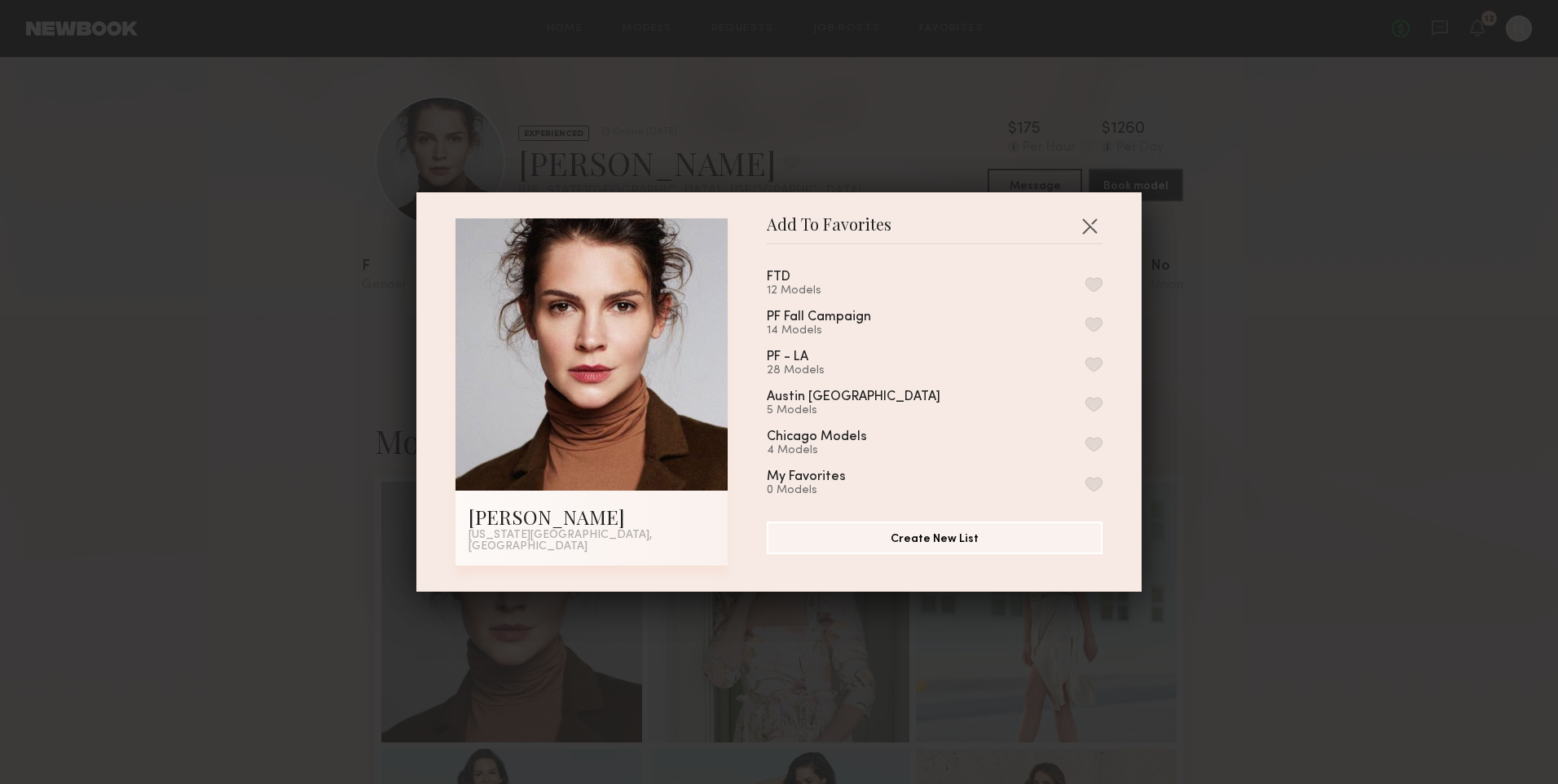
click at [1085, 291] on button "button" at bounding box center [1094, 284] width 17 height 15
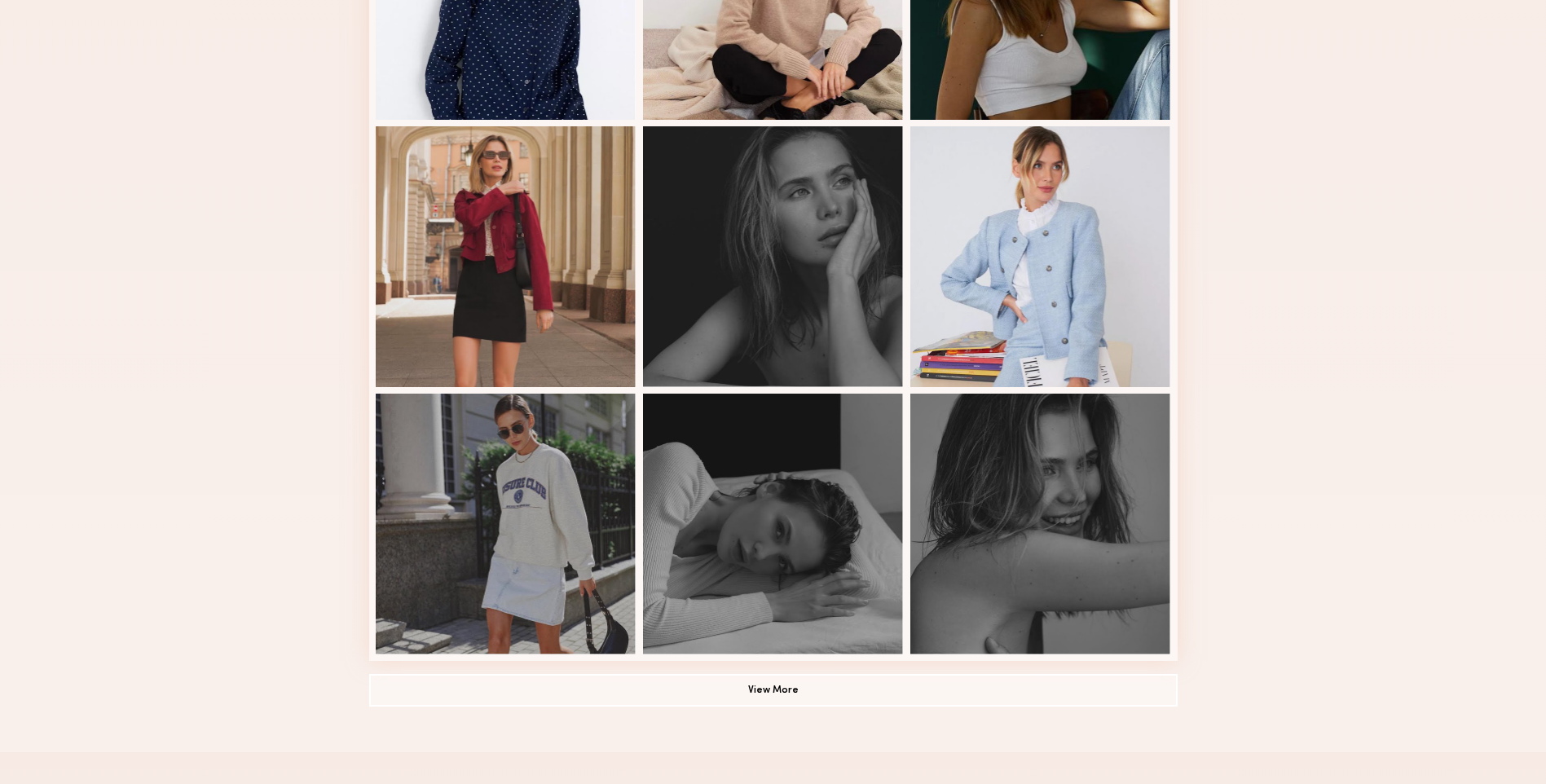
scroll to position [1160, 0]
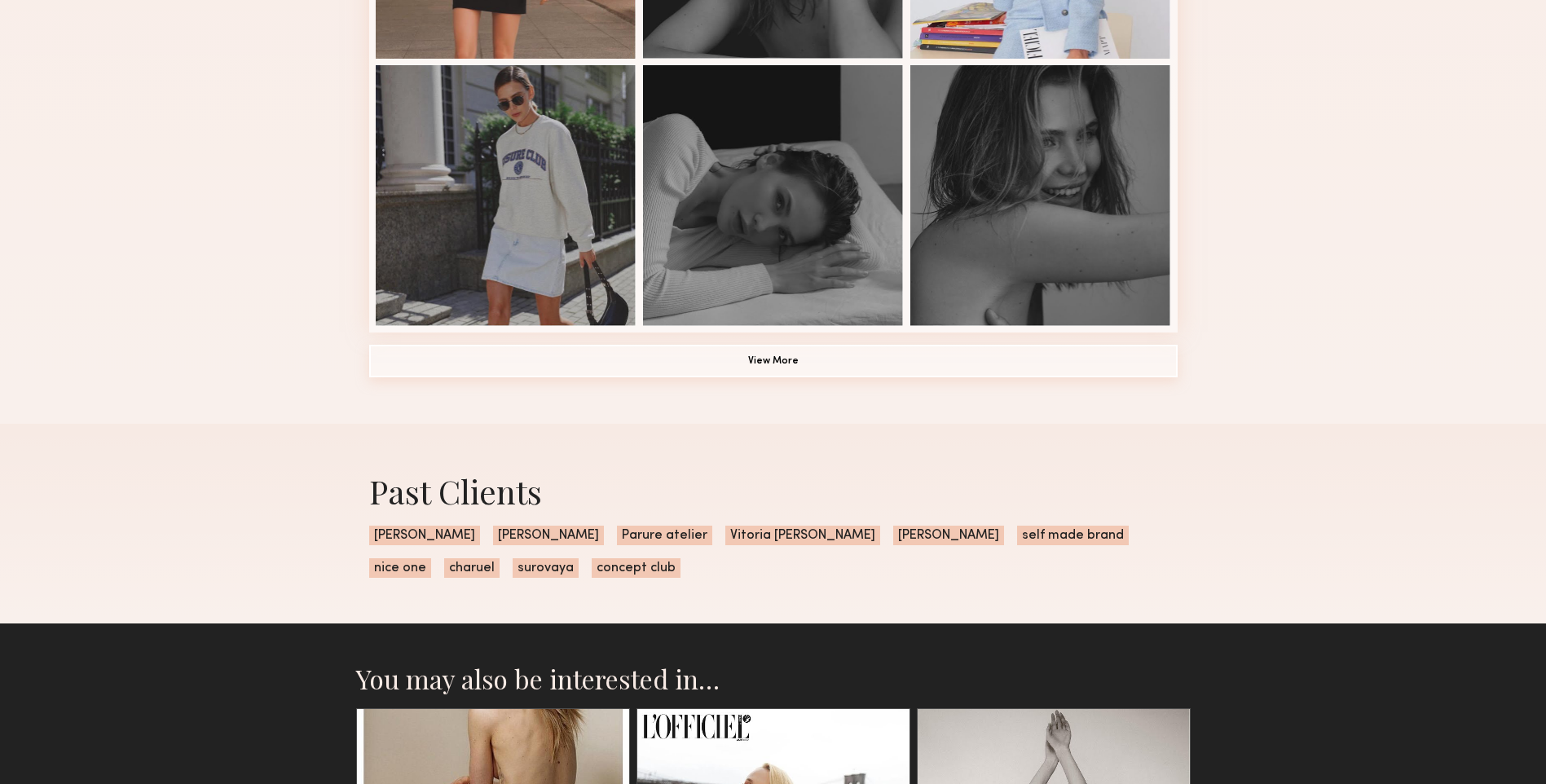
click at [719, 371] on button "View More" at bounding box center [773, 361] width 809 height 33
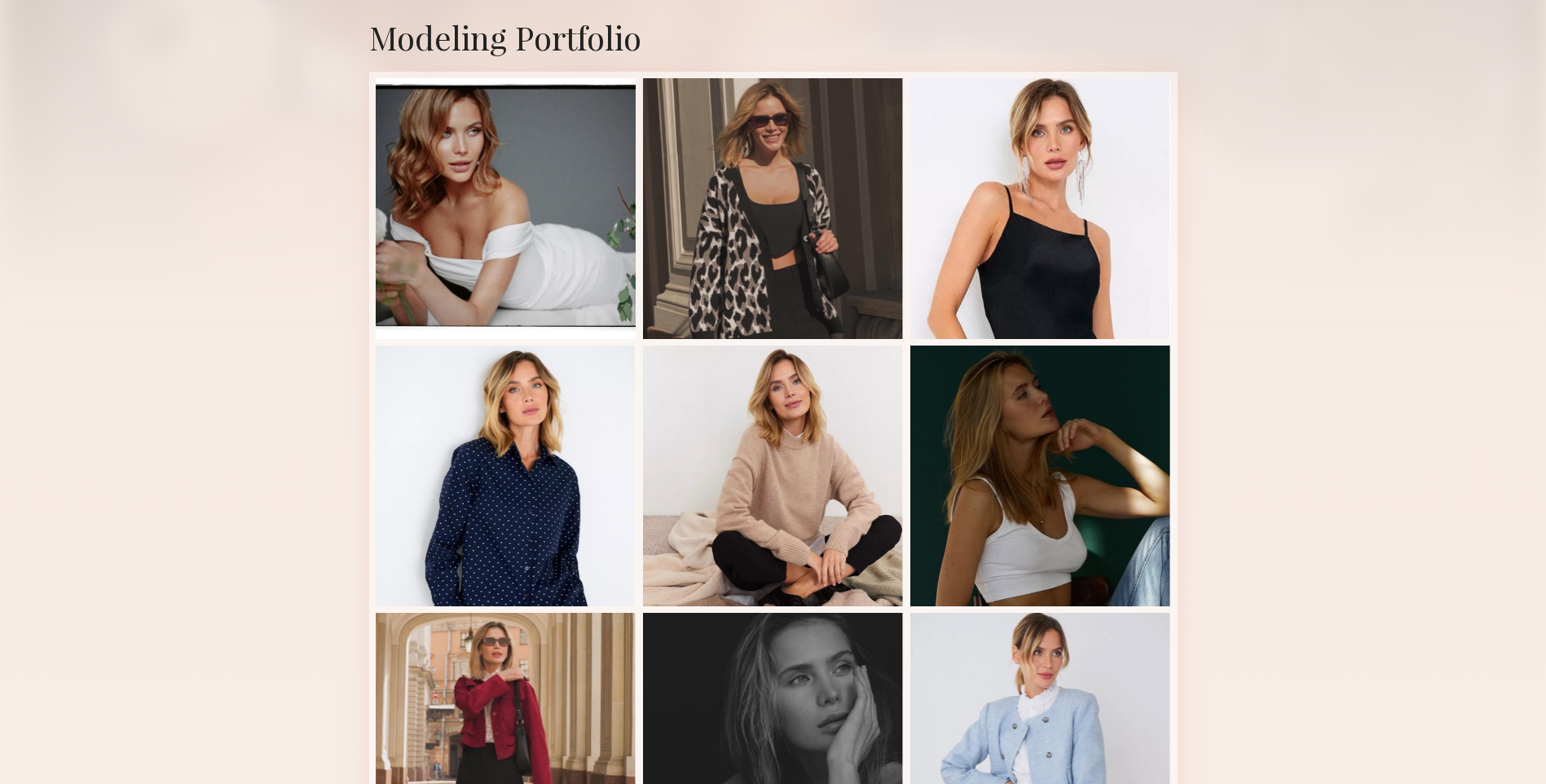
scroll to position [182, 0]
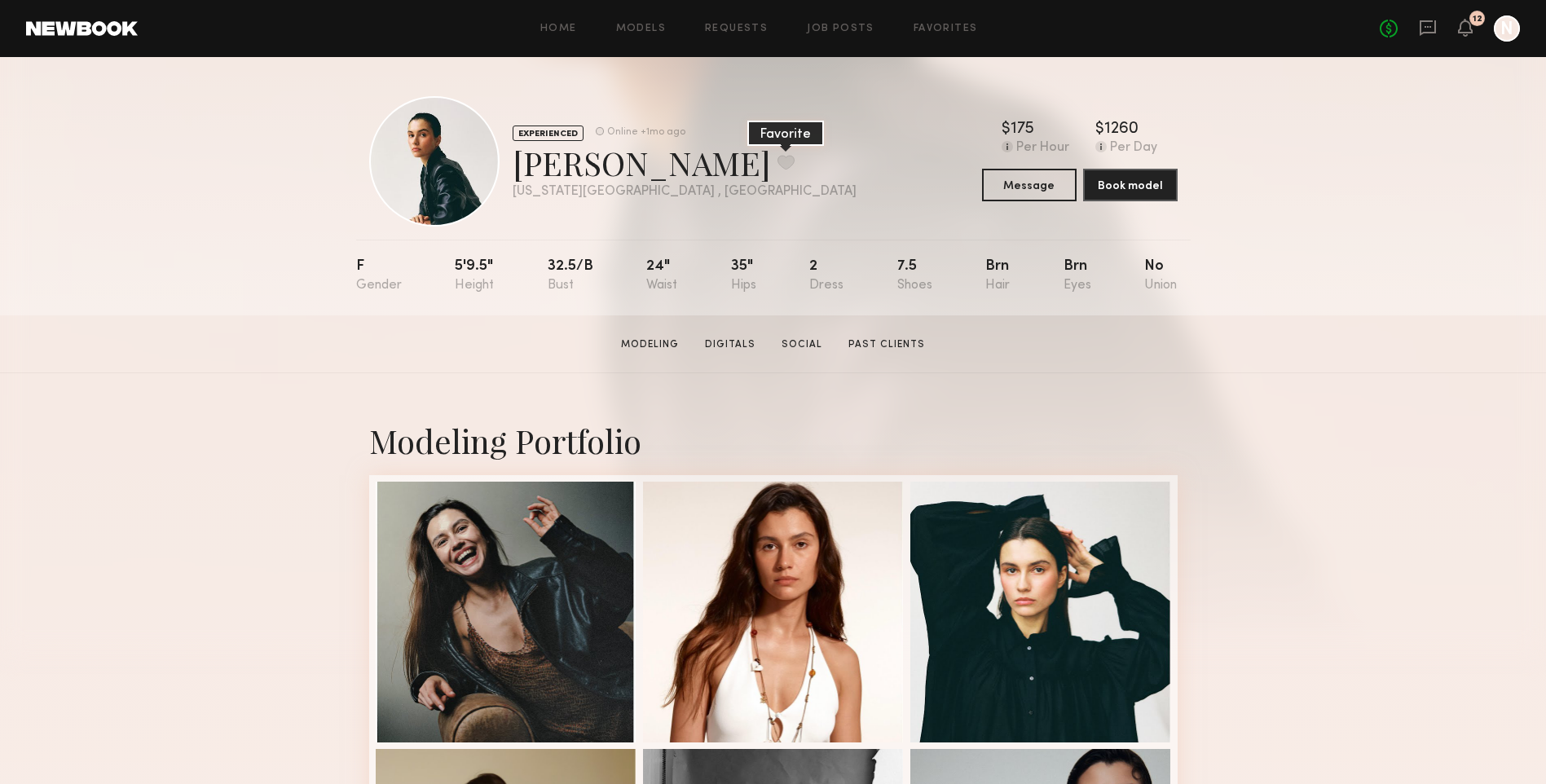
click at [777, 154] on button at bounding box center [786, 161] width 17 height 15
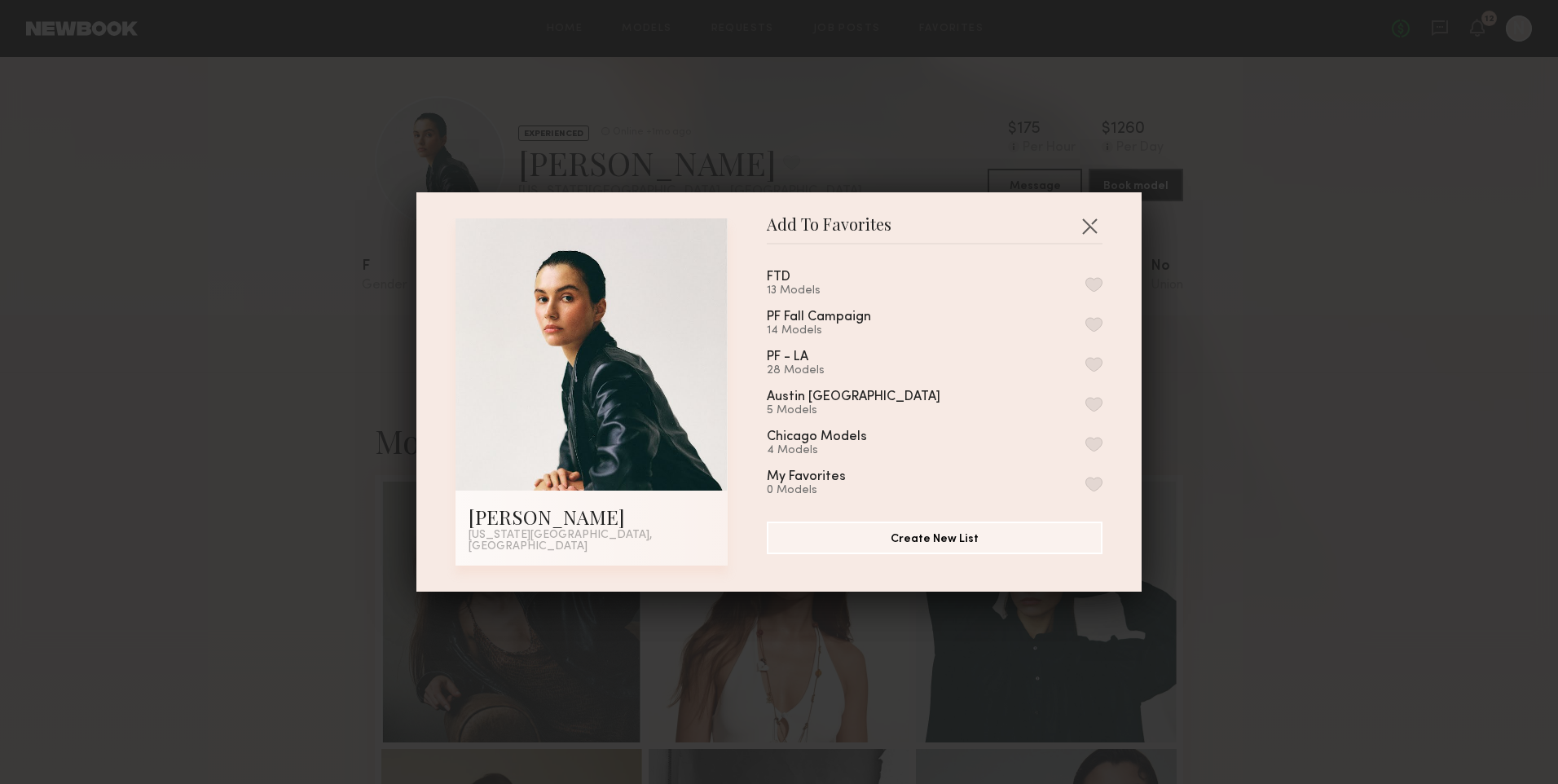
click at [1085, 288] on button "button" at bounding box center [1094, 284] width 17 height 15
click at [1085, 230] on button "button" at bounding box center [1090, 225] width 26 height 26
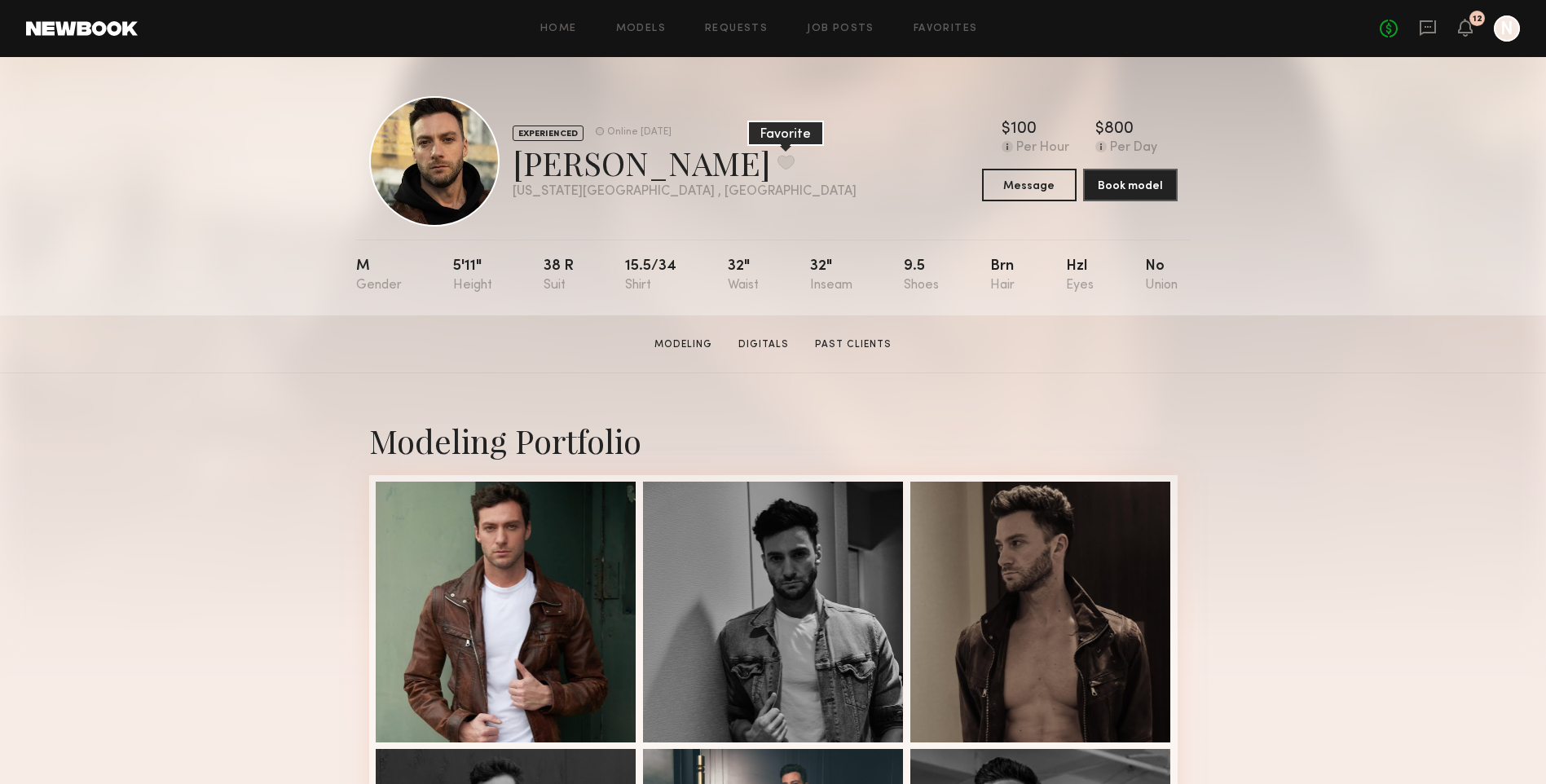
click at [777, 163] on button at bounding box center [786, 161] width 17 height 15
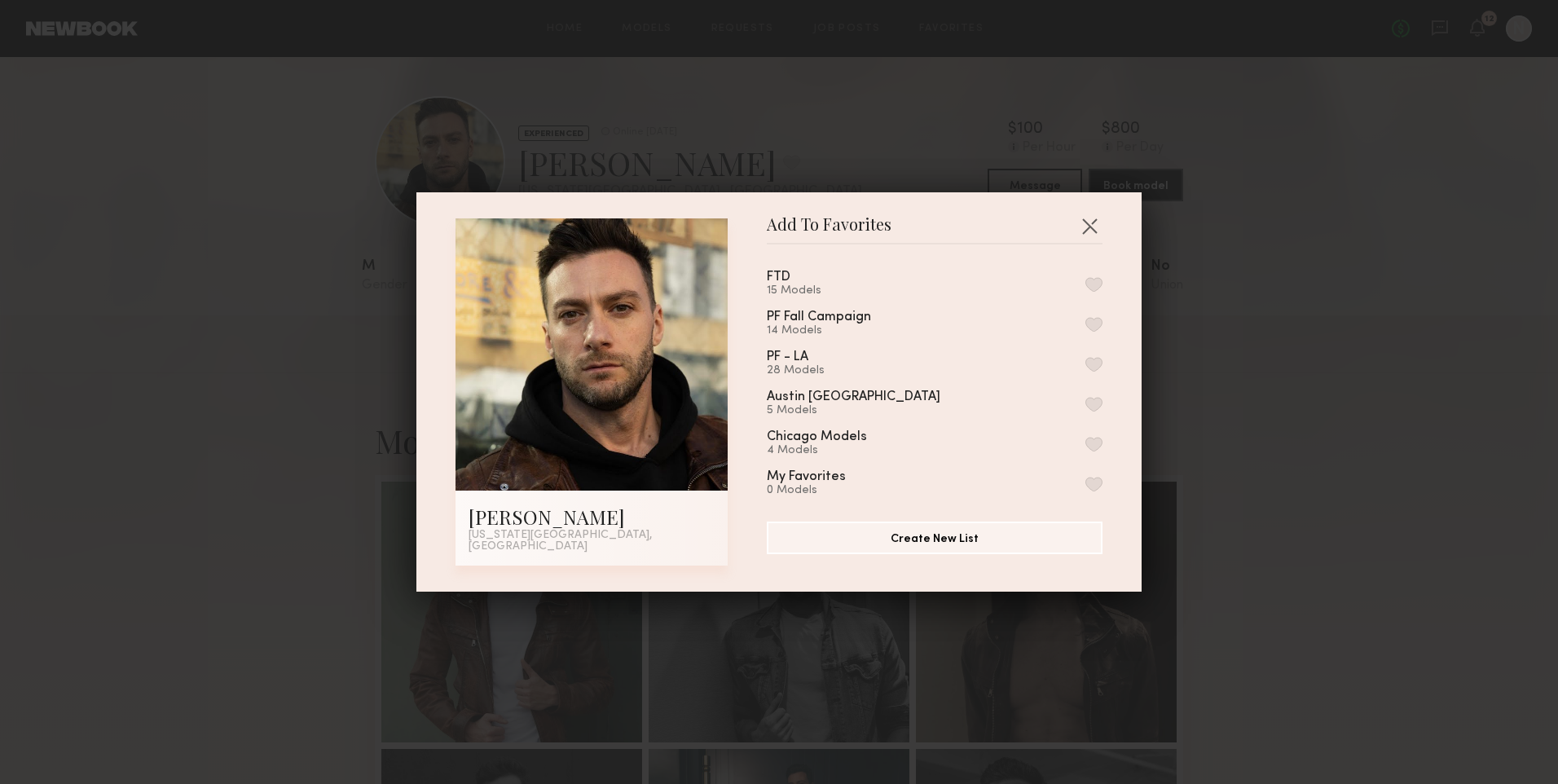
click at [1085, 288] on button "button" at bounding box center [1094, 284] width 17 height 15
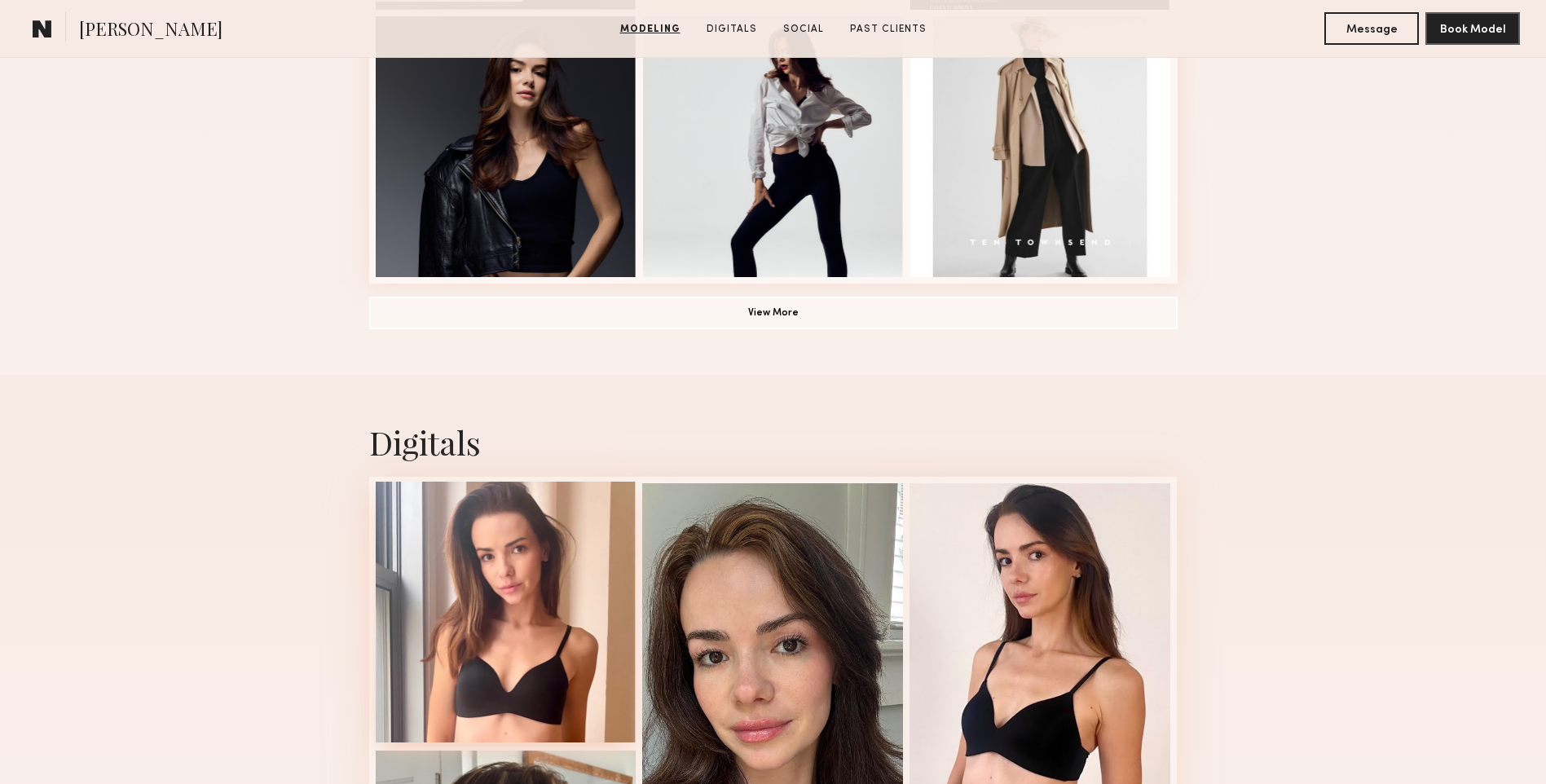
scroll to position [1467, 0]
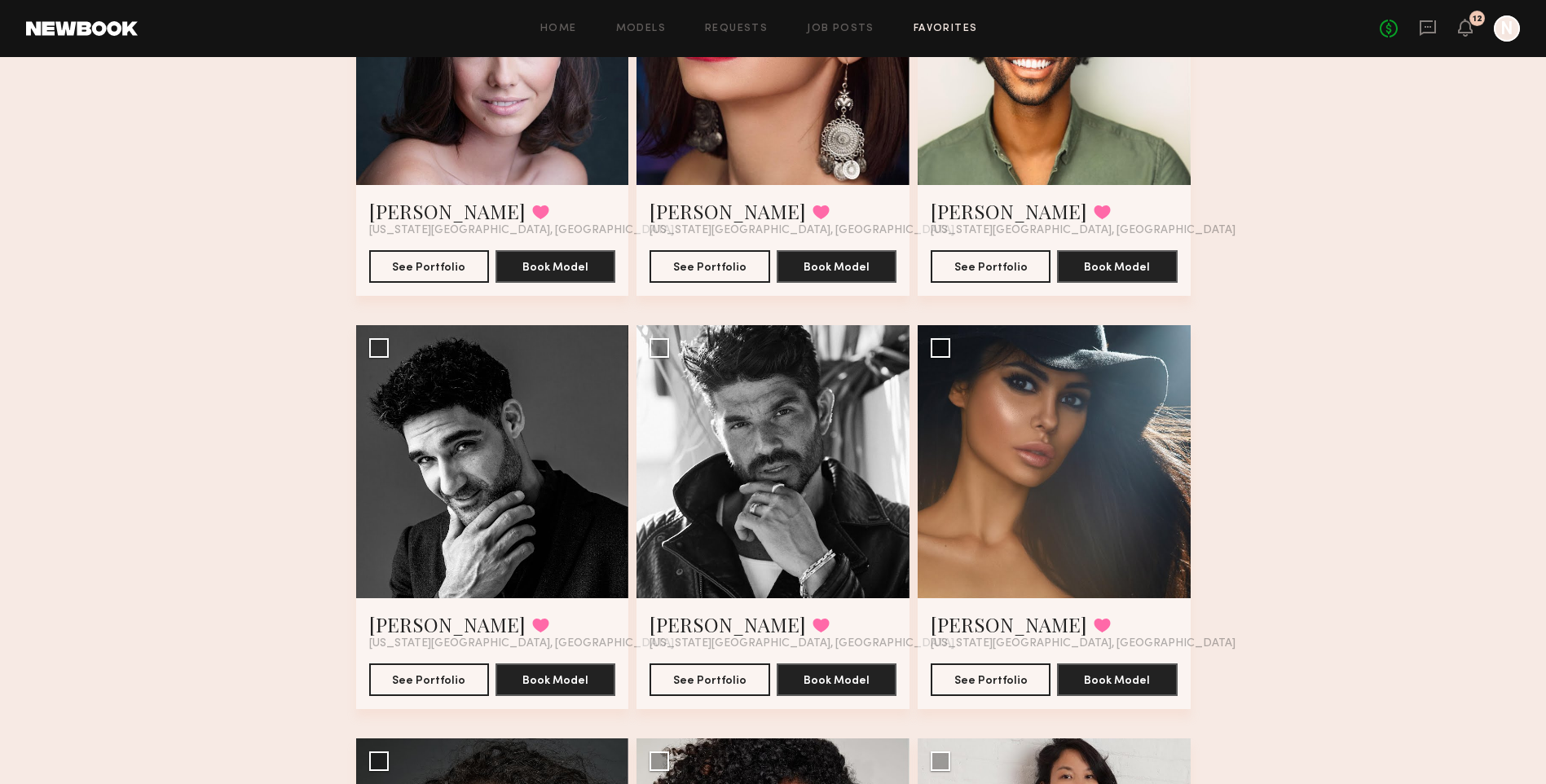
scroll to position [1095, 0]
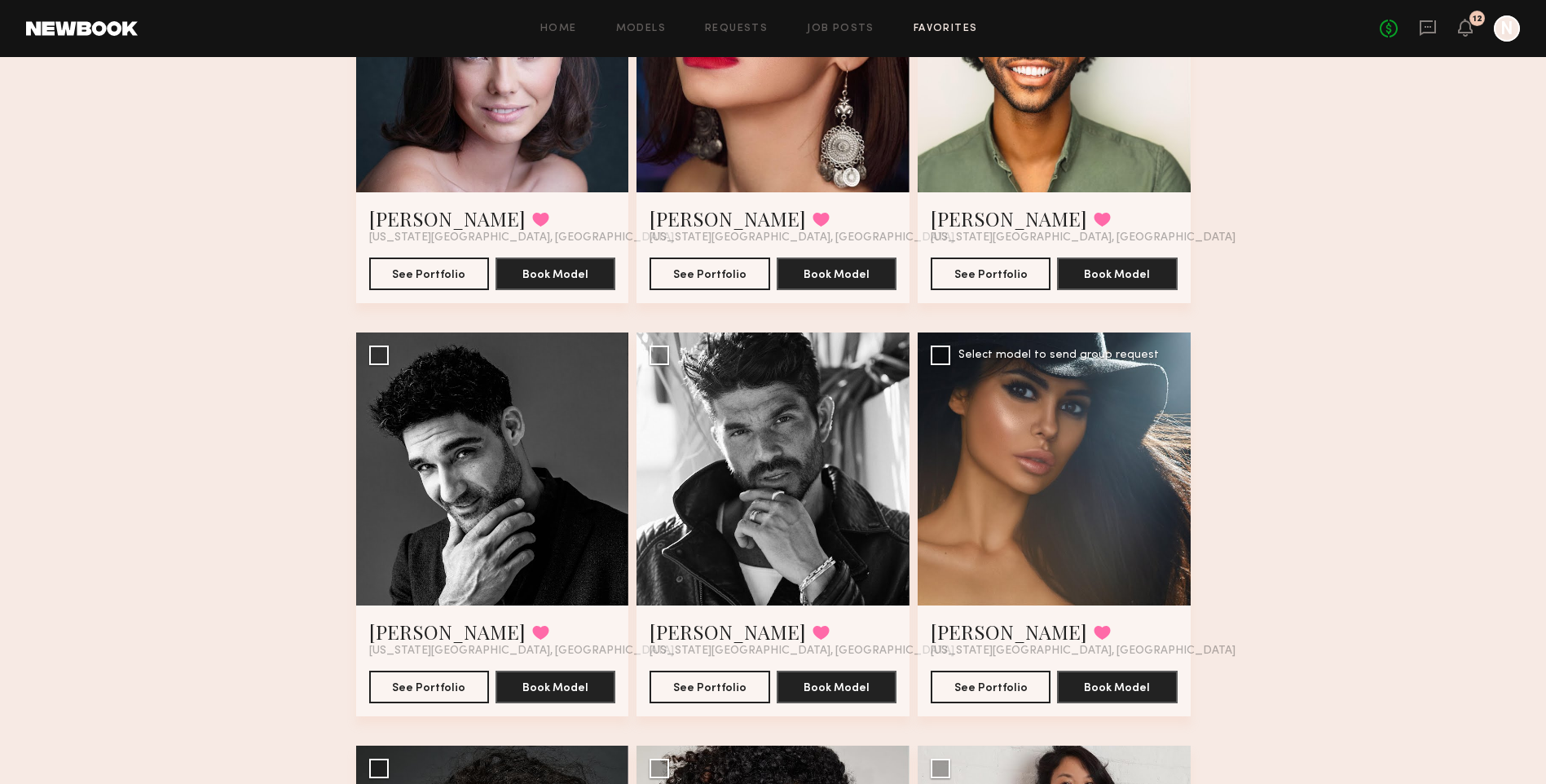
click at [1084, 488] on div at bounding box center [1054, 468] width 273 height 273
click at [998, 697] on button "See Portfolio" at bounding box center [991, 686] width 120 height 33
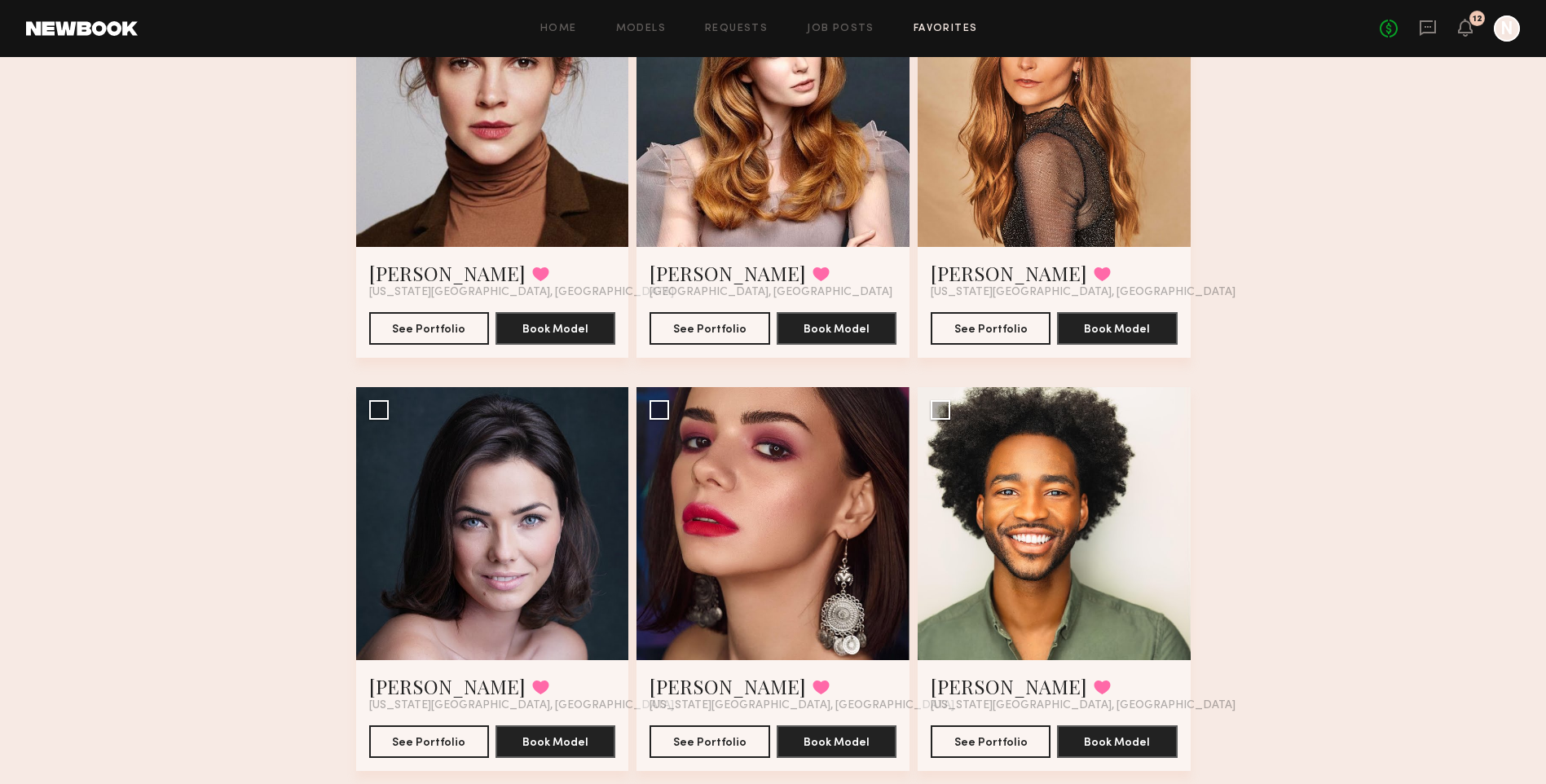
scroll to position [444, 0]
